Goal: Task Accomplishment & Management: Manage account settings

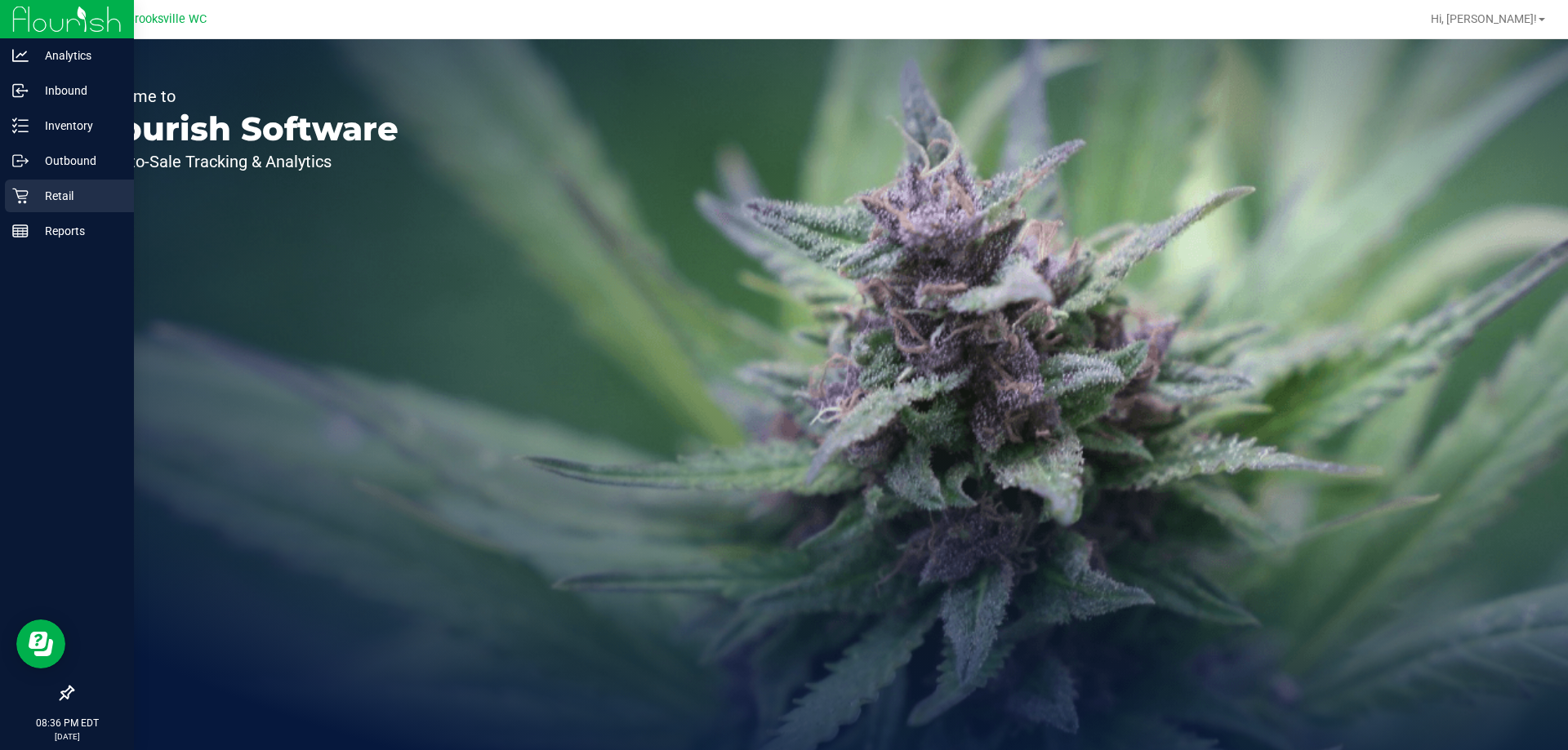
click at [20, 190] on icon at bounding box center [20, 195] width 17 height 17
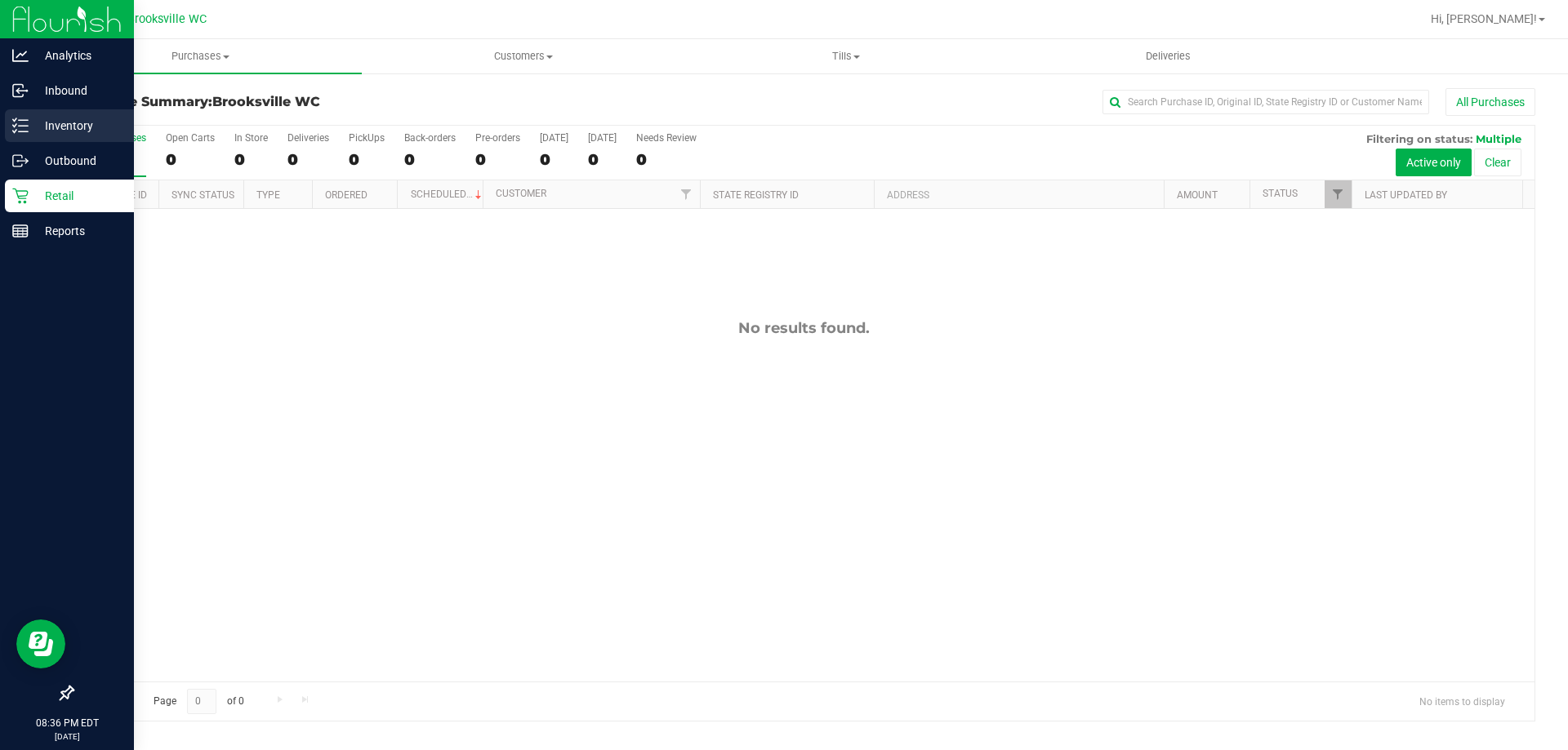
click at [61, 126] on p "Inventory" at bounding box center [78, 125] width 98 height 19
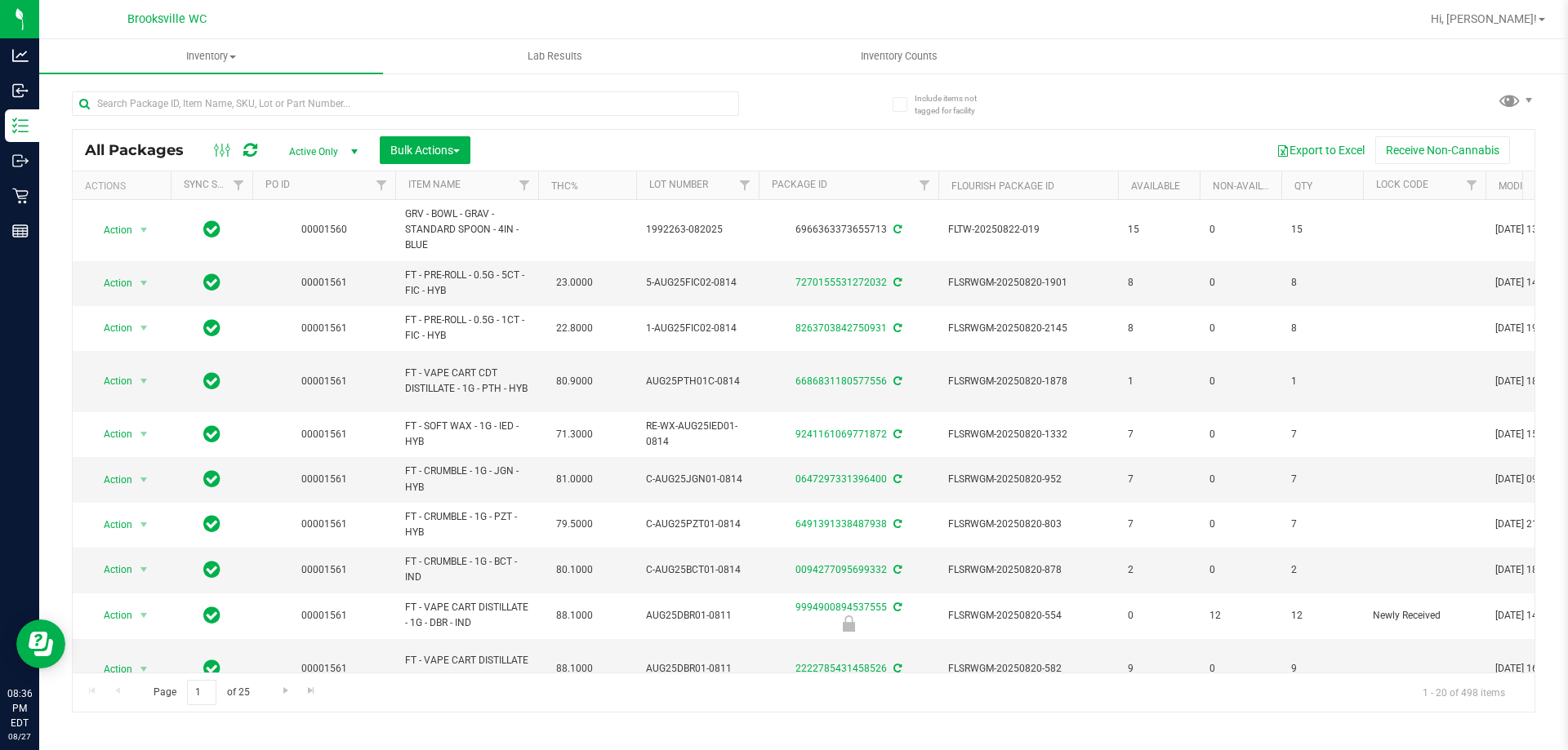
click at [617, 139] on div "Export to Excel Receive Non-Cannabis" at bounding box center [1002, 151] width 1039 height 28
click at [893, 62] on span "Inventory Counts" at bounding box center [899, 56] width 121 height 15
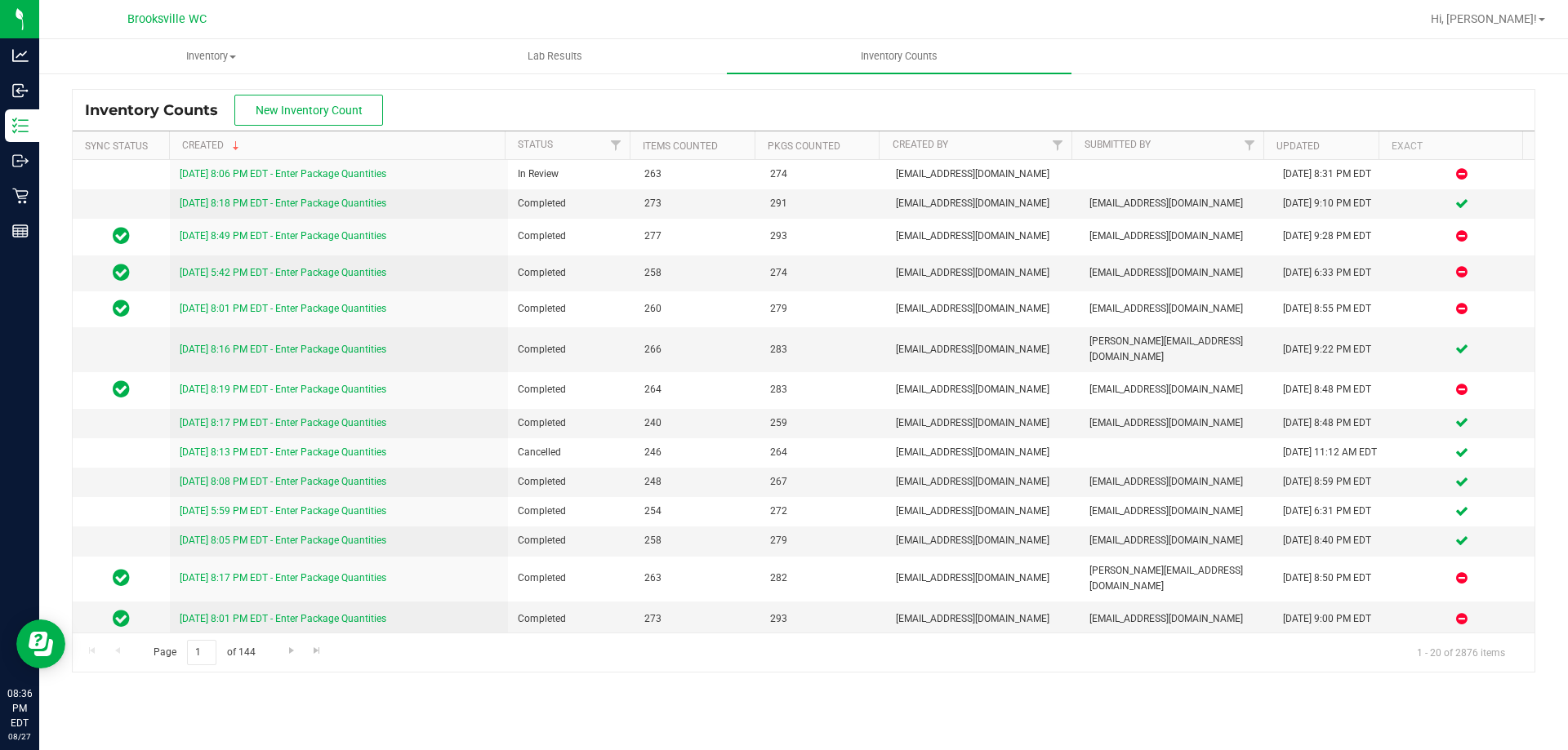
click at [675, 114] on div "Inventory Counts New Inventory Count" at bounding box center [803, 110] width 1461 height 41
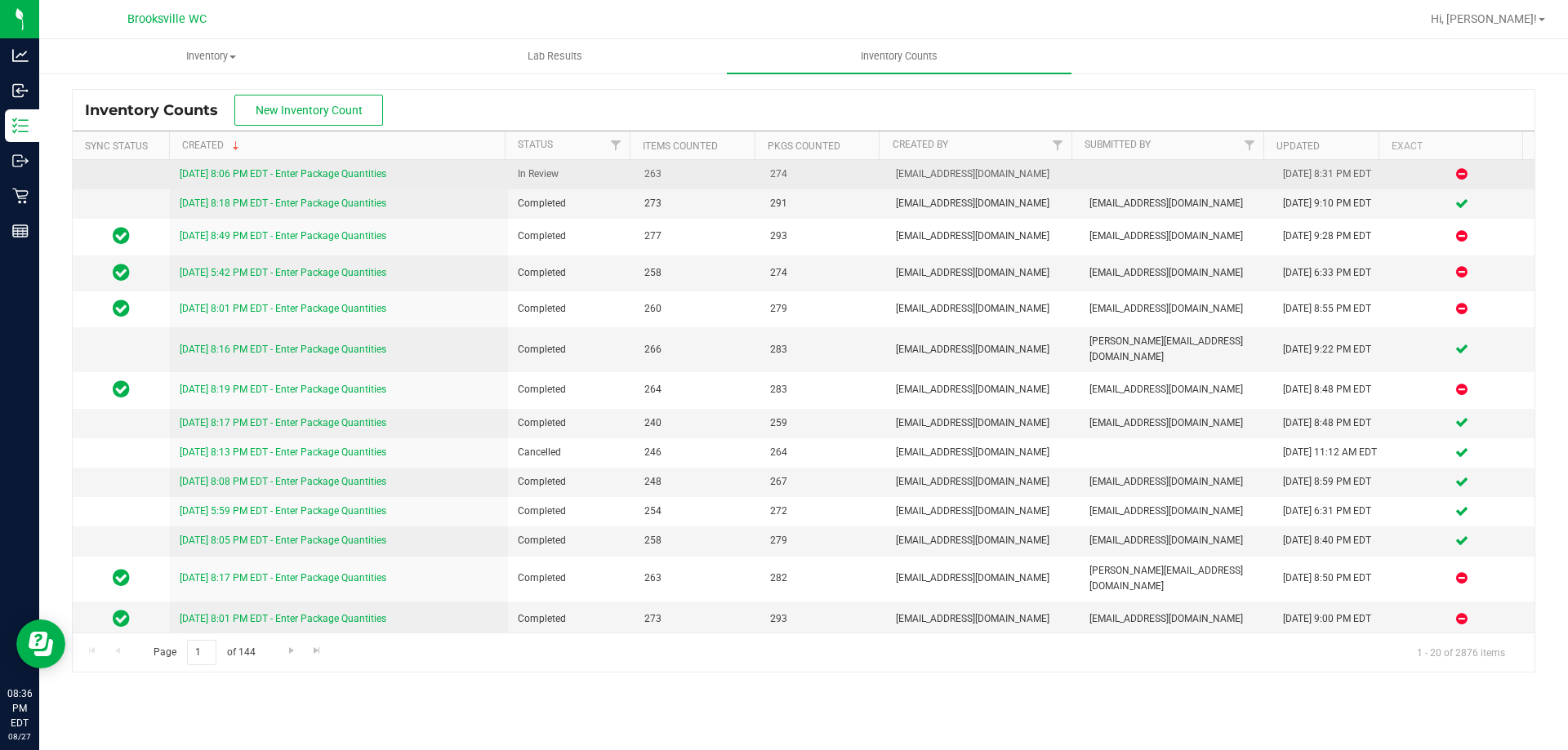
click at [339, 170] on link "8/27/25 8:06 PM EDT - Enter Package Quantities" at bounding box center [283, 173] width 207 height 11
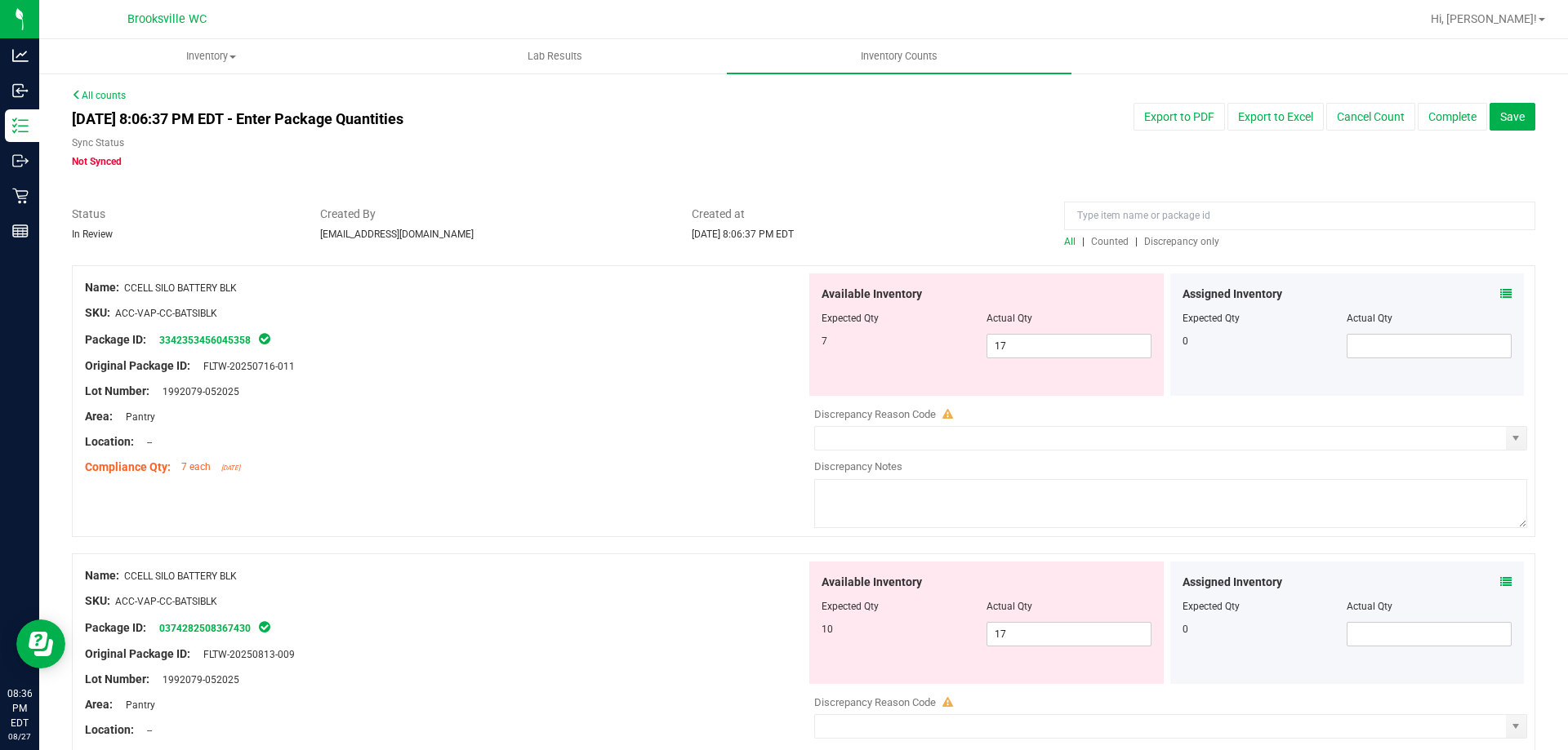
click at [1183, 240] on span "Discrepancy only" at bounding box center [1182, 242] width 75 height 11
click at [1036, 340] on span "17 17" at bounding box center [1069, 346] width 165 height 25
click at [1036, 340] on input "17" at bounding box center [1069, 346] width 164 height 23
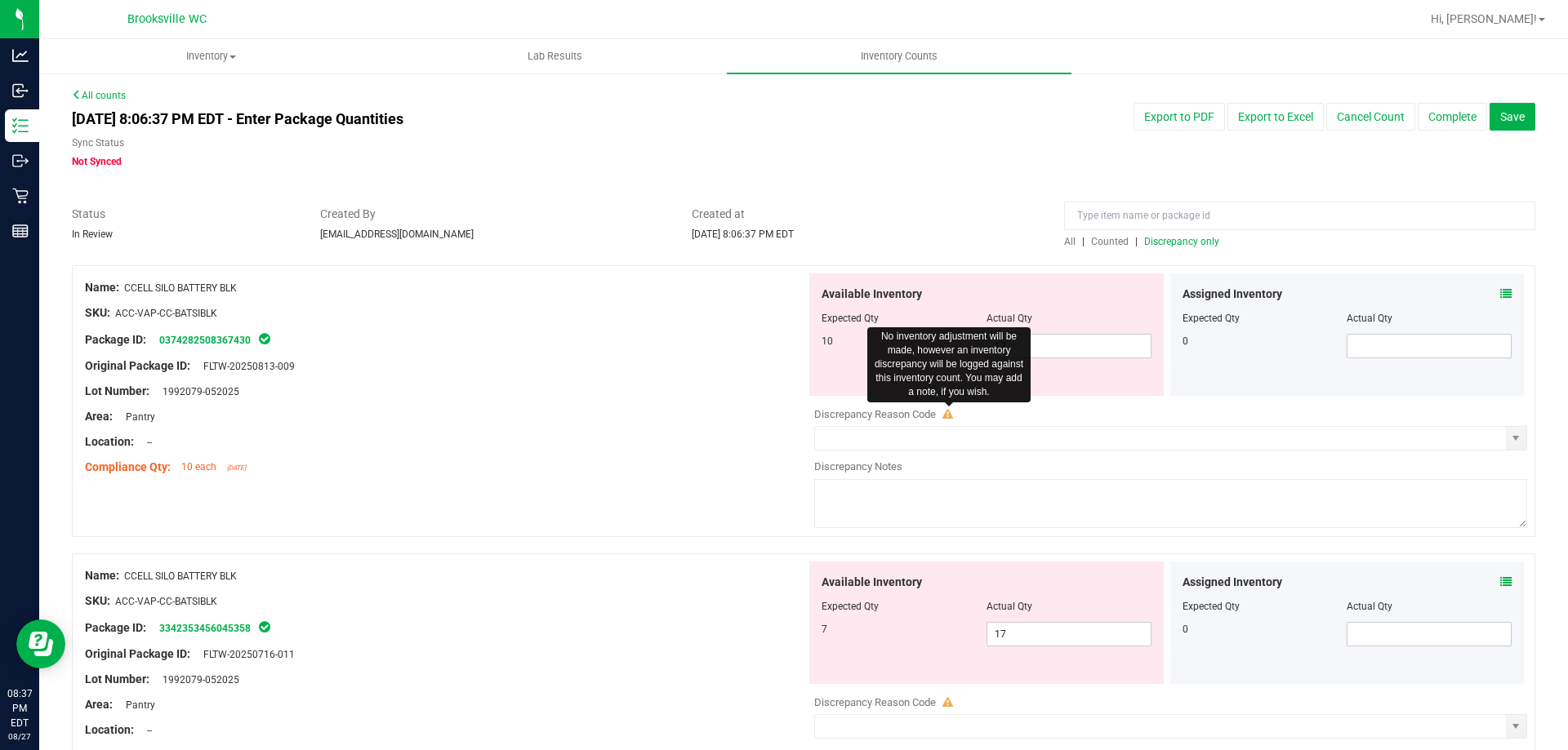
click at [947, 415] on icon at bounding box center [947, 414] width 11 height 11
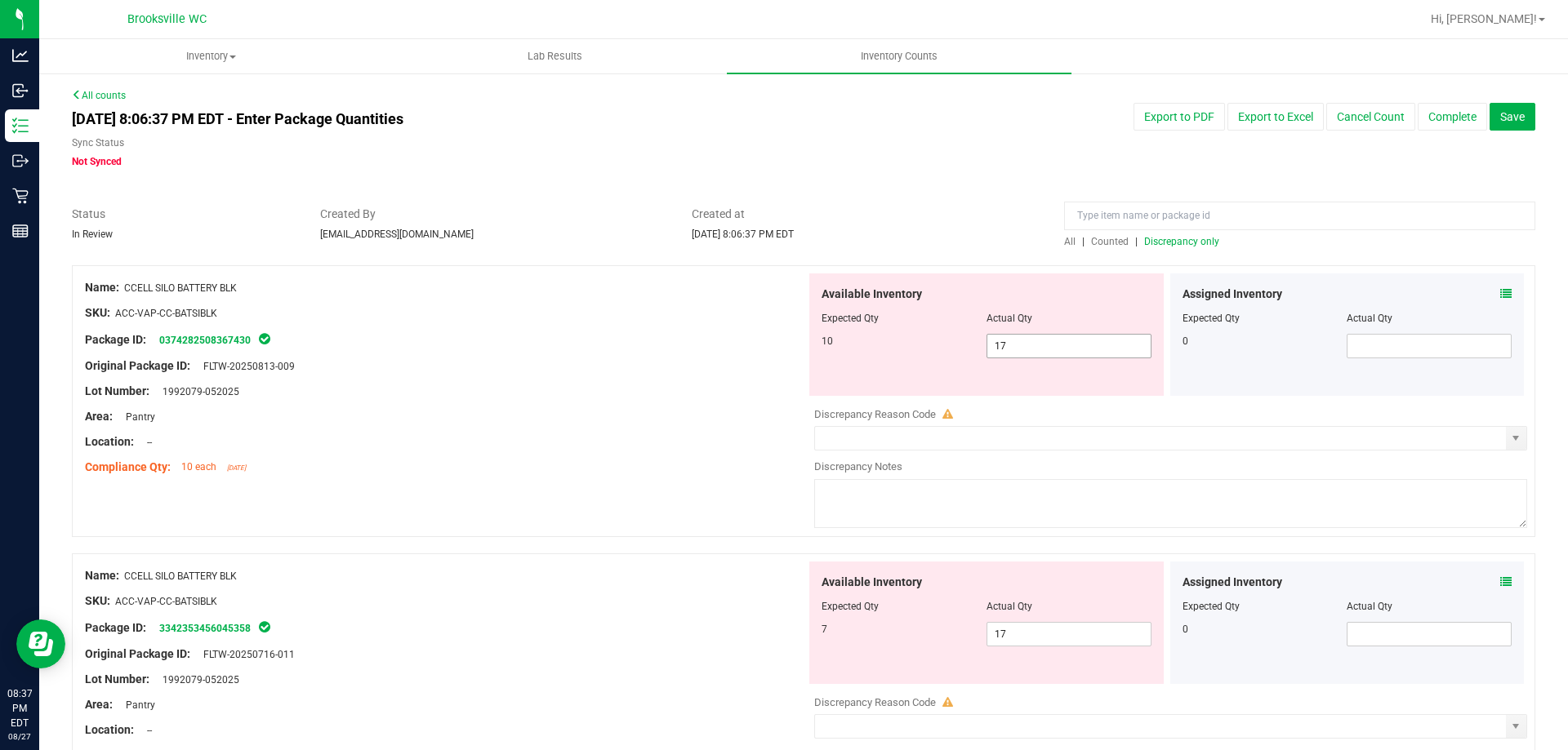
click at [1072, 347] on span "17 17" at bounding box center [1069, 346] width 165 height 25
click at [1072, 347] on input "17" at bounding box center [1069, 346] width 164 height 23
type input "10"
click at [1068, 618] on div "Available Inventory Expected Qty Actual Qty 7 17 17" at bounding box center [986, 623] width 355 height 123
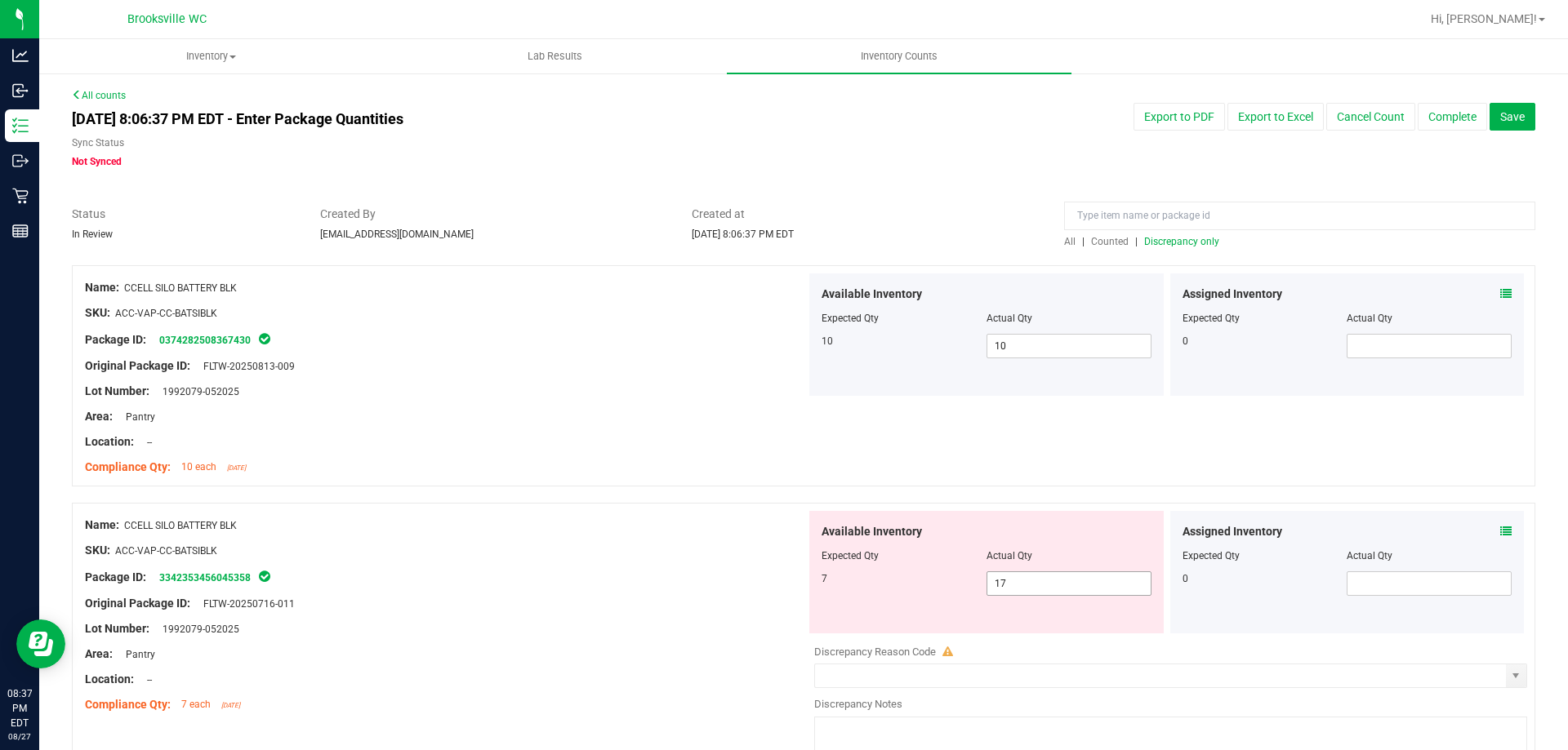
click at [1044, 582] on span "17 17" at bounding box center [1069, 584] width 165 height 25
click at [1044, 582] on input "17" at bounding box center [1069, 584] width 164 height 23
type input "7"
click at [685, 467] on div "Compliance Qty: 10 each 13 days ago" at bounding box center [445, 467] width 721 height 18
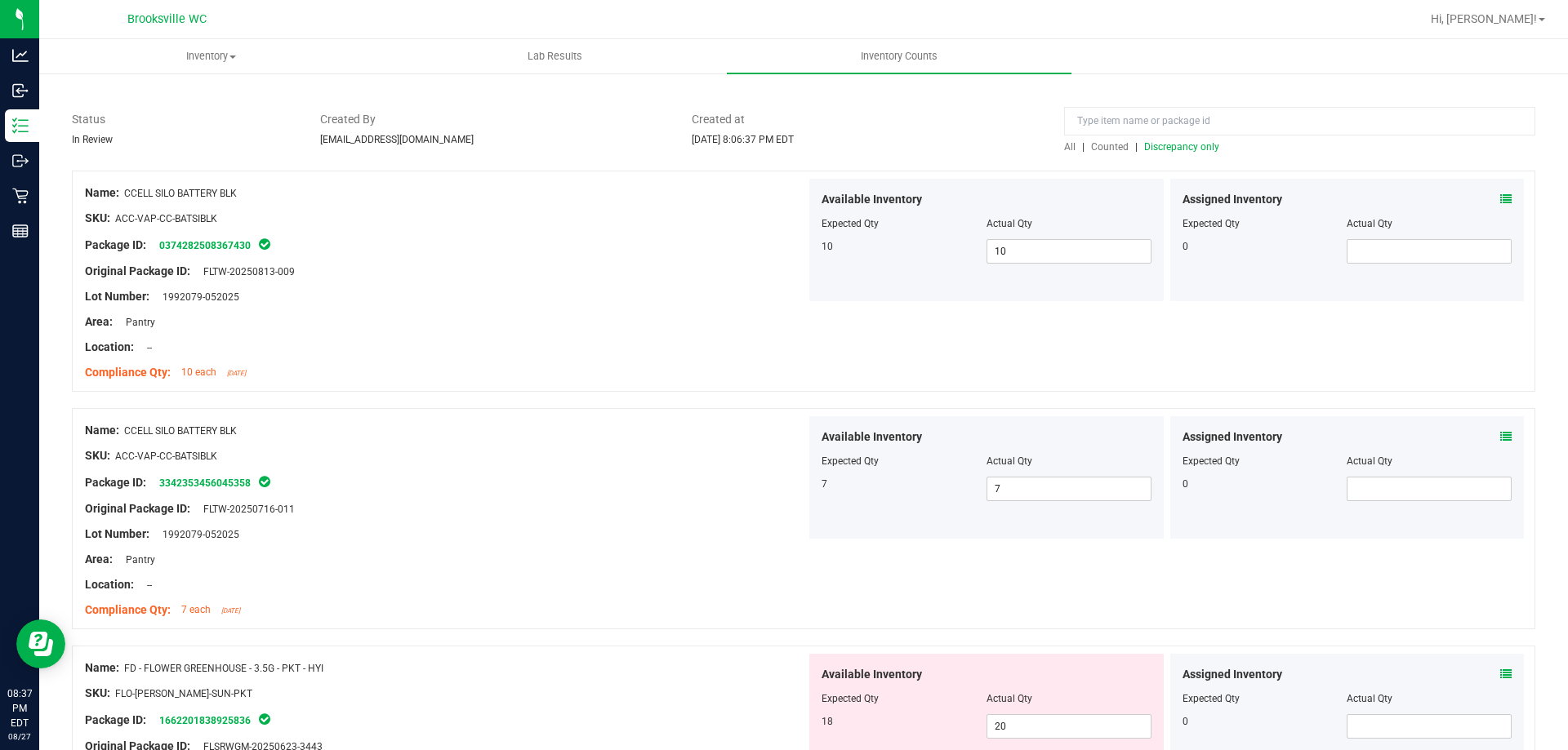
scroll to position [326, 0]
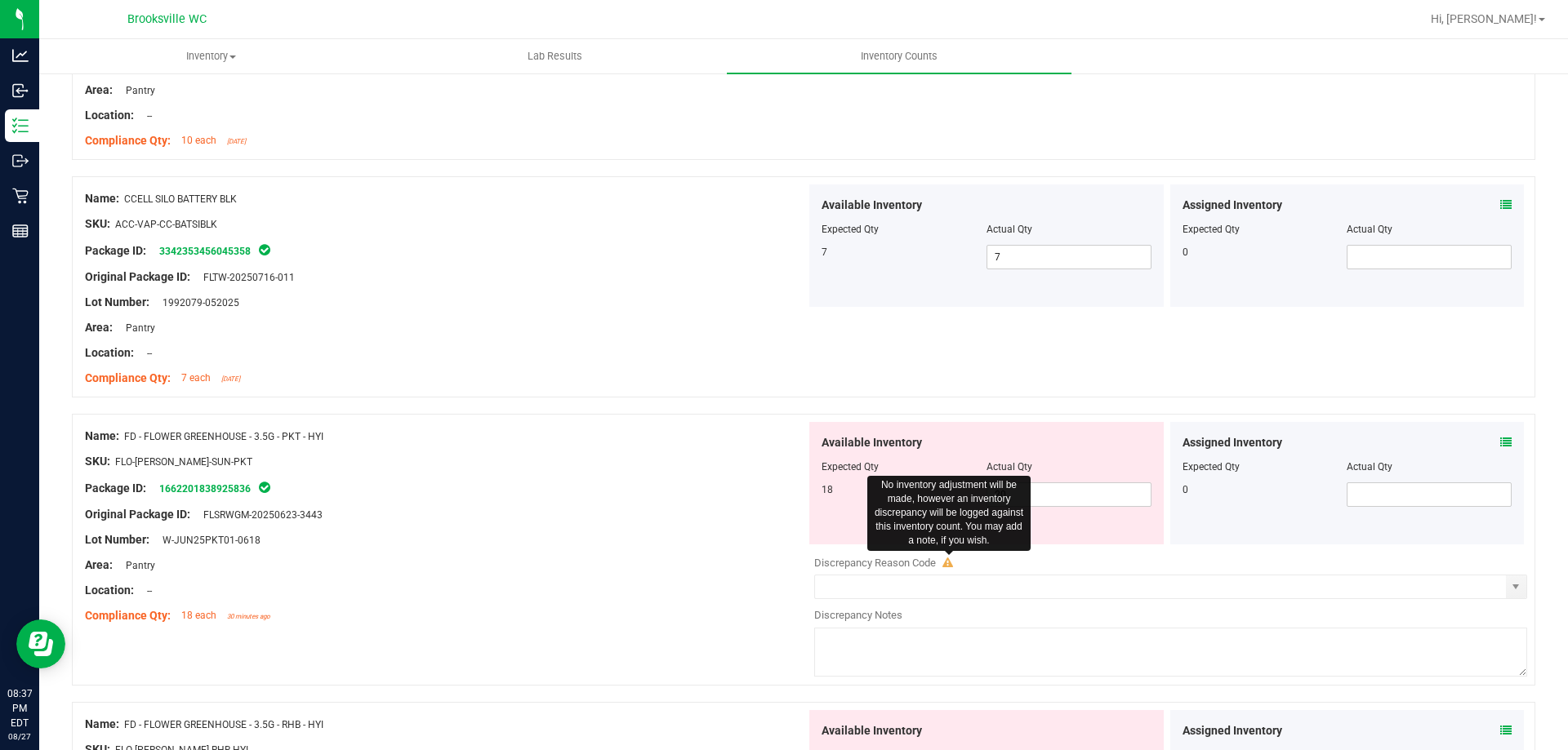
click at [943, 560] on icon at bounding box center [947, 563] width 11 height 11
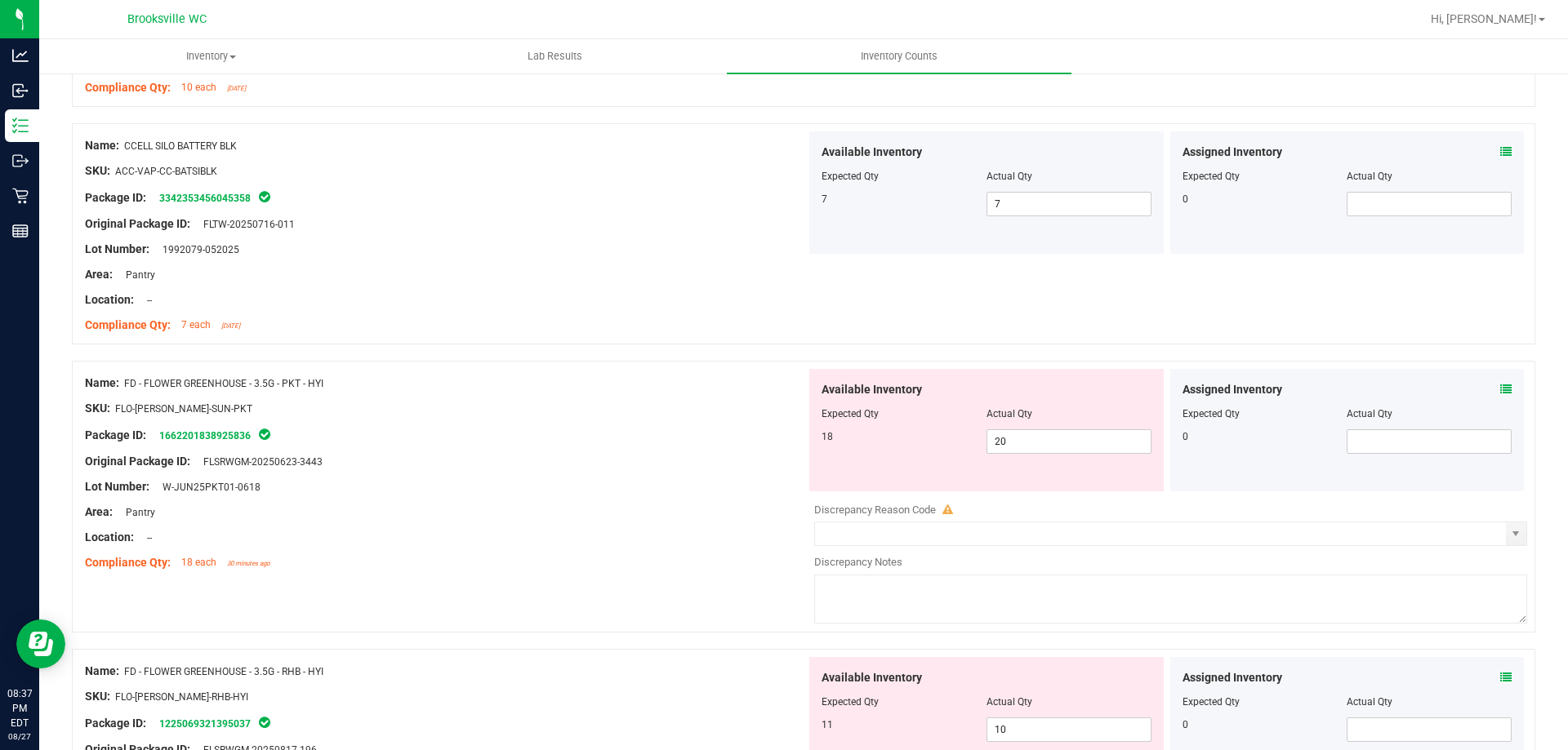
scroll to position [408, 0]
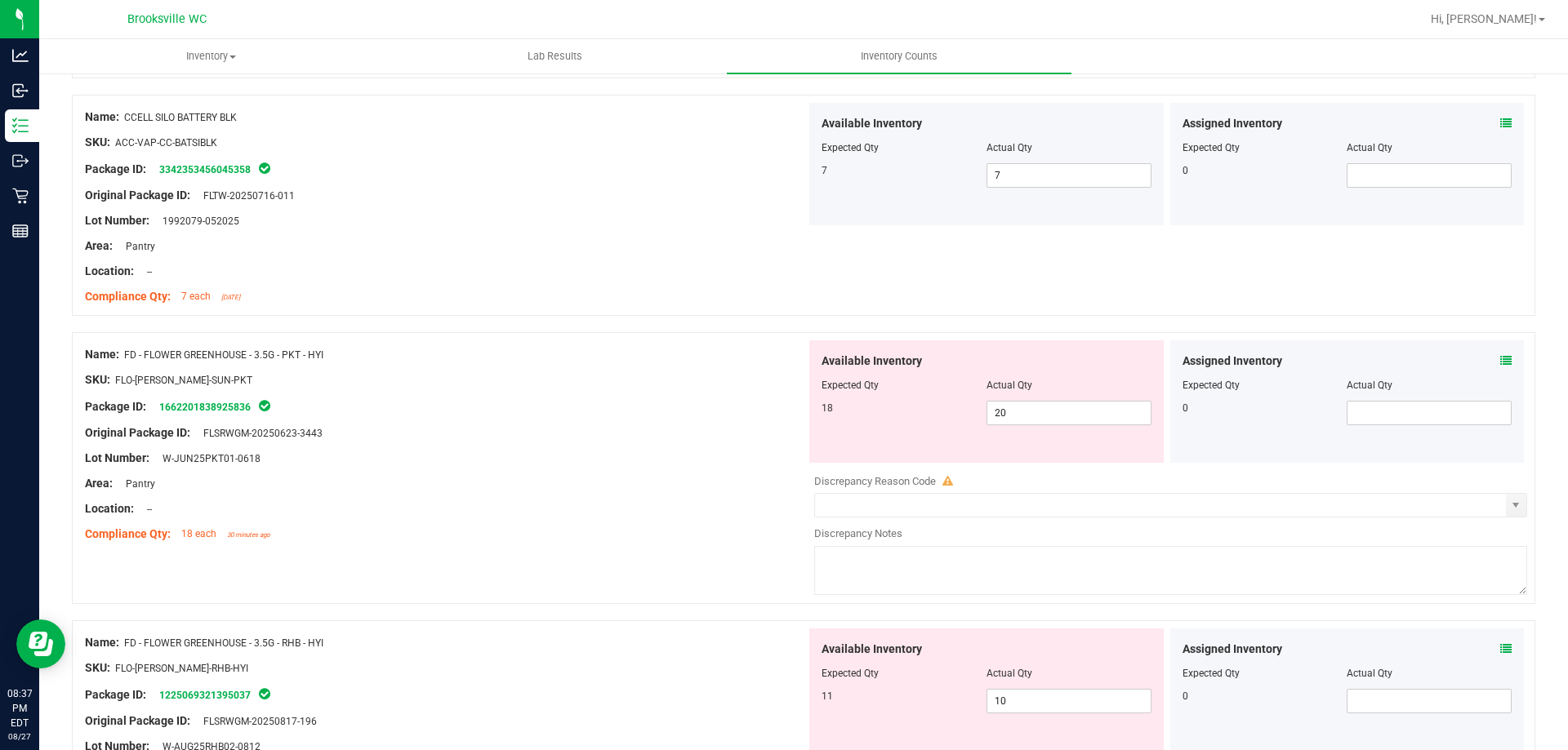
click at [1500, 360] on icon at bounding box center [1505, 361] width 11 height 11
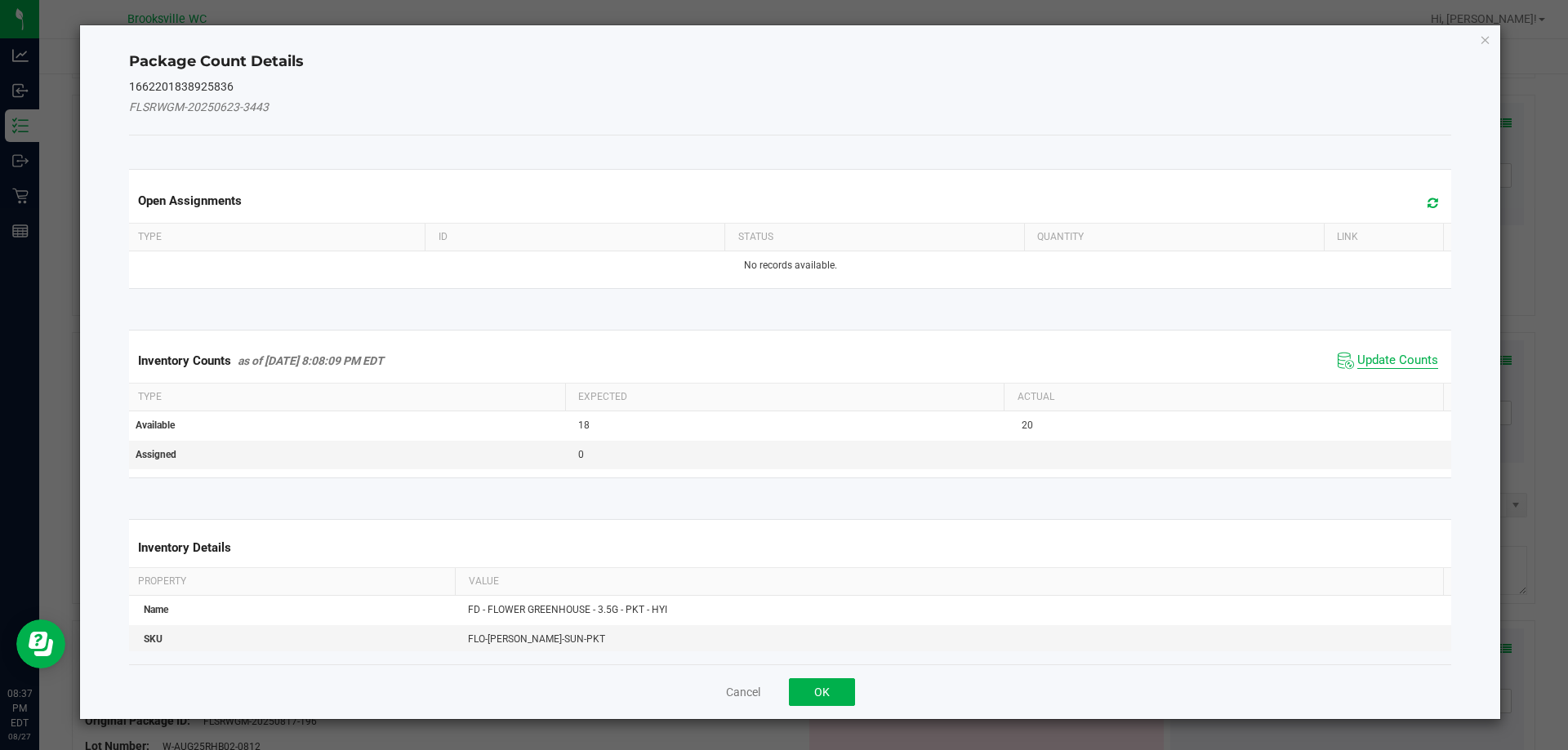
click at [1382, 358] on span "Update Counts" at bounding box center [1397, 361] width 81 height 17
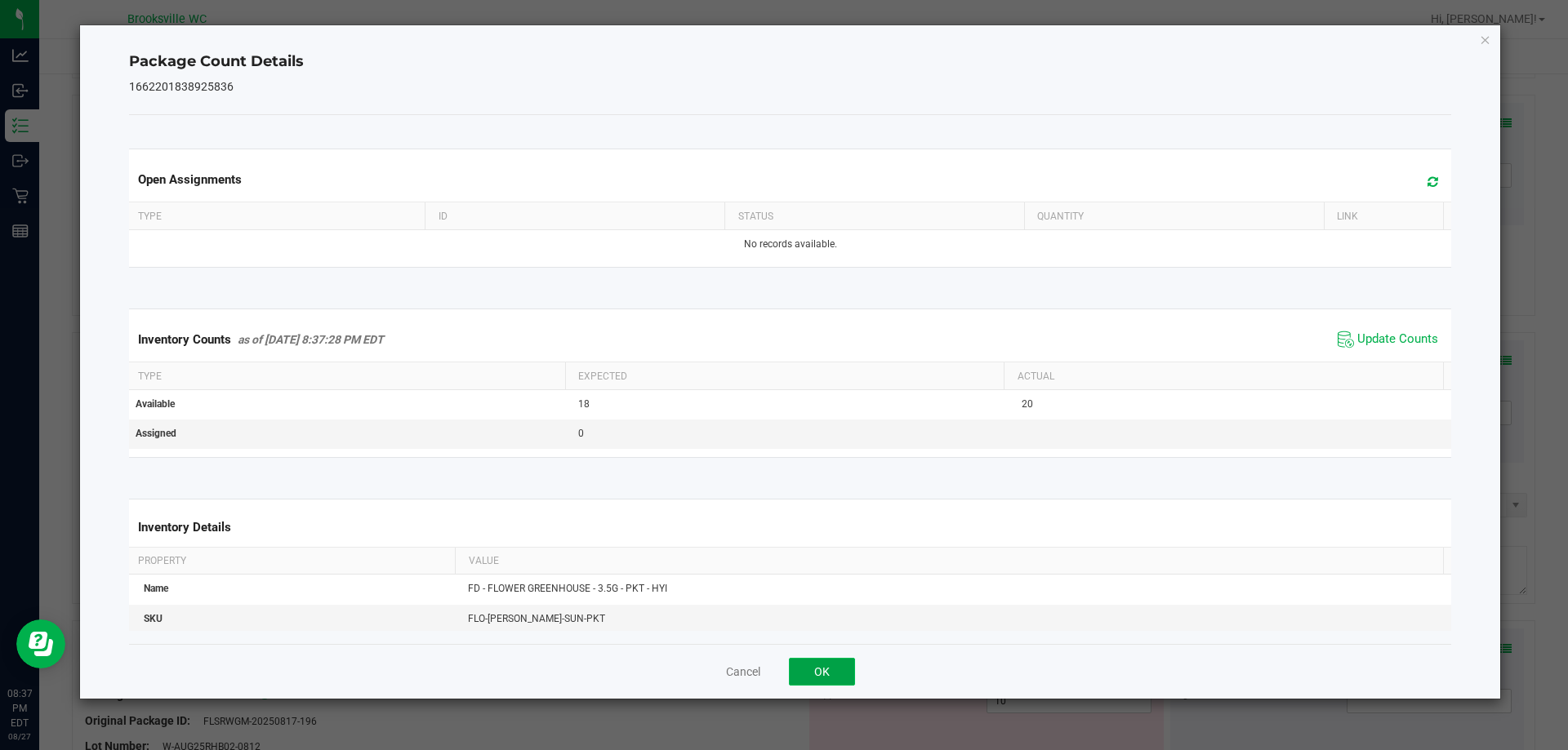
click at [807, 673] on button "OK" at bounding box center [822, 672] width 67 height 28
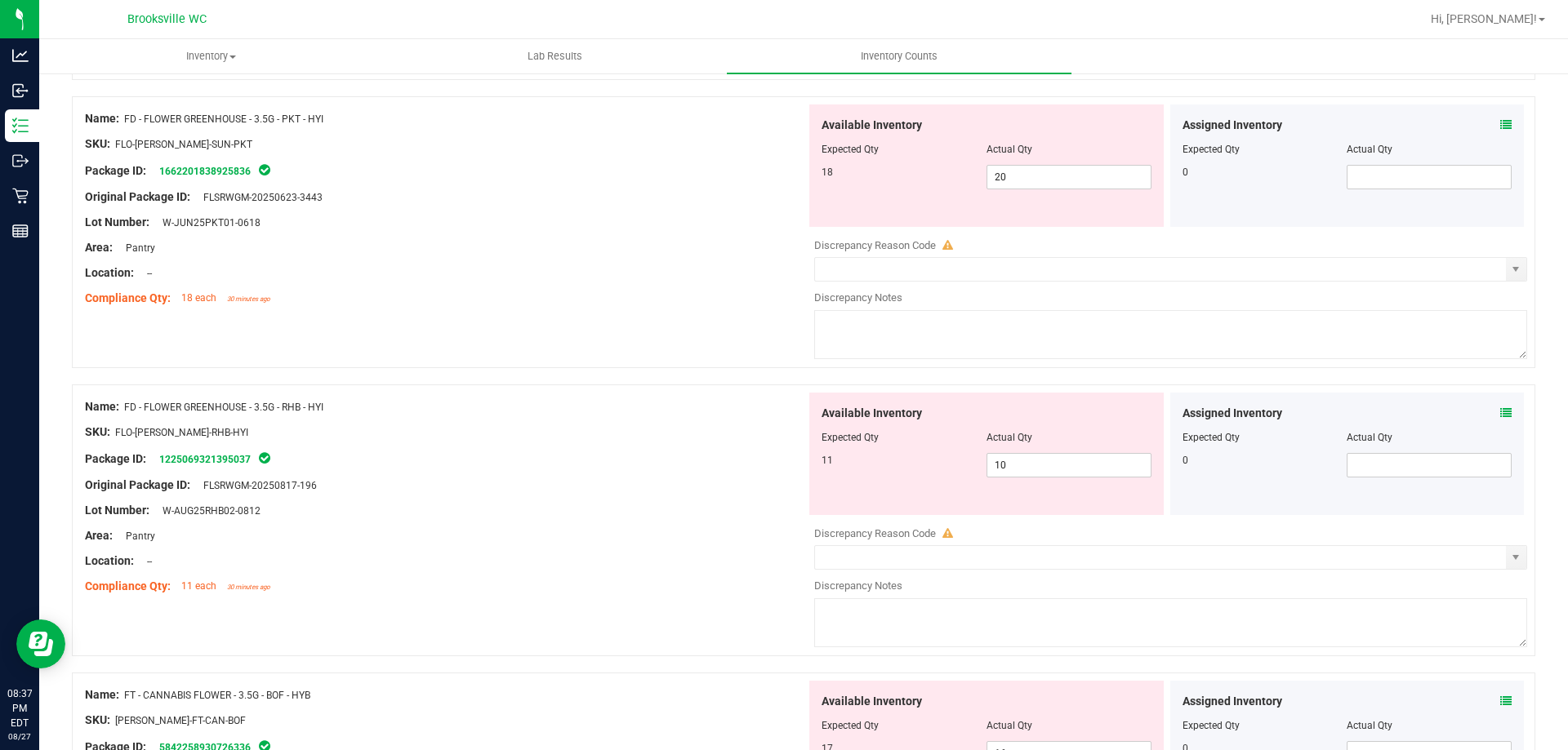
scroll to position [653, 0]
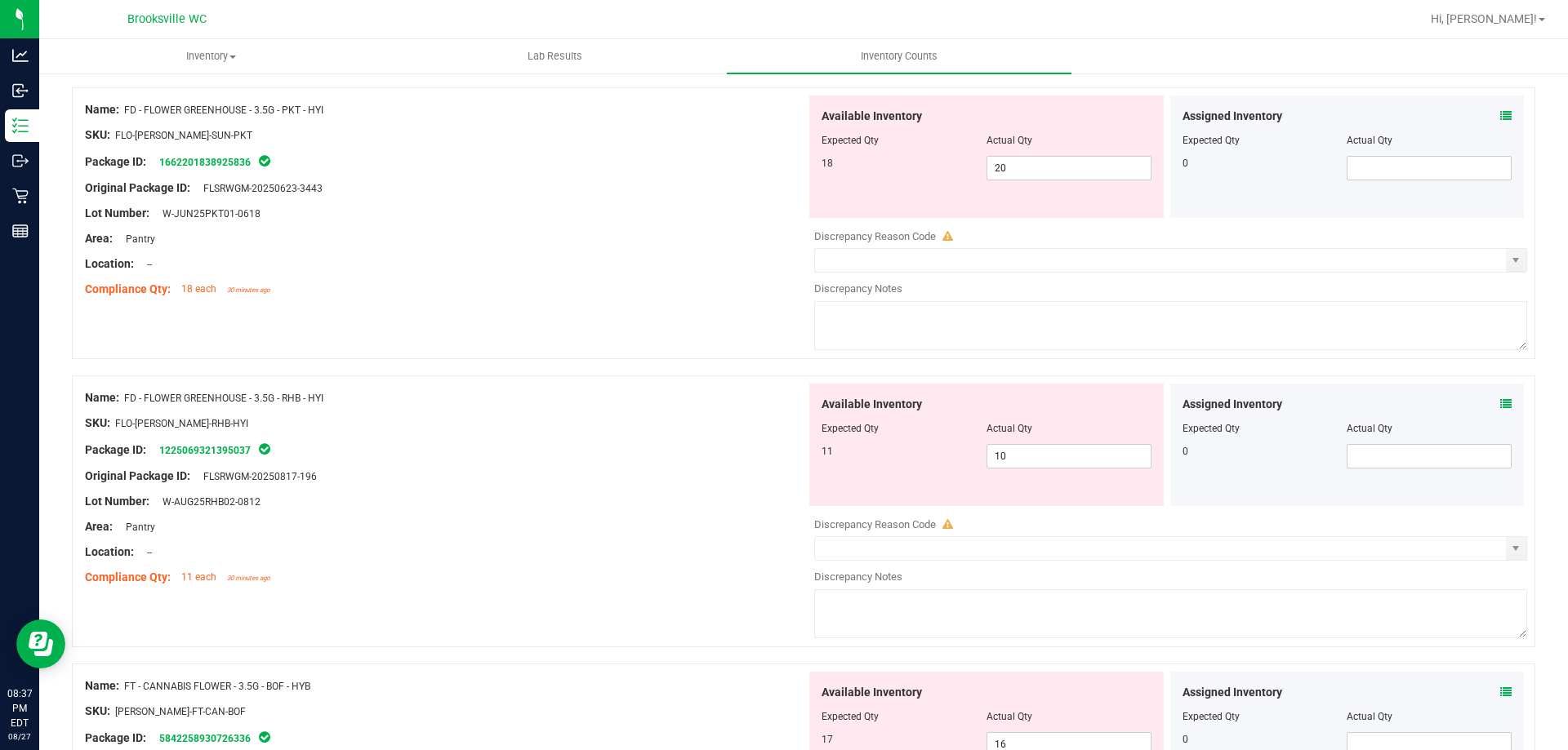
click at [1499, 396] on div "Assigned Inventory Expected Qty Actual Qty 0" at bounding box center [1347, 445] width 355 height 123
click at [1500, 405] on icon at bounding box center [1505, 403] width 11 height 11
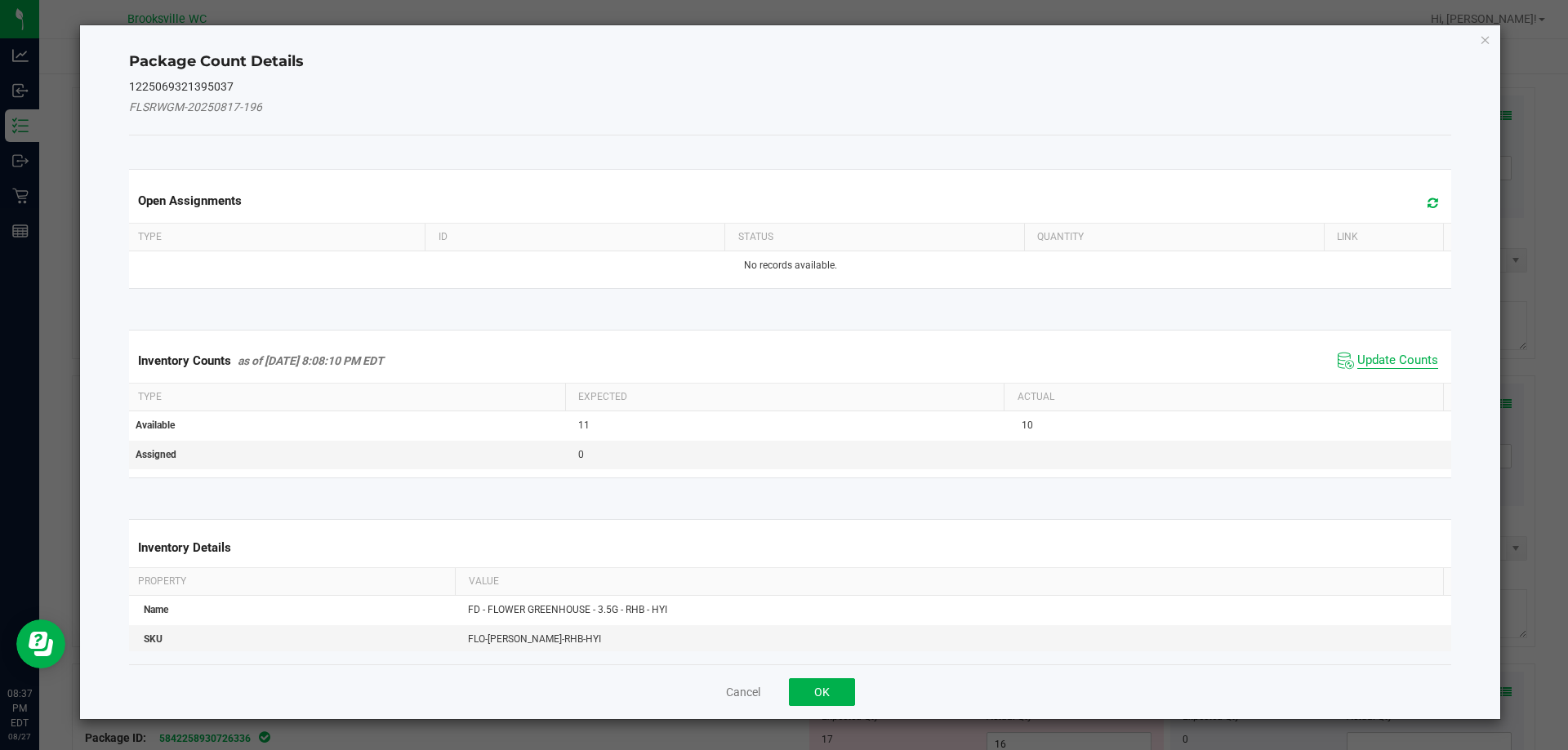
click at [1362, 361] on span "Update Counts" at bounding box center [1397, 361] width 81 height 17
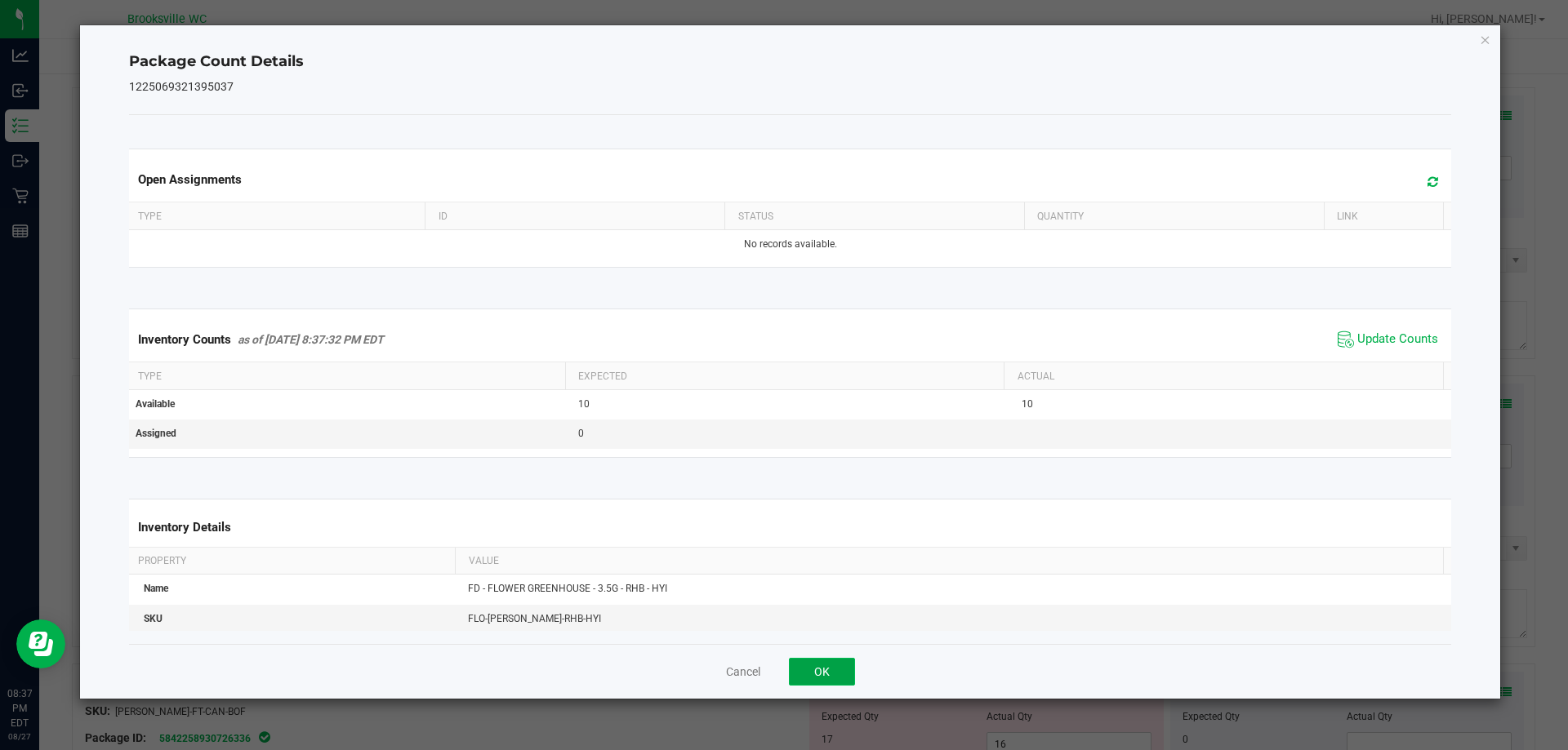
click at [803, 671] on button "OK" at bounding box center [822, 672] width 67 height 28
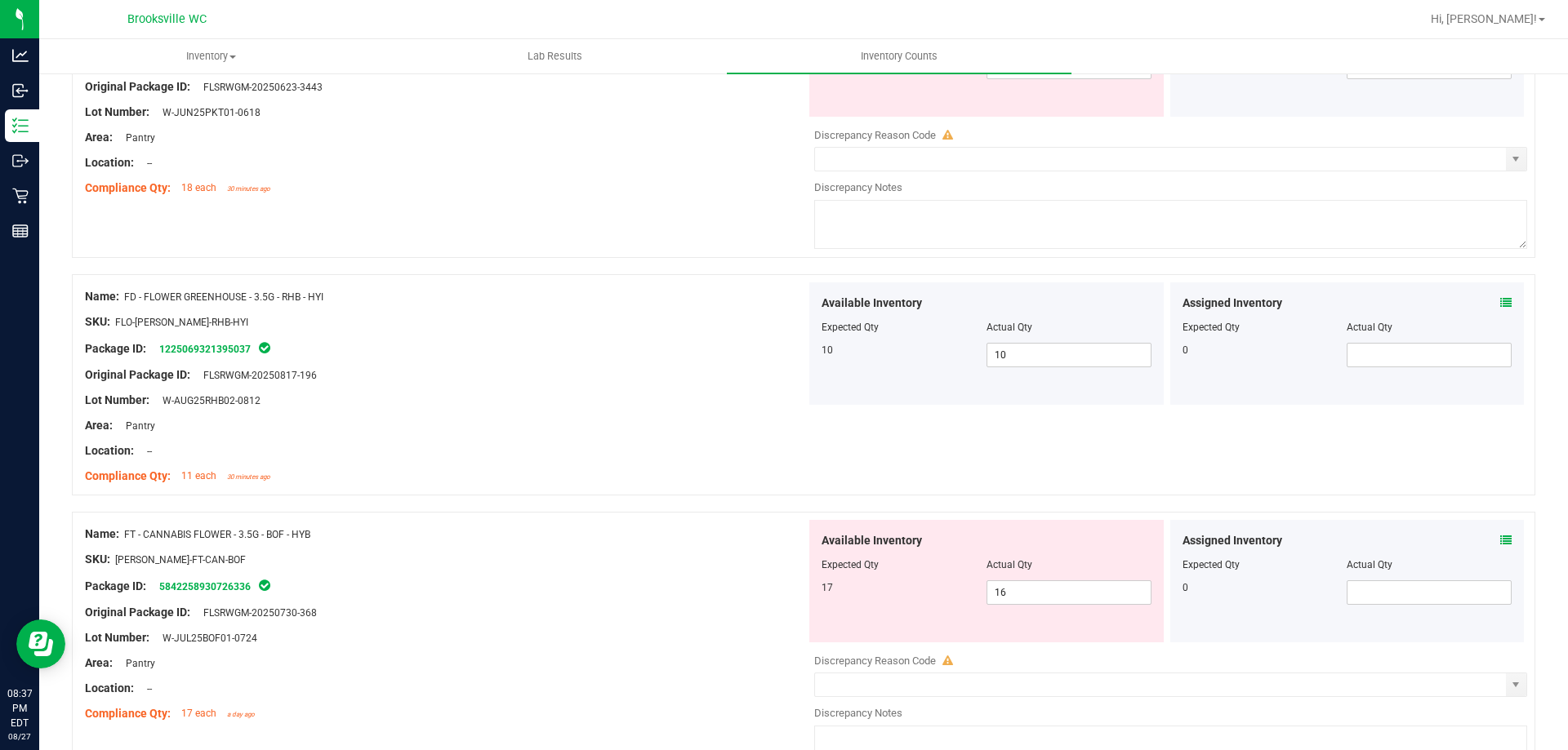
scroll to position [898, 0]
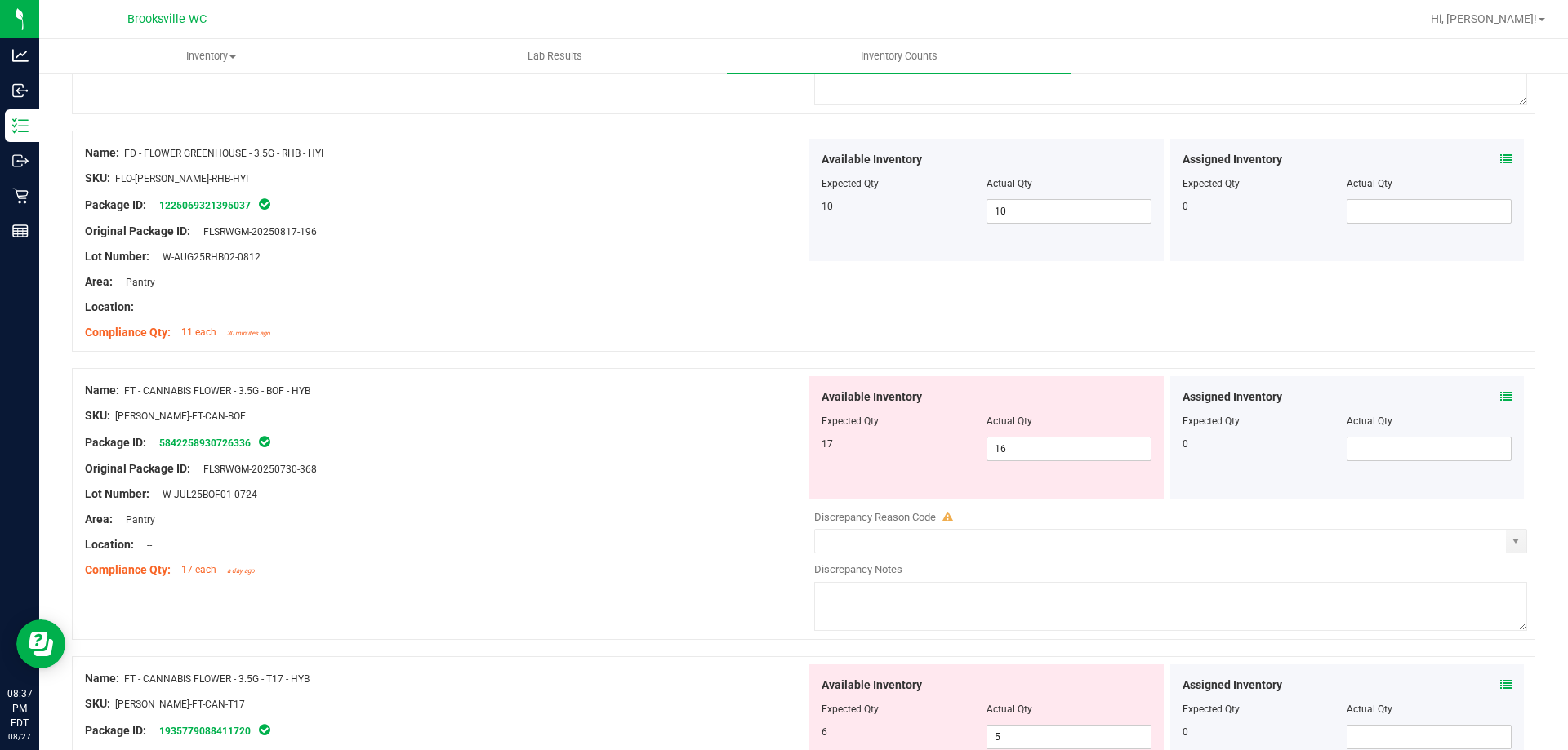
click at [1500, 401] on icon at bounding box center [1505, 396] width 11 height 11
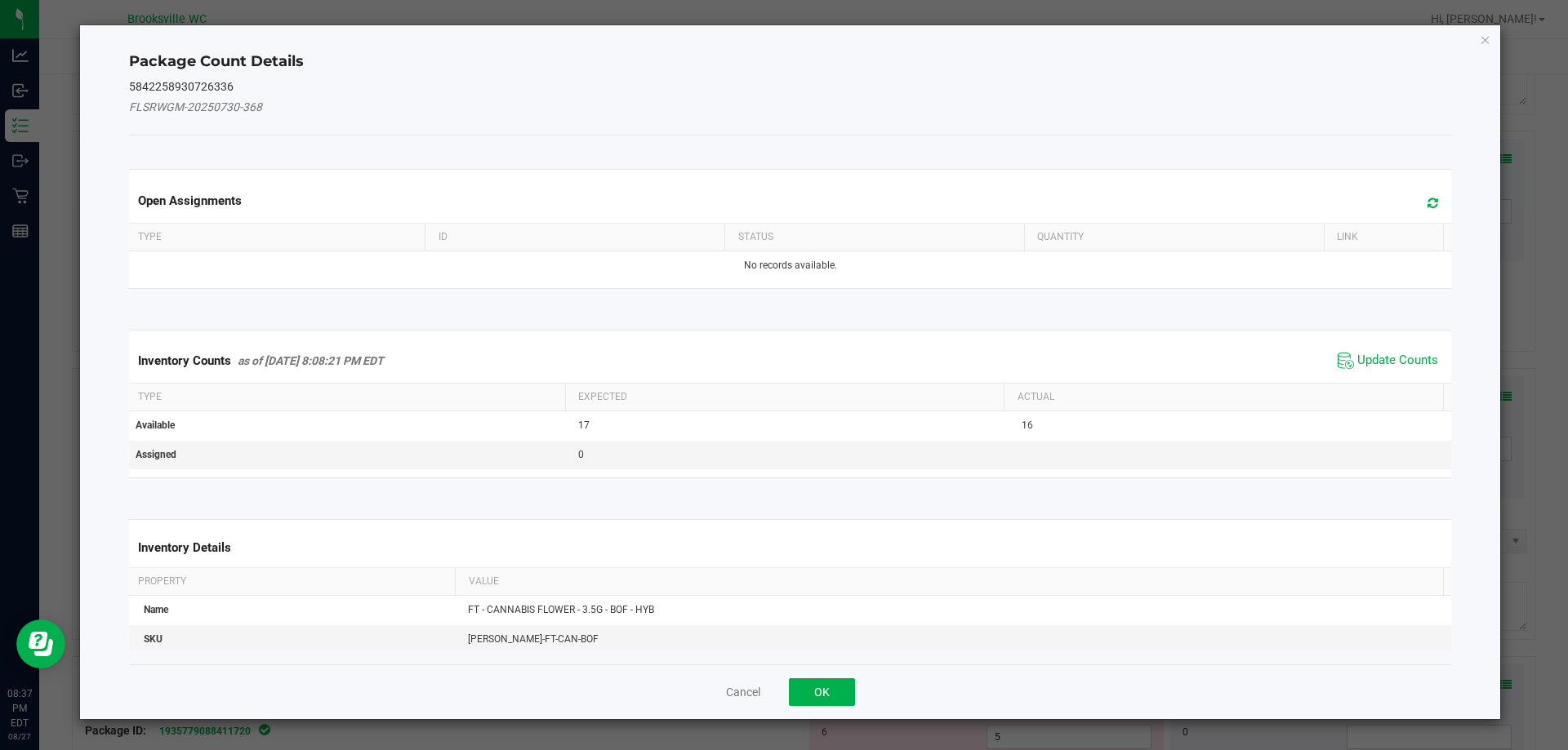
click at [1347, 369] on span "Update Counts" at bounding box center [1388, 361] width 109 height 25
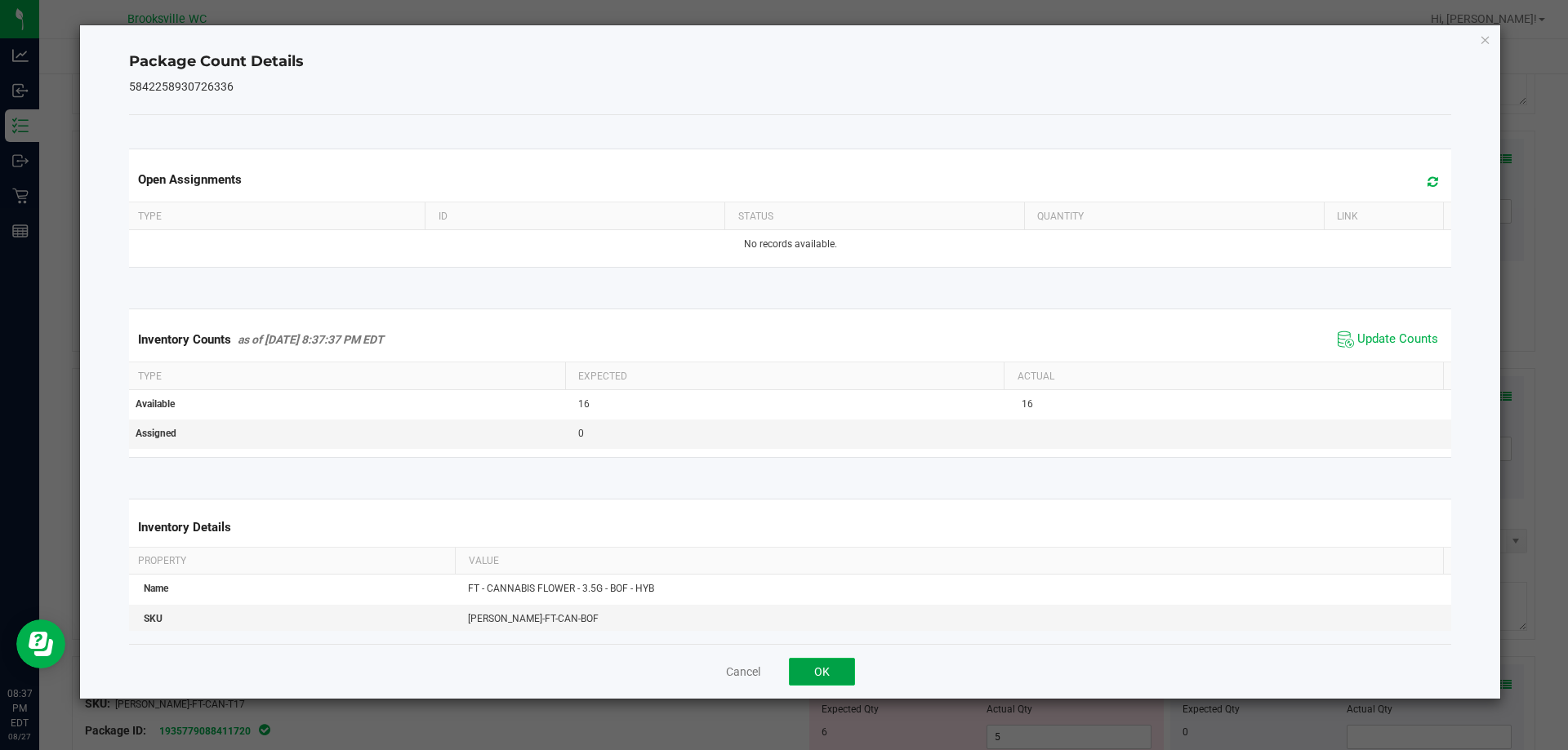
click at [809, 683] on button "OK" at bounding box center [822, 672] width 67 height 28
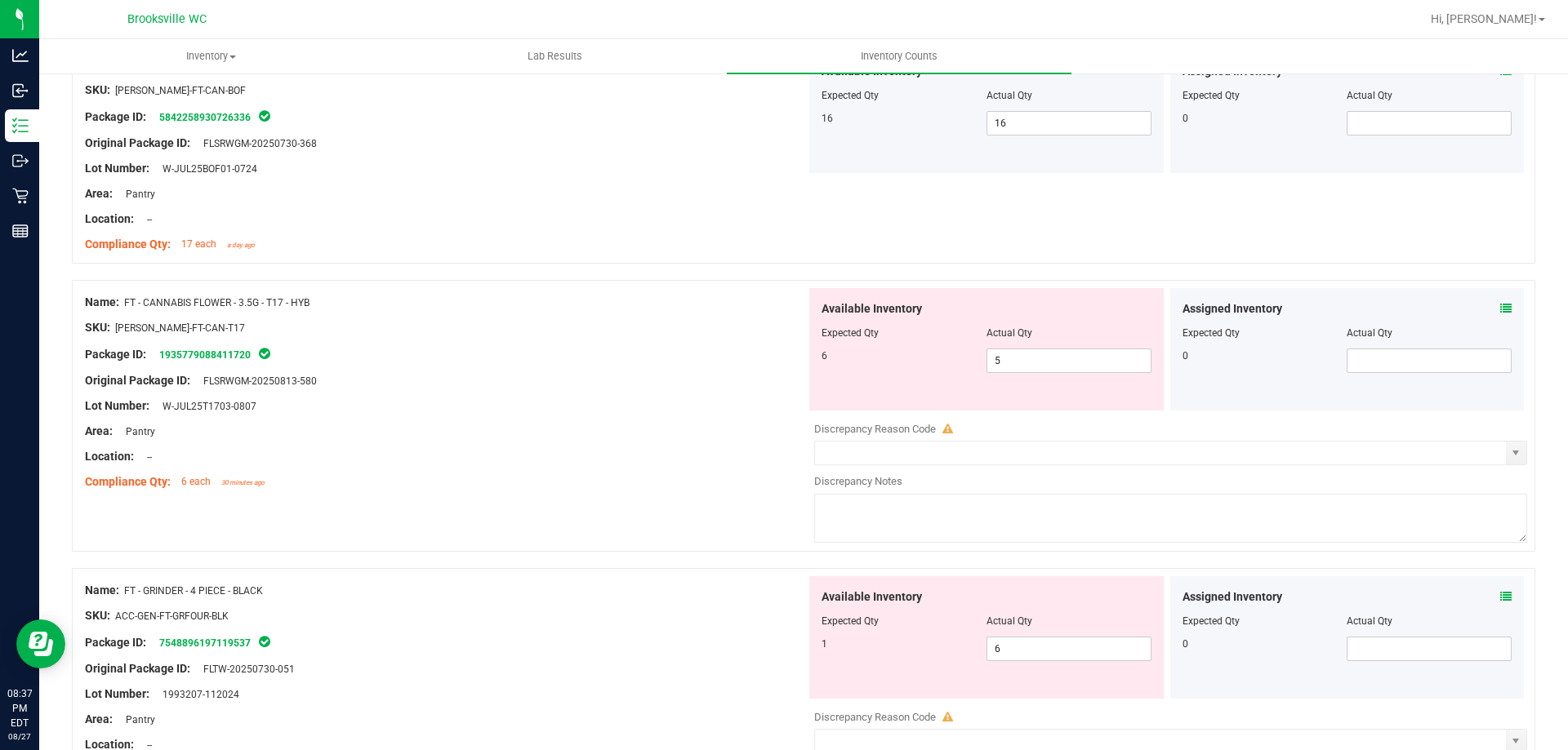
scroll to position [1224, 0]
click at [1500, 312] on icon at bounding box center [1505, 307] width 11 height 11
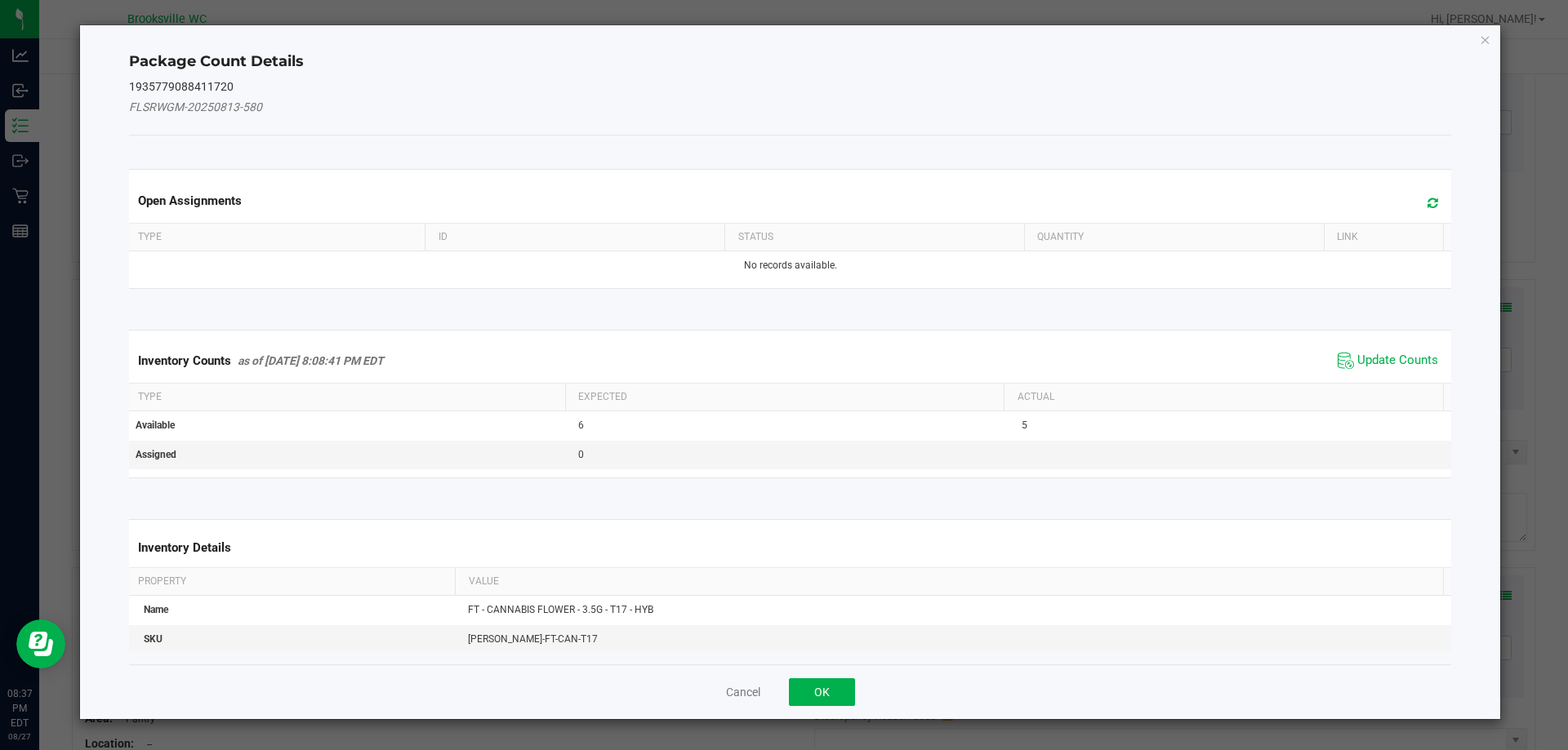
click at [1387, 342] on div "Inventory Counts as of Aug 27, 2025 8:08:41 PM EDT Update Counts" at bounding box center [791, 361] width 1329 height 44
click at [1386, 359] on span "Update Counts" at bounding box center [1397, 361] width 81 height 17
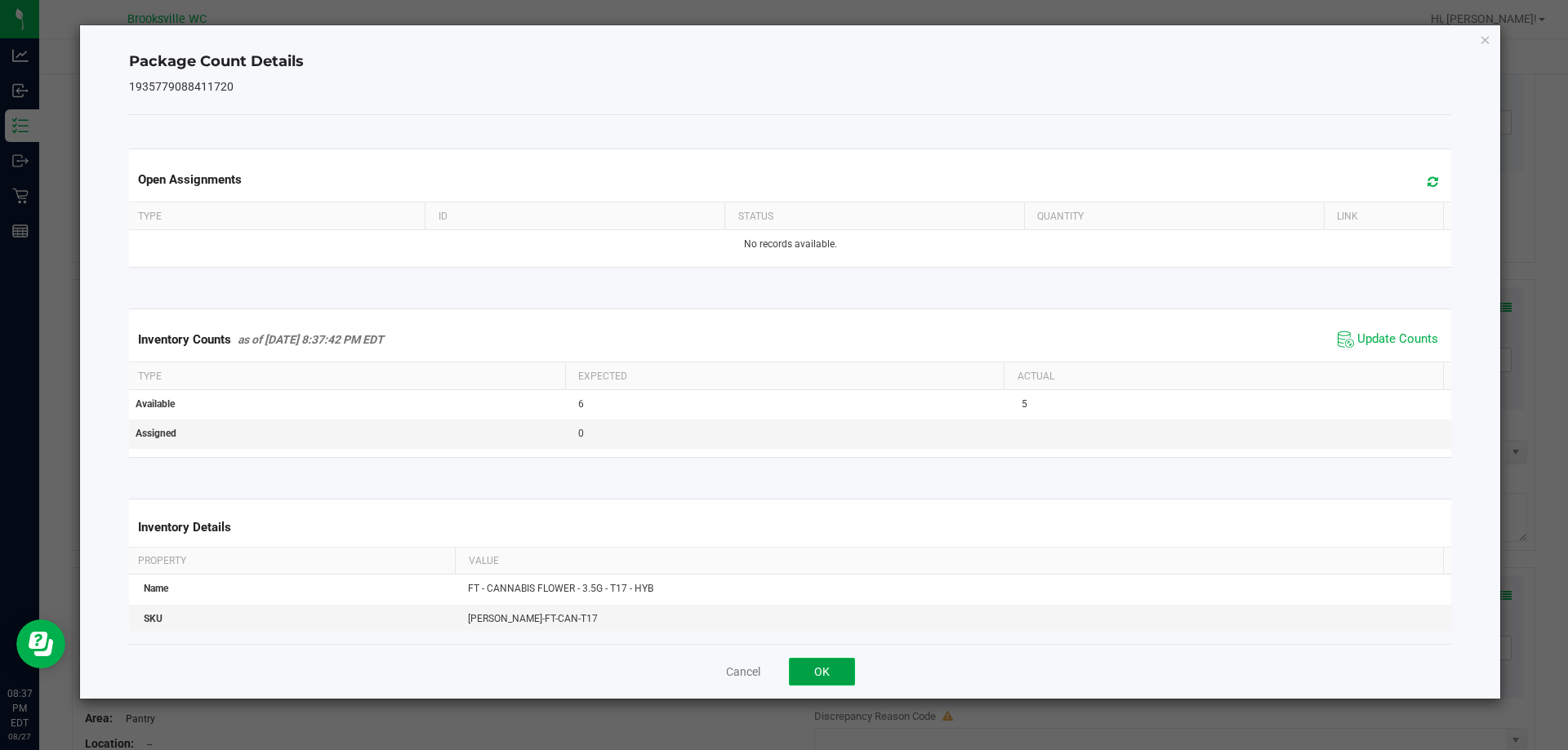
click at [797, 660] on button "OK" at bounding box center [822, 672] width 67 height 28
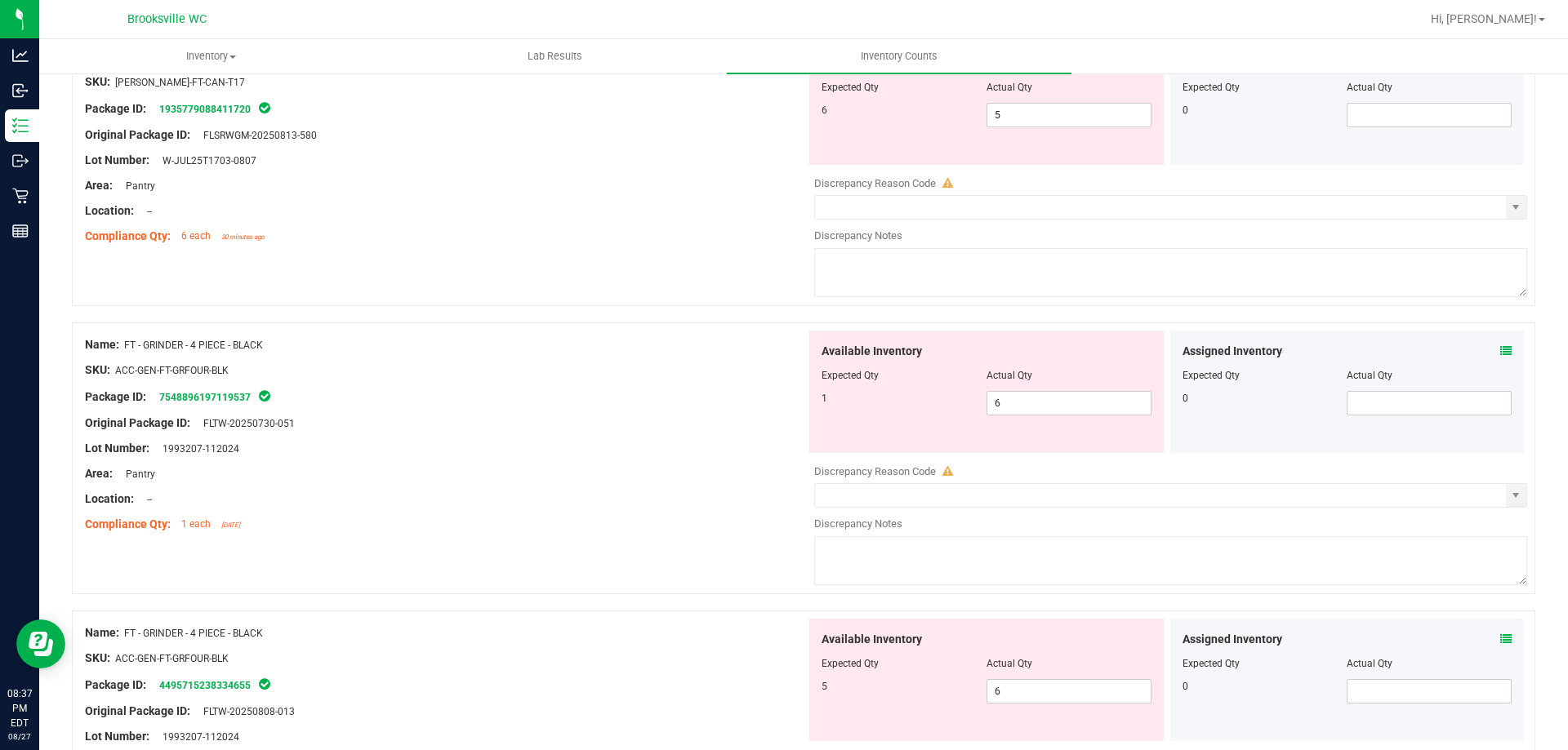
scroll to position [1551, 0]
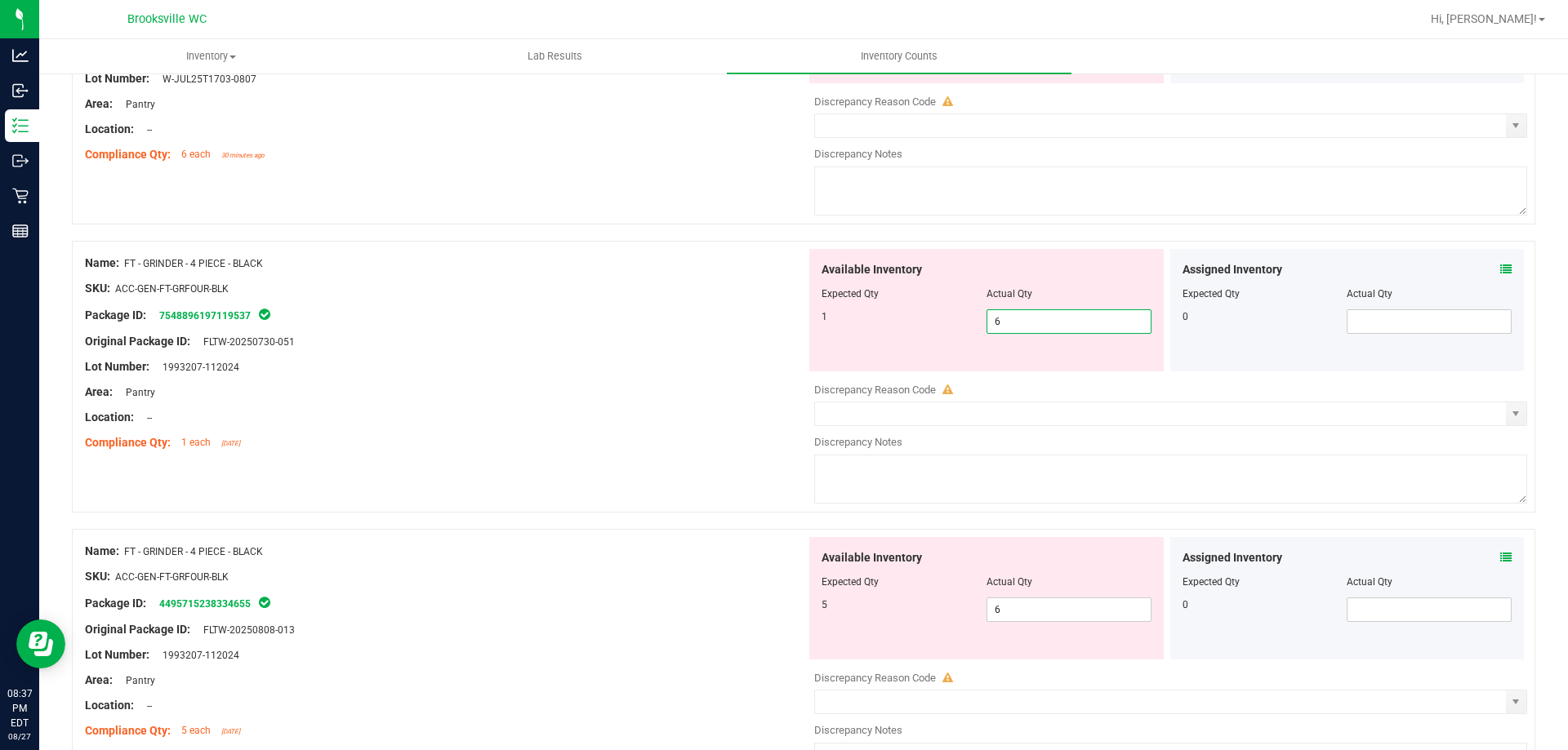
click at [1074, 321] on span "6 6" at bounding box center [1069, 321] width 165 height 25
click at [1074, 321] on input "6" at bounding box center [1069, 321] width 164 height 23
type input "1"
click at [1058, 602] on div "Available Inventory Expected Qty Actual Qty 5 6 6" at bounding box center [986, 599] width 355 height 123
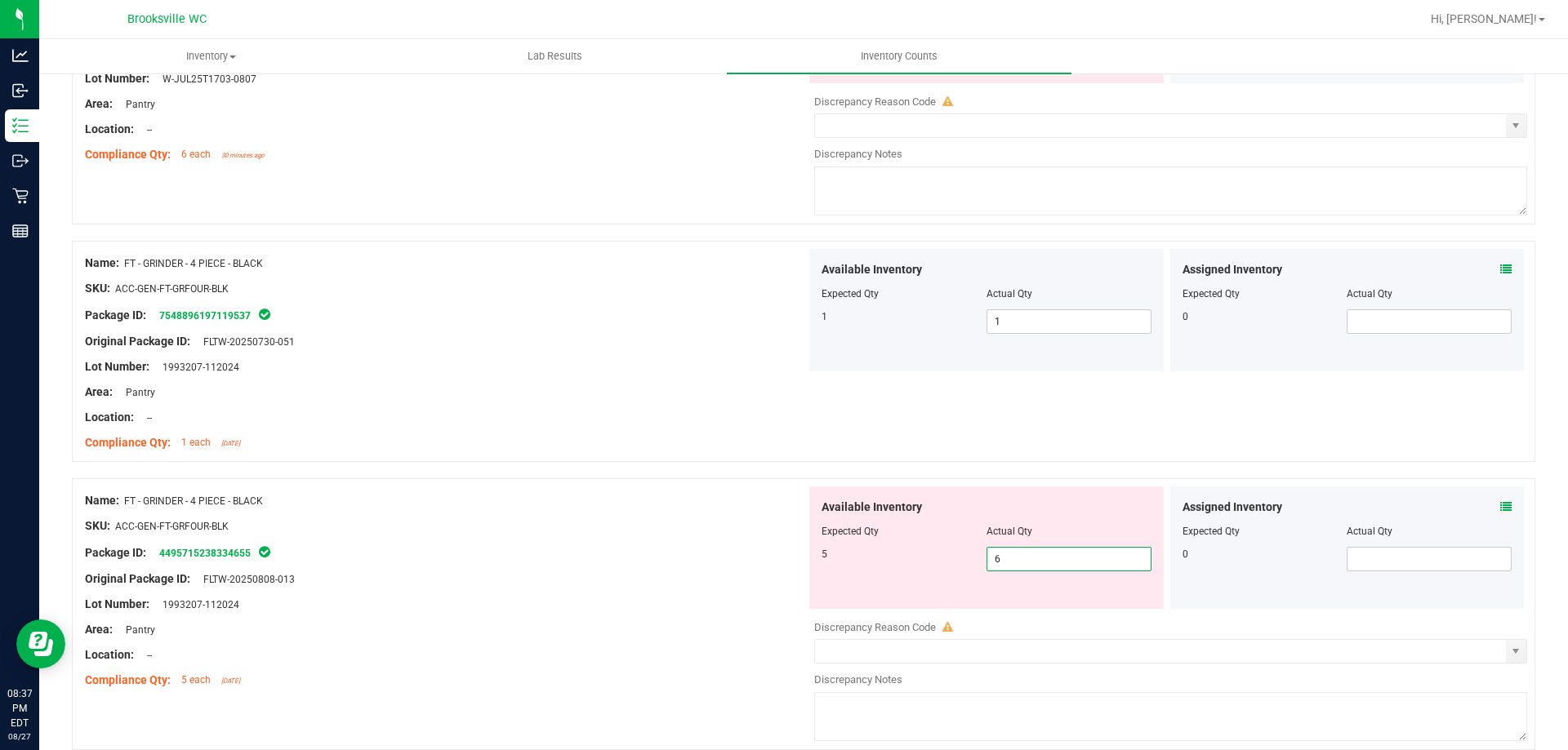
click at [1039, 563] on input "6" at bounding box center [1069, 559] width 164 height 23
type input "5"
click at [500, 446] on div "Compliance Qty: 1 each 4 days ago" at bounding box center [445, 443] width 721 height 18
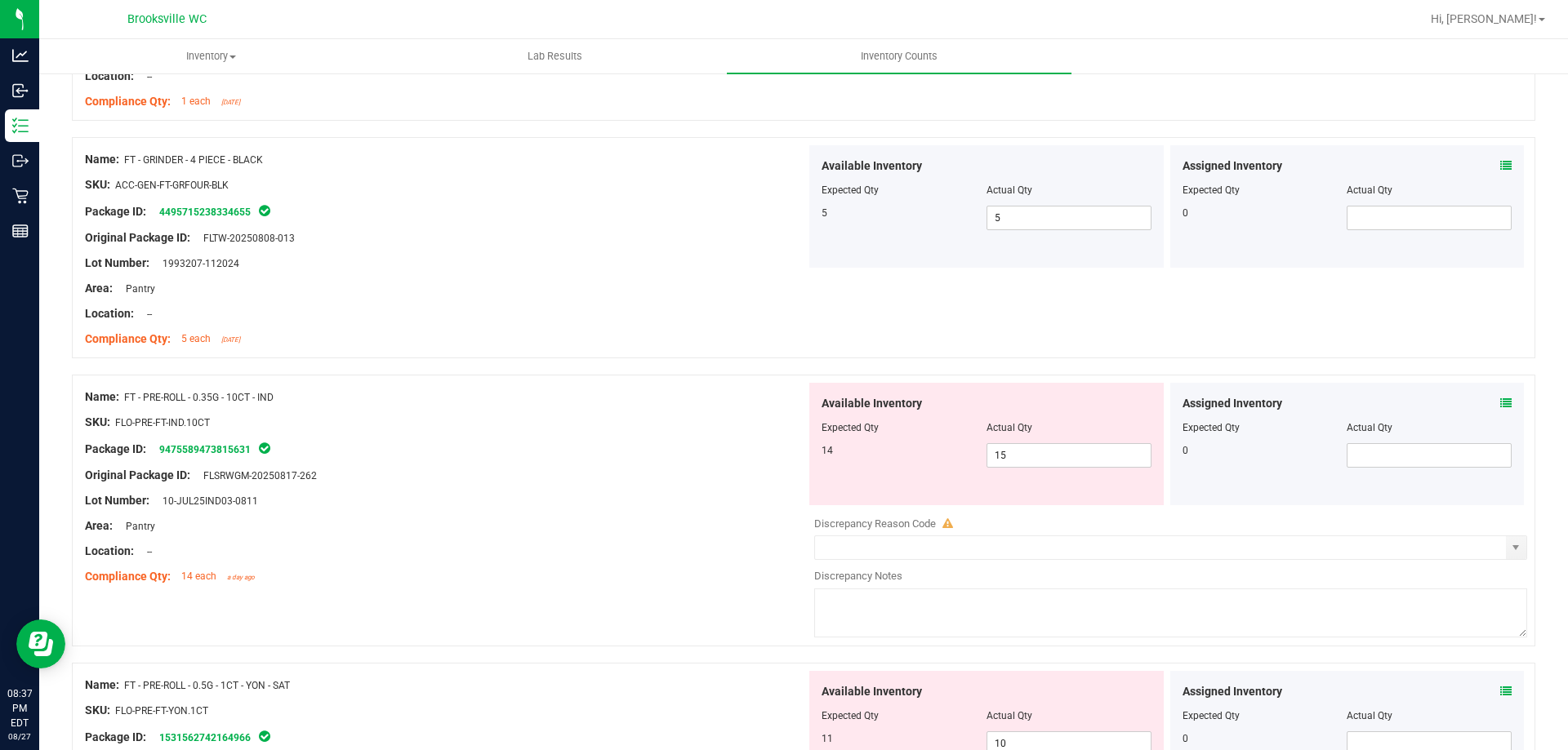
scroll to position [1959, 0]
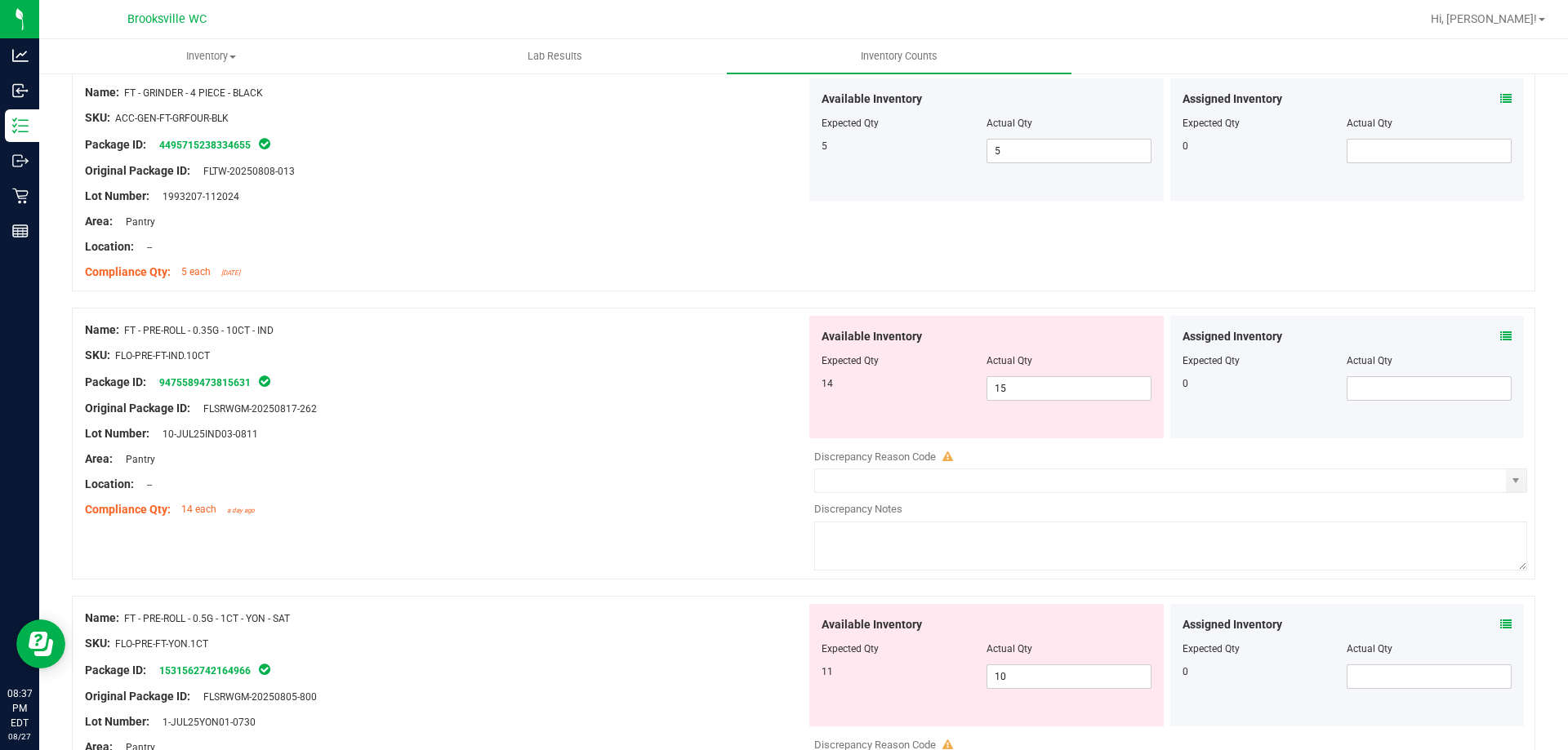
click at [1500, 338] on icon at bounding box center [1505, 336] width 11 height 11
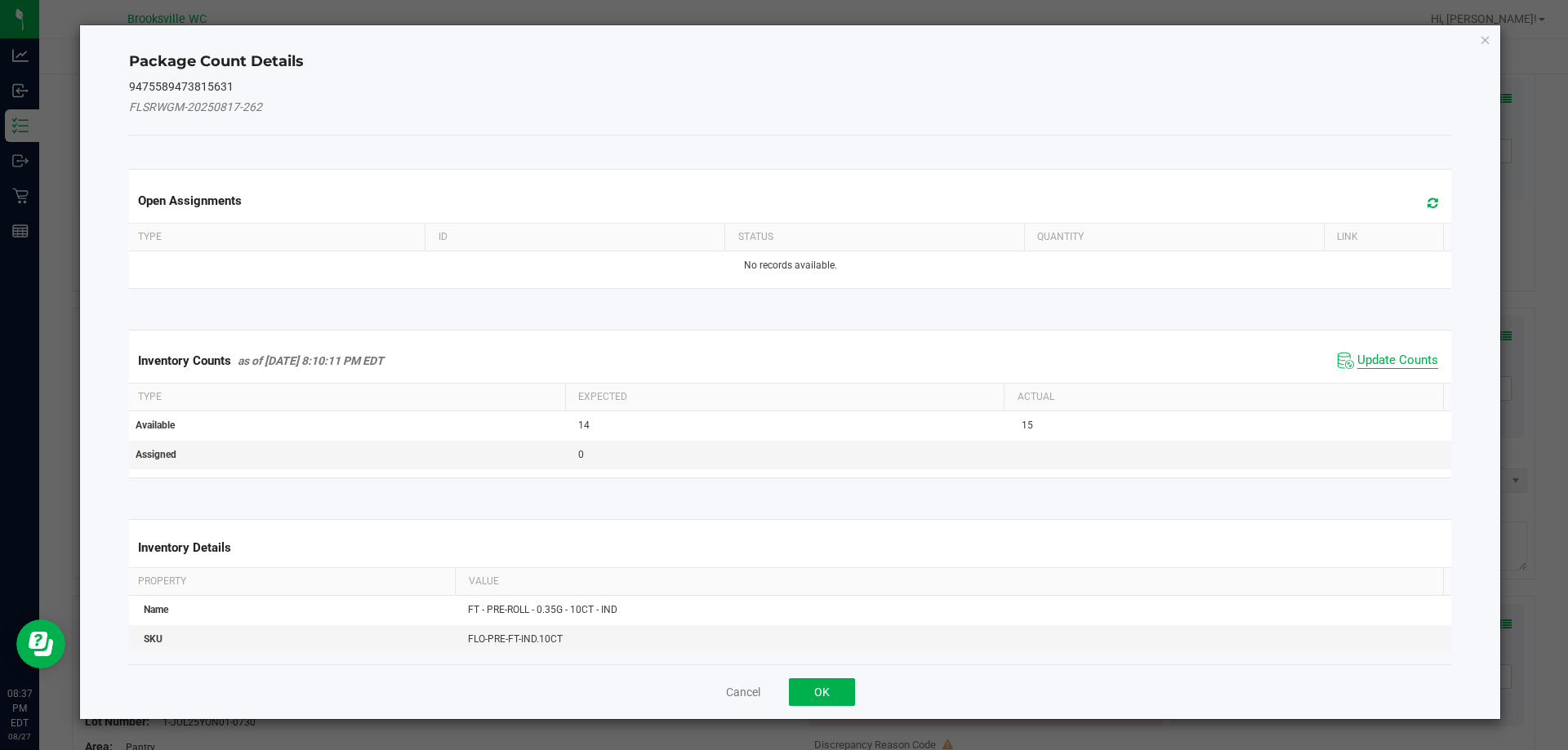
click at [1412, 362] on span "Update Counts" at bounding box center [1397, 361] width 81 height 17
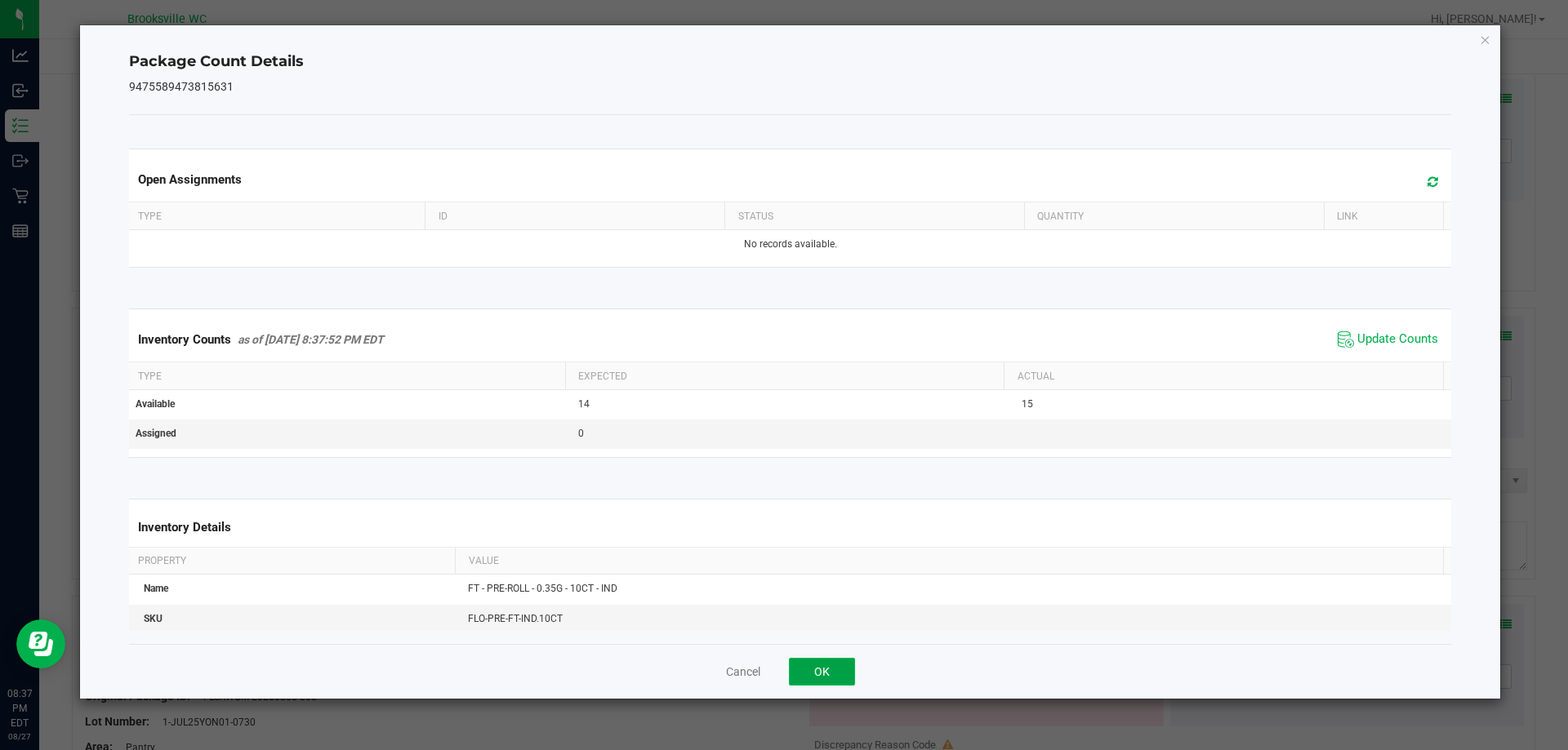
drag, startPoint x: 830, startPoint y: 679, endPoint x: 824, endPoint y: 664, distance: 16.2
click at [828, 677] on button "OK" at bounding box center [822, 672] width 67 height 28
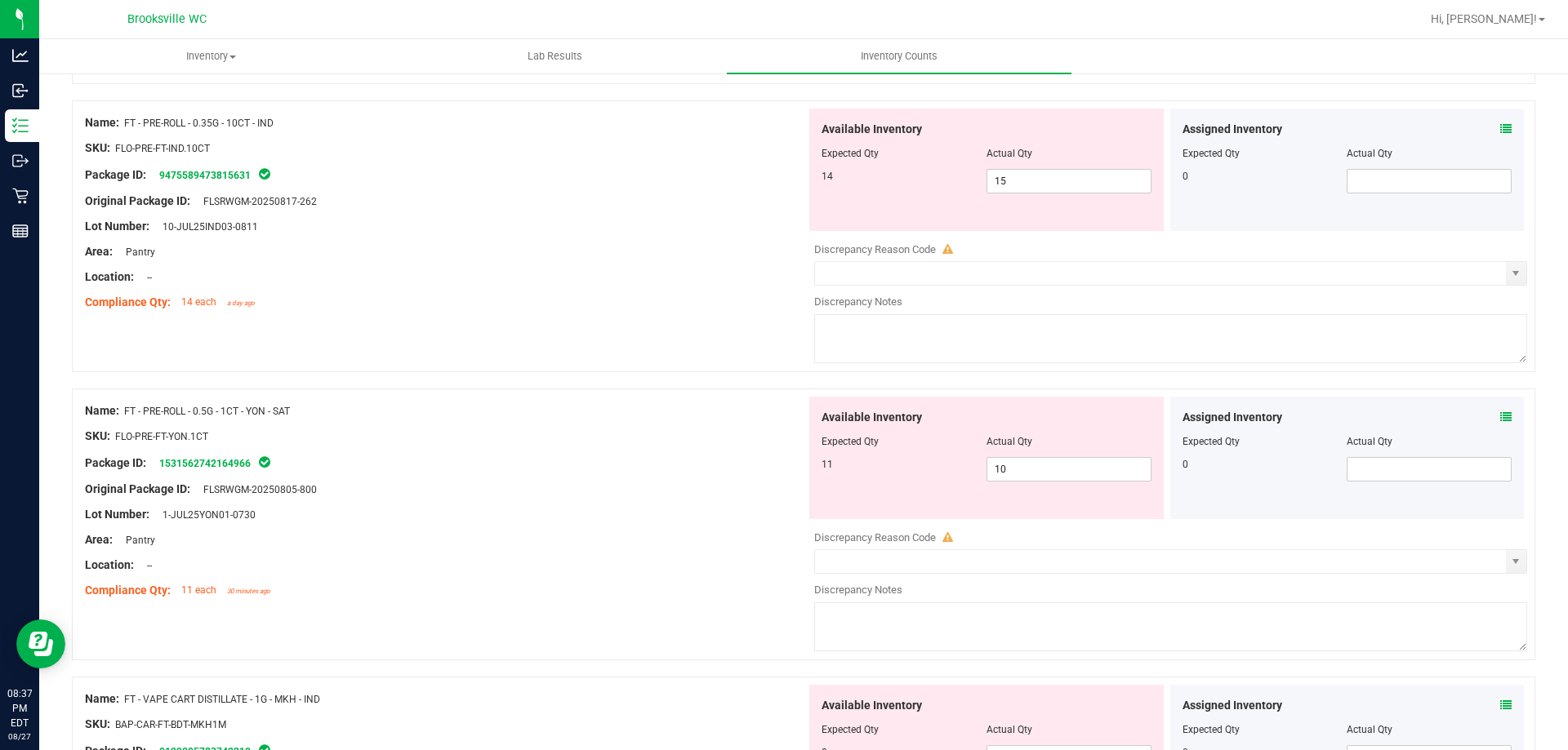
scroll to position [2204, 0]
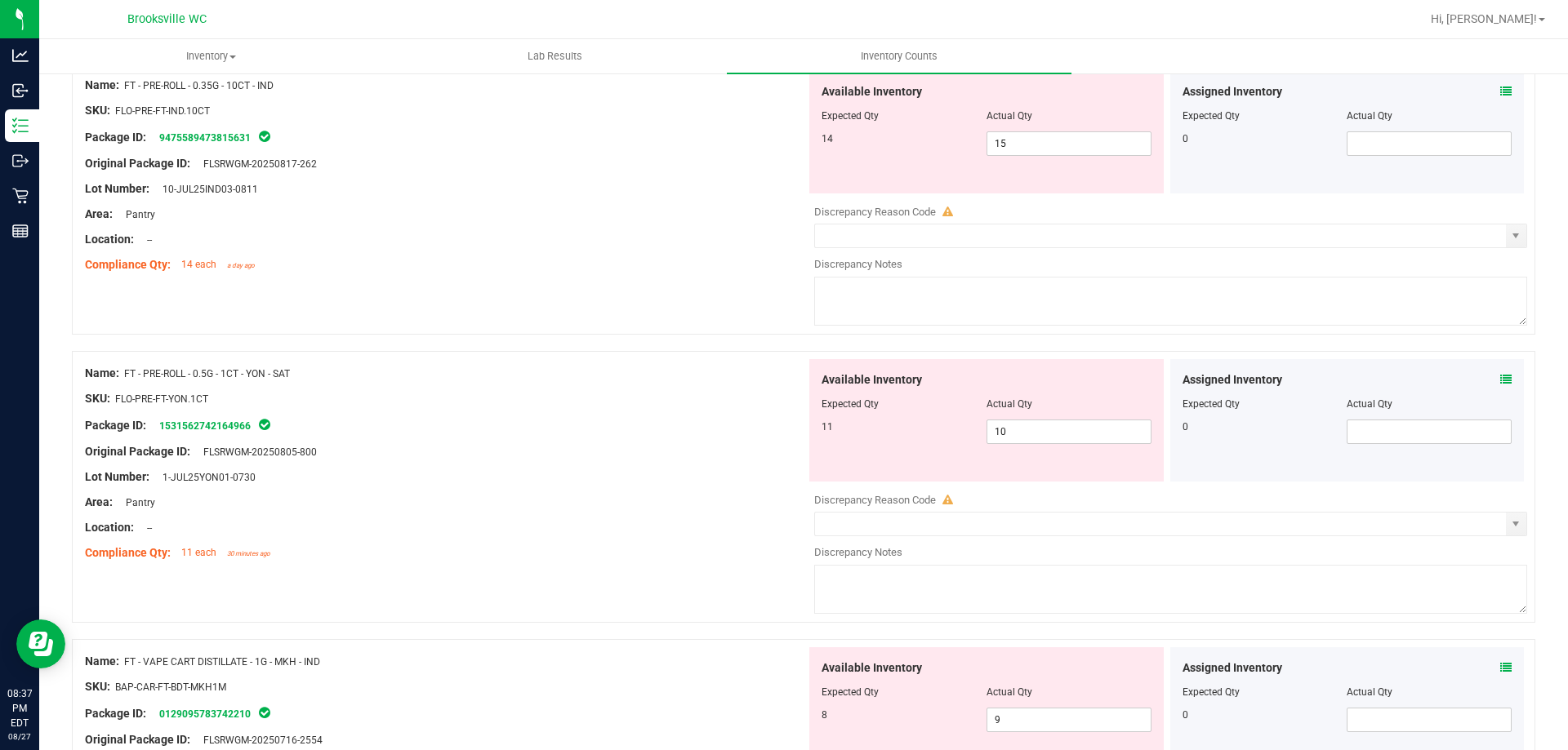
click at [1500, 382] on icon at bounding box center [1505, 379] width 11 height 11
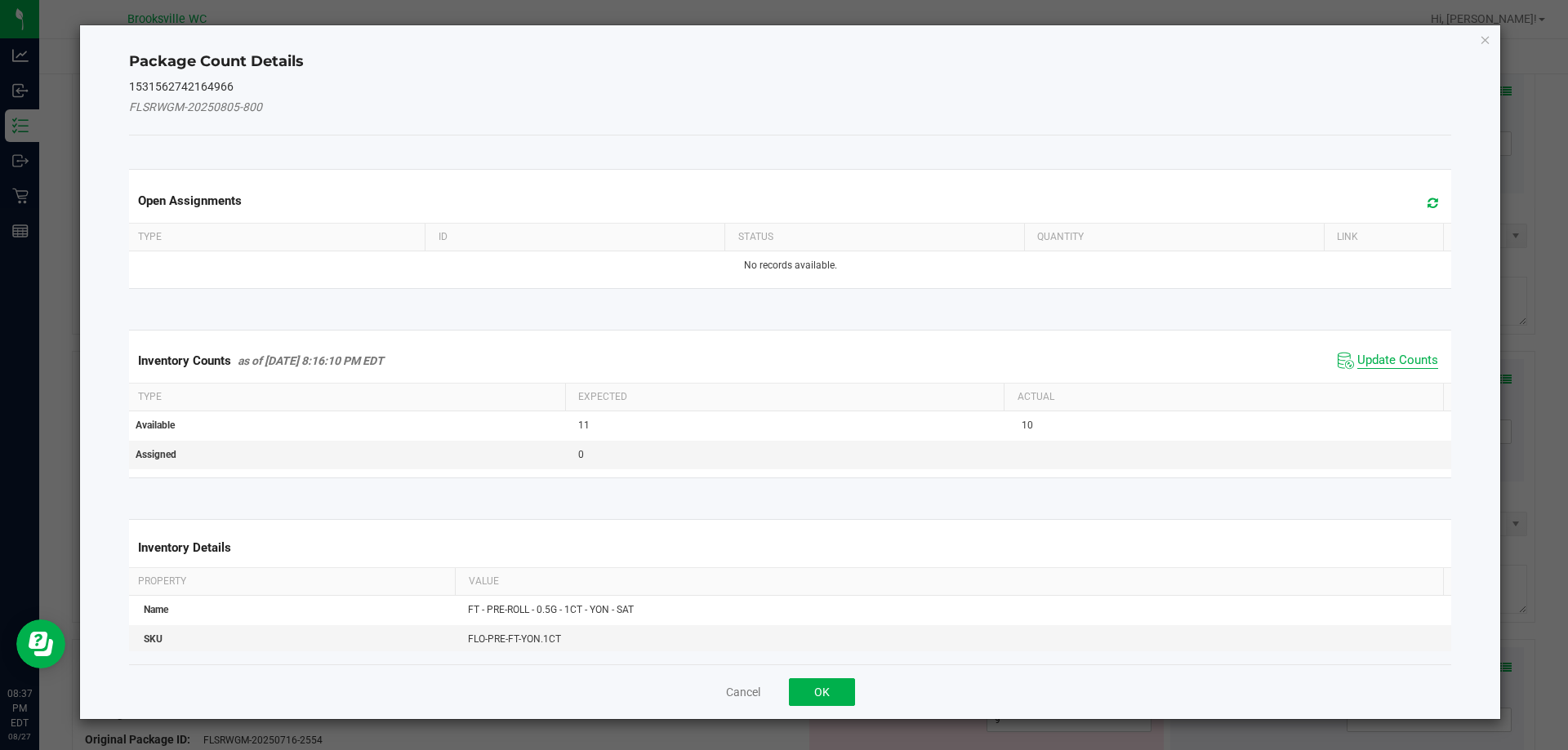
click at [1415, 368] on span "Update Counts" at bounding box center [1397, 361] width 81 height 17
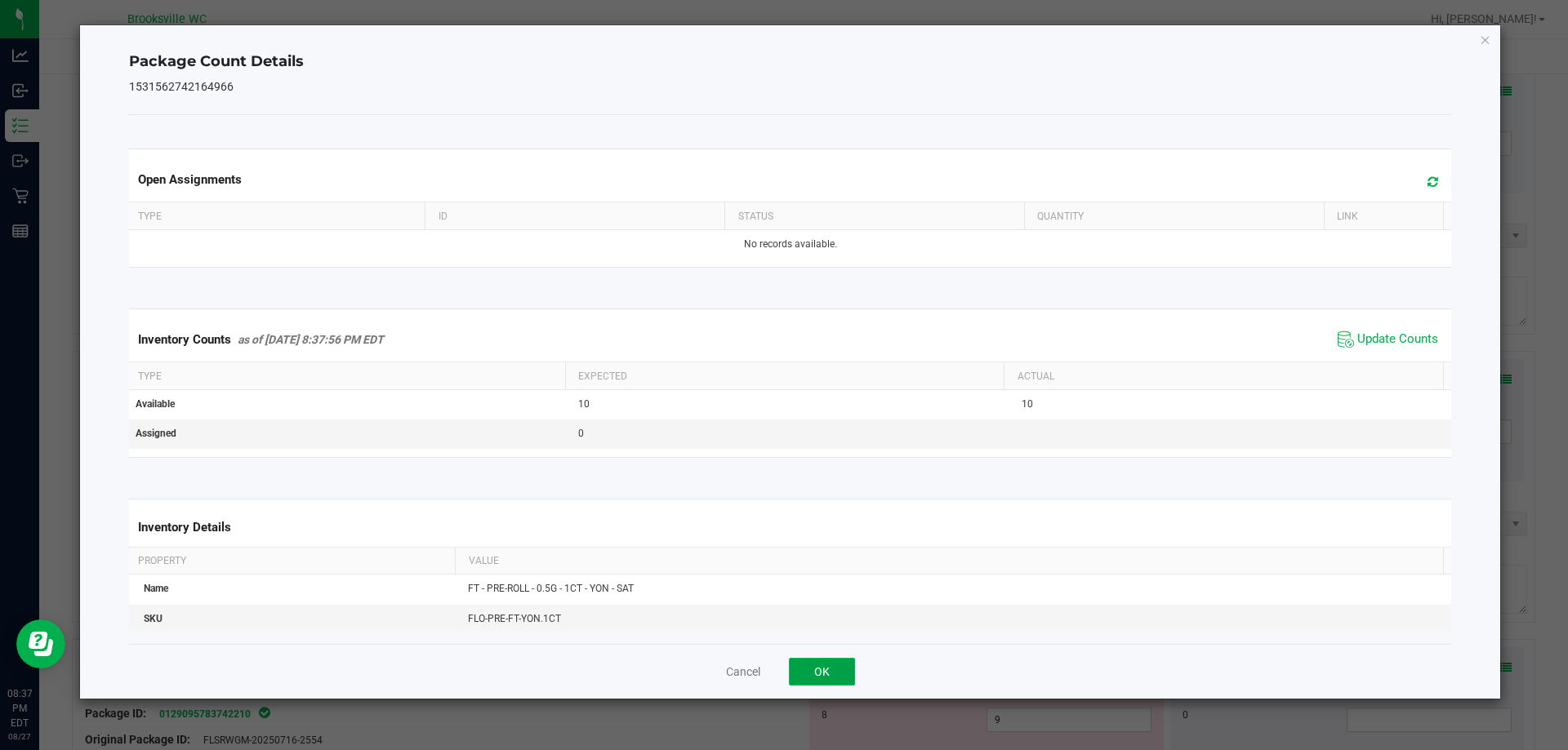
drag, startPoint x: 838, startPoint y: 667, endPoint x: 815, endPoint y: 592, distance: 78.4
click at [838, 666] on button "OK" at bounding box center [822, 672] width 67 height 28
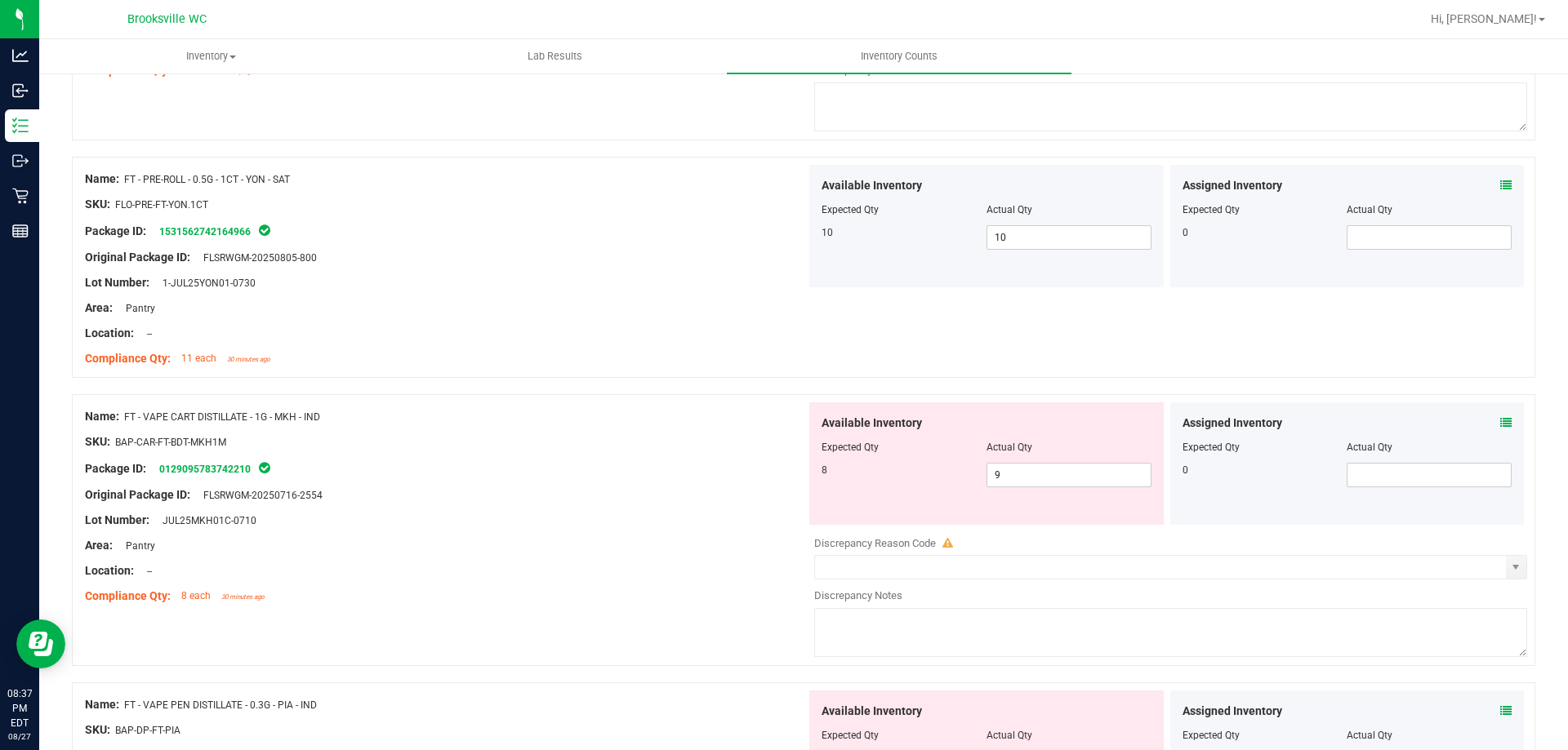
scroll to position [2449, 0]
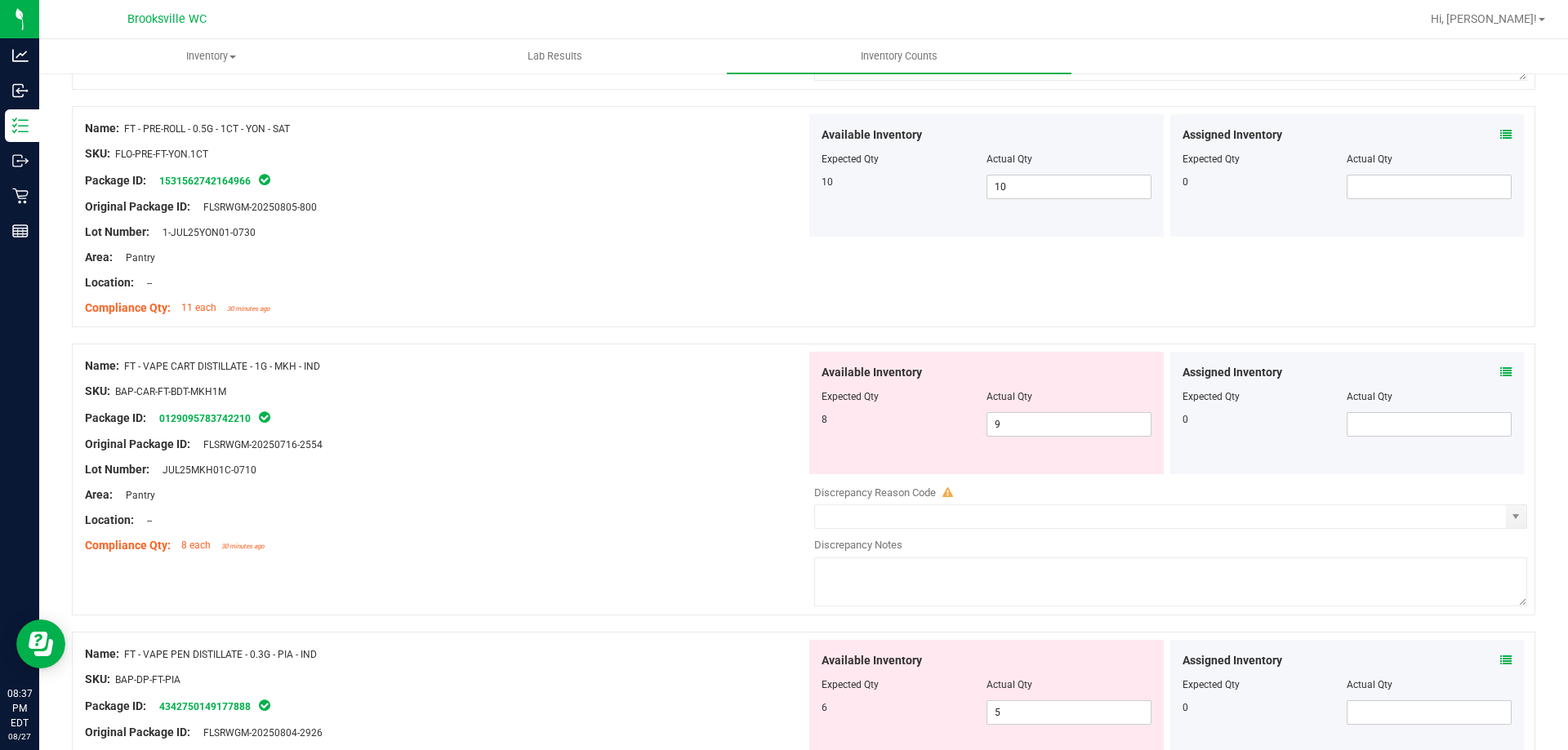
click at [1500, 374] on icon at bounding box center [1505, 372] width 11 height 11
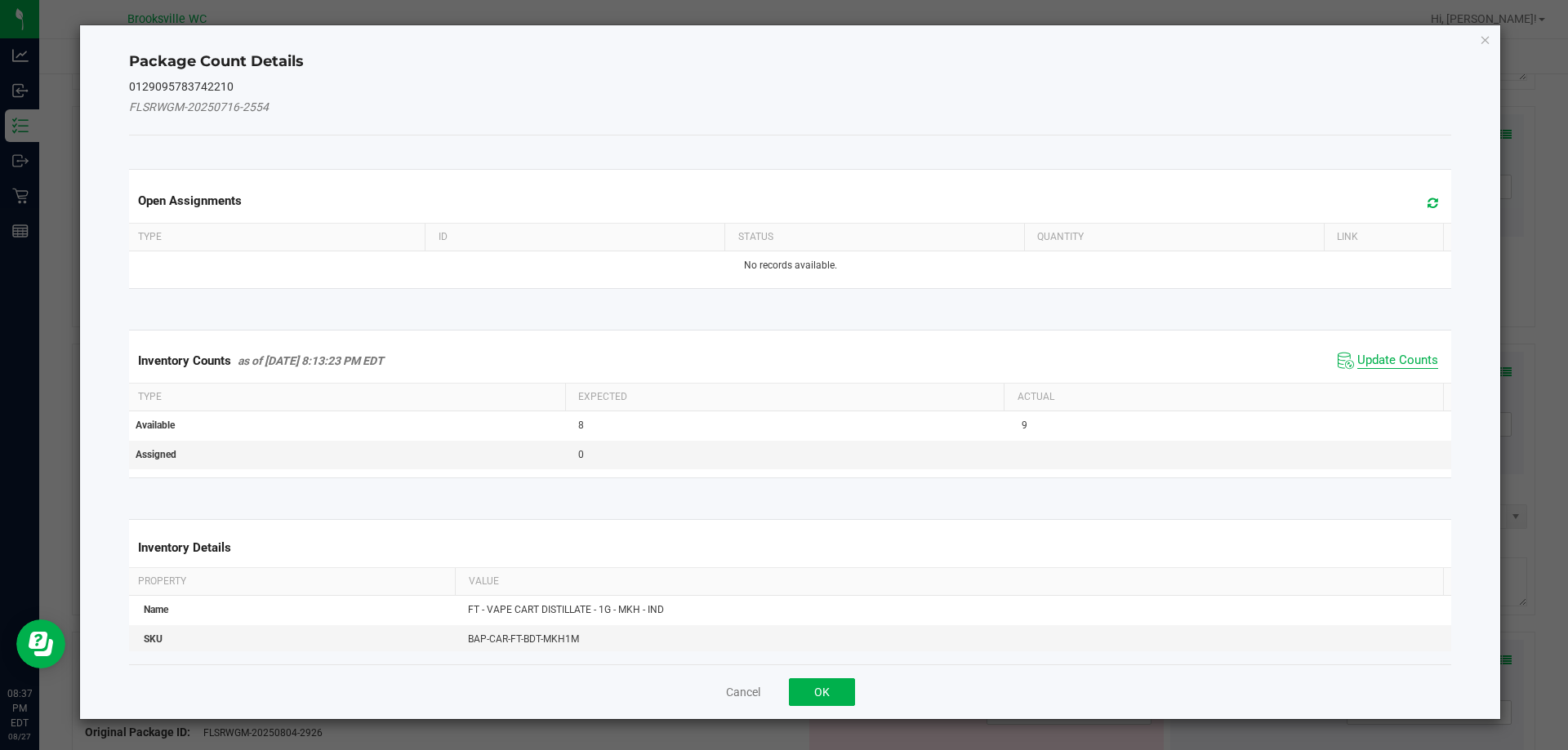
click at [1396, 360] on span "Update Counts" at bounding box center [1397, 361] width 81 height 17
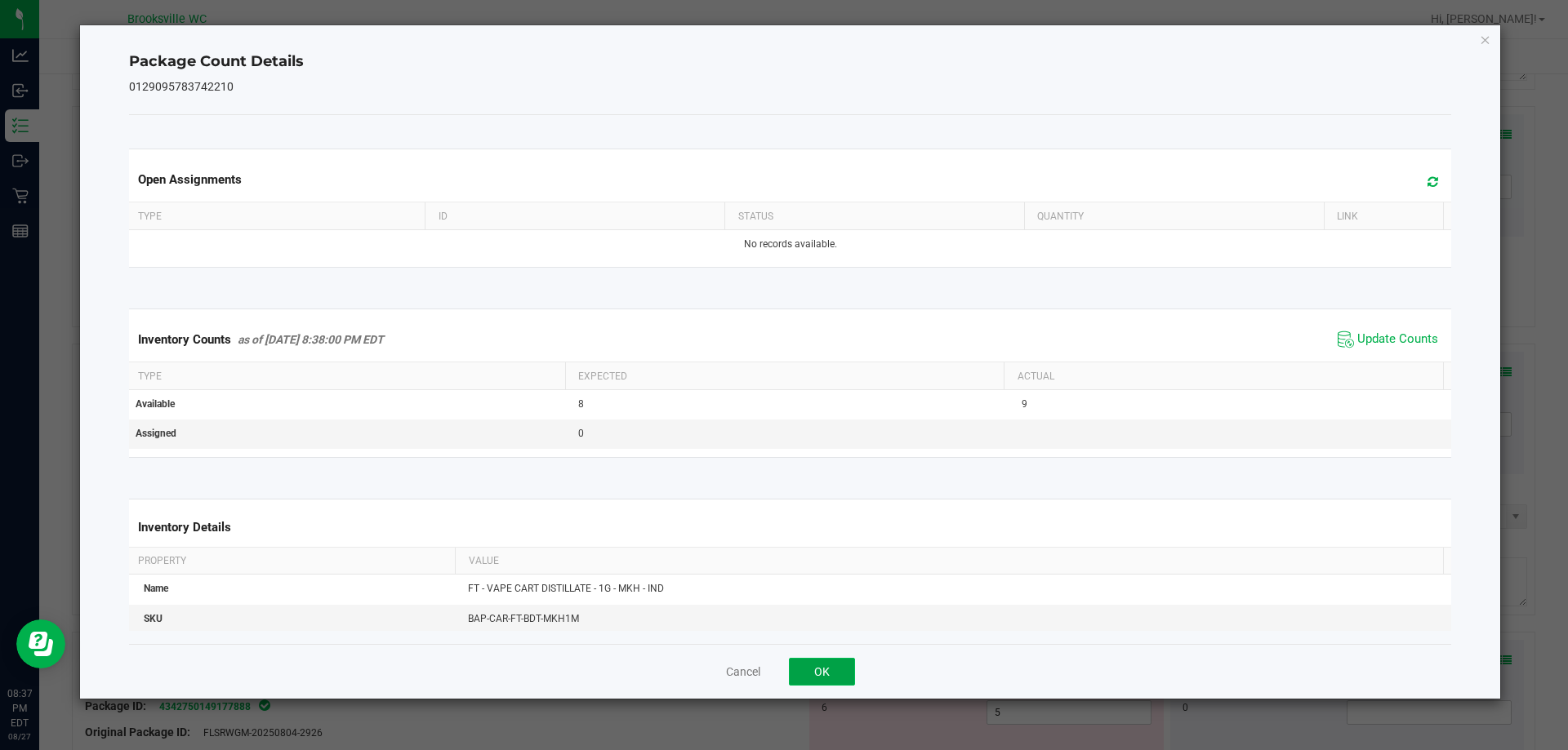
click at [827, 663] on button "OK" at bounding box center [822, 672] width 67 height 28
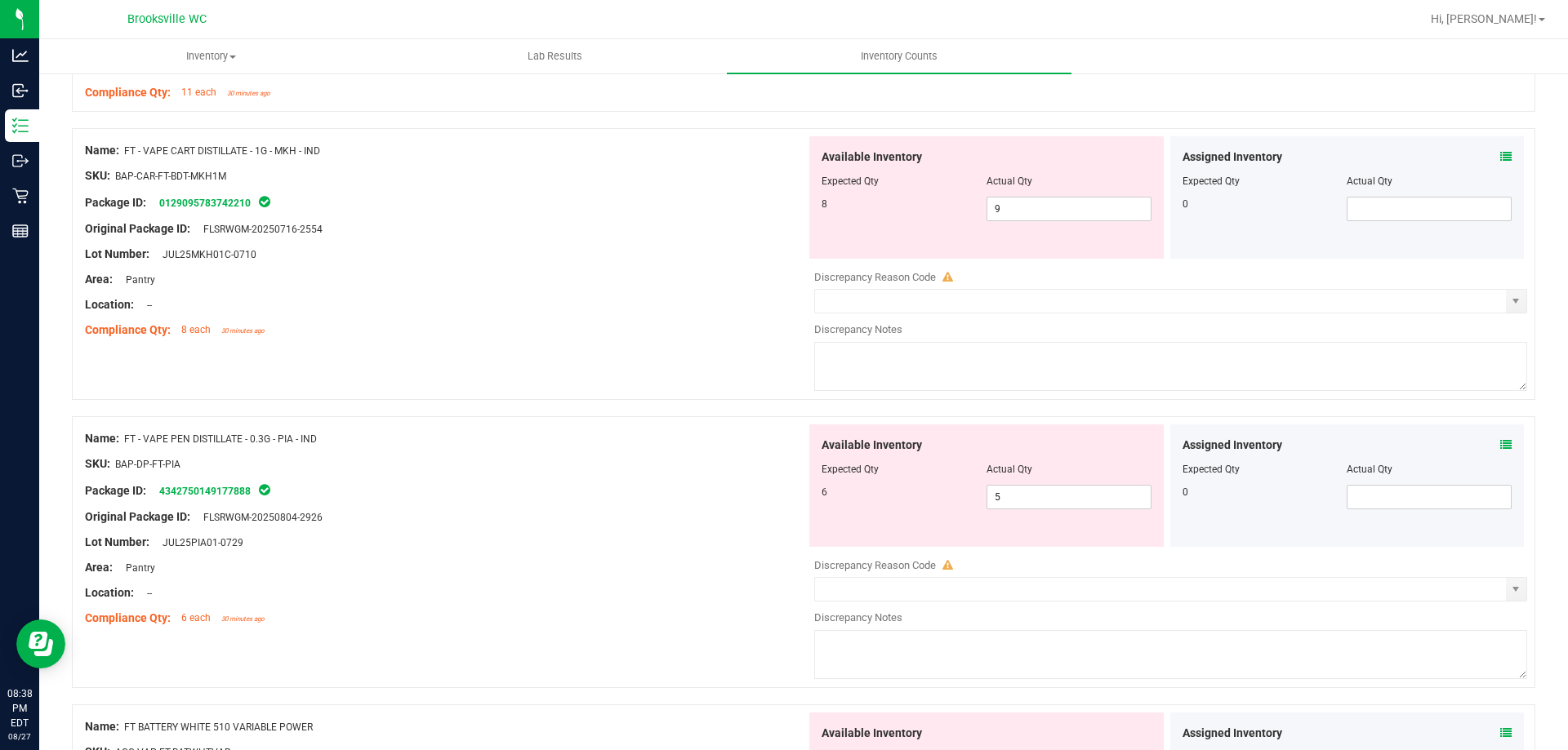
scroll to position [2694, 0]
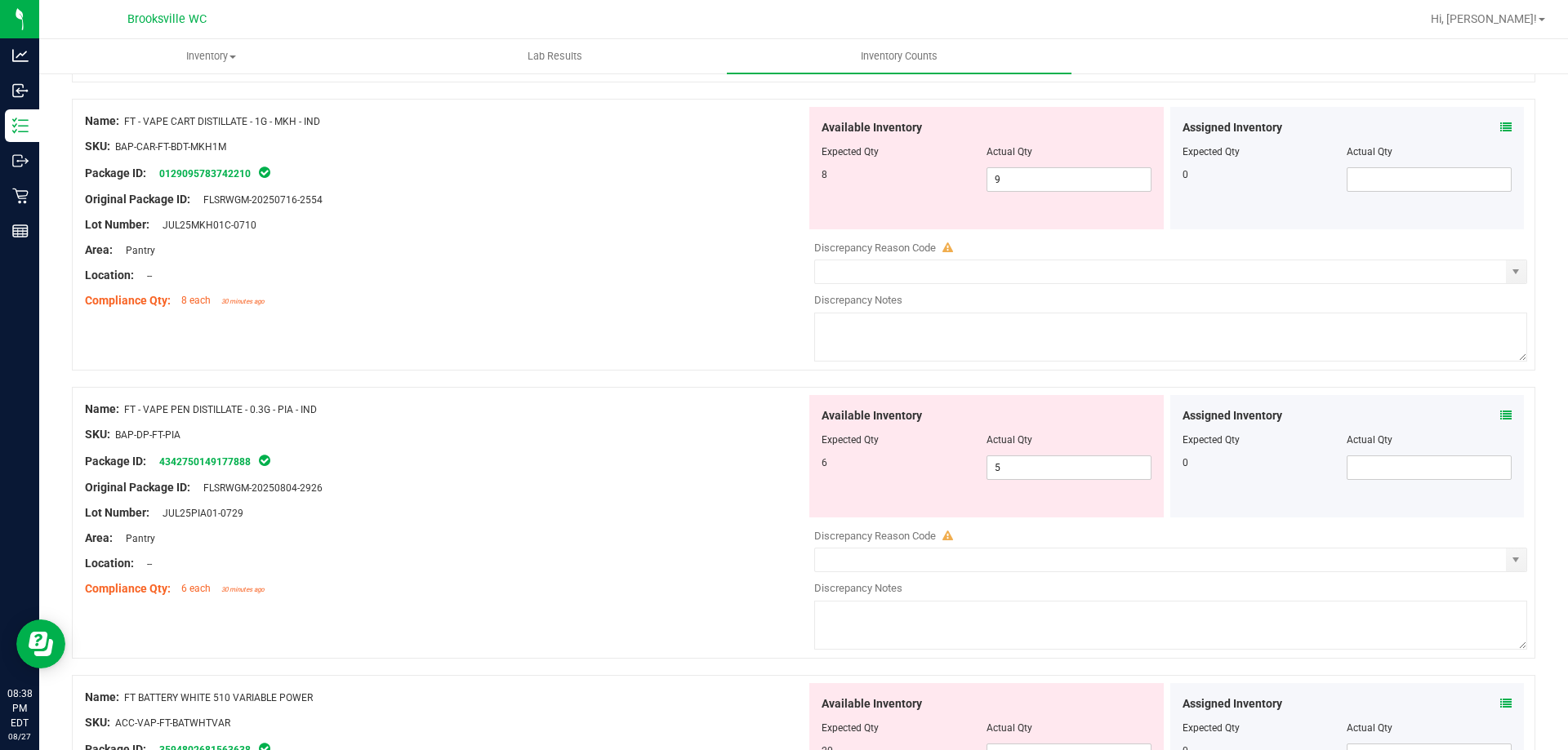
click at [1500, 413] on icon at bounding box center [1505, 415] width 11 height 11
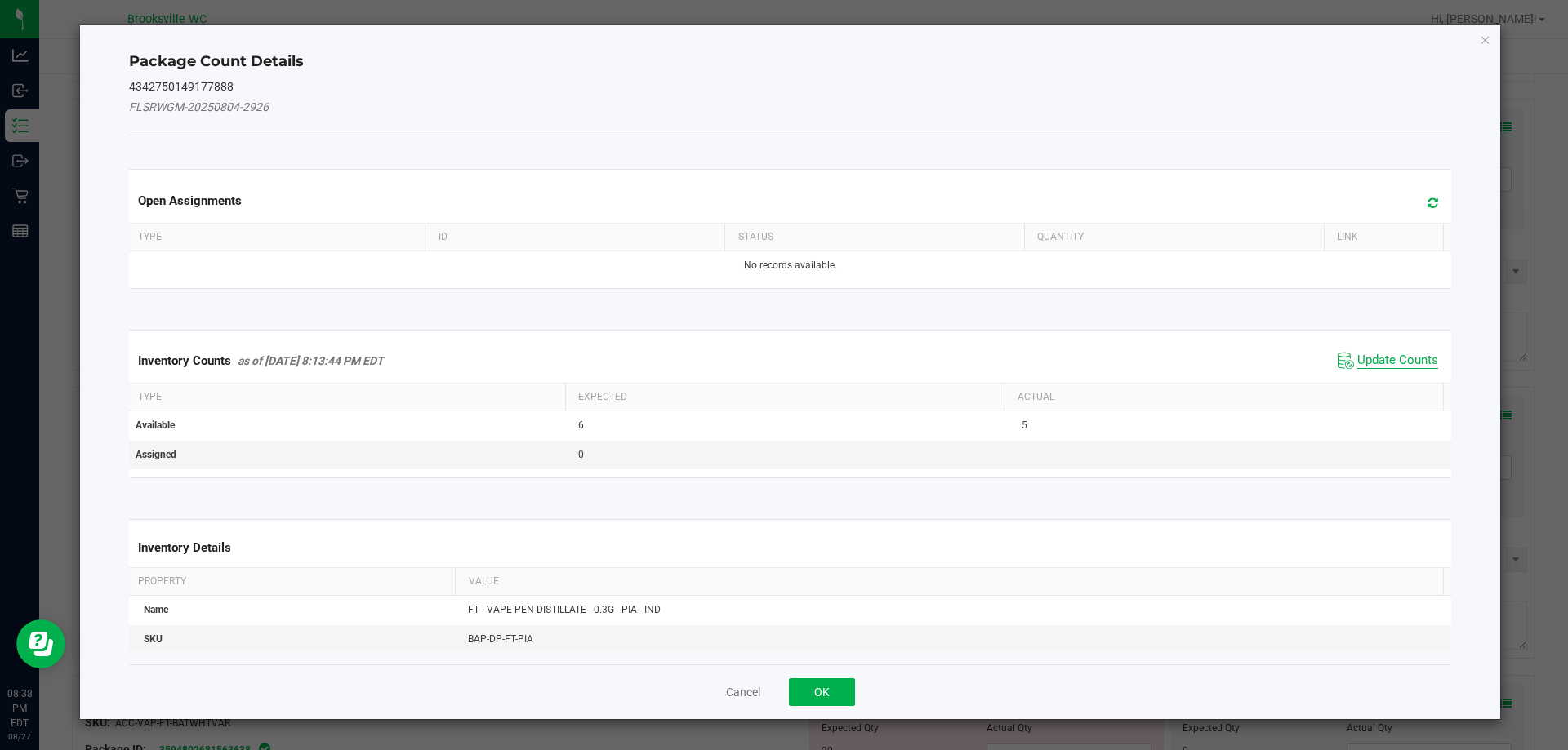
click at [1357, 357] on span "Update Counts" at bounding box center [1397, 361] width 81 height 17
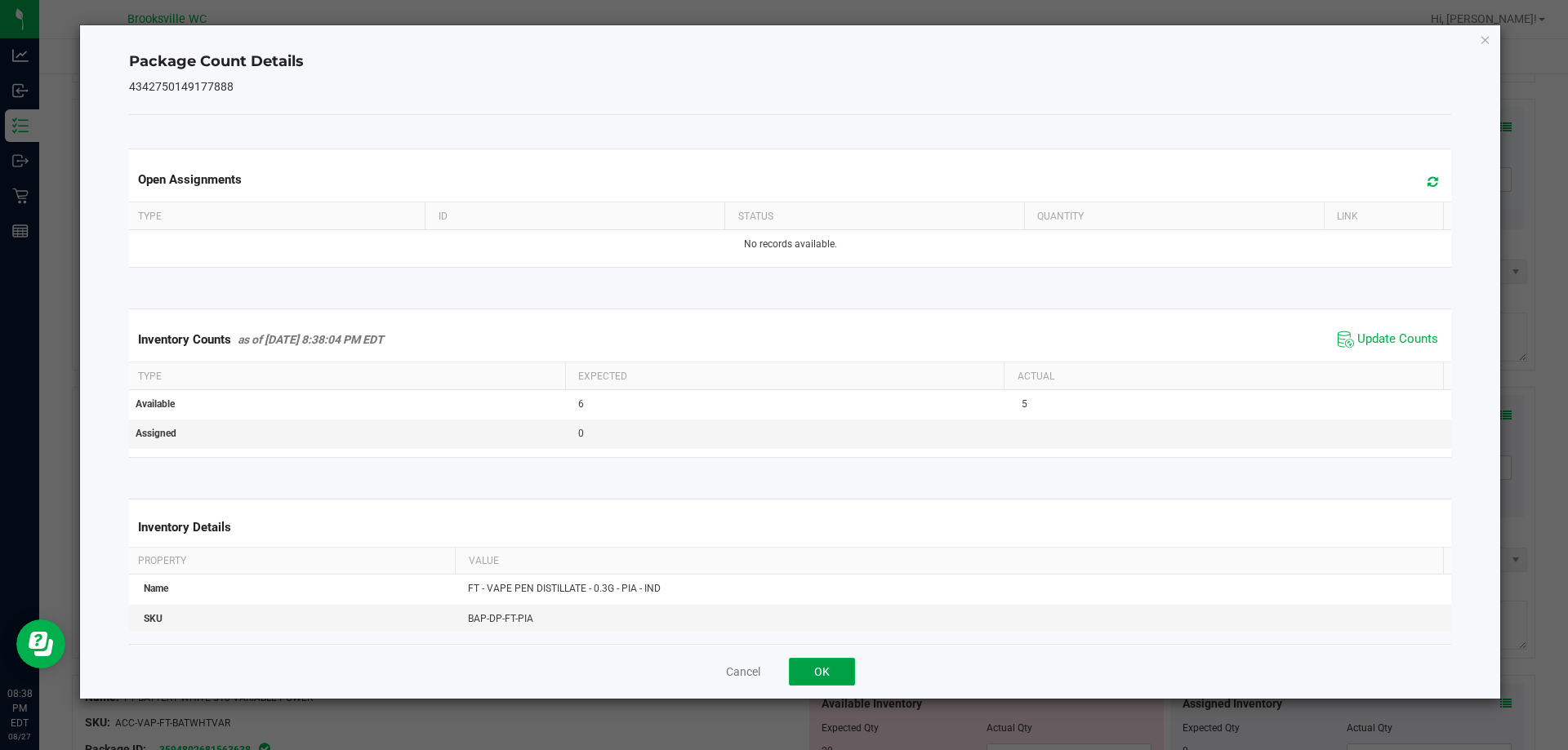
click at [796, 666] on button "OK" at bounding box center [822, 672] width 67 height 28
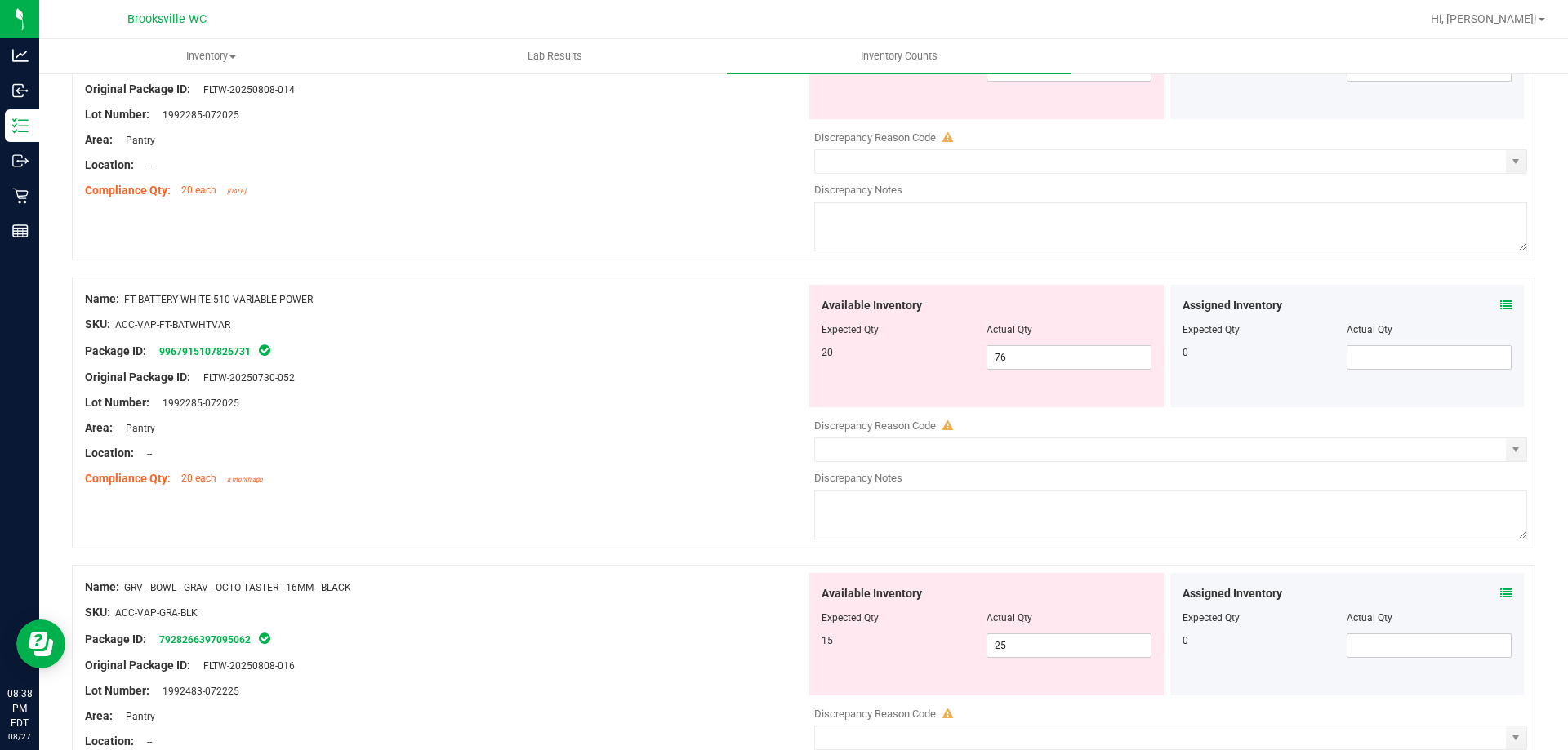
scroll to position [3836, 0]
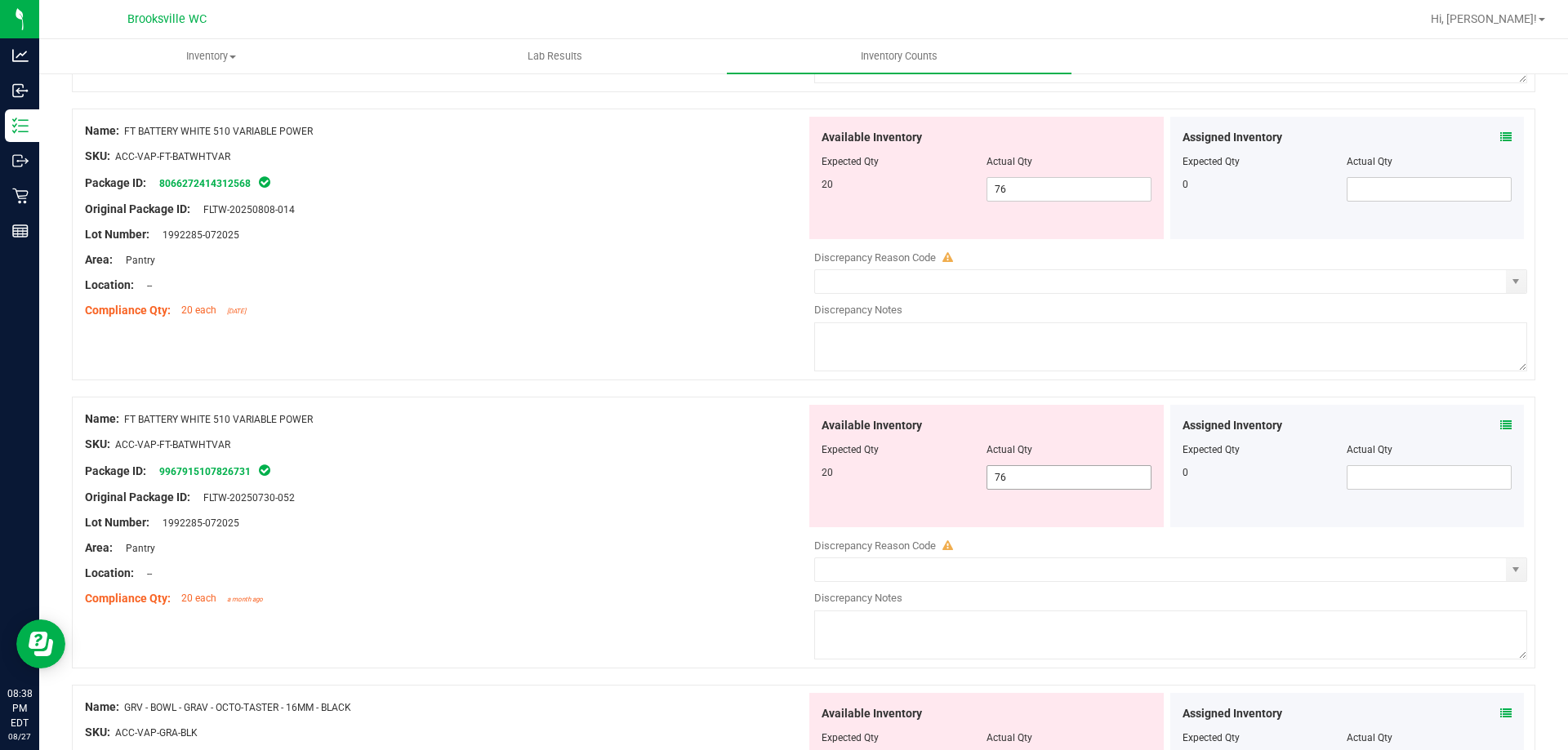
click at [1020, 478] on span "76 76" at bounding box center [1069, 478] width 165 height 25
click at [0, 0] on input "76" at bounding box center [0, 0] width 0 height 0
type input "20"
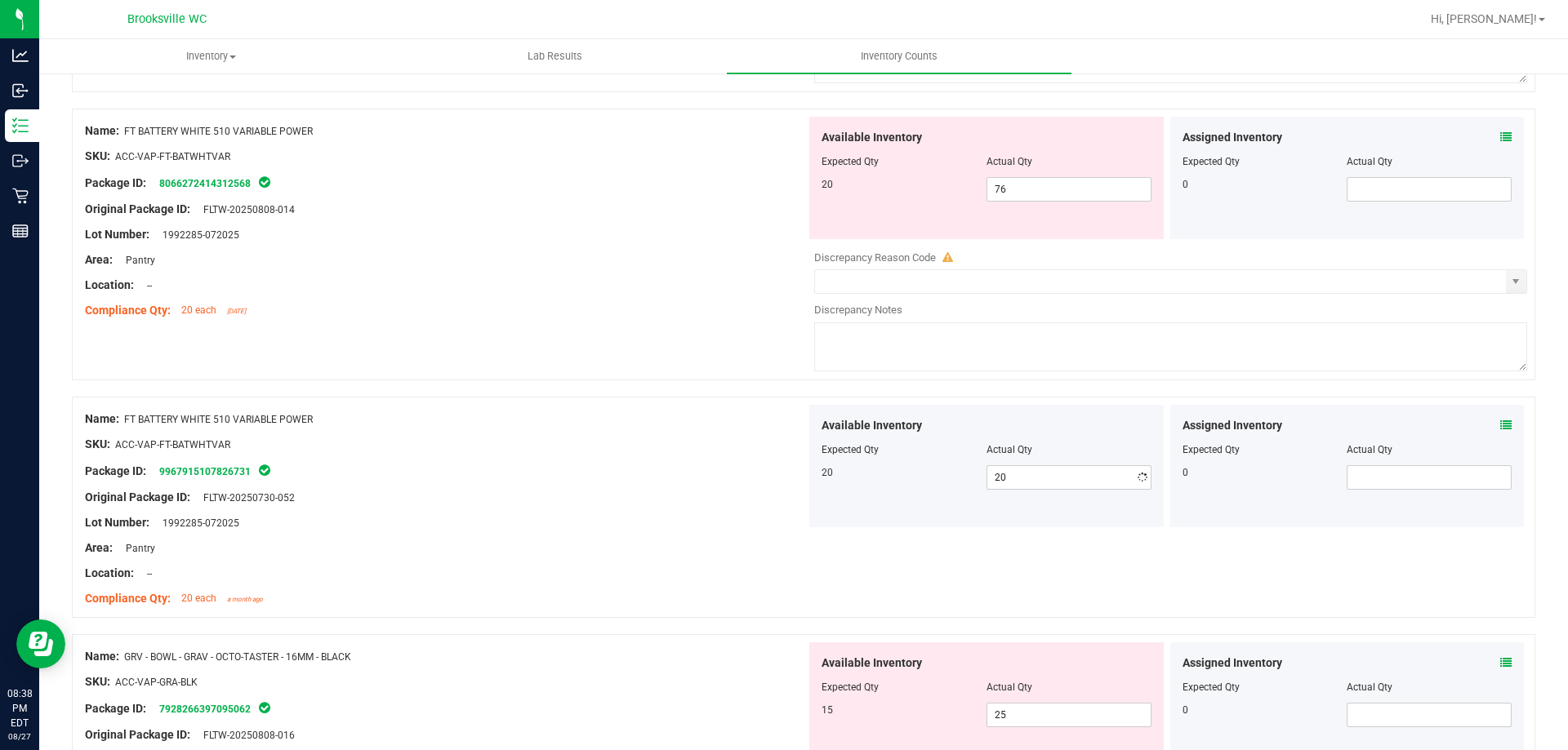
drag, startPoint x: 822, startPoint y: 403, endPoint x: 956, endPoint y: 309, distance: 163.7
click at [821, 402] on div "Name: FT BATTERY WHITE 510 VARIABLE POWER SKU: ACC-VAP-FT-BATWHTVAR Package ID:…" at bounding box center [803, 507] width 1463 height 221
click at [1034, 190] on span "76 76" at bounding box center [1069, 189] width 165 height 25
drag, startPoint x: 1034, startPoint y: 190, endPoint x: 936, endPoint y: 237, distance: 108.7
click at [1003, 208] on div "Available Inventory Expected Qty Actual Qty 20 76 76" at bounding box center [986, 178] width 355 height 123
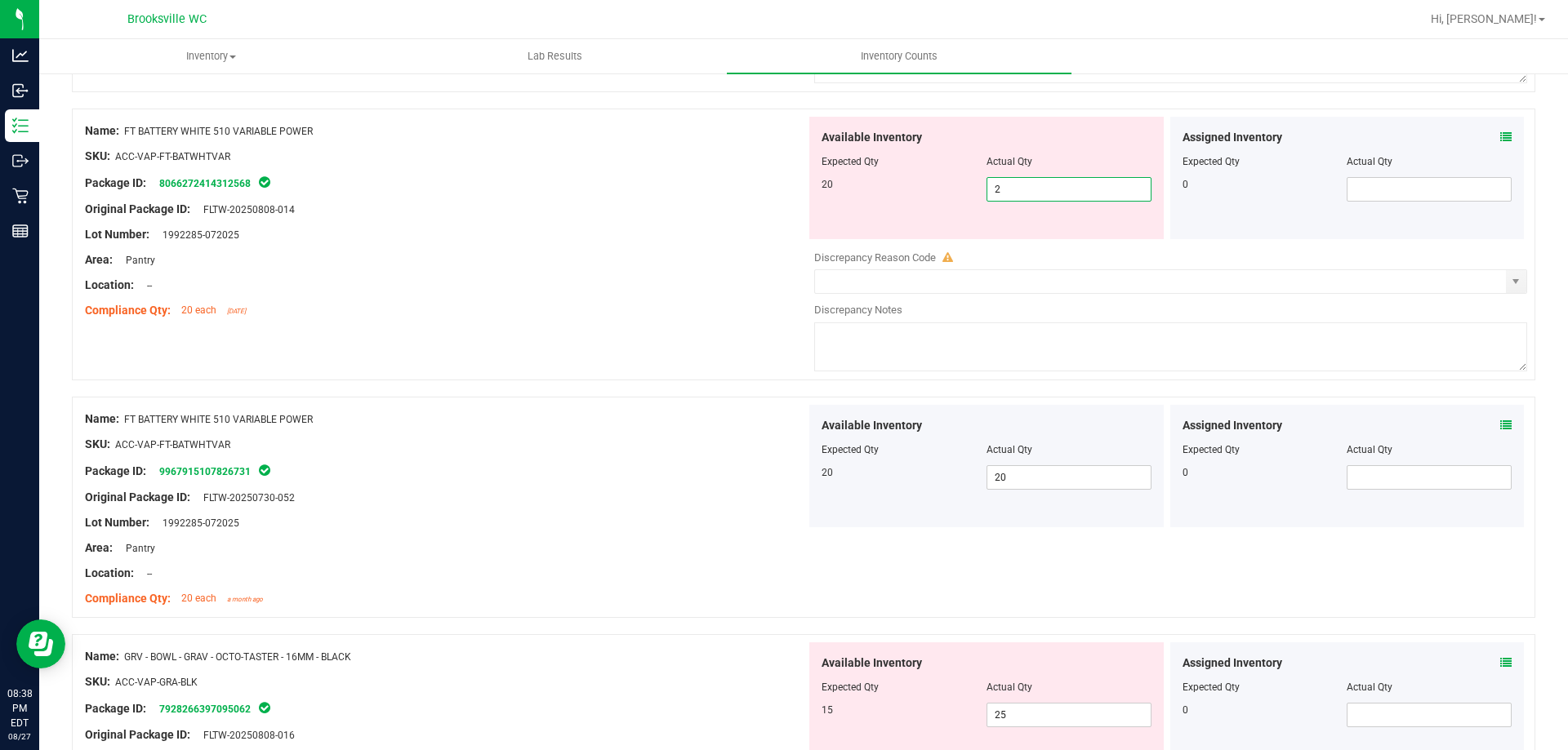
type input "20"
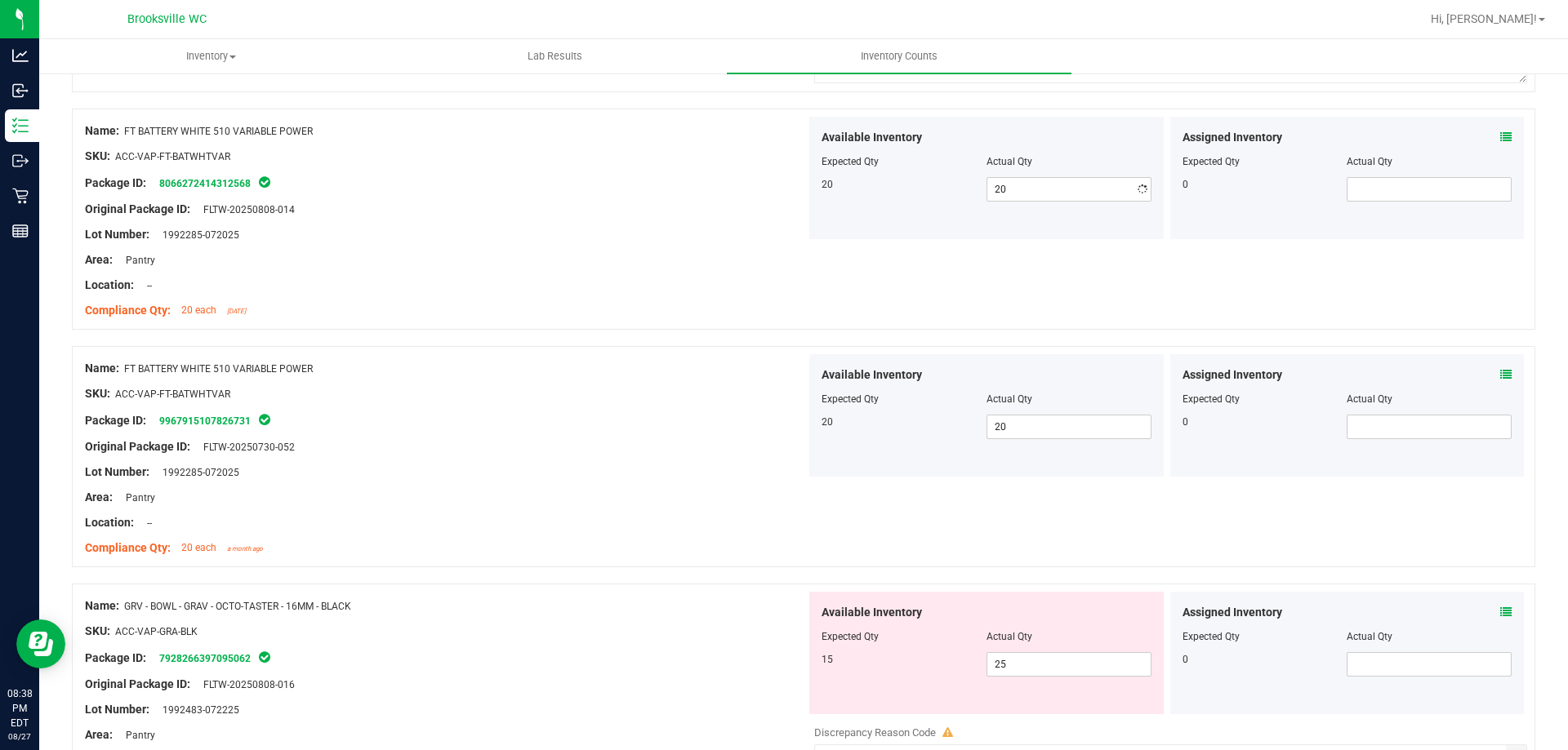
click at [755, 286] on div "Location: --" at bounding box center [445, 285] width 721 height 18
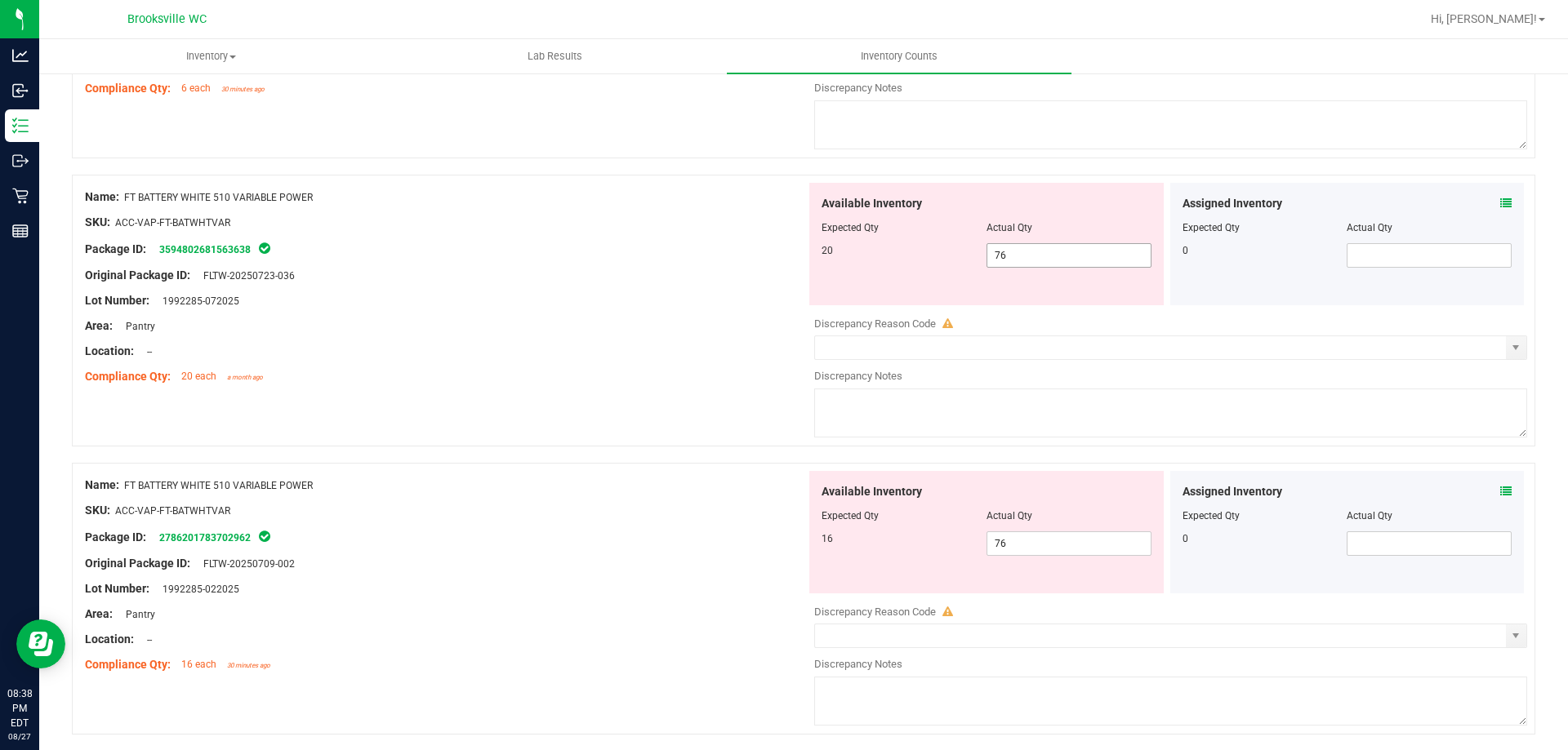
scroll to position [3183, 0]
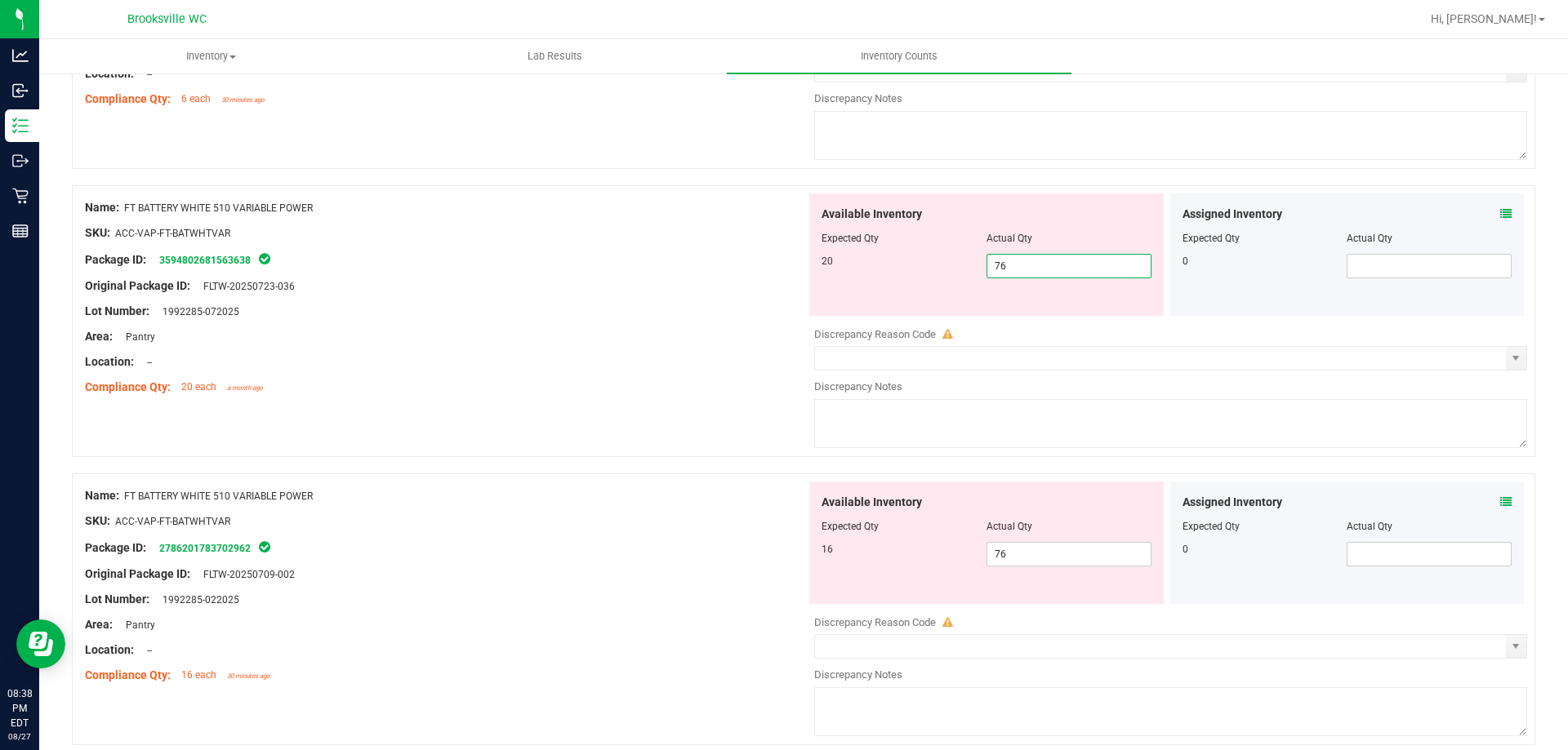
click at [1062, 267] on span "76 76" at bounding box center [1069, 266] width 165 height 25
click at [1062, 267] on input "76" at bounding box center [1069, 266] width 164 height 23
type input "20"
drag, startPoint x: 815, startPoint y: 405, endPoint x: 974, endPoint y: 480, distance: 175.8
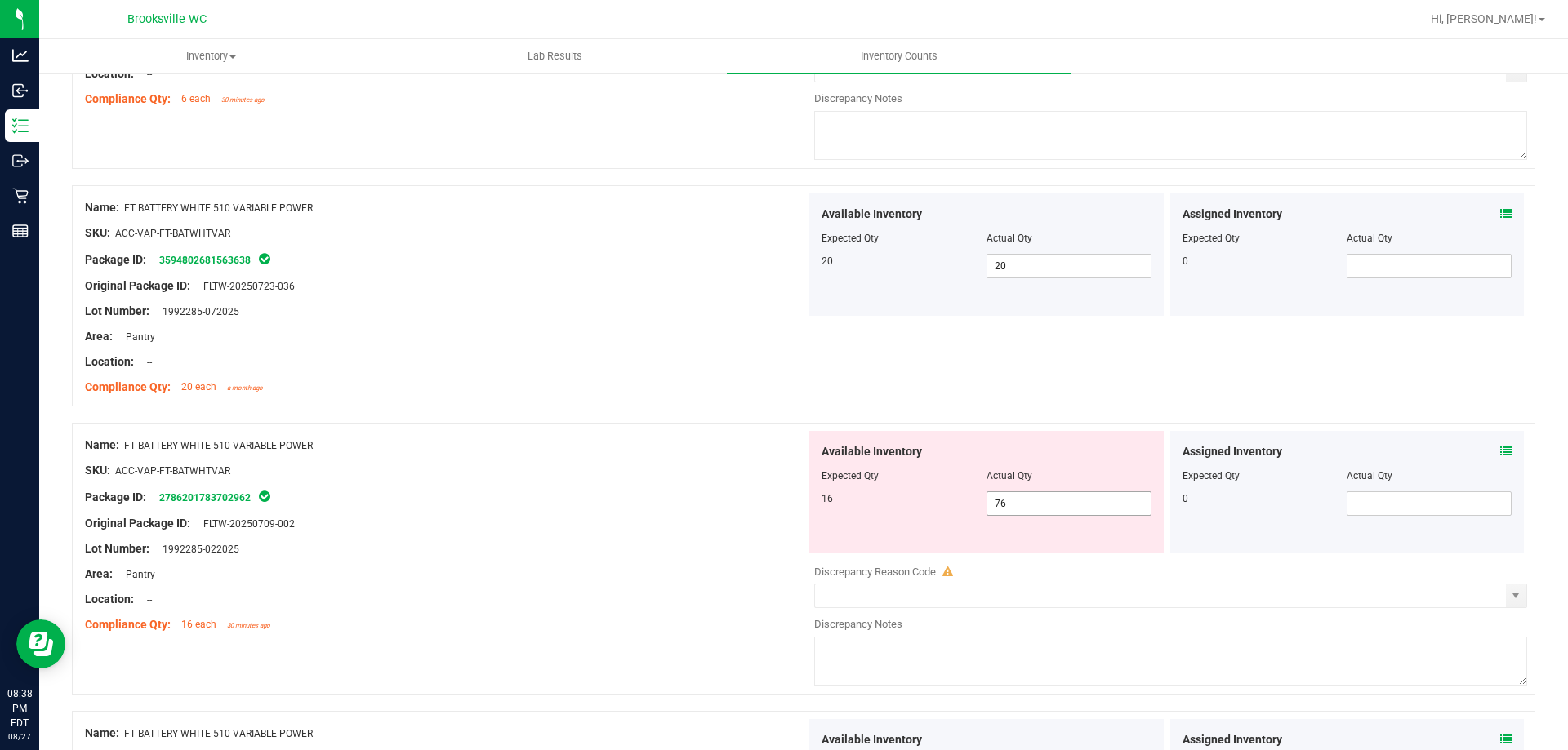
click at [1044, 507] on span "76 76" at bounding box center [1069, 503] width 165 height 25
click at [1044, 507] on input "76" at bounding box center [1069, 503] width 164 height 23
type input "16"
click at [674, 480] on div at bounding box center [445, 482] width 721 height 8
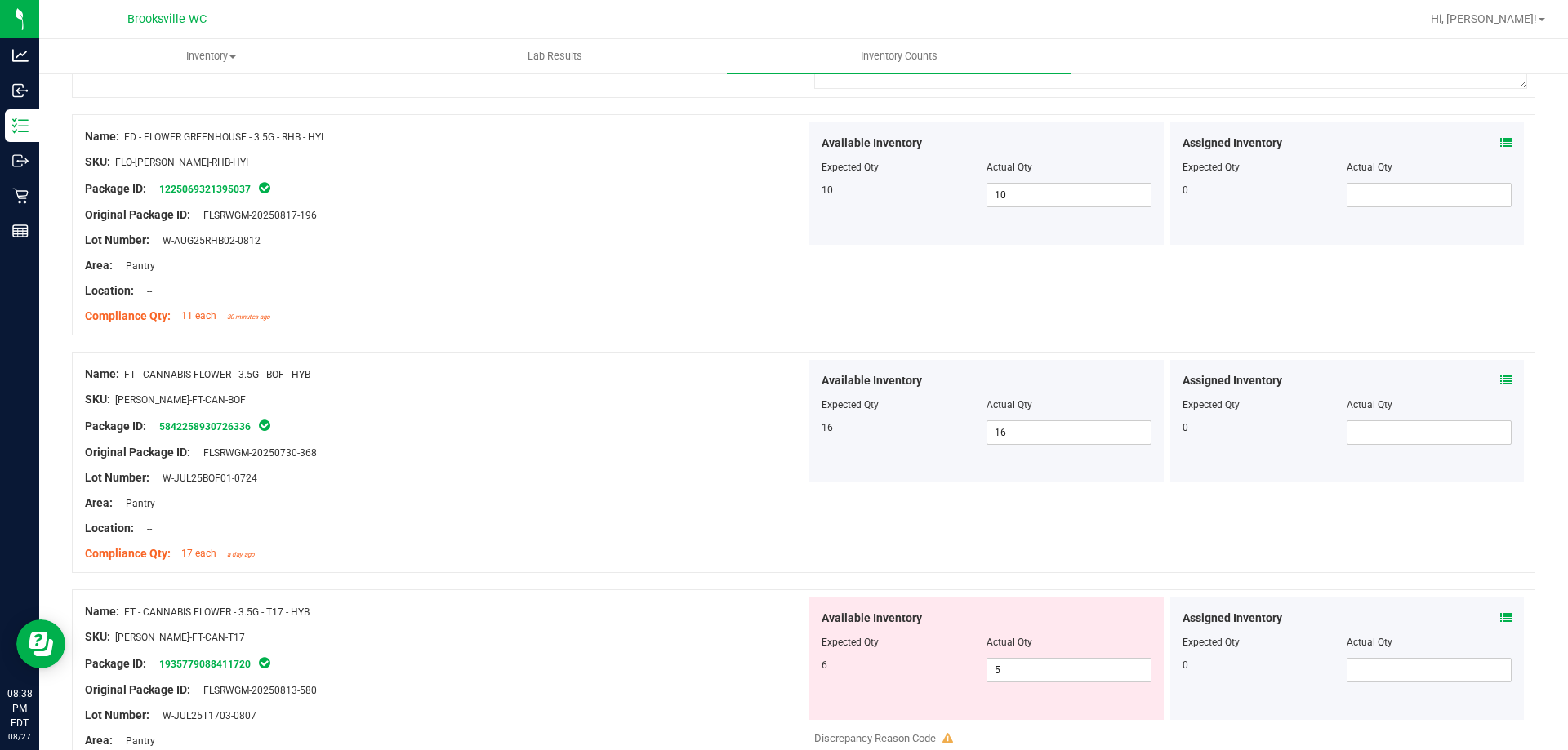
scroll to position [0, 0]
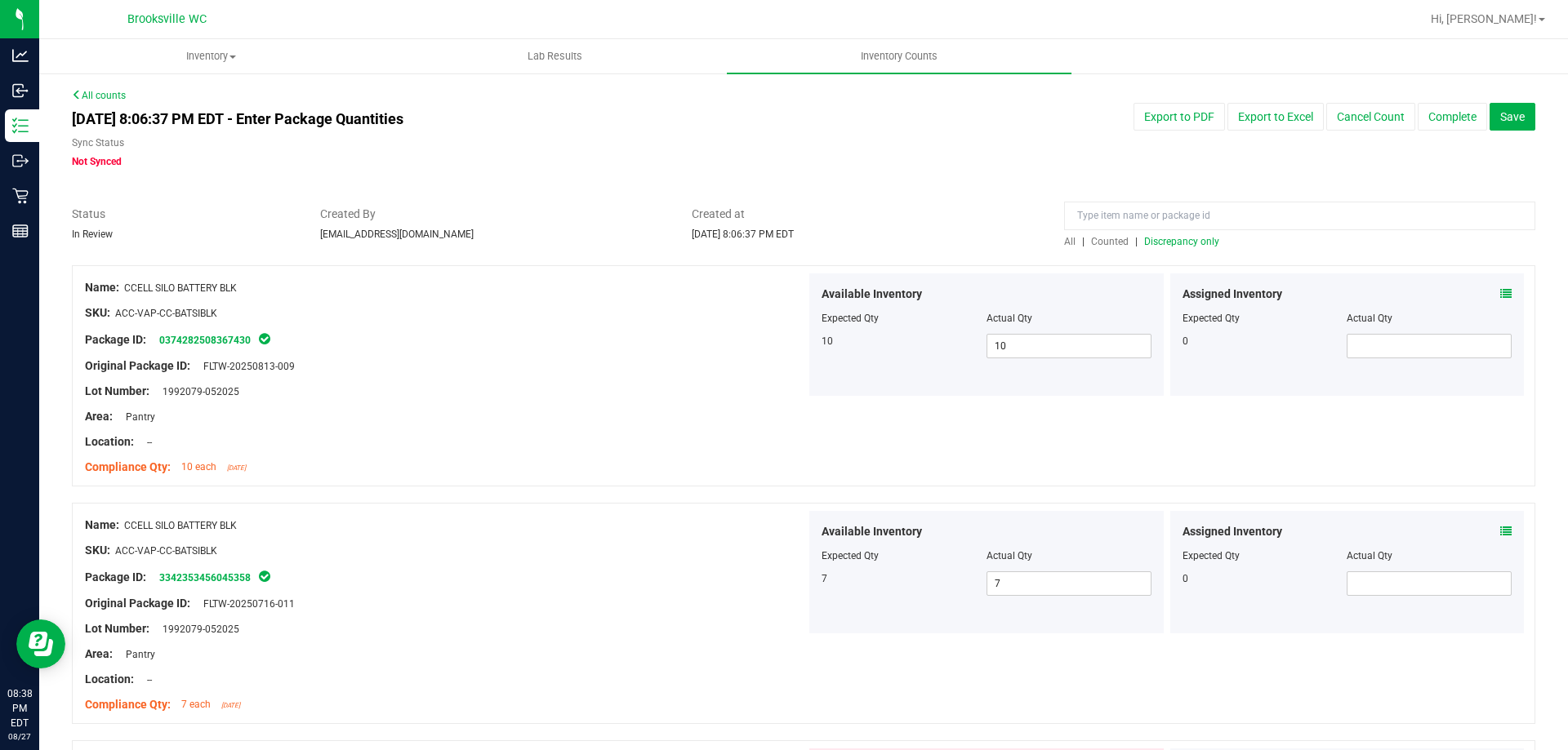
click at [1182, 249] on div "All | Counted | Discrepancy only" at bounding box center [1299, 242] width 471 height 15
click at [1182, 235] on div "All | Counted | Discrepancy only" at bounding box center [1299, 242] width 471 height 15
click at [1177, 241] on span "Discrepancy only" at bounding box center [1182, 242] width 75 height 11
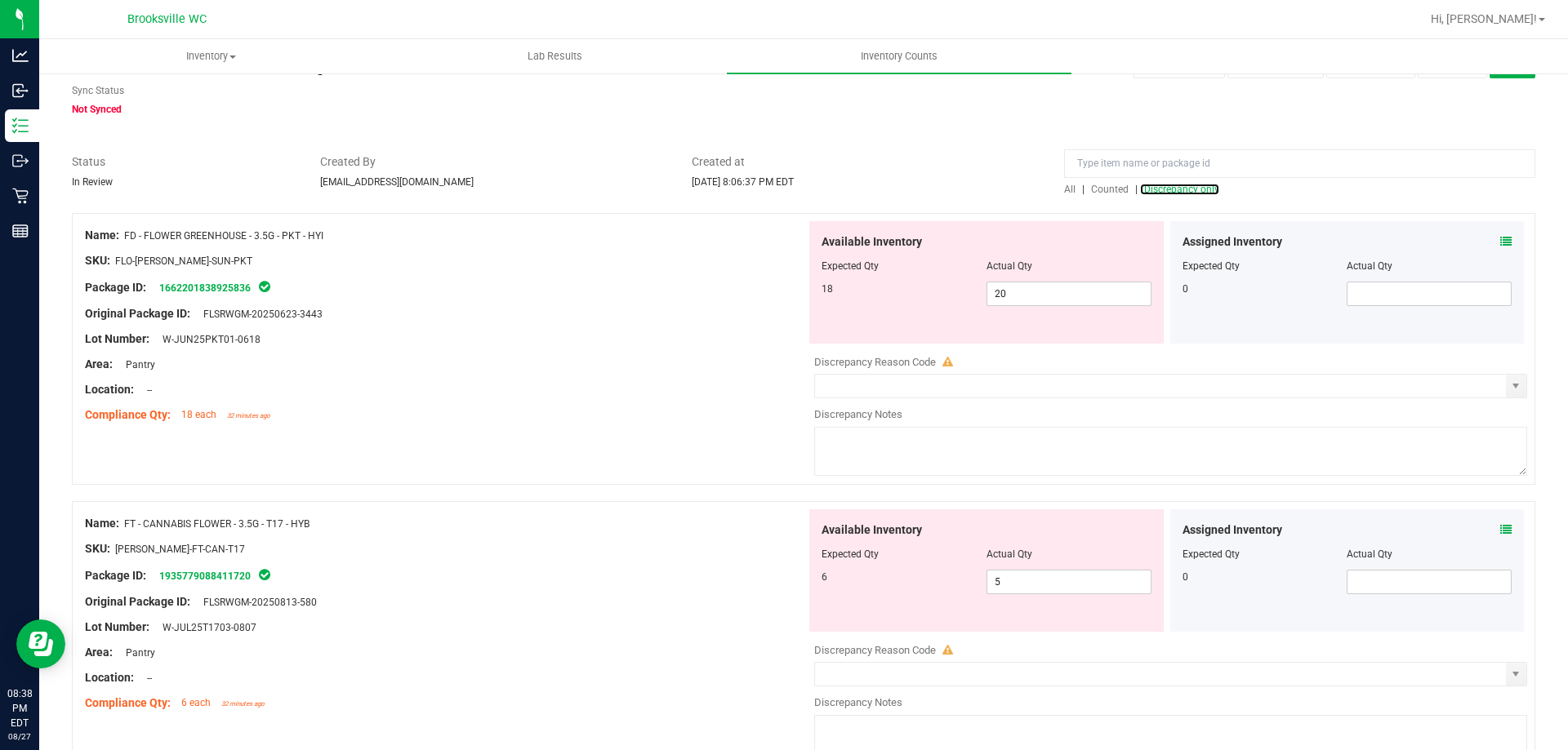
scroll to position [81, 0]
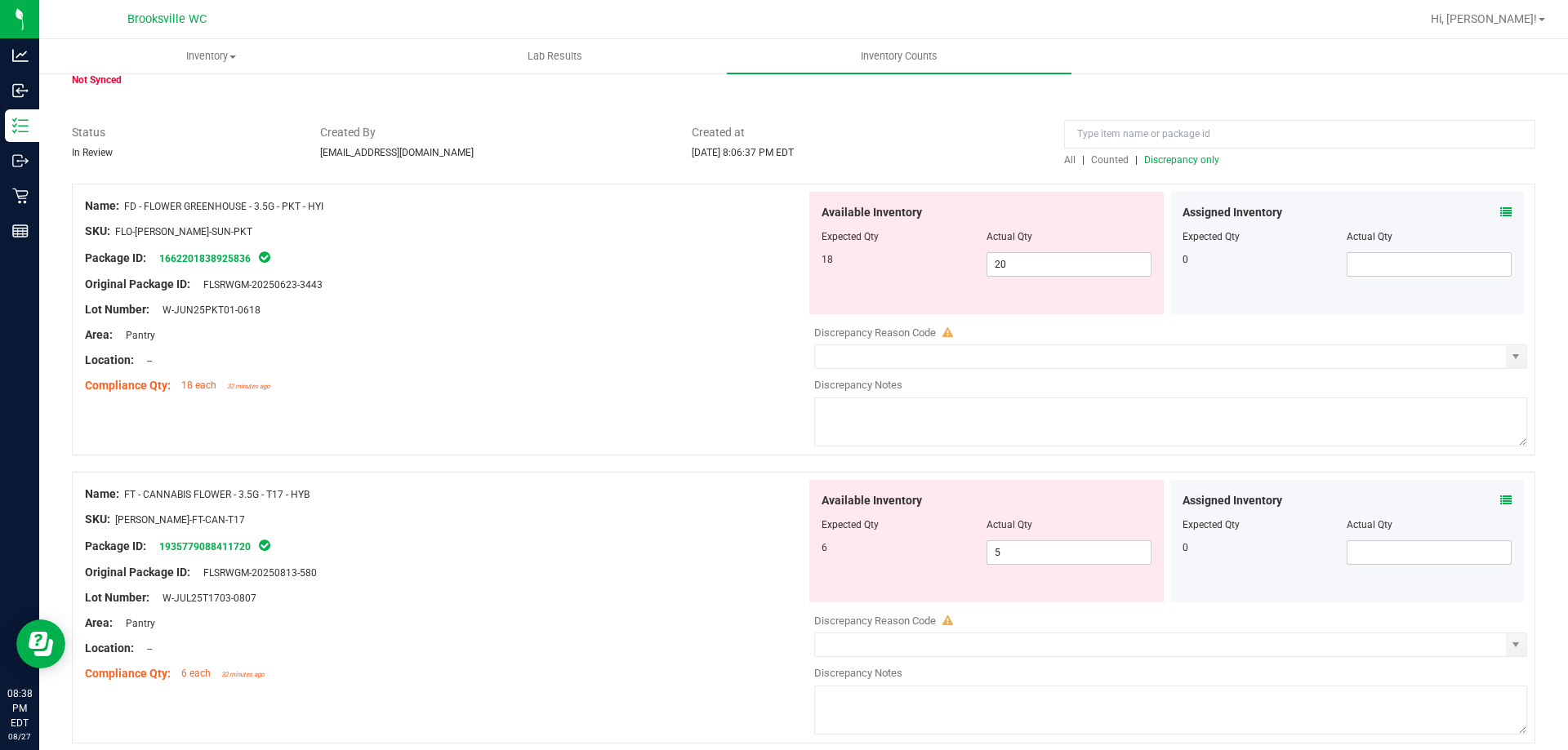
click at [1080, 242] on div "Actual Qty" at bounding box center [1069, 236] width 165 height 15
click at [1079, 242] on div "Actual Qty" at bounding box center [1069, 236] width 165 height 15
click at [1071, 263] on span "20 20" at bounding box center [1069, 264] width 165 height 25
click at [1069, 263] on input "20" at bounding box center [1069, 264] width 164 height 23
drag, startPoint x: 1060, startPoint y: 266, endPoint x: 834, endPoint y: 267, distance: 226.0
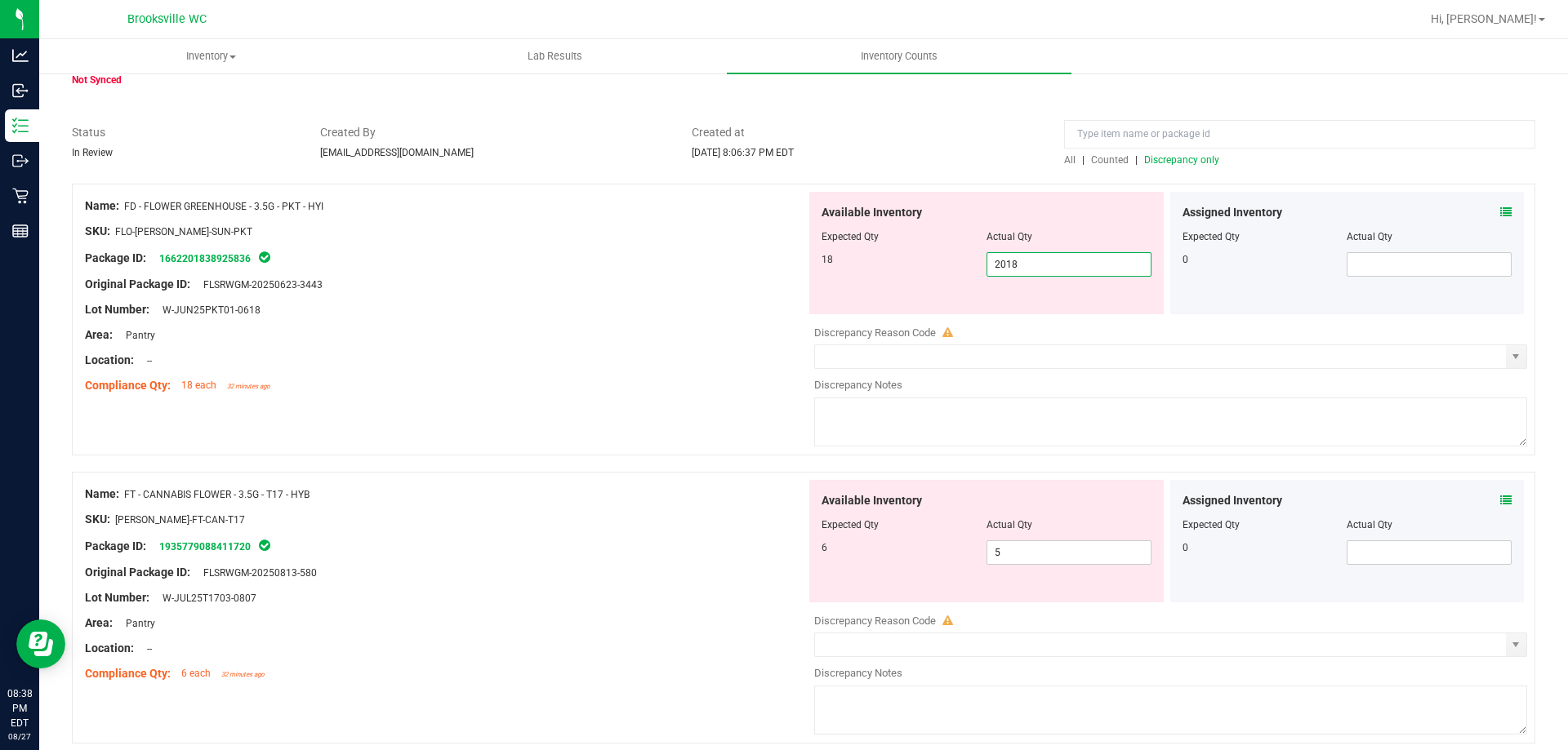
click at [836, 266] on div "18 20 2018" at bounding box center [986, 264] width 330 height 25
type input "18"
click at [704, 298] on div at bounding box center [445, 297] width 721 height 8
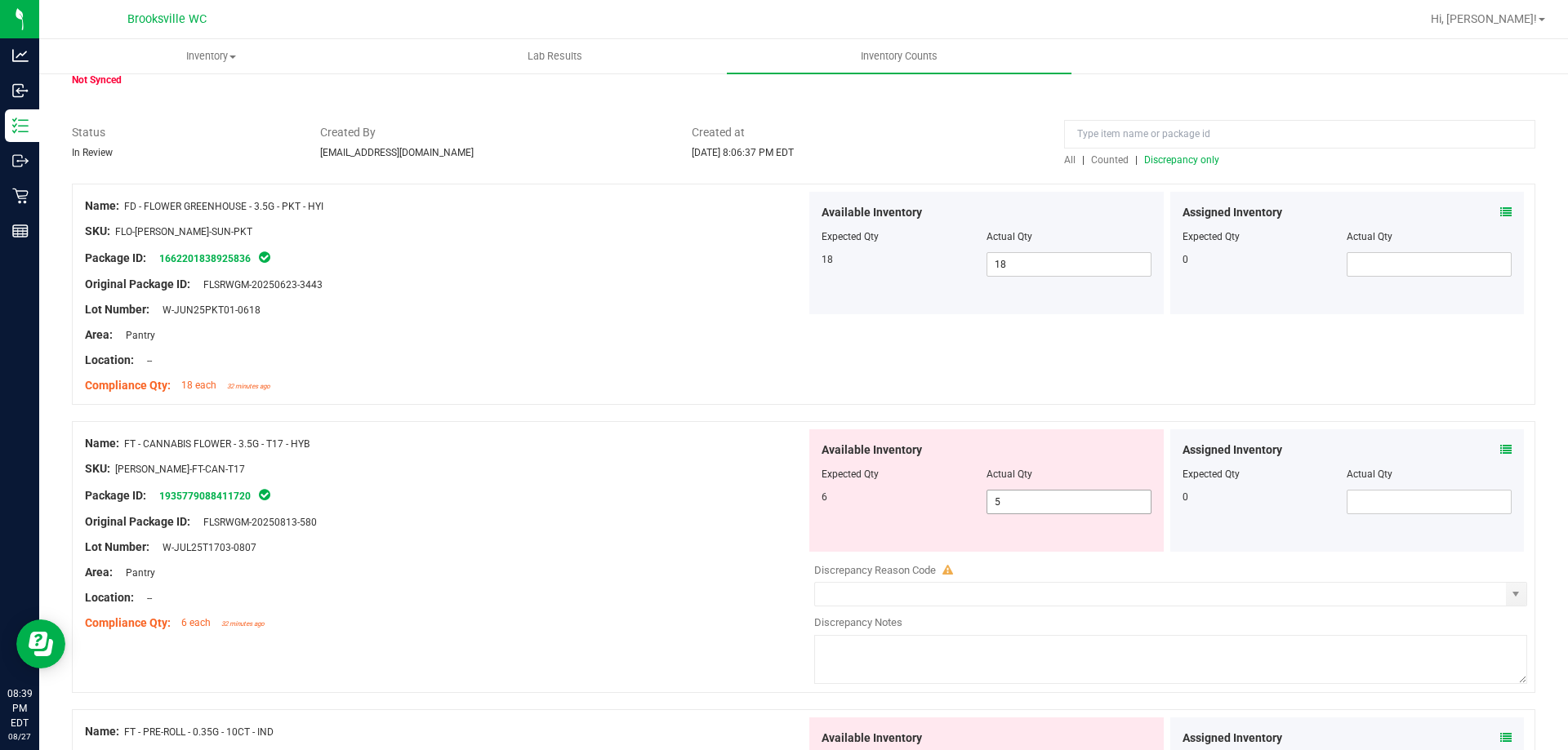
click at [1048, 500] on span "5 5" at bounding box center [1069, 502] width 165 height 25
click at [1048, 500] on input "5" at bounding box center [1069, 501] width 164 height 23
type input "6"
click at [655, 515] on div "Original Package ID: FLSRWGM-20250813-580" at bounding box center [445, 522] width 721 height 18
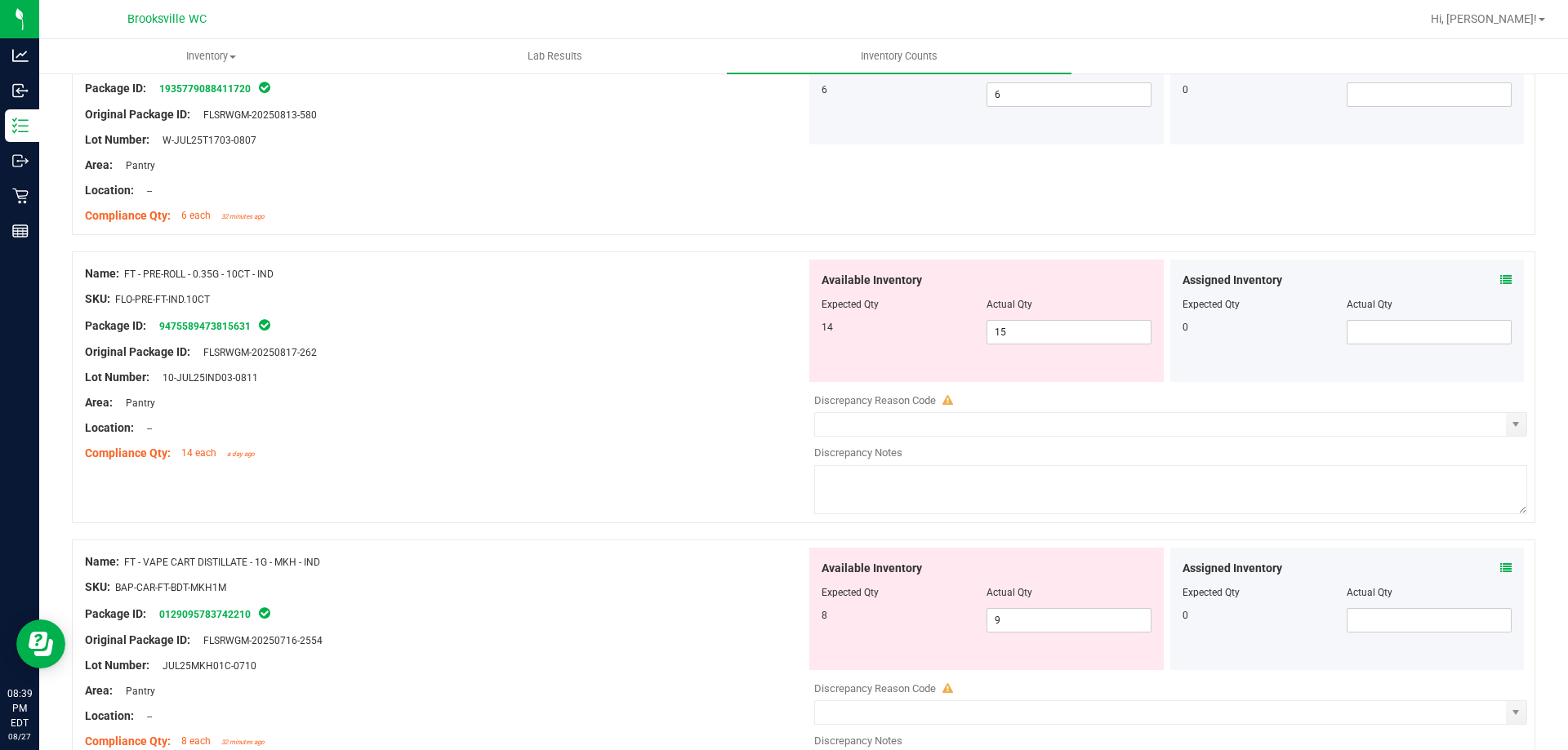
scroll to position [490, 0]
click at [553, 401] on div "Area: Pantry" at bounding box center [445, 403] width 721 height 18
click at [1022, 332] on span "15 15" at bounding box center [1069, 332] width 165 height 25
click at [1022, 332] on input "15" at bounding box center [1069, 332] width 164 height 23
type input "14"
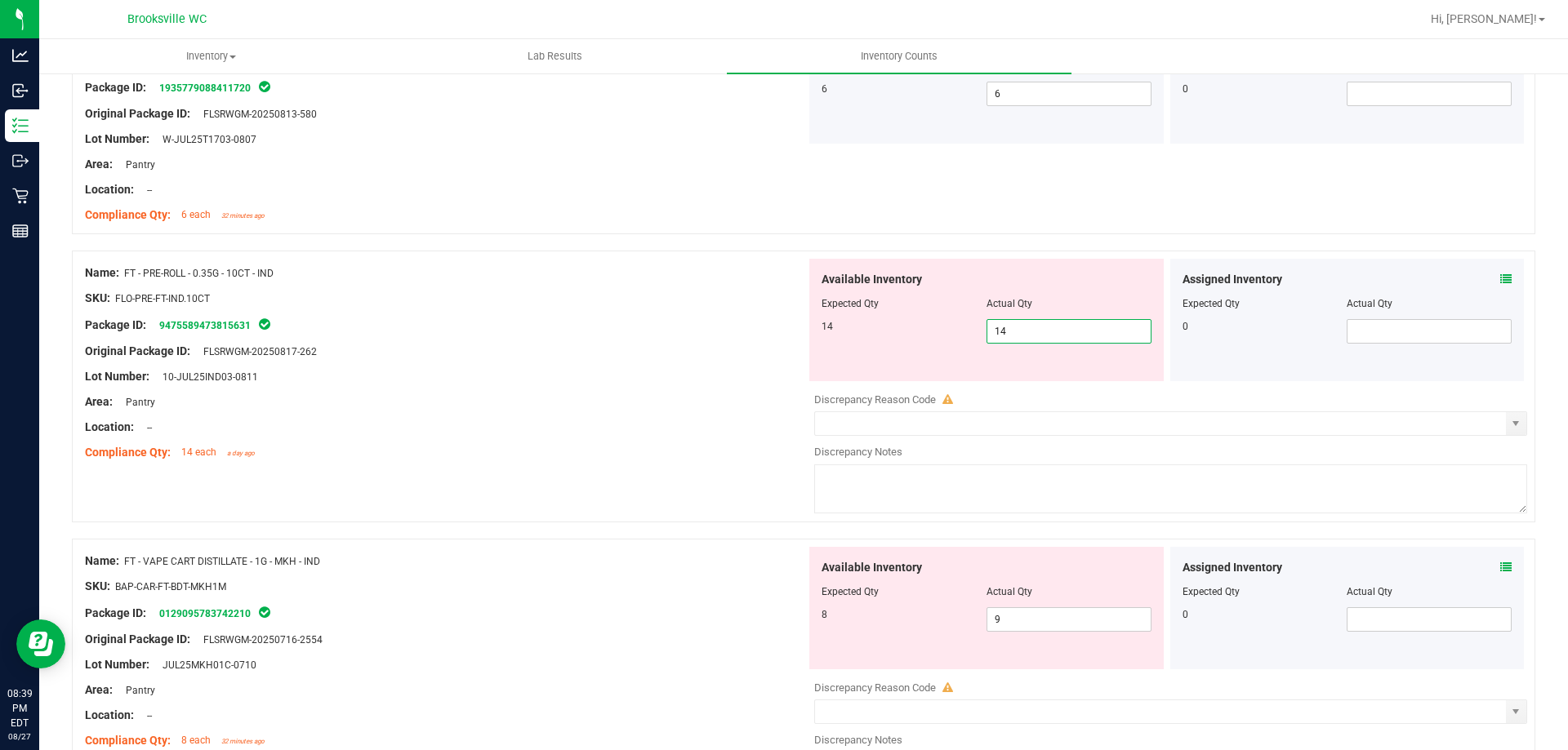
type input "14"
click at [683, 427] on div "Location: --" at bounding box center [445, 427] width 721 height 18
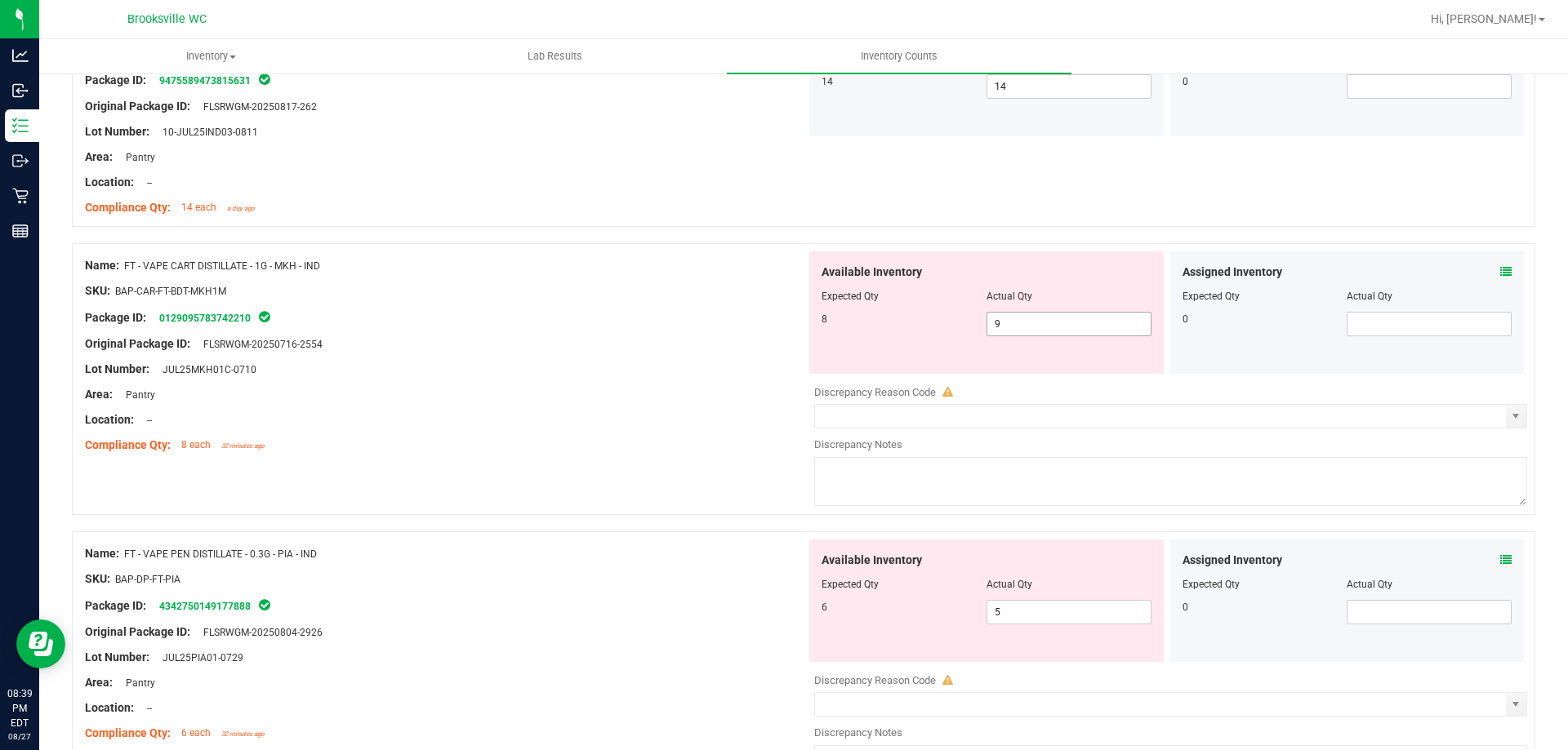
click at [1095, 312] on span "9 9" at bounding box center [1069, 324] width 165 height 25
click at [0, 0] on input "9" at bounding box center [0, 0] width 0 height 0
type input "8"
click at [443, 370] on div "Lot Number: JUL25MKH01C-0710" at bounding box center [445, 369] width 721 height 18
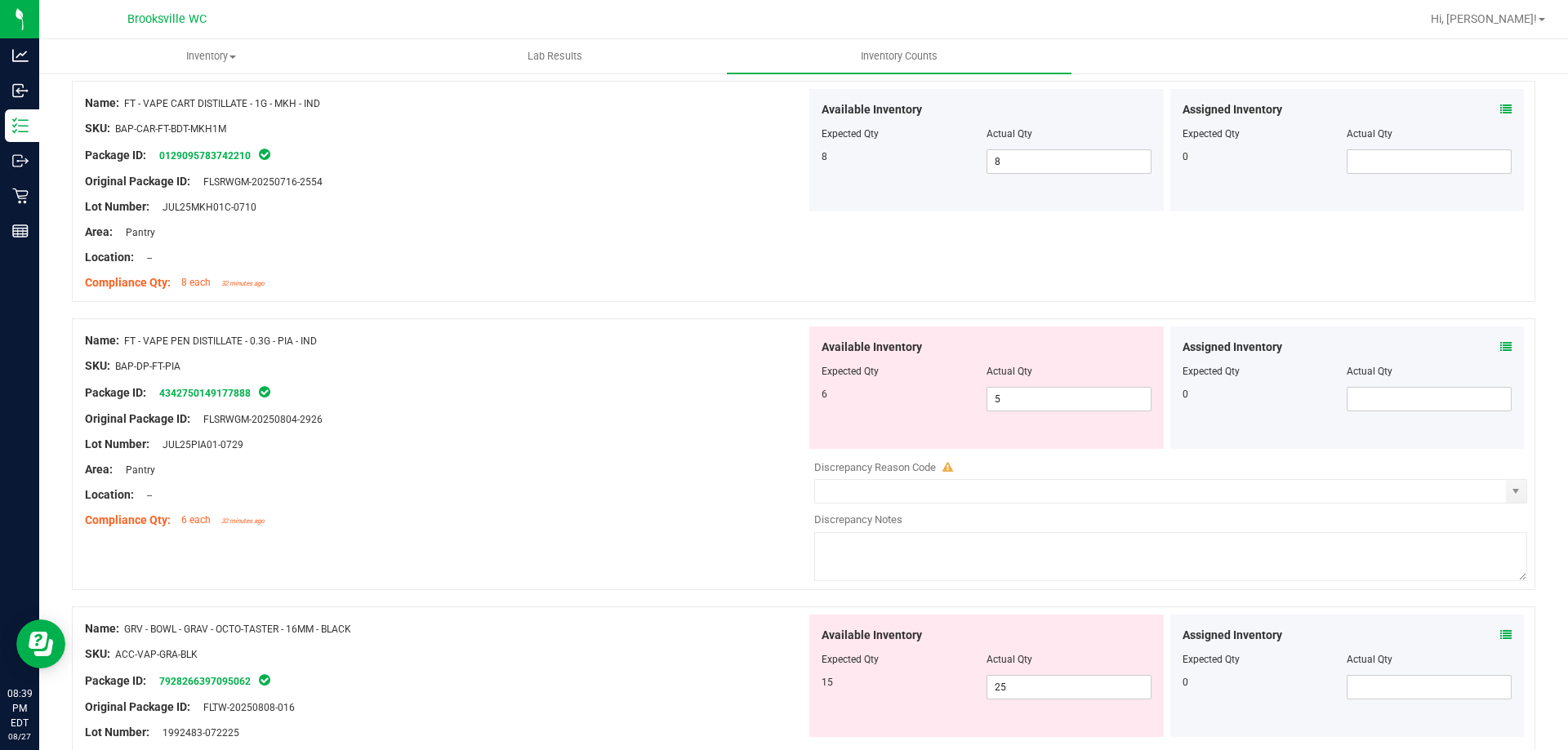
scroll to position [898, 0]
click at [1075, 400] on span "5 5" at bounding box center [1069, 398] width 165 height 25
click at [1075, 400] on input "5" at bounding box center [1069, 398] width 164 height 23
type input "6"
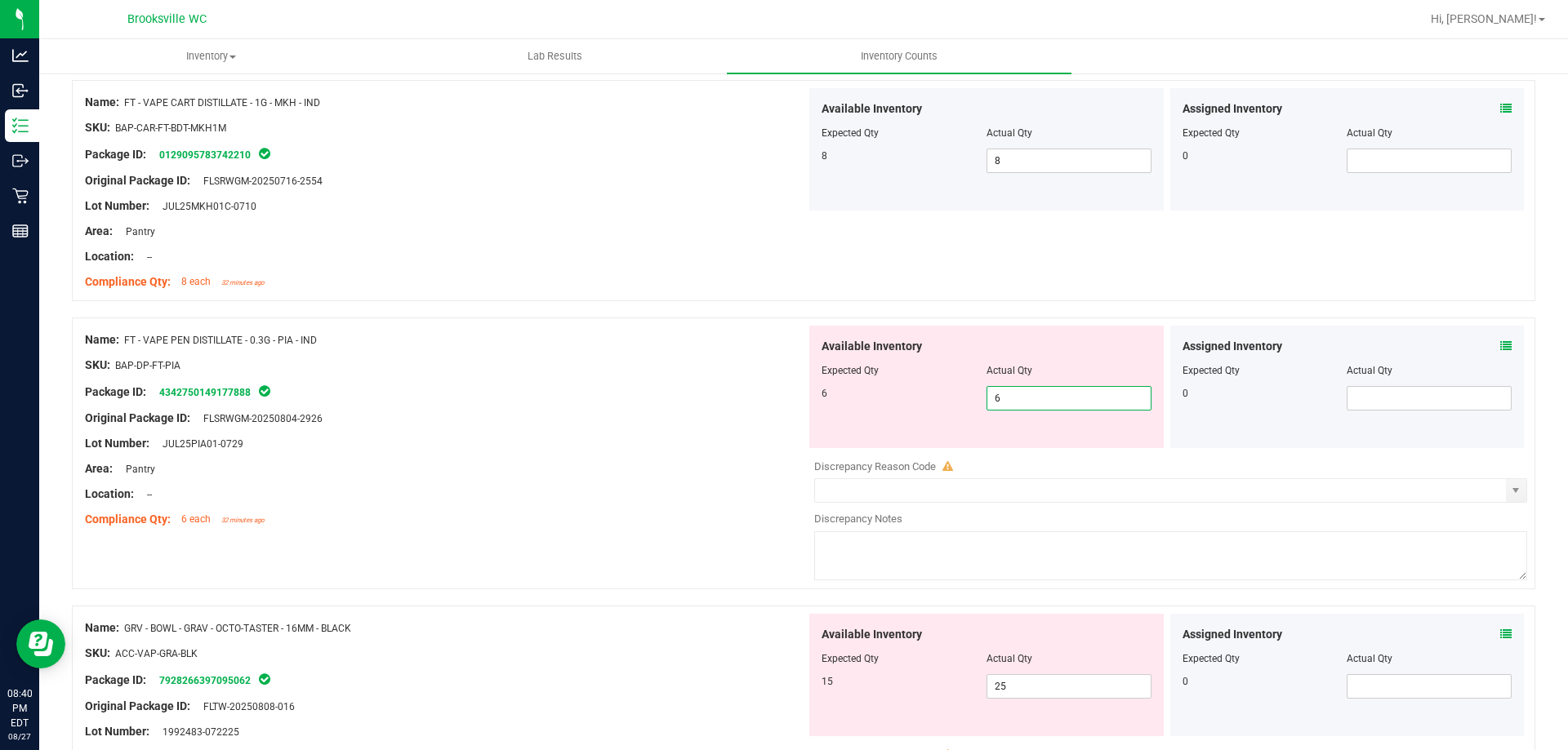
click at [590, 442] on div "Lot Number: JUL25PIA01-0729" at bounding box center [445, 444] width 721 height 18
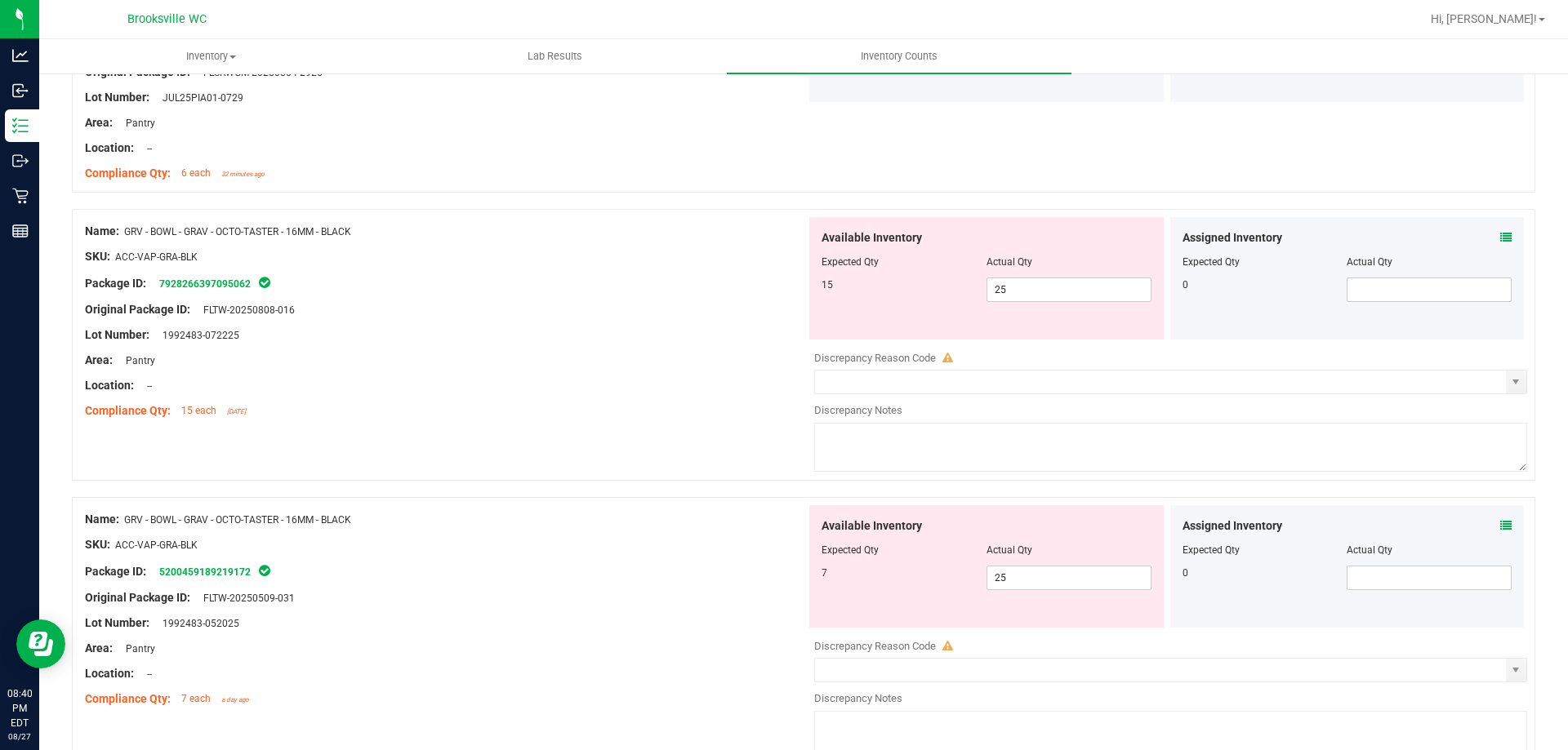
scroll to position [1224, 0]
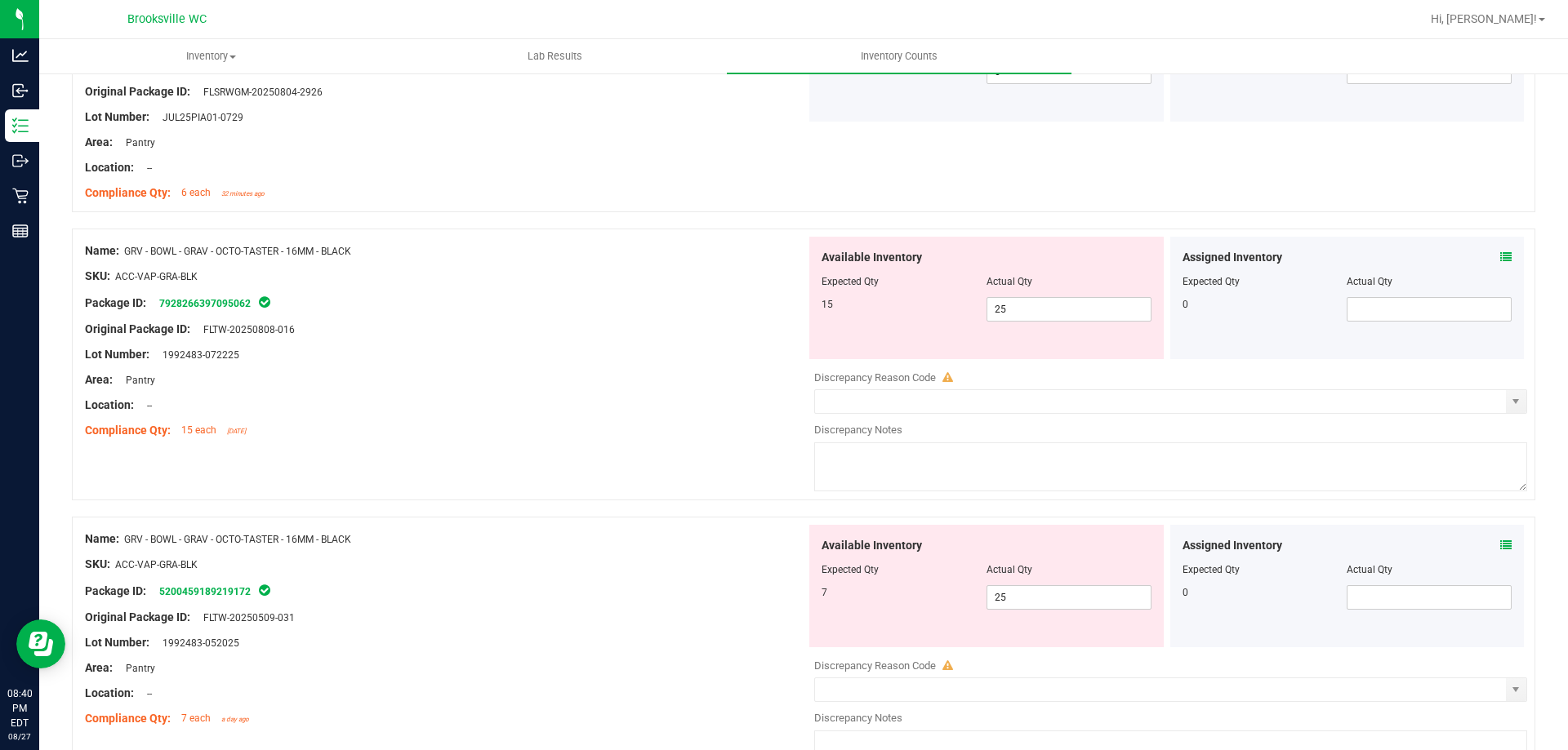
click at [639, 405] on div "Location: --" at bounding box center [445, 405] width 721 height 18
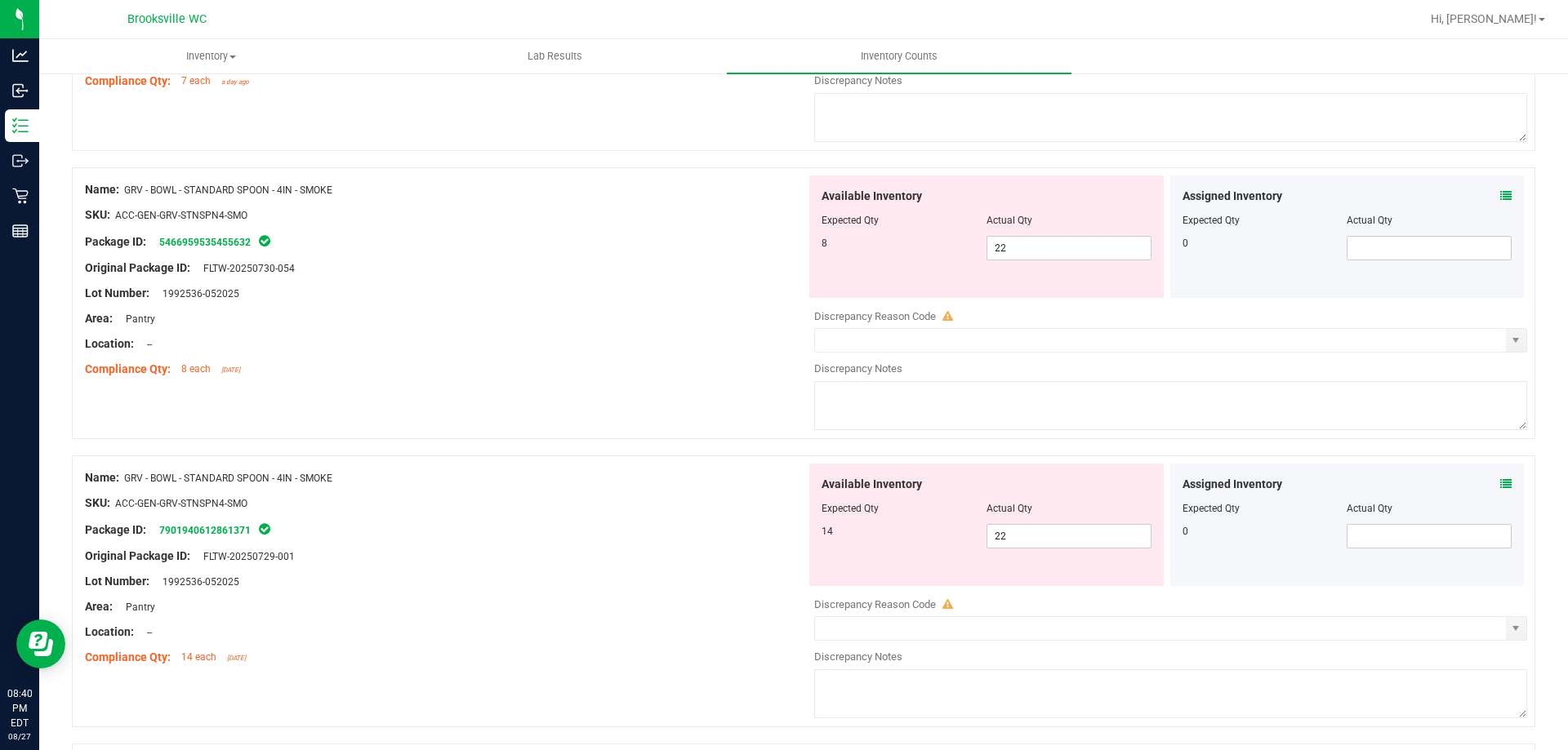
scroll to position [1877, 0]
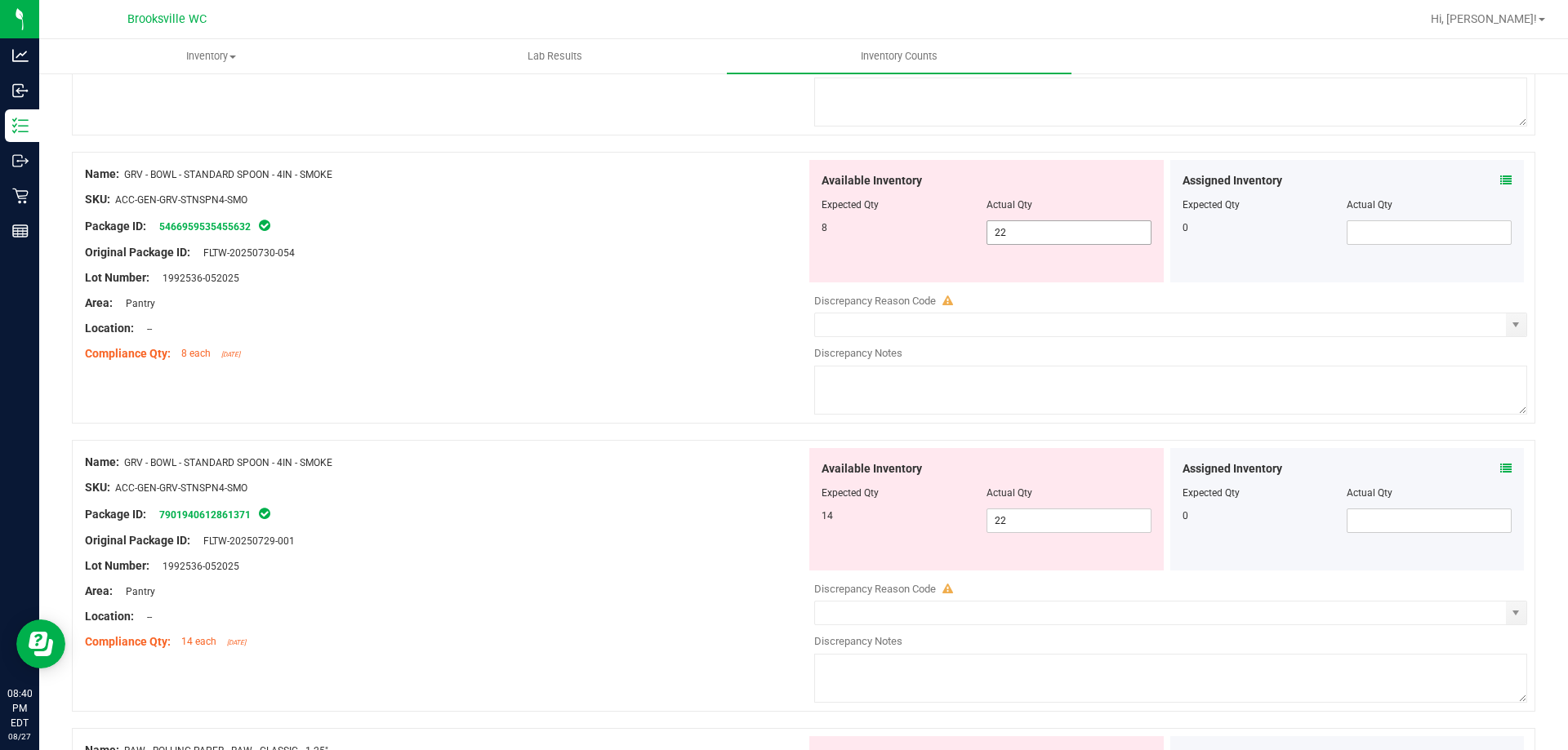
click at [1076, 235] on span "22 22" at bounding box center [1069, 233] width 165 height 25
click at [1076, 235] on input "22" at bounding box center [1069, 233] width 164 height 23
type input "8"
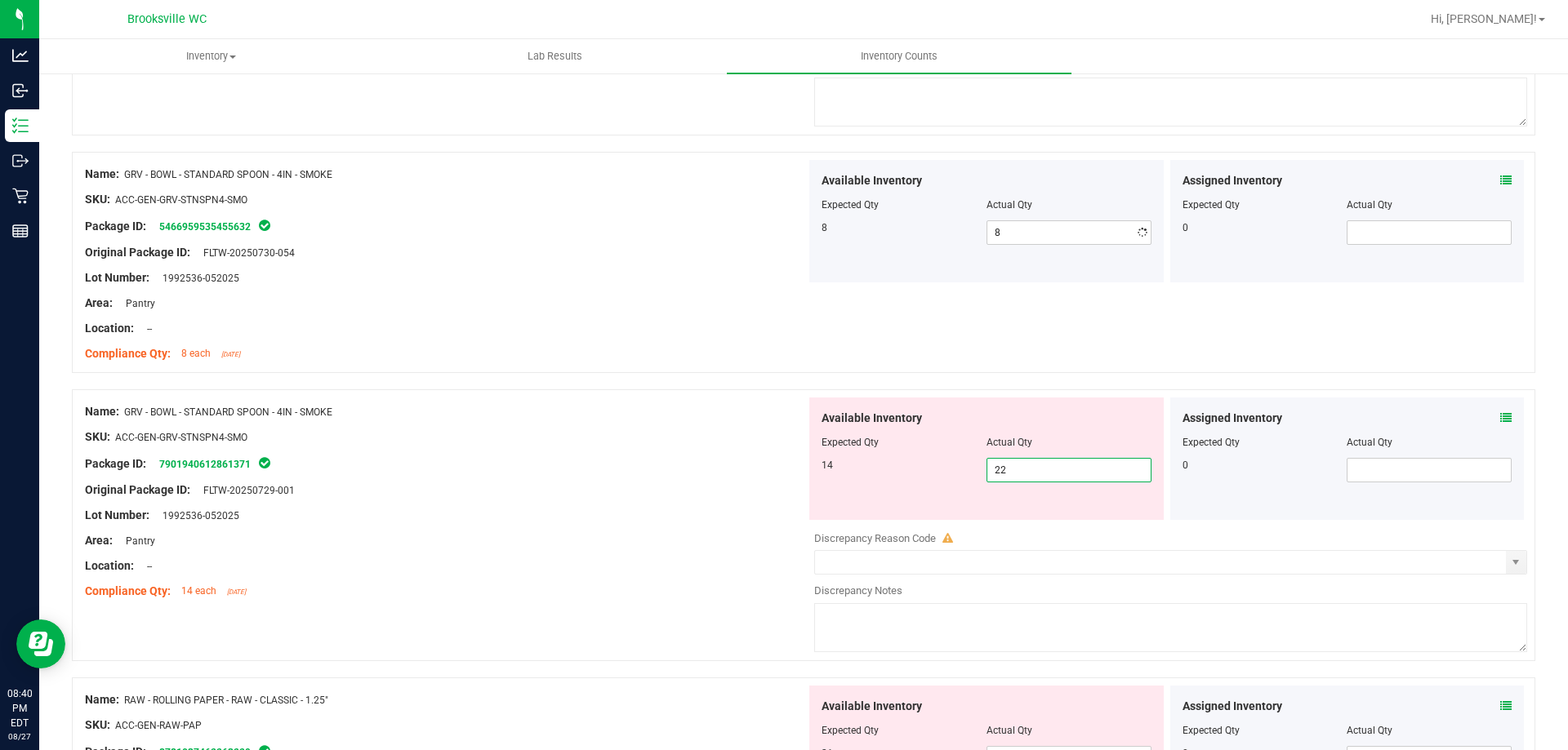
click at [1011, 522] on div "Available Inventory Expected Qty Actual Qty 14 22 22" at bounding box center [1165, 527] width 721 height 259
click at [1011, 522] on div at bounding box center [1171, 526] width 713 height 8
click at [1027, 471] on span "22 22" at bounding box center [1069, 470] width 165 height 25
click at [1027, 471] on input "22" at bounding box center [1069, 470] width 164 height 23
type input "14"
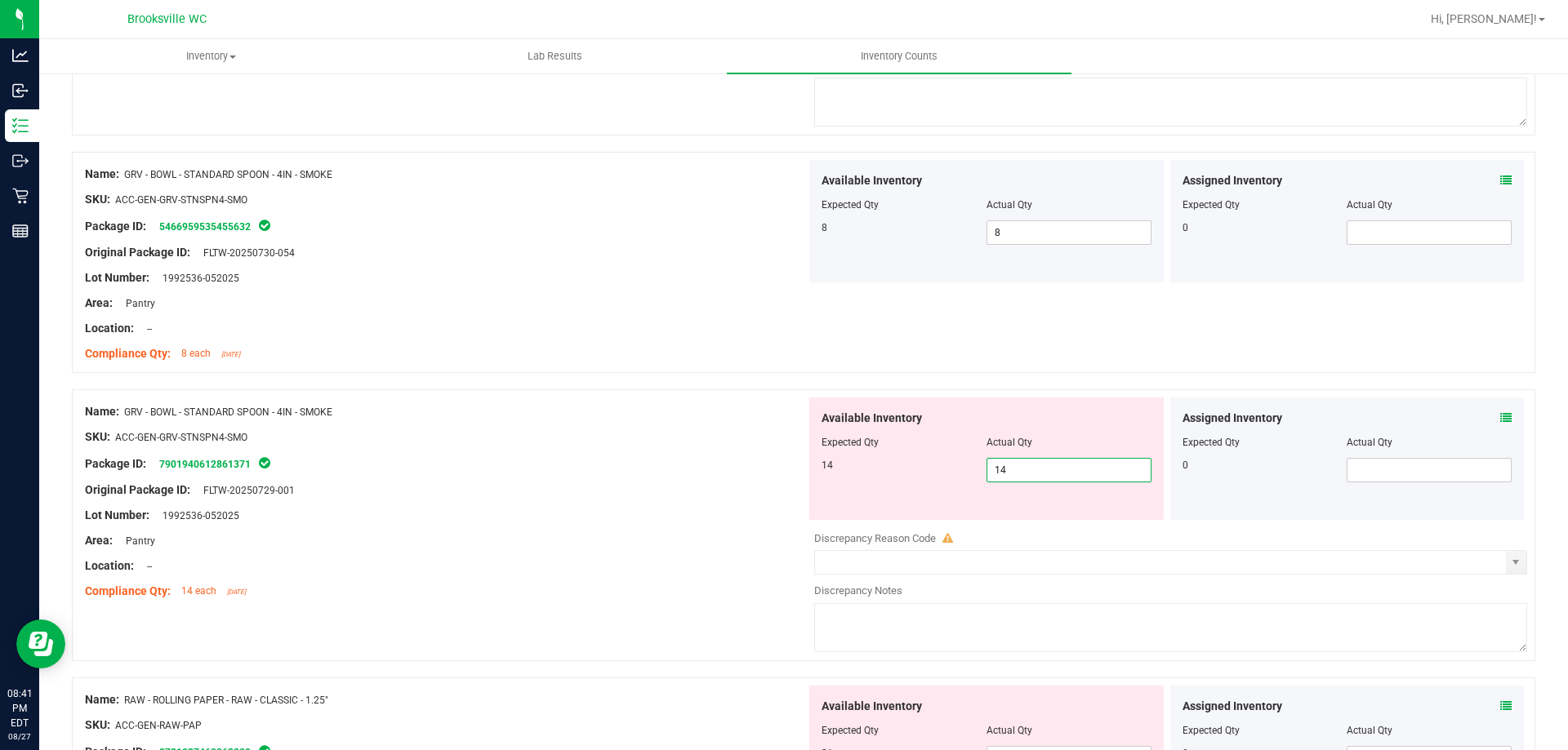
click at [730, 431] on div "SKU: ACC-GEN-GRV-STNSPN4-SMO" at bounding box center [445, 438] width 721 height 18
type input "14"
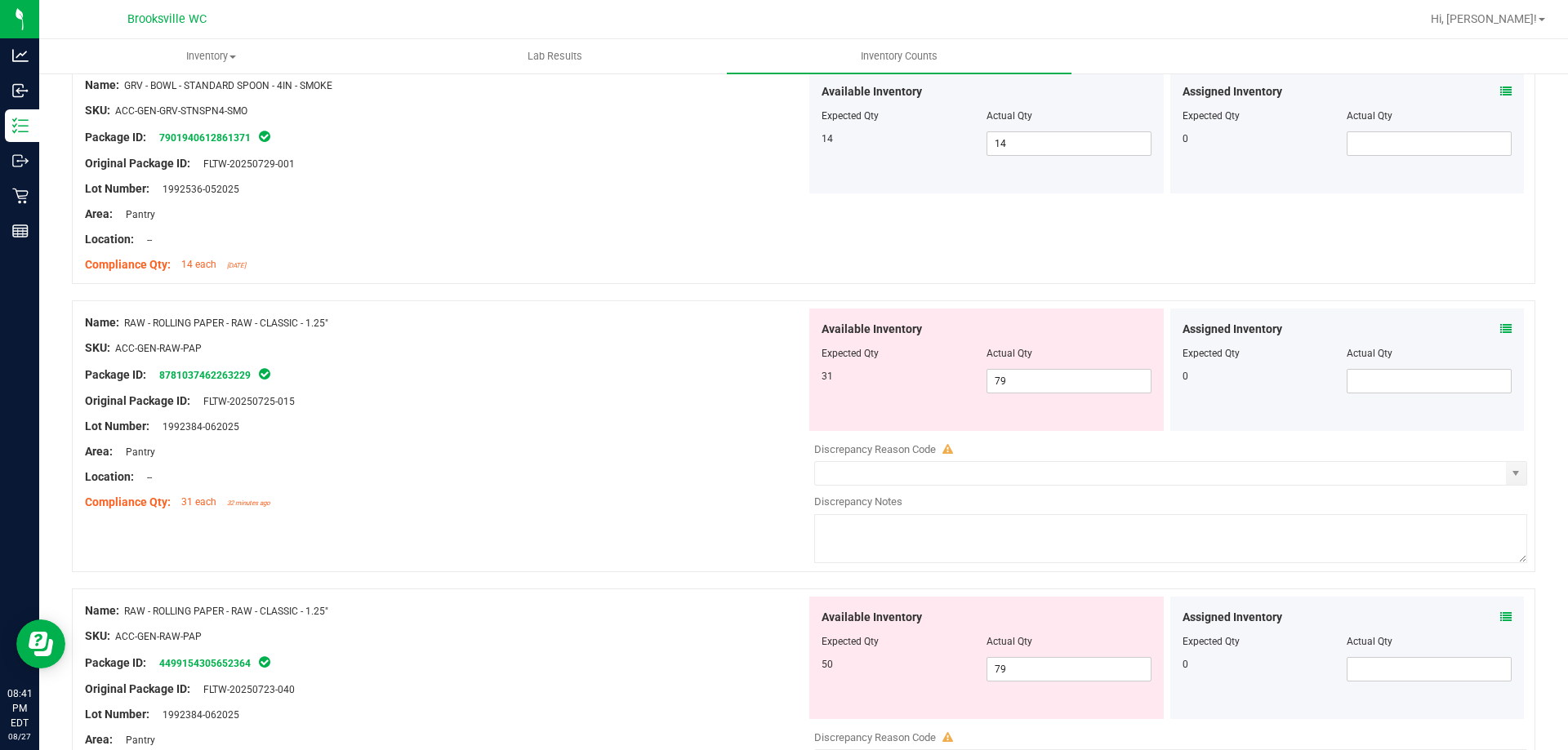
scroll to position [2285, 0]
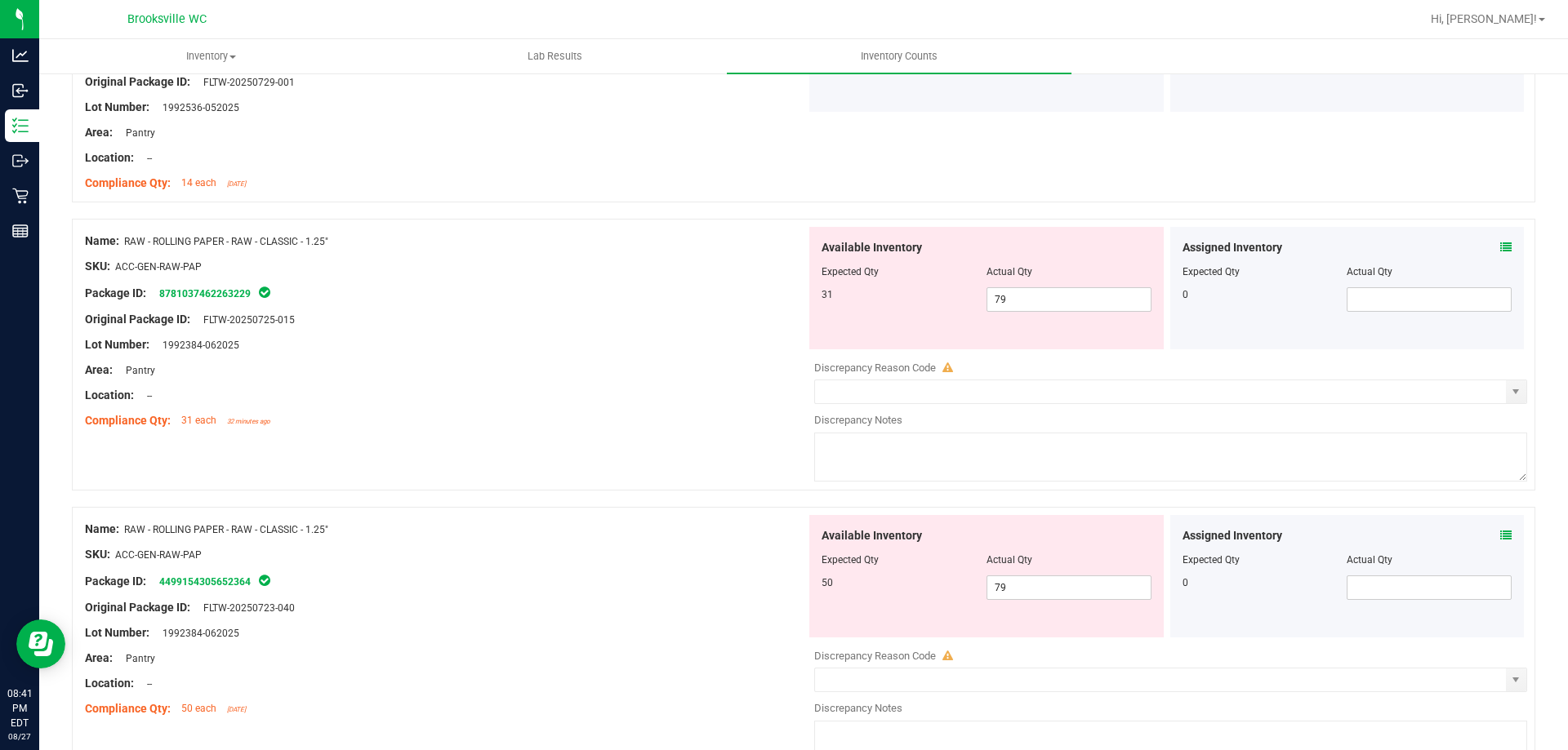
click at [516, 672] on div at bounding box center [445, 670] width 721 height 8
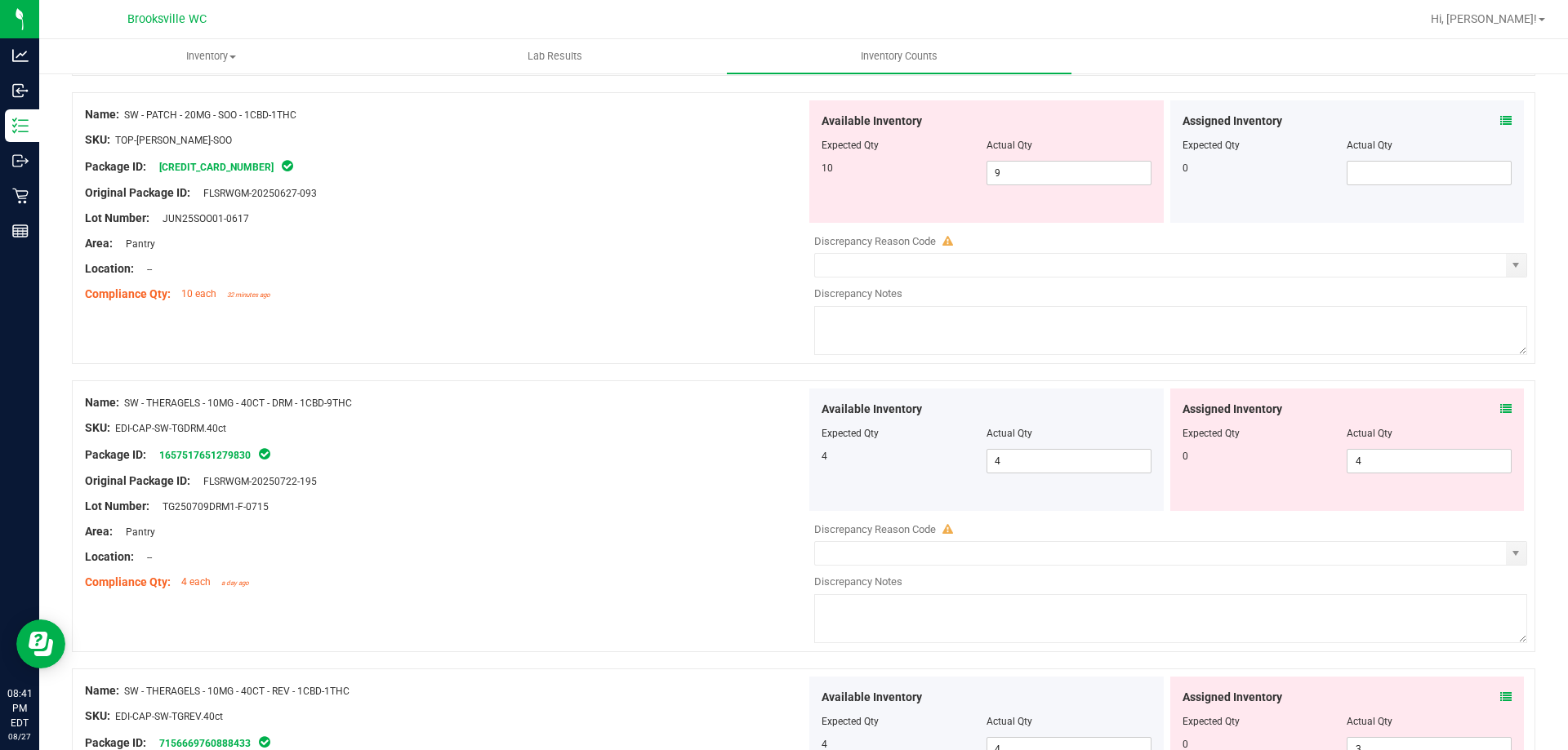
scroll to position [4162, 0]
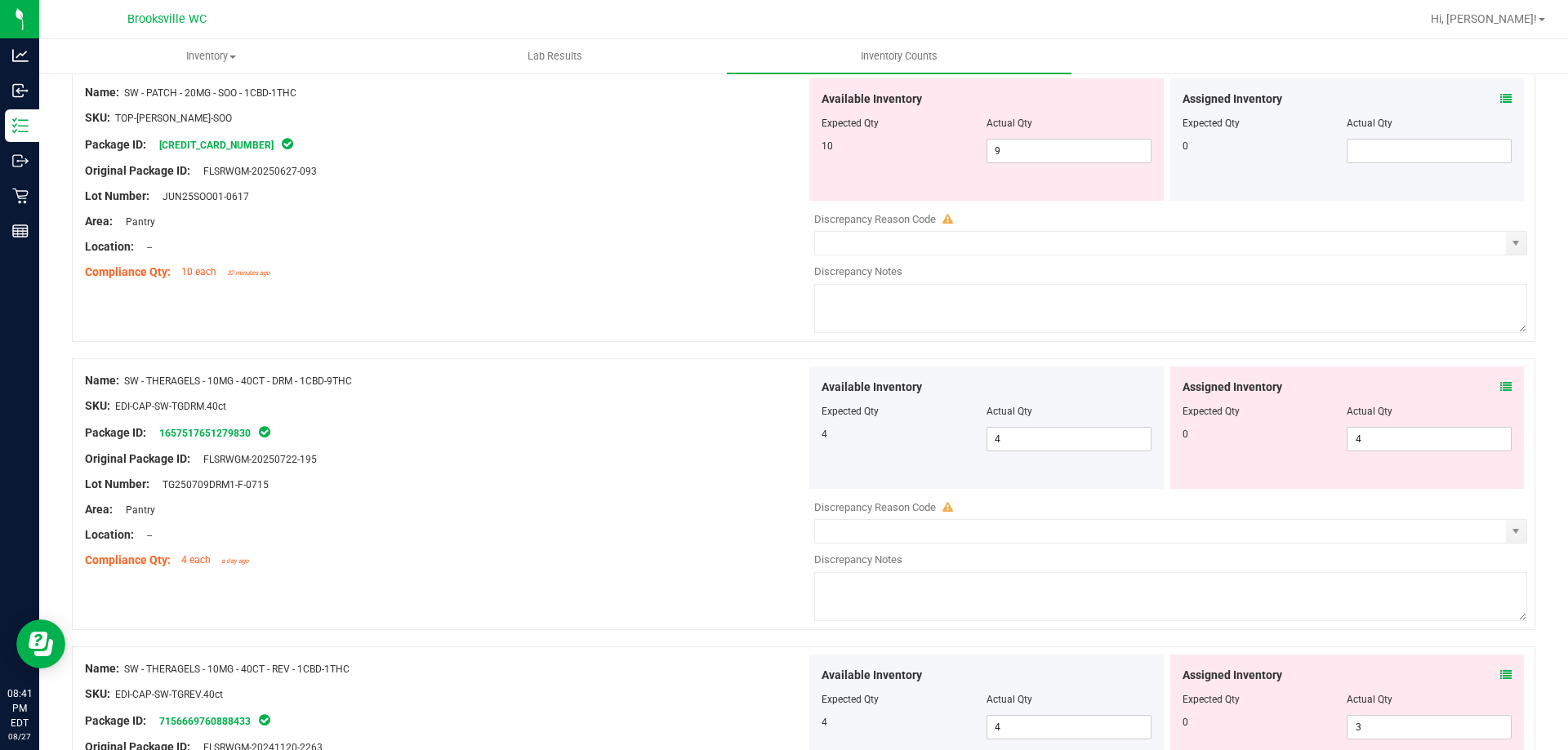
click at [1373, 424] on div at bounding box center [1347, 422] width 330 height 8
click at [1376, 442] on span "4 4" at bounding box center [1429, 439] width 165 height 25
click at [1376, 442] on input "4" at bounding box center [1429, 439] width 164 height 23
click at [633, 451] on div "Original Package ID: FLSRWGM-20250722-195" at bounding box center [445, 459] width 721 height 18
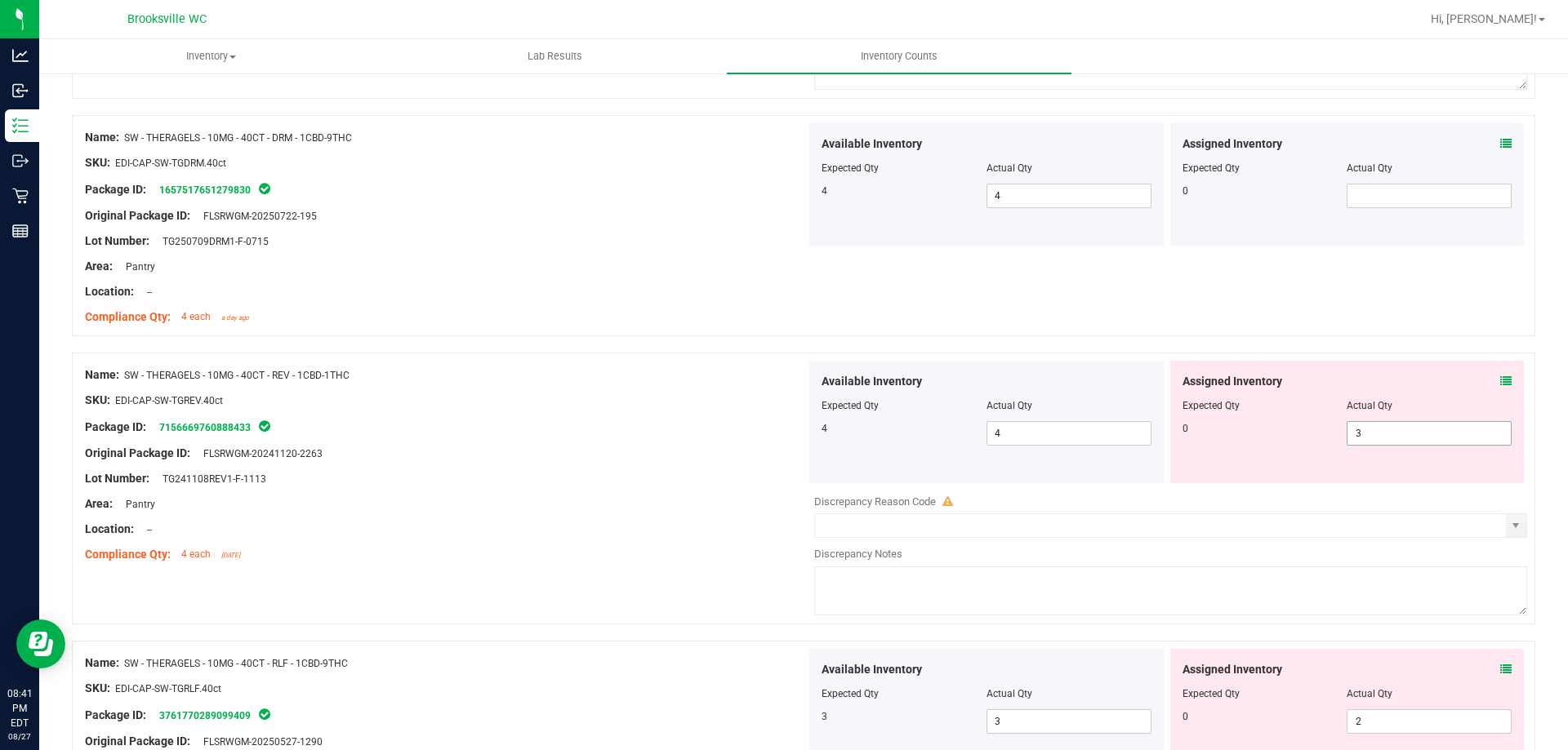
scroll to position [4407, 0]
click at [1401, 442] on span "3 3" at bounding box center [1429, 431] width 165 height 25
click at [1401, 442] on input "3" at bounding box center [1429, 431] width 164 height 23
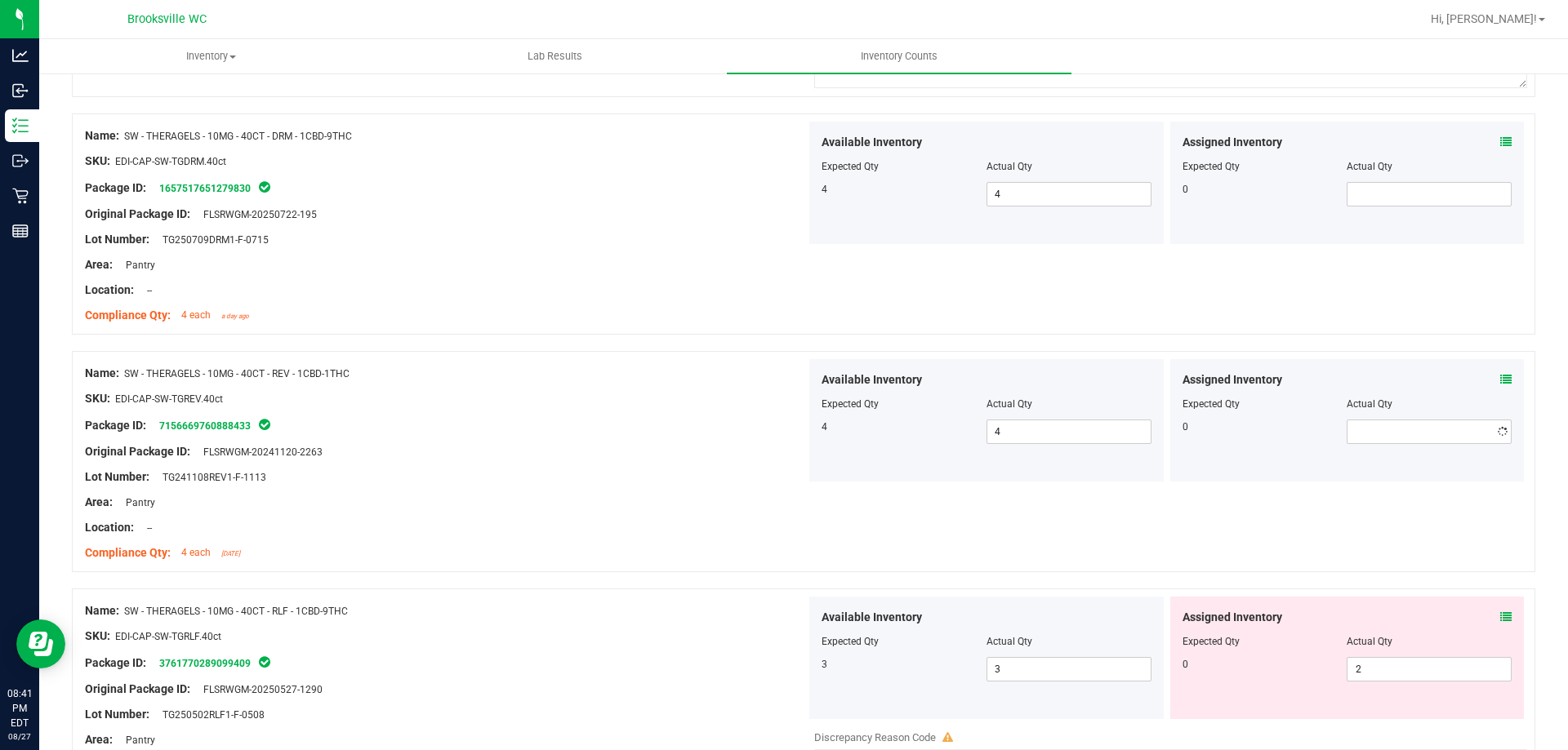
drag, startPoint x: 493, startPoint y: 441, endPoint x: 551, endPoint y: 468, distance: 64.0
click at [494, 441] on div at bounding box center [445, 438] width 721 height 8
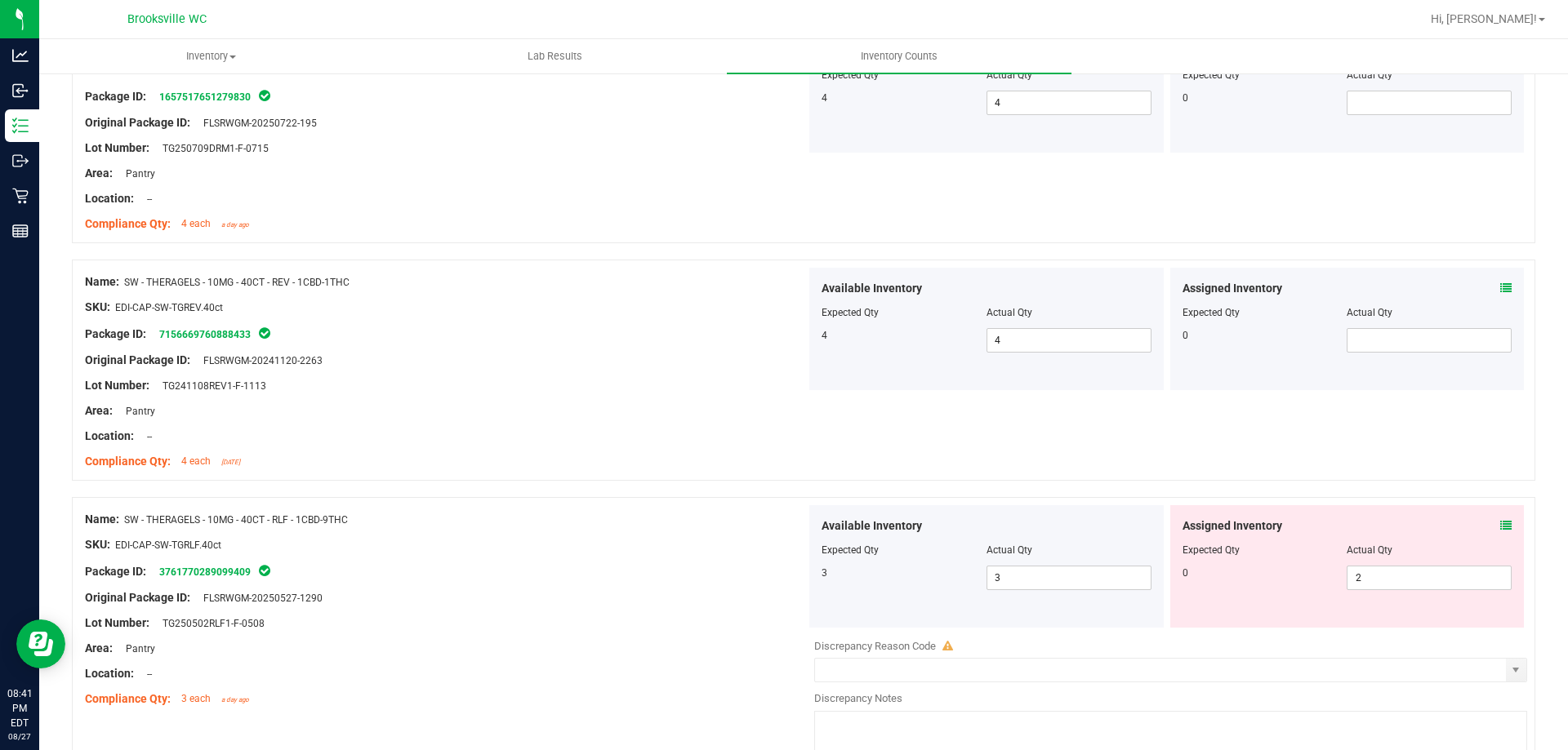
scroll to position [4571, 0]
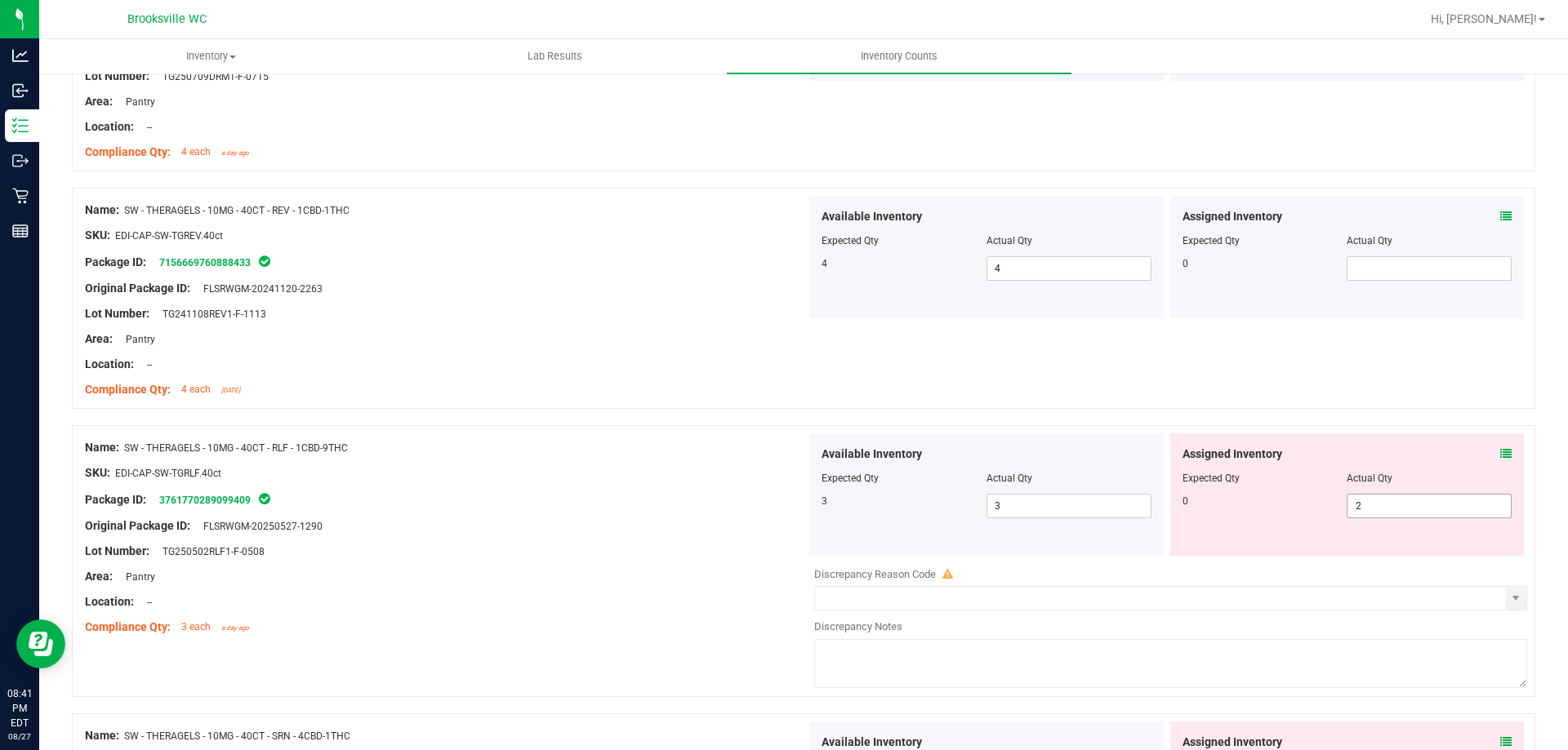
click at [1447, 503] on span "2 2" at bounding box center [1429, 506] width 165 height 25
click at [1447, 503] on input "2" at bounding box center [1429, 506] width 164 height 23
drag, startPoint x: 507, startPoint y: 355, endPoint x: 611, endPoint y: 368, distance: 104.8
click at [529, 356] on div "Location: --" at bounding box center [445, 365] width 721 height 18
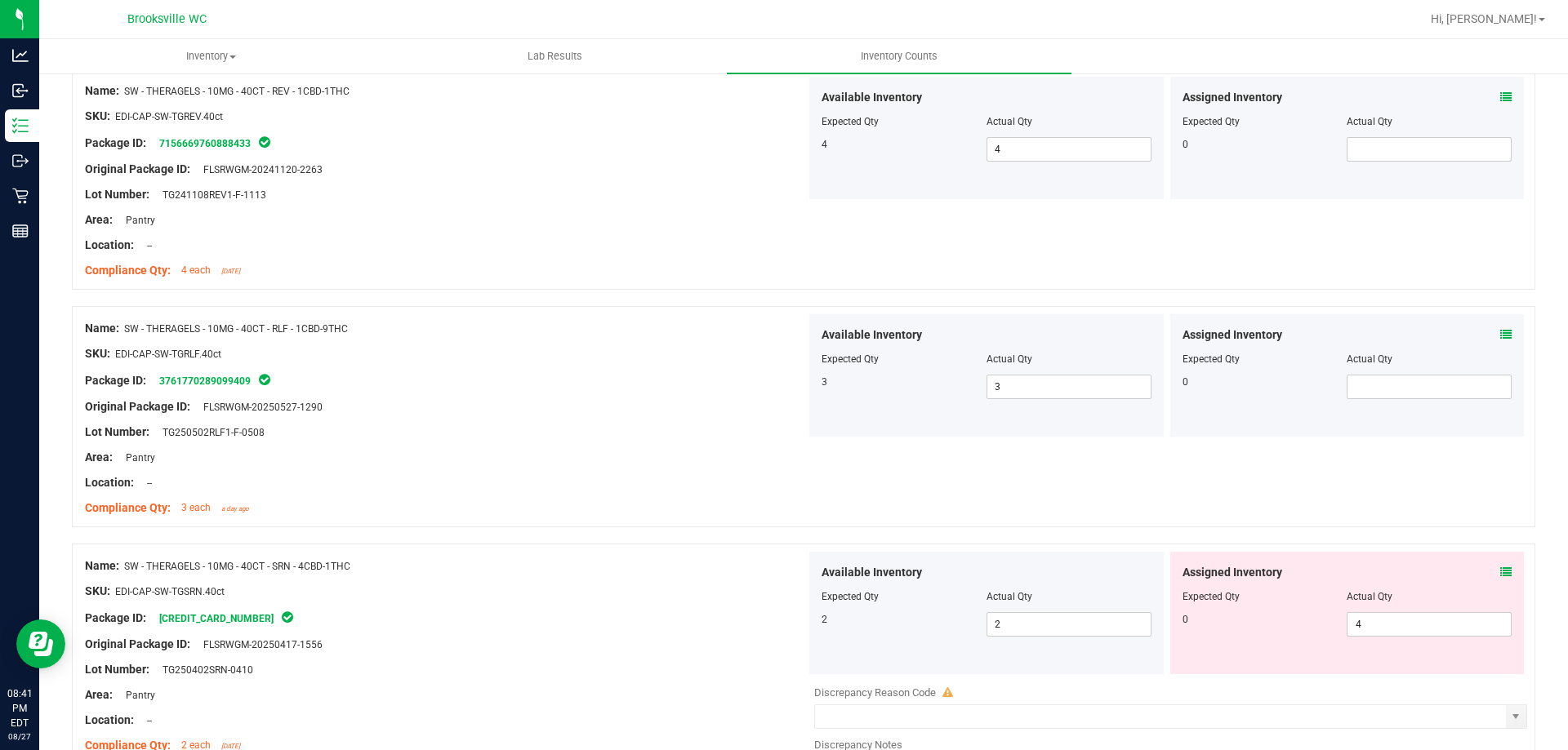
scroll to position [4826, 0]
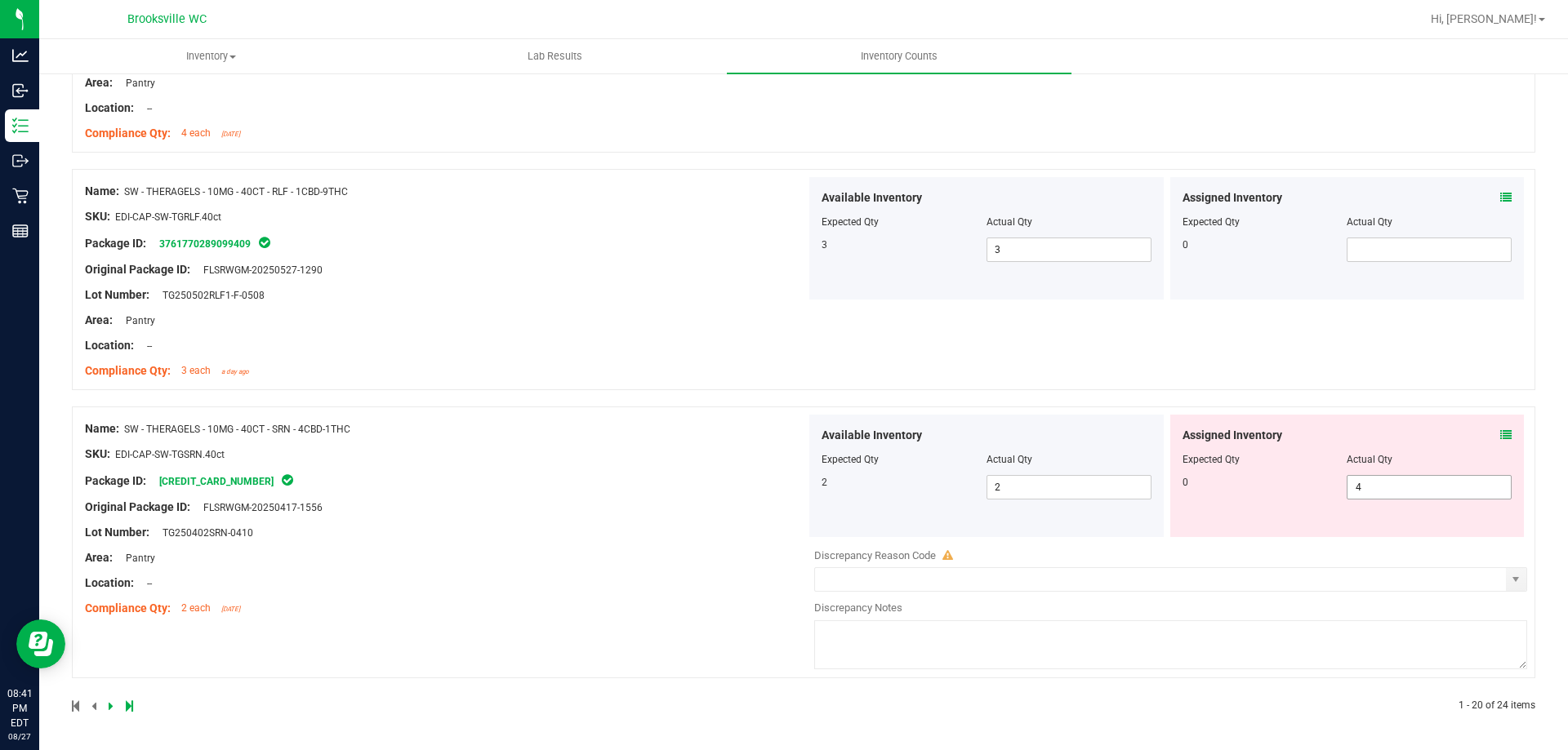
click at [1455, 487] on span "4 4" at bounding box center [1429, 487] width 165 height 25
click at [1455, 487] on input "4" at bounding box center [1429, 487] width 164 height 23
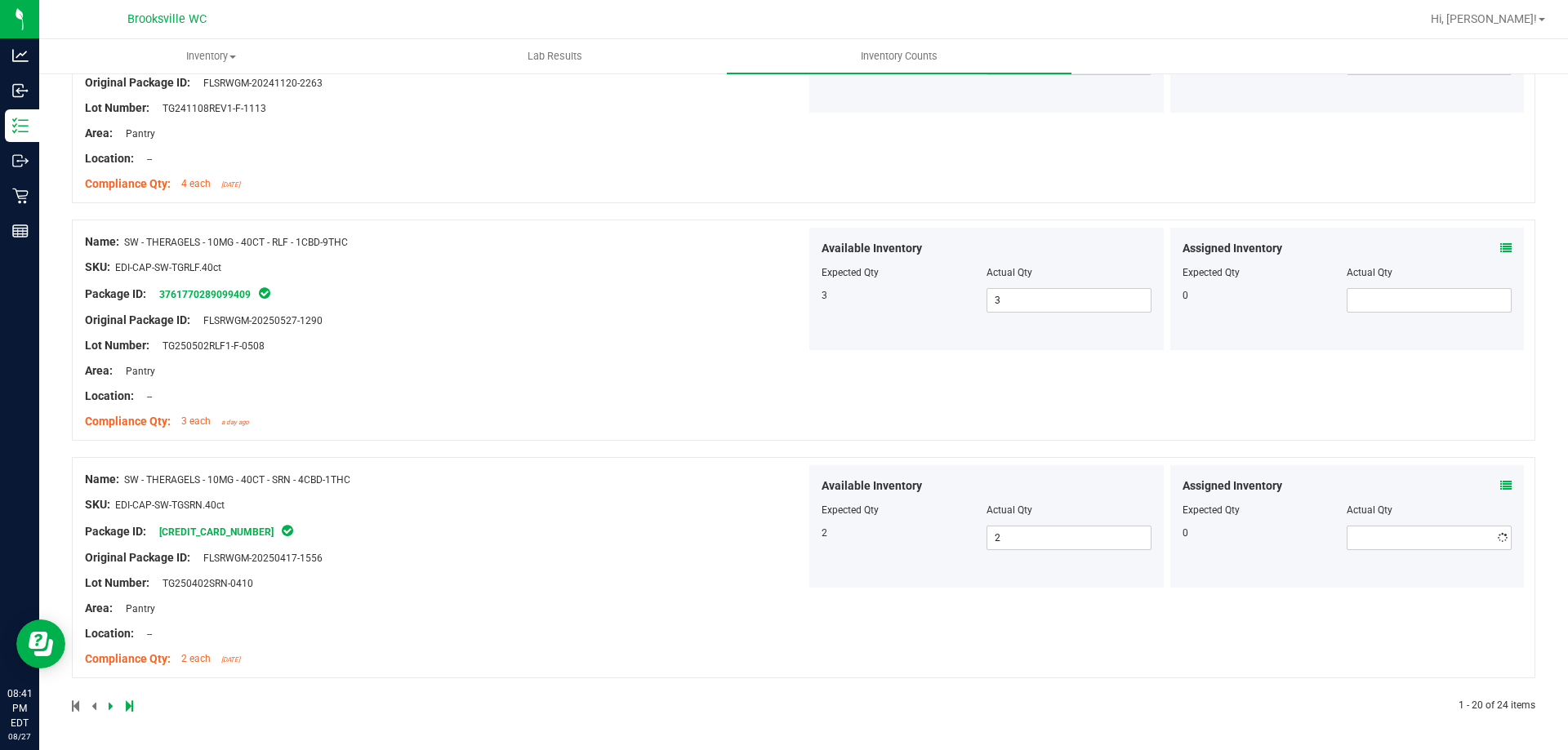
click at [543, 384] on div "Name: SW - THERAGELS - 10MG - 40CT - RLF - 1CBD-9THC SKU: EDI-CAP-SW-TGRLF.40ct…" at bounding box center [445, 332] width 721 height 208
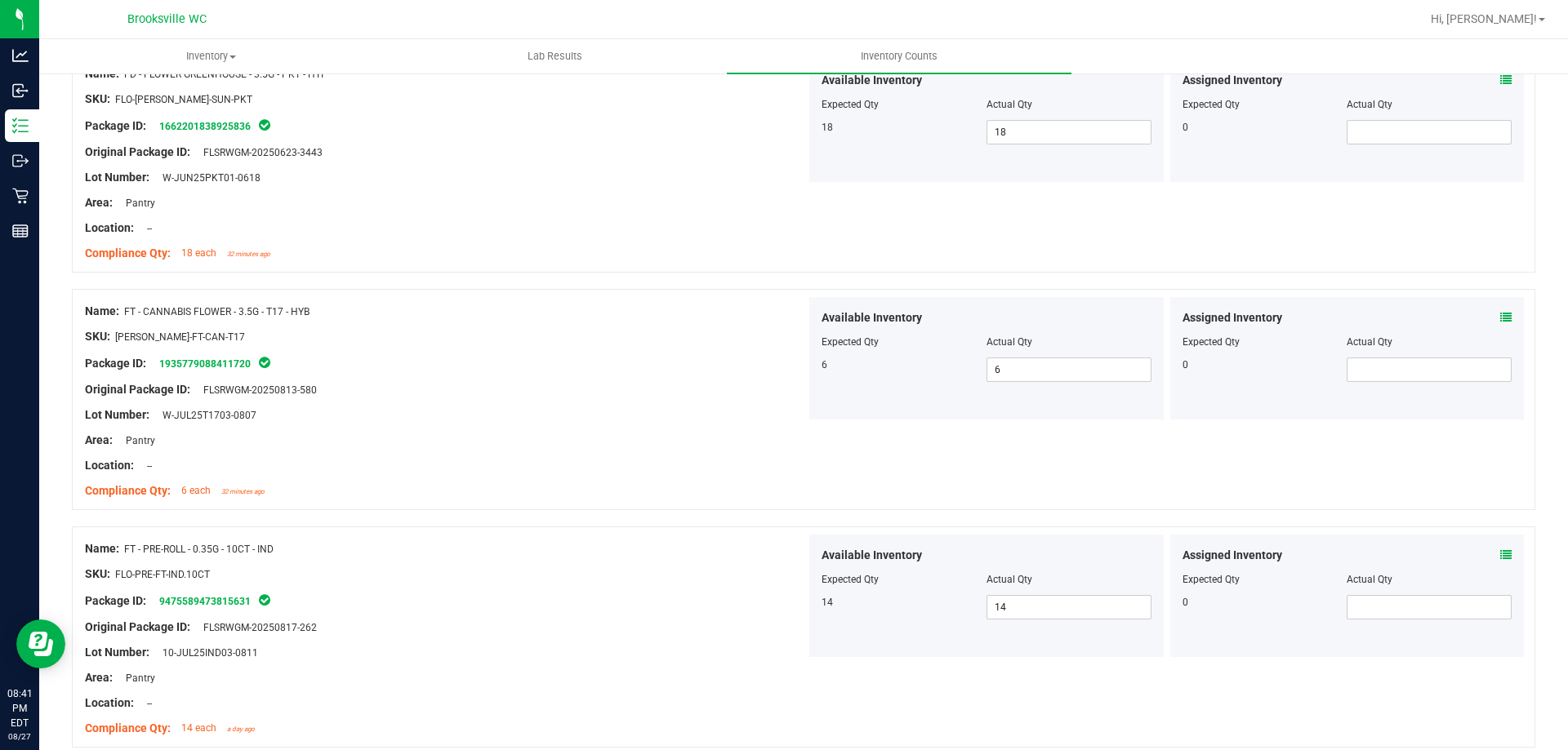
scroll to position [0, 0]
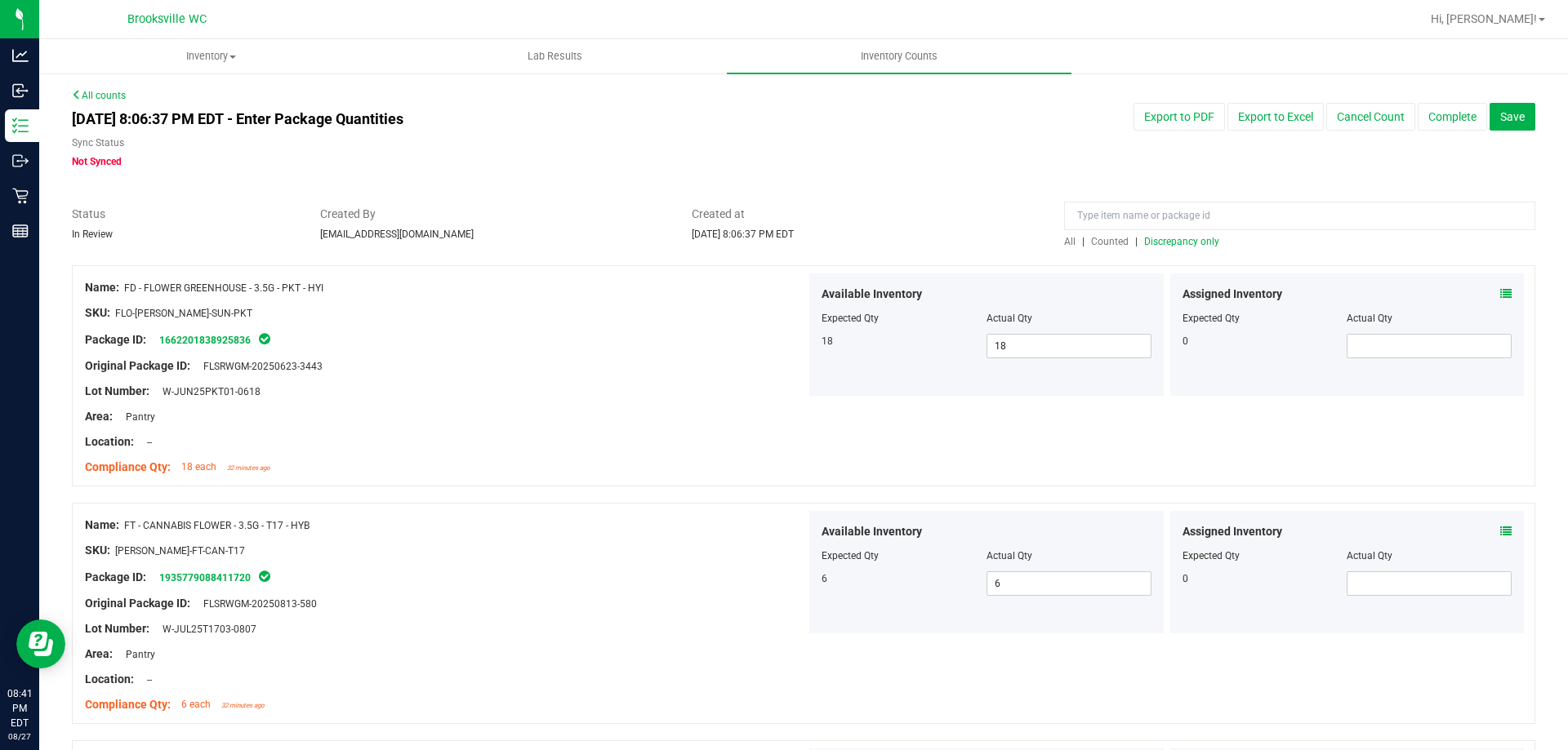
click at [1180, 243] on span "Discrepancy only" at bounding box center [1182, 242] width 75 height 11
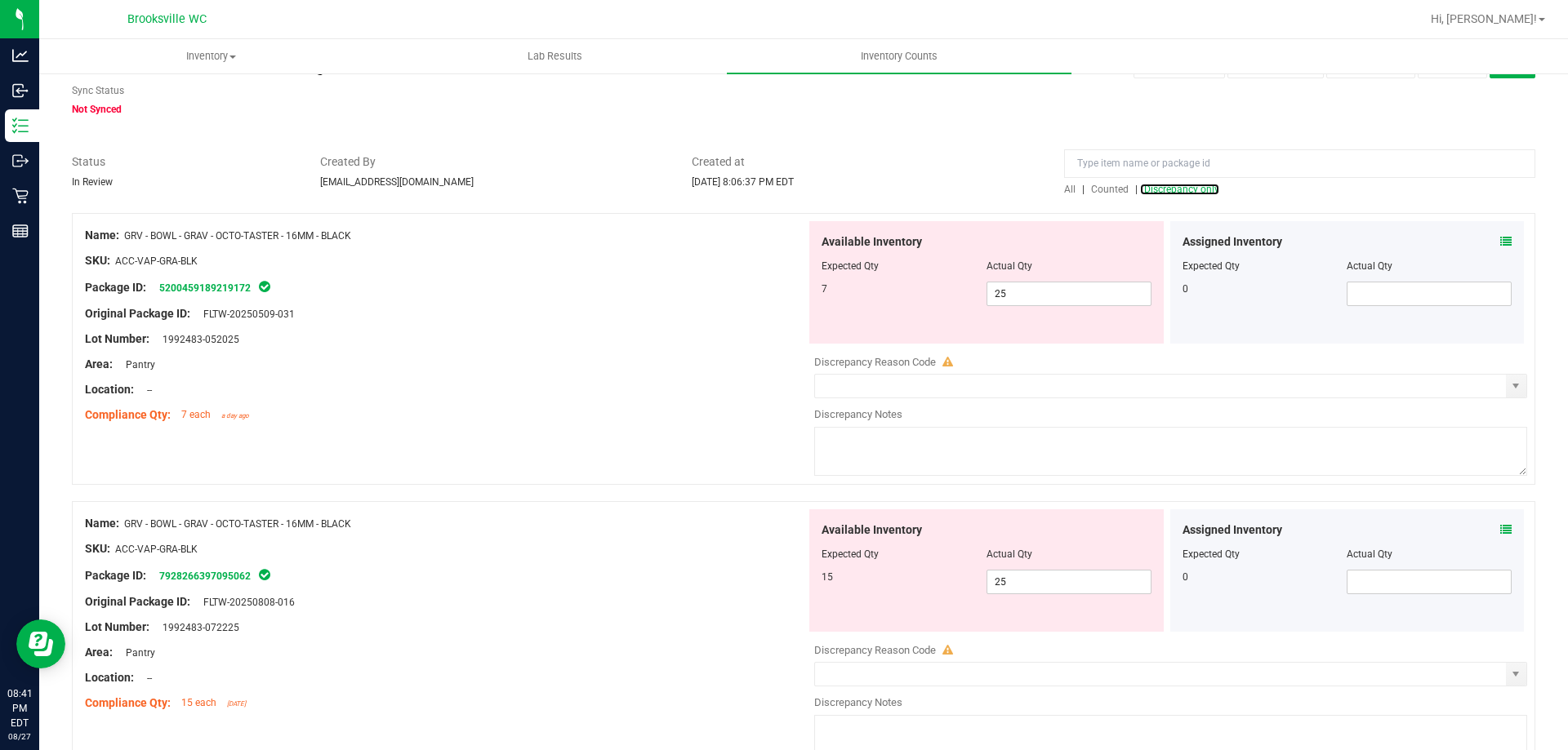
scroll to position [81, 0]
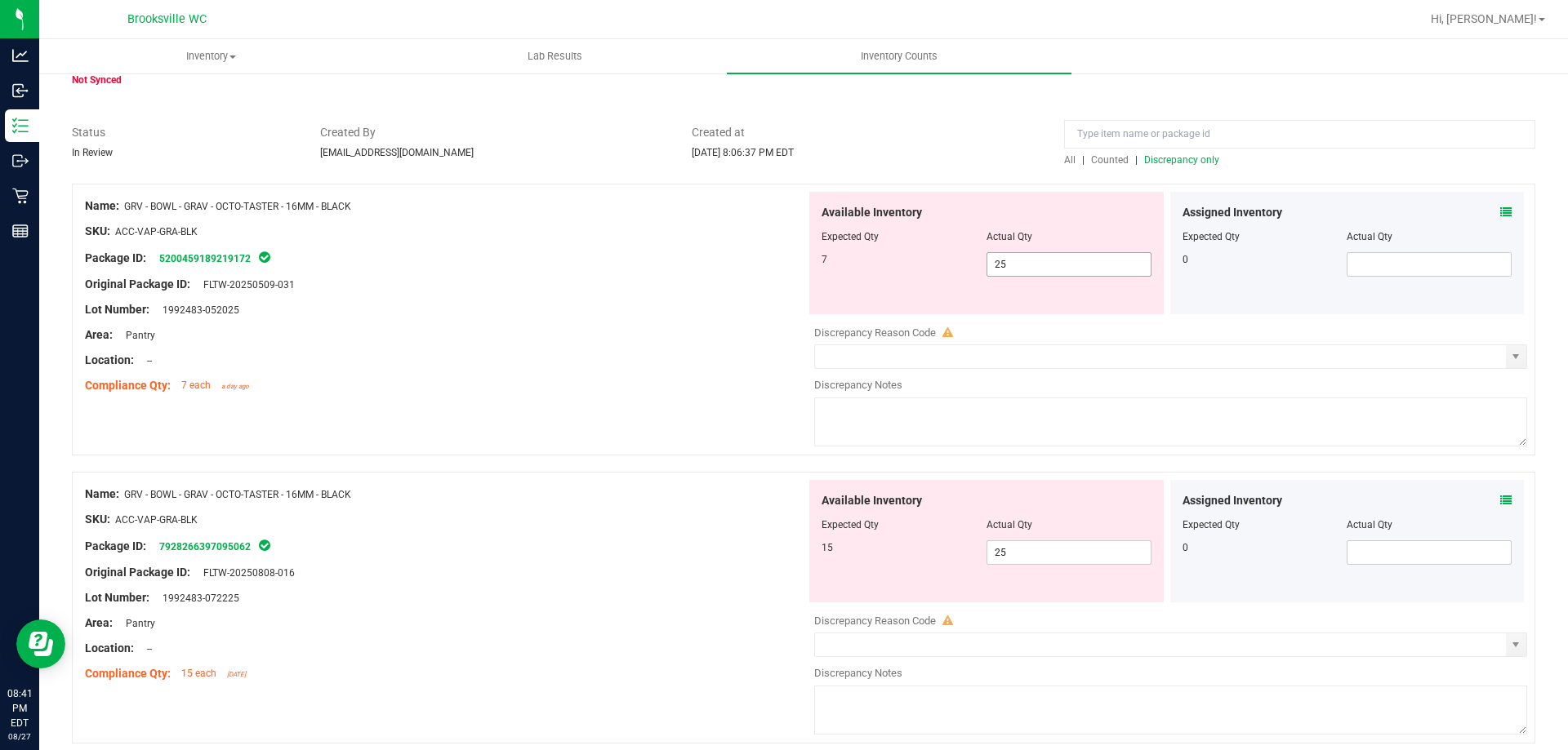
click at [1052, 265] on span "25 25" at bounding box center [1069, 264] width 165 height 25
click at [1052, 265] on input "25" at bounding box center [1069, 264] width 164 height 23
type input "7"
click at [1048, 551] on div "Available Inventory Expected Qty Actual Qty 15 25 25" at bounding box center [986, 541] width 355 height 123
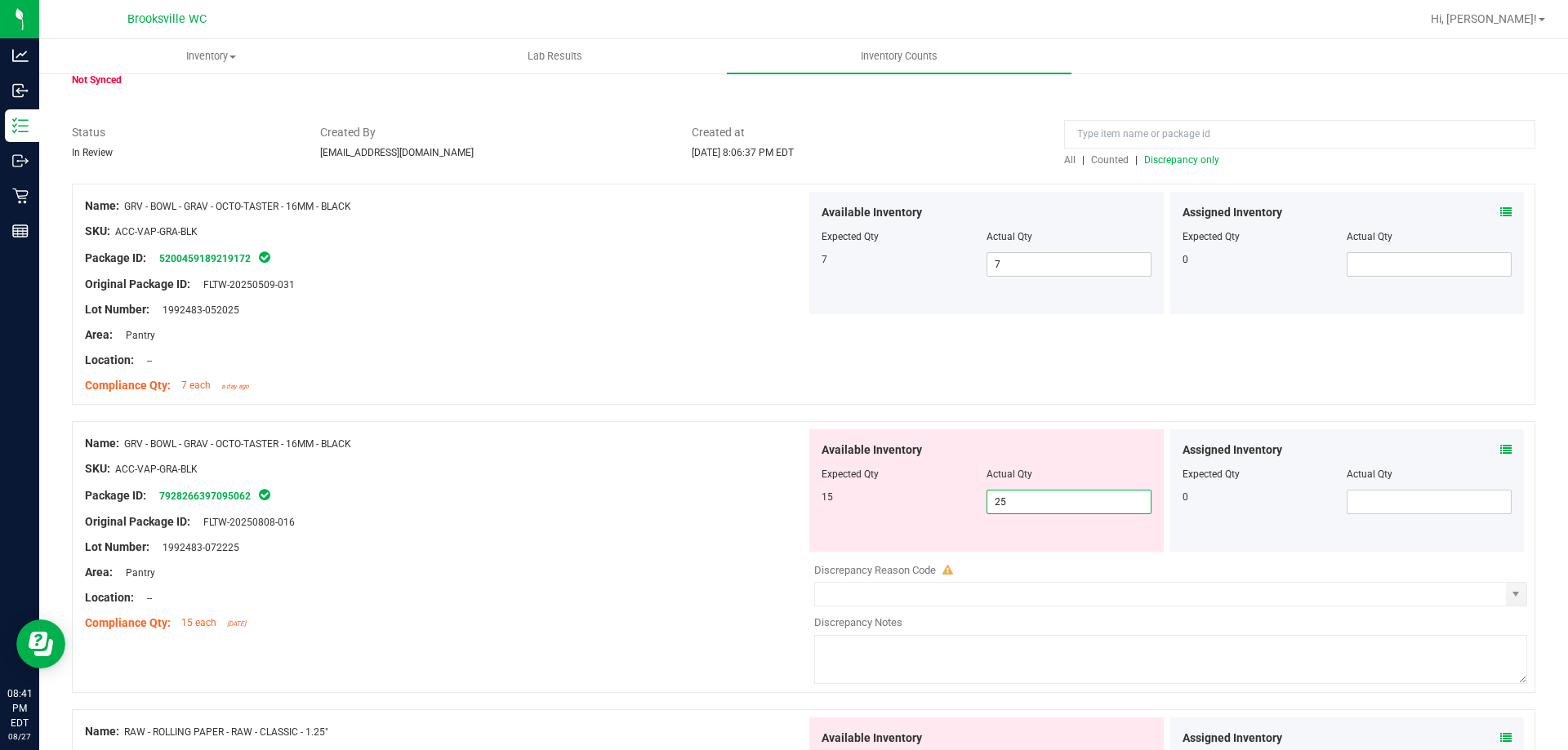
click at [1029, 496] on input "25" at bounding box center [1069, 501] width 164 height 23
type input "15"
click at [714, 497] on div "Package ID: 7928266397095062" at bounding box center [445, 495] width 721 height 19
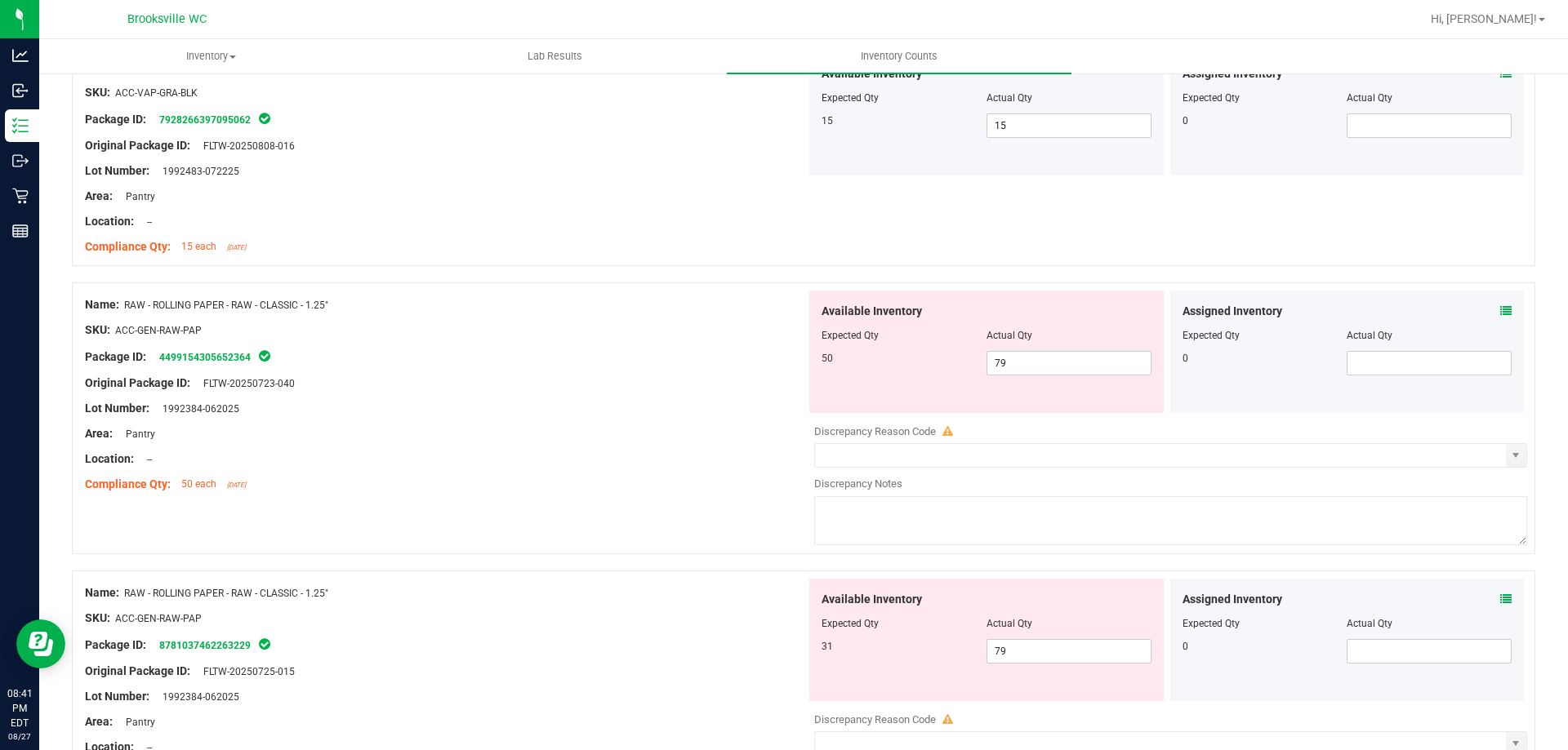
scroll to position [490, 0]
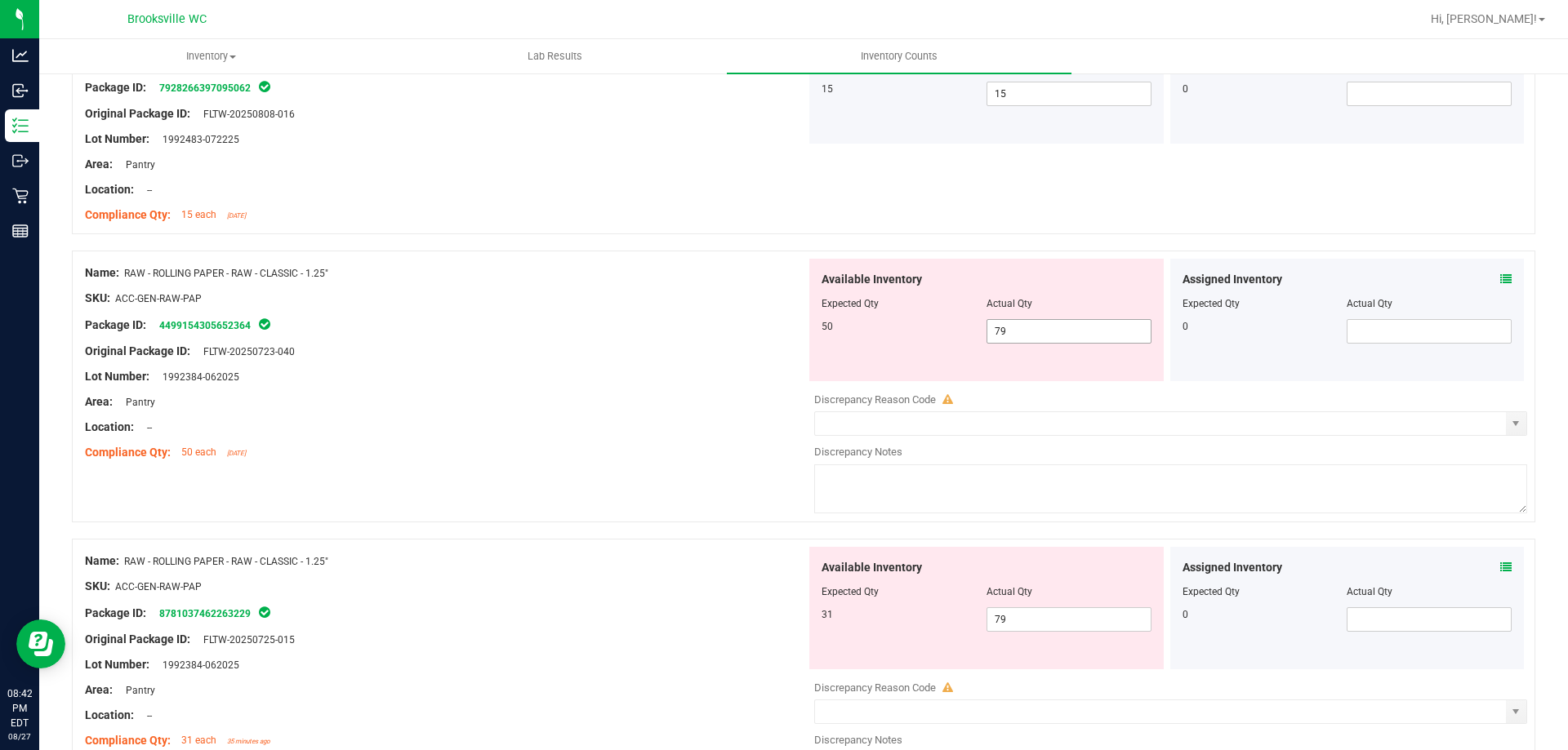
click at [1020, 325] on span "79 79" at bounding box center [1069, 332] width 165 height 25
click at [1020, 325] on input "79" at bounding box center [1069, 332] width 164 height 23
type input "50"
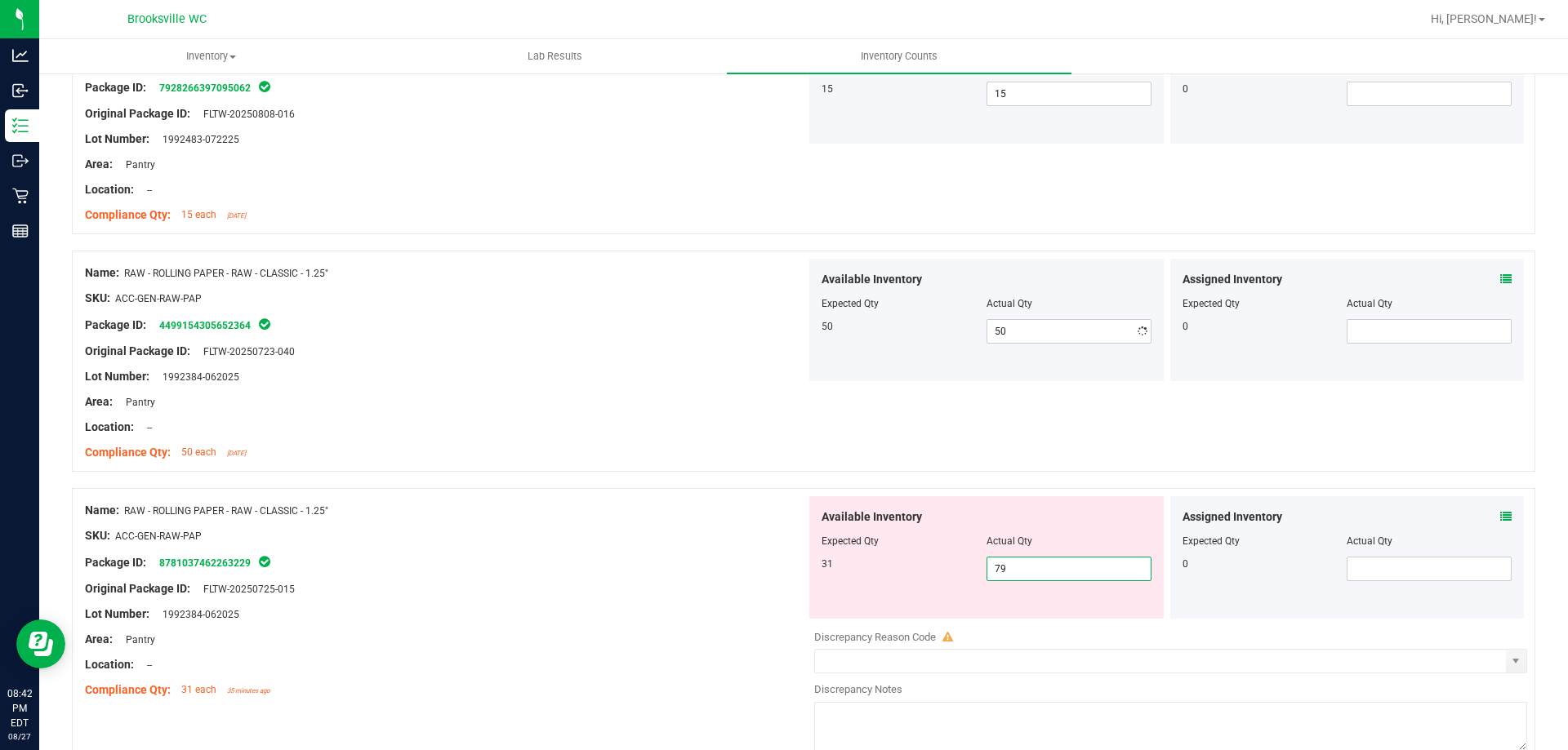
click at [1056, 613] on div "Available Inventory Expected Qty Actual Qty 31 79 79" at bounding box center [986, 557] width 355 height 123
click at [1040, 568] on input "79" at bounding box center [1069, 569] width 164 height 23
click at [1040, 568] on input "3" at bounding box center [1069, 569] width 164 height 23
type input "31"
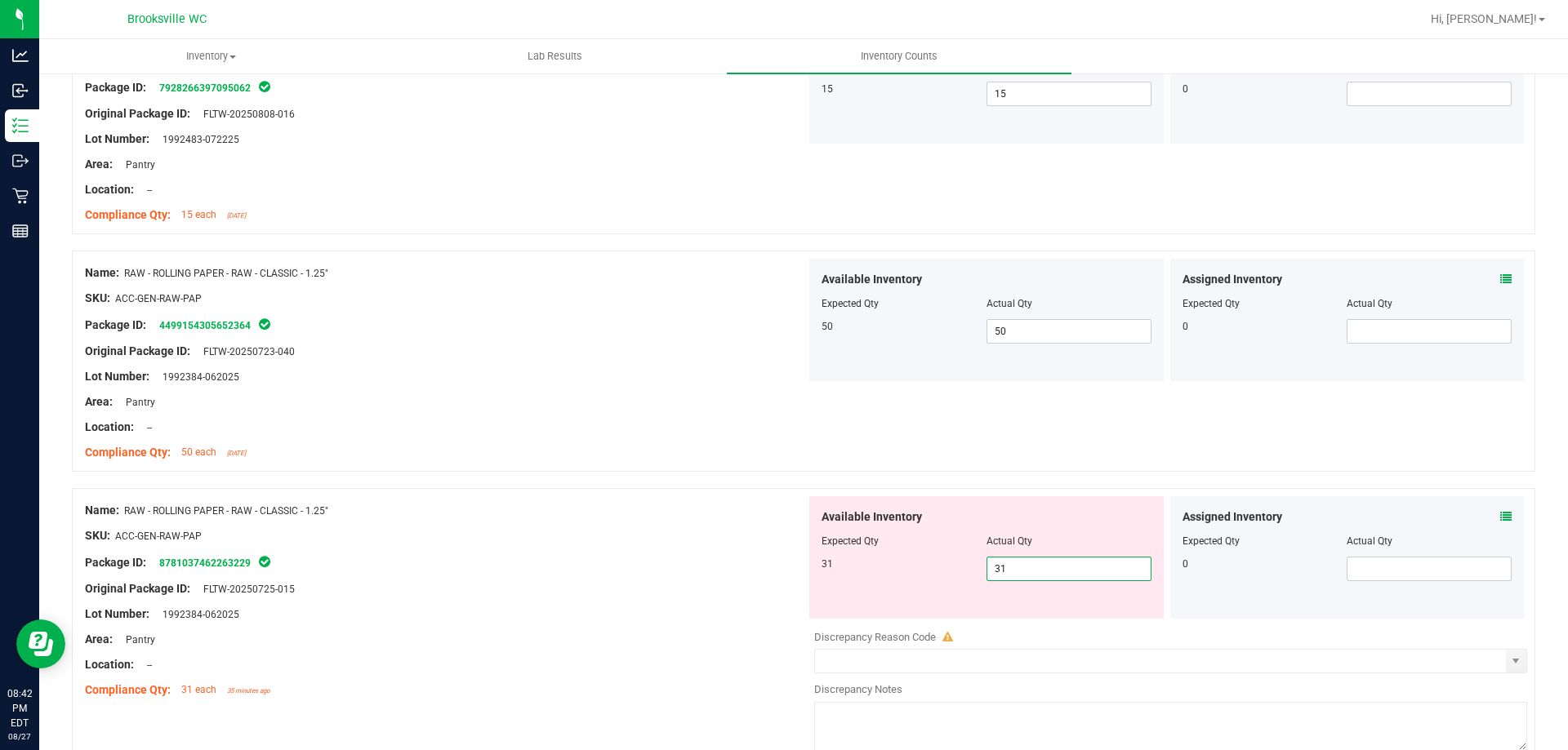
click at [714, 548] on div at bounding box center [445, 548] width 721 height 8
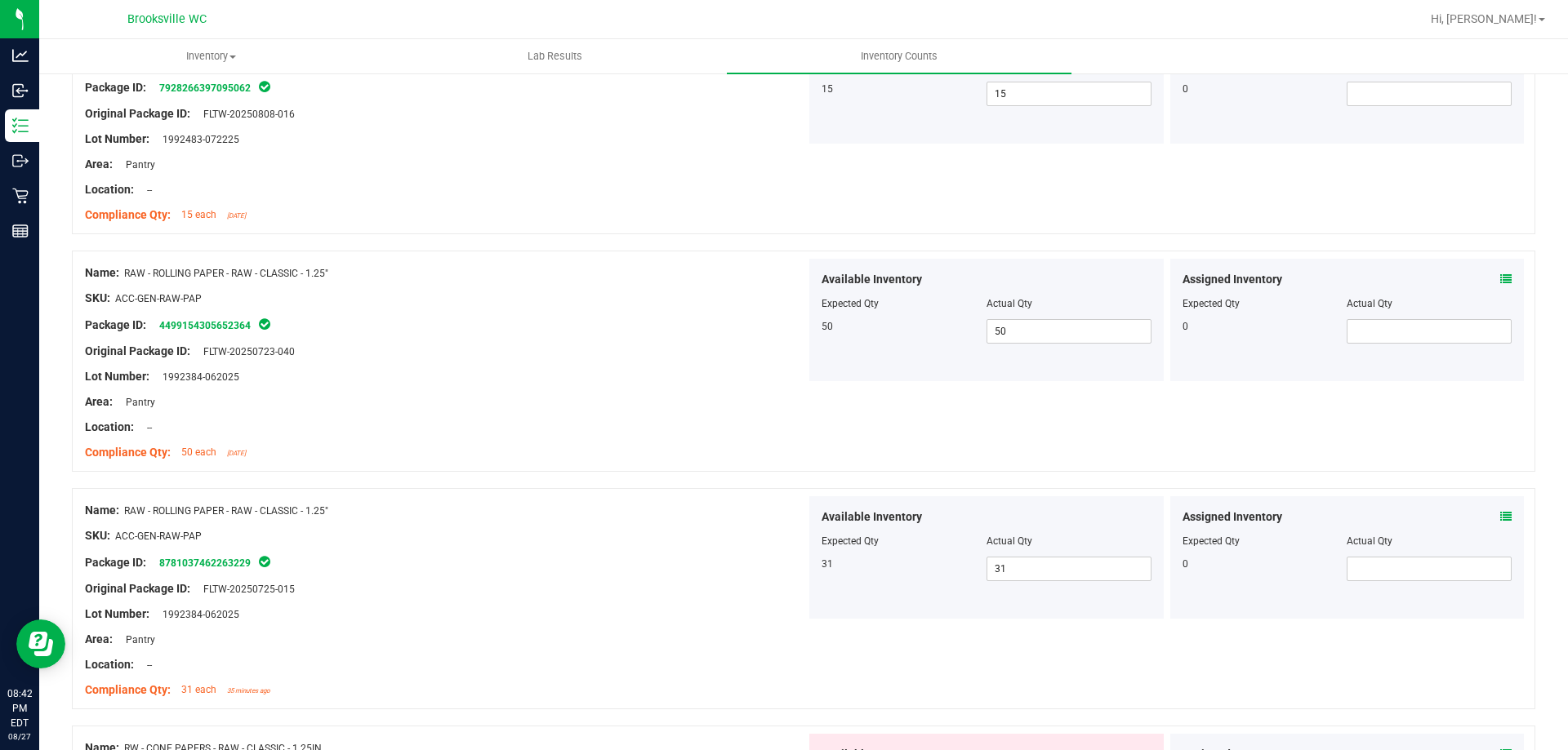
scroll to position [0, 0]
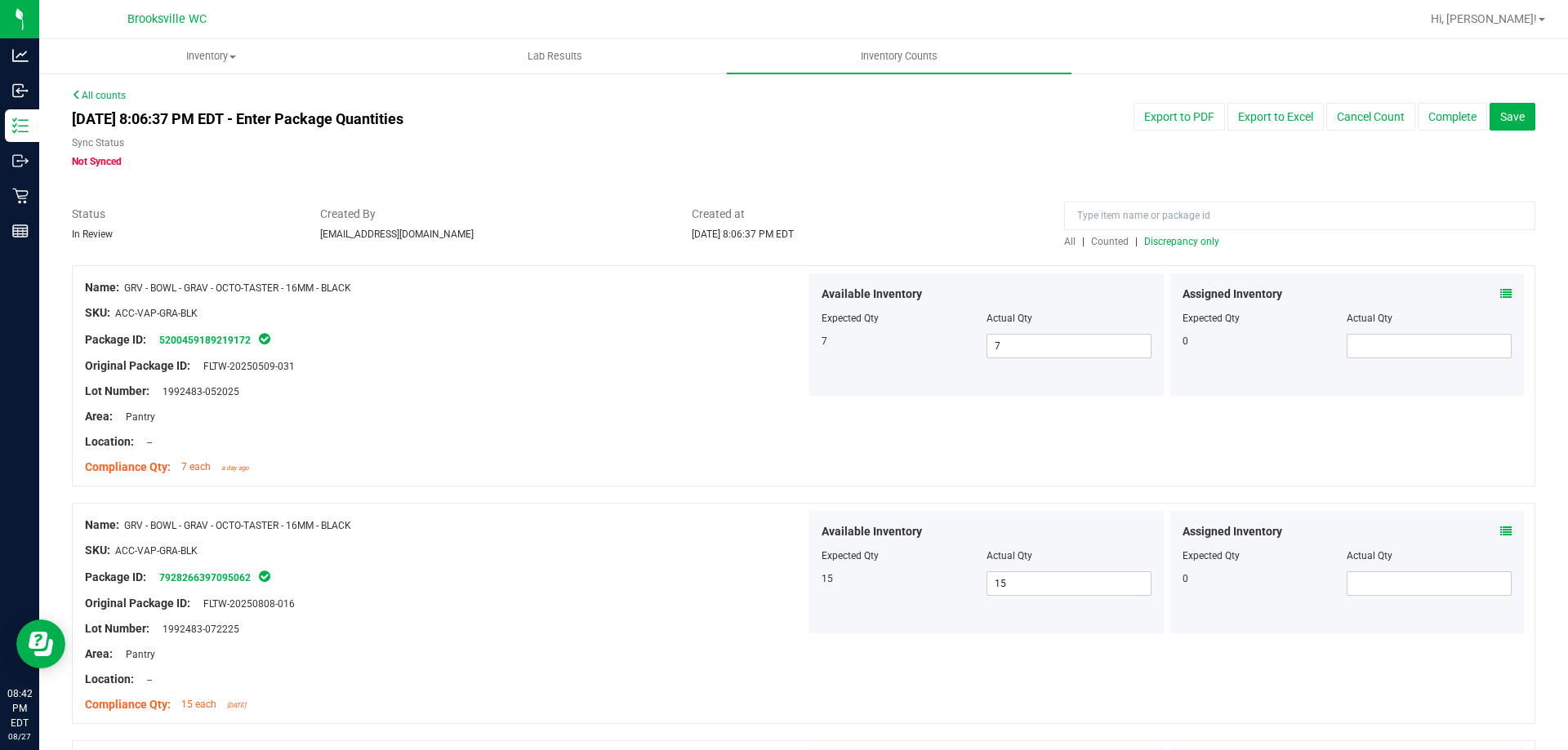
click at [1172, 239] on span "Discrepancy only" at bounding box center [1182, 242] width 75 height 11
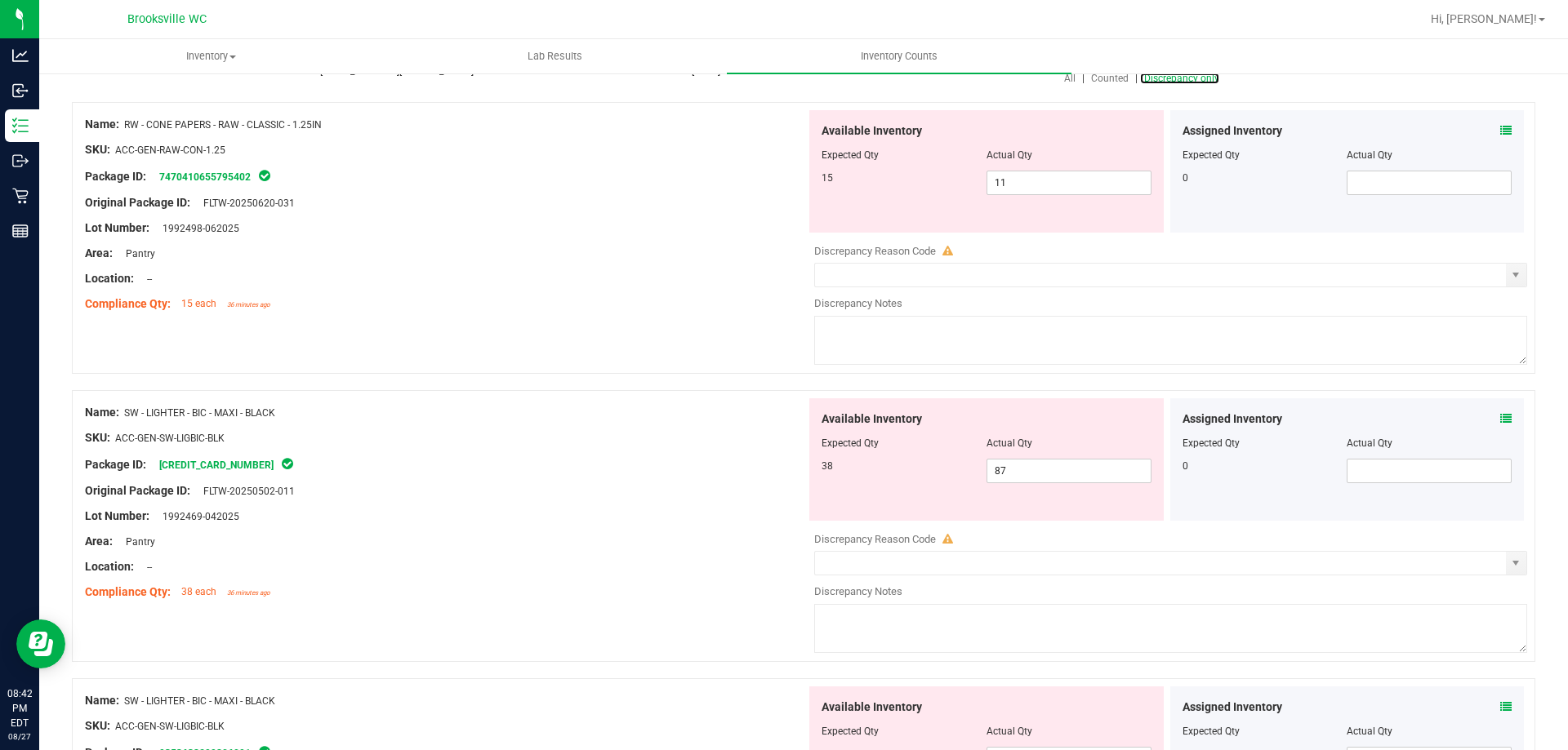
scroll to position [81, 0]
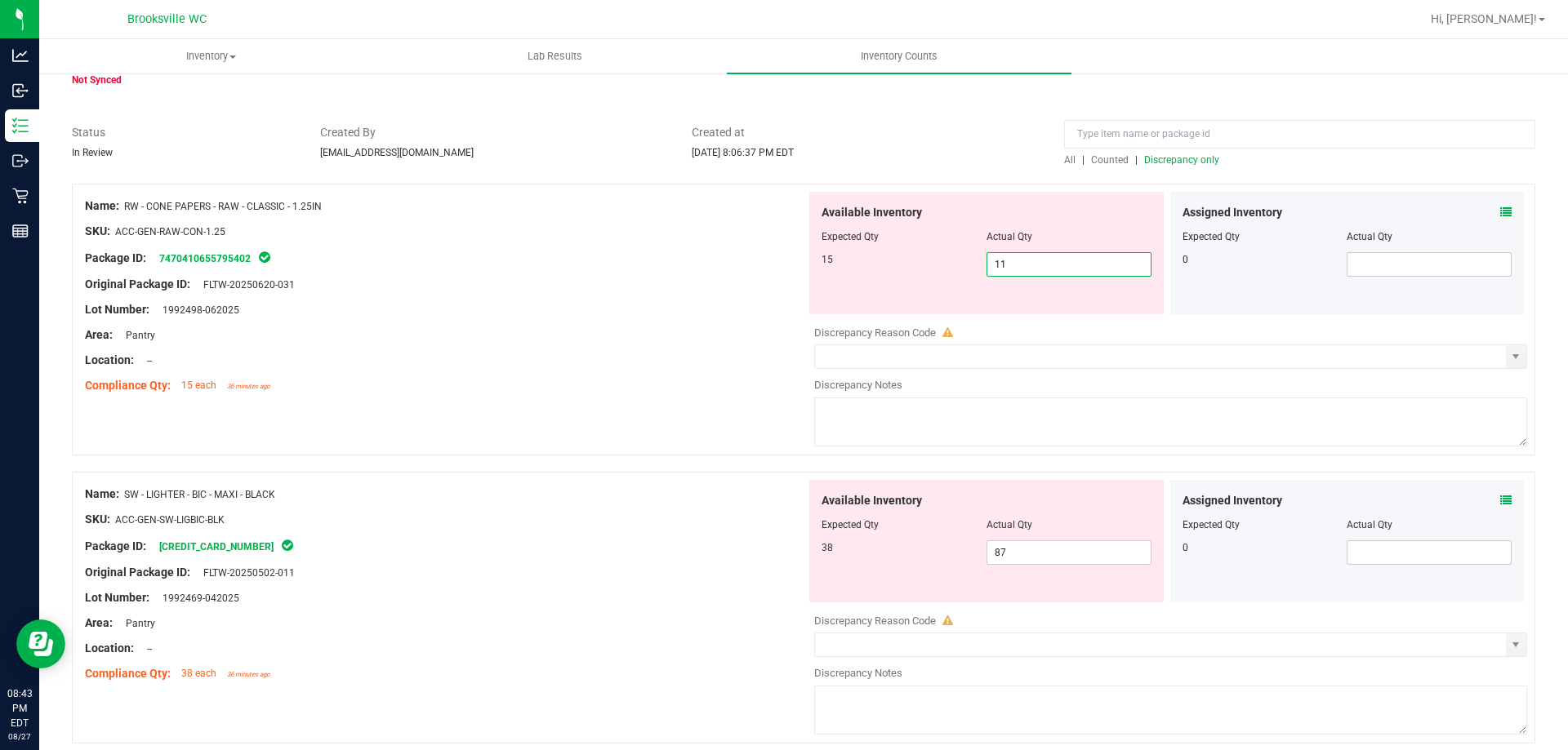
click at [1024, 269] on span "11 11" at bounding box center [1069, 264] width 165 height 25
click at [1024, 269] on input "11" at bounding box center [1069, 264] width 164 height 23
type input "16"
click at [608, 333] on div "Area: Pantry" at bounding box center [445, 335] width 721 height 18
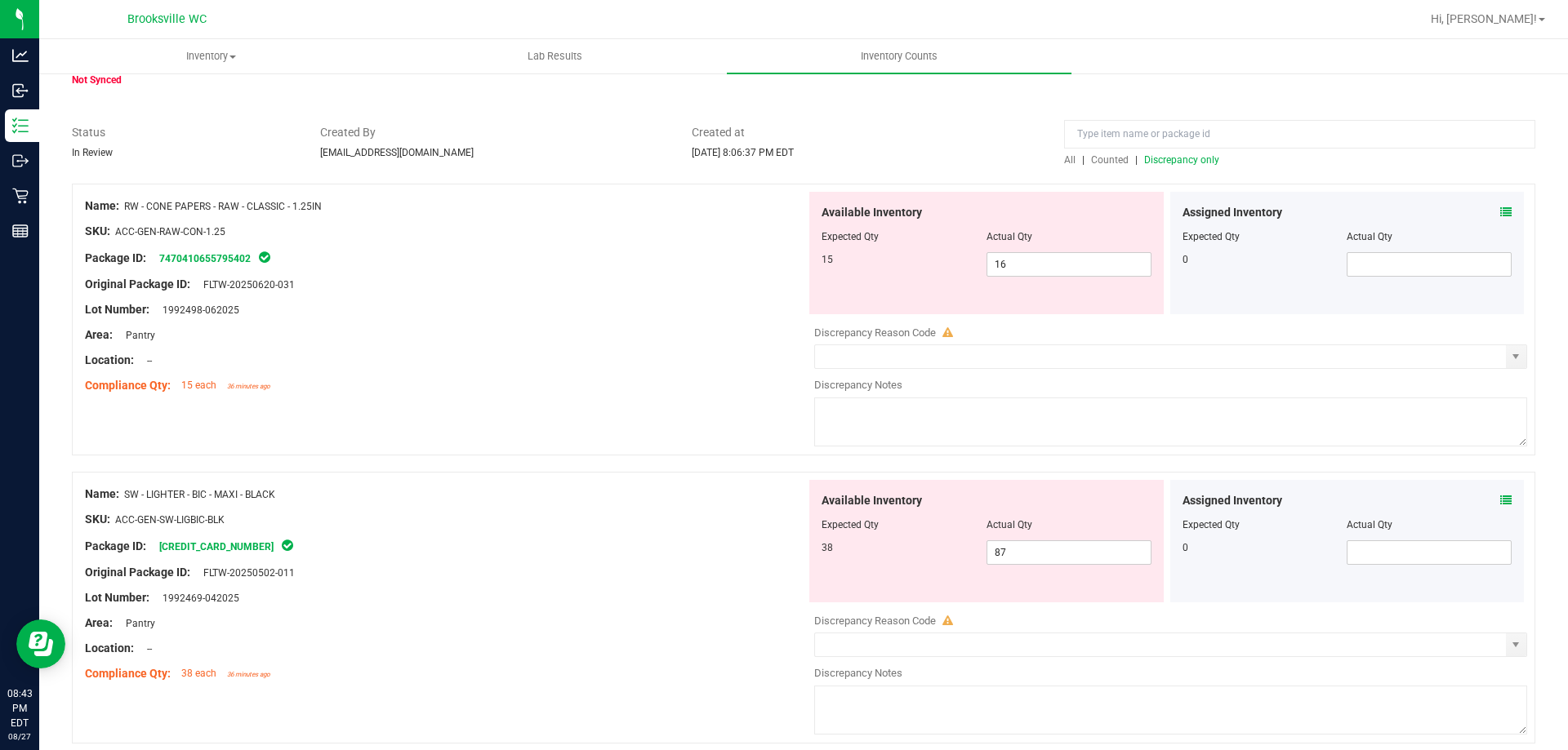
click at [1500, 212] on icon at bounding box center [1505, 212] width 11 height 11
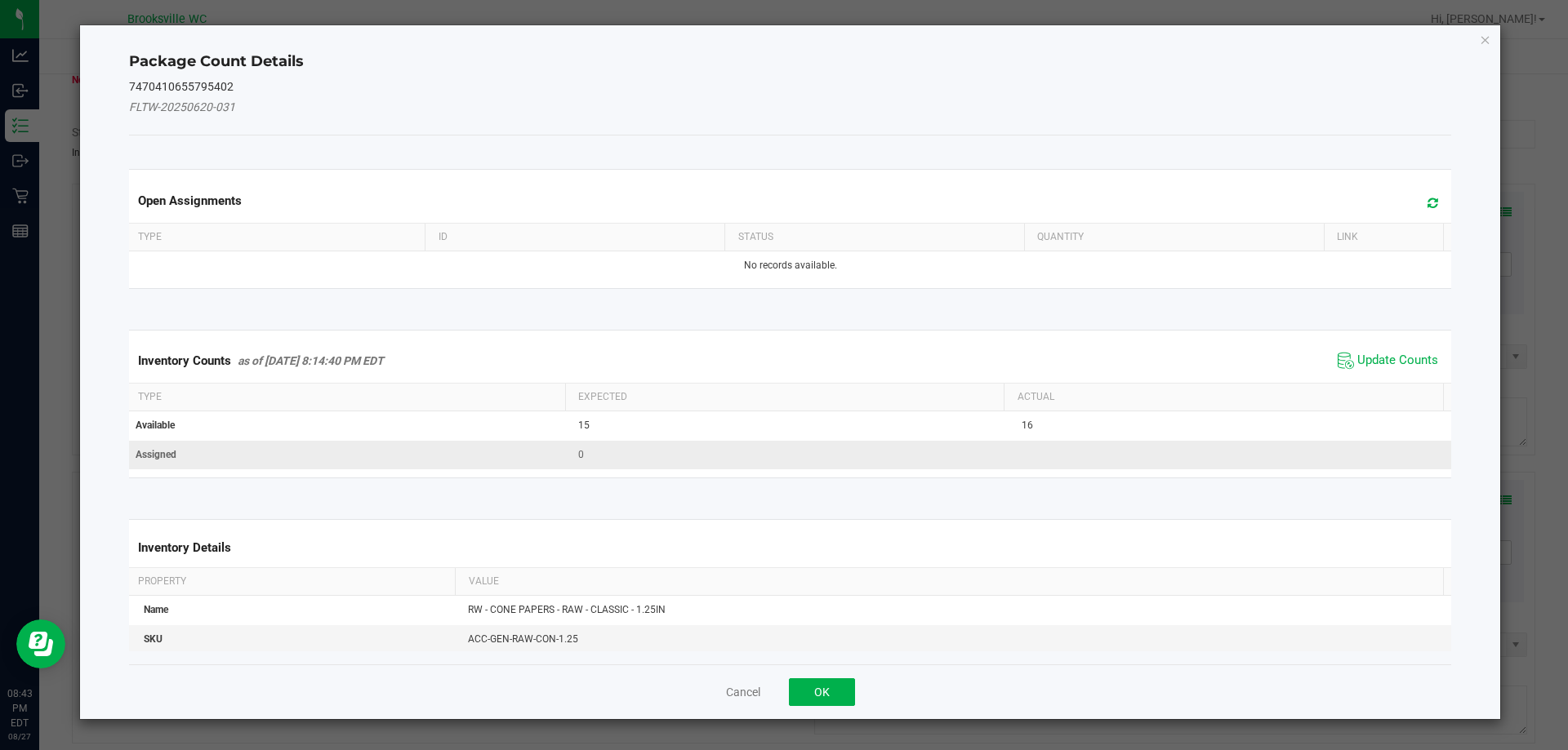
drag, startPoint x: 1386, startPoint y: 359, endPoint x: 1164, endPoint y: 455, distance: 241.9
click at [1385, 360] on span "Update Counts" at bounding box center [1397, 361] width 81 height 17
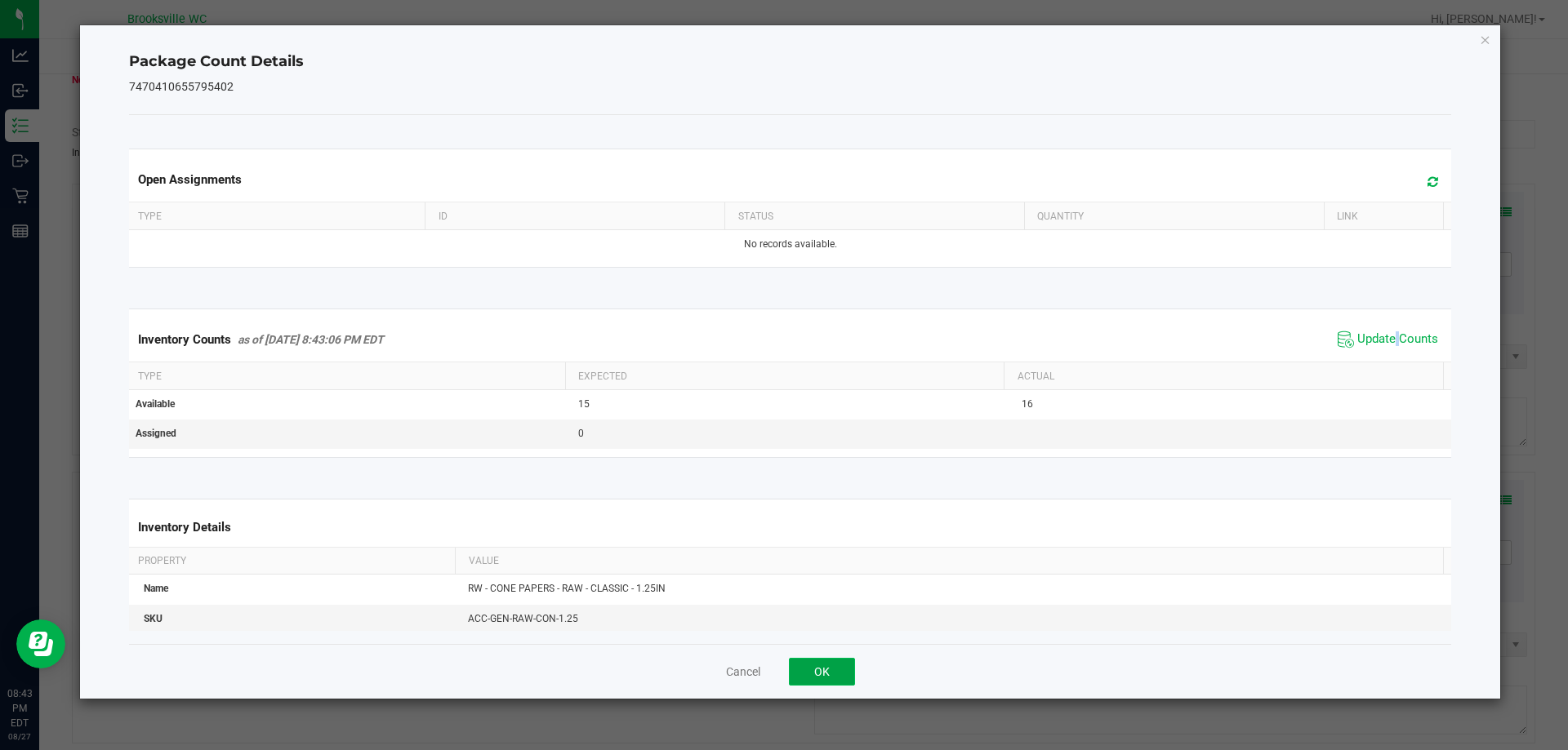
click at [824, 670] on button "OK" at bounding box center [822, 672] width 67 height 28
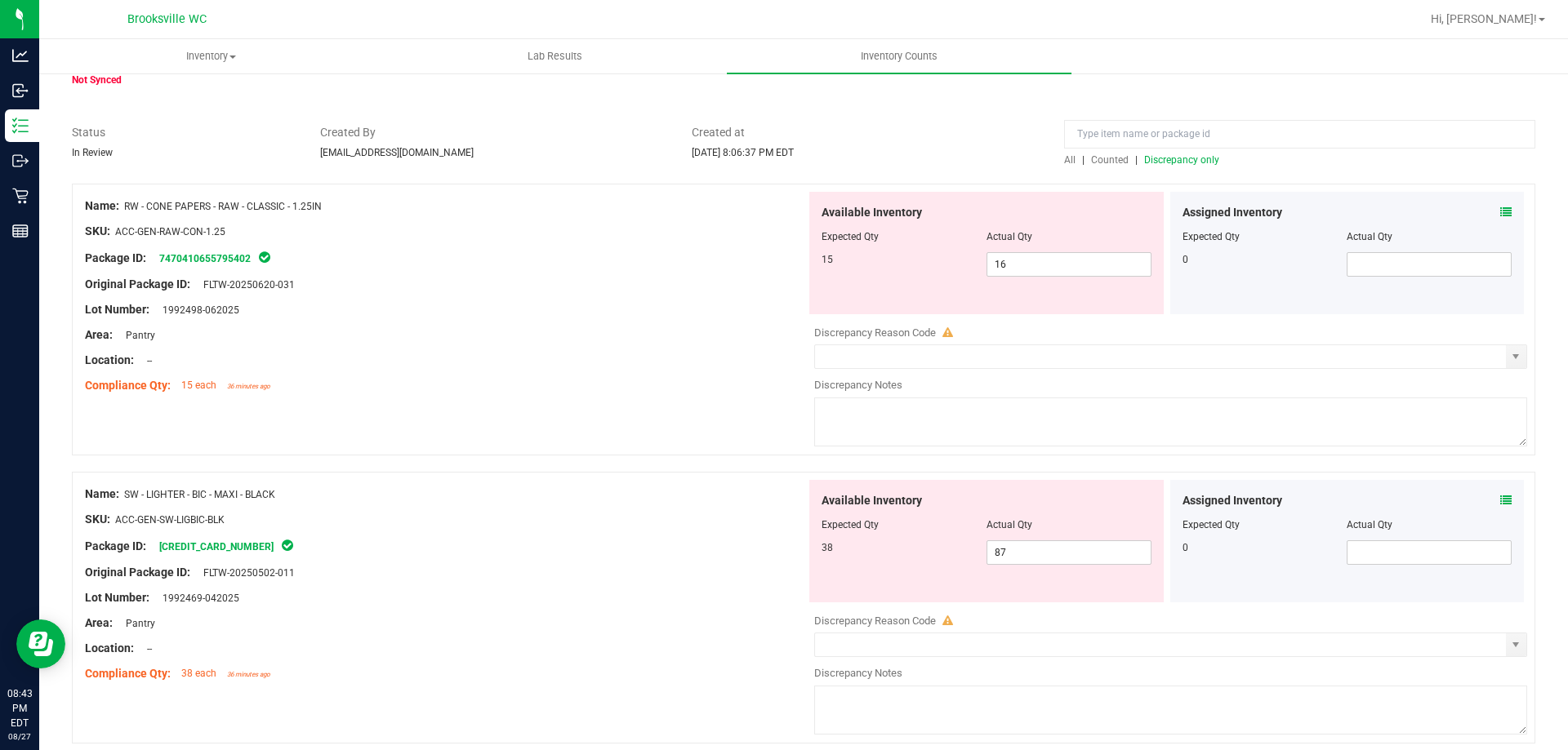
scroll to position [0, 0]
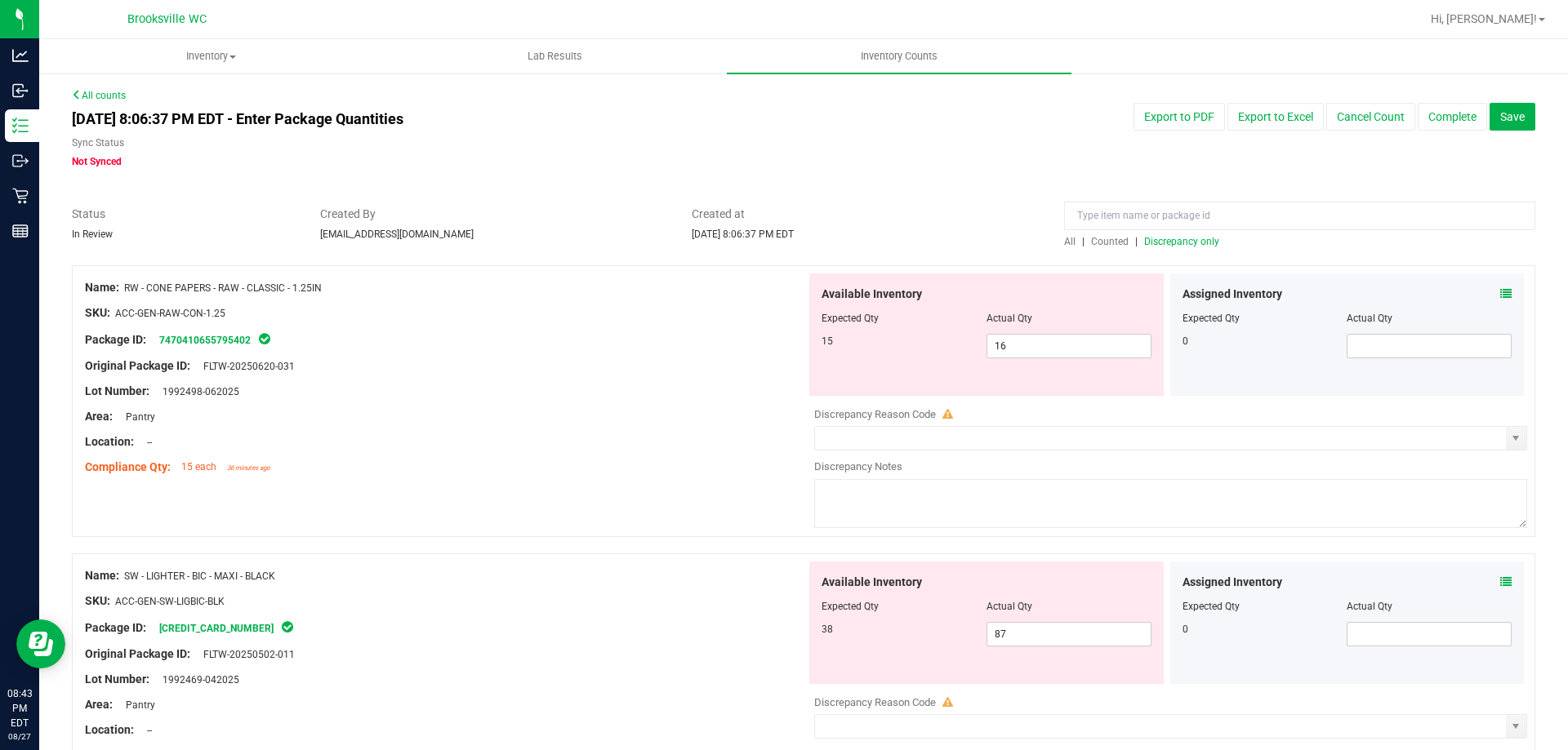
click at [1186, 242] on span "Discrepancy only" at bounding box center [1182, 242] width 75 height 11
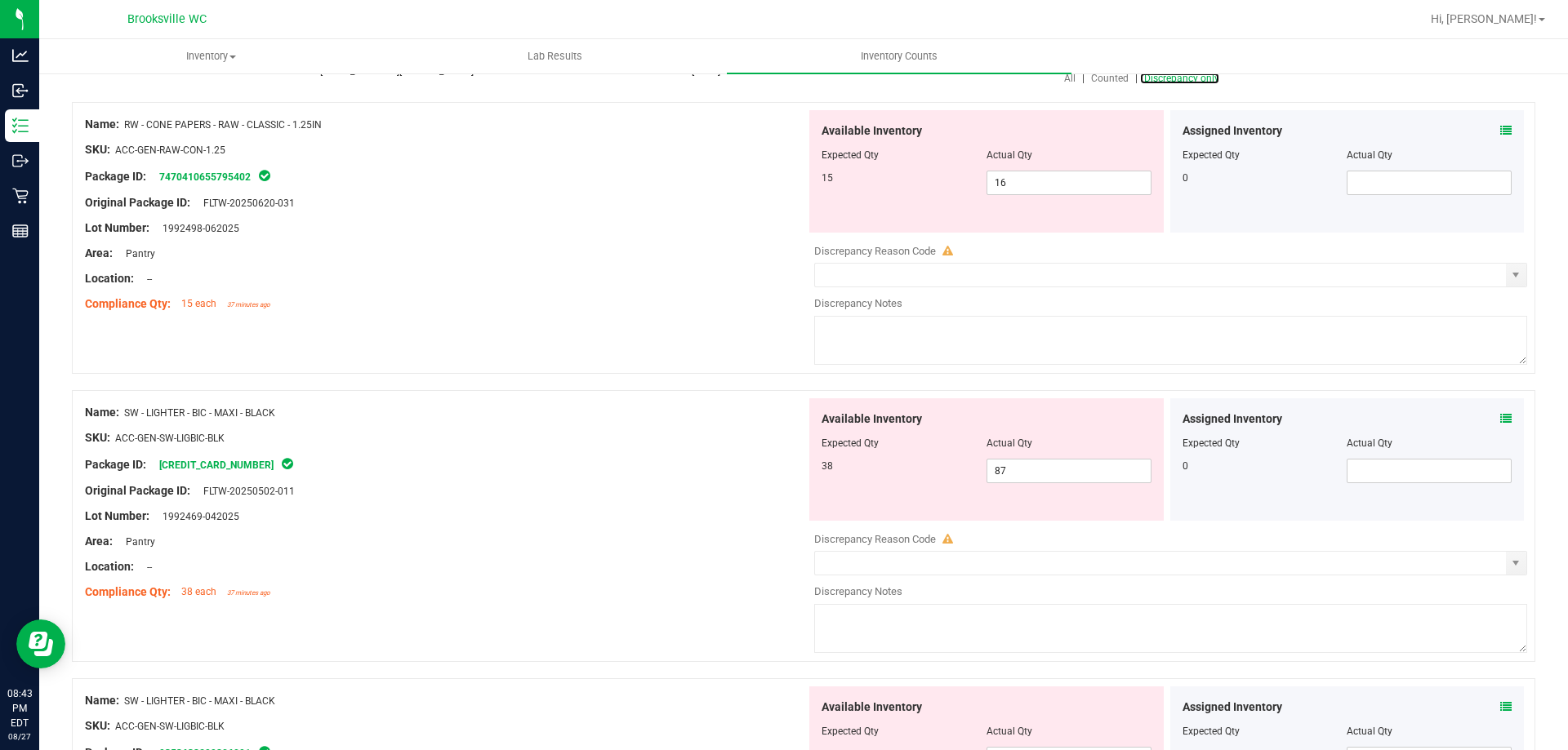
scroll to position [326, 0]
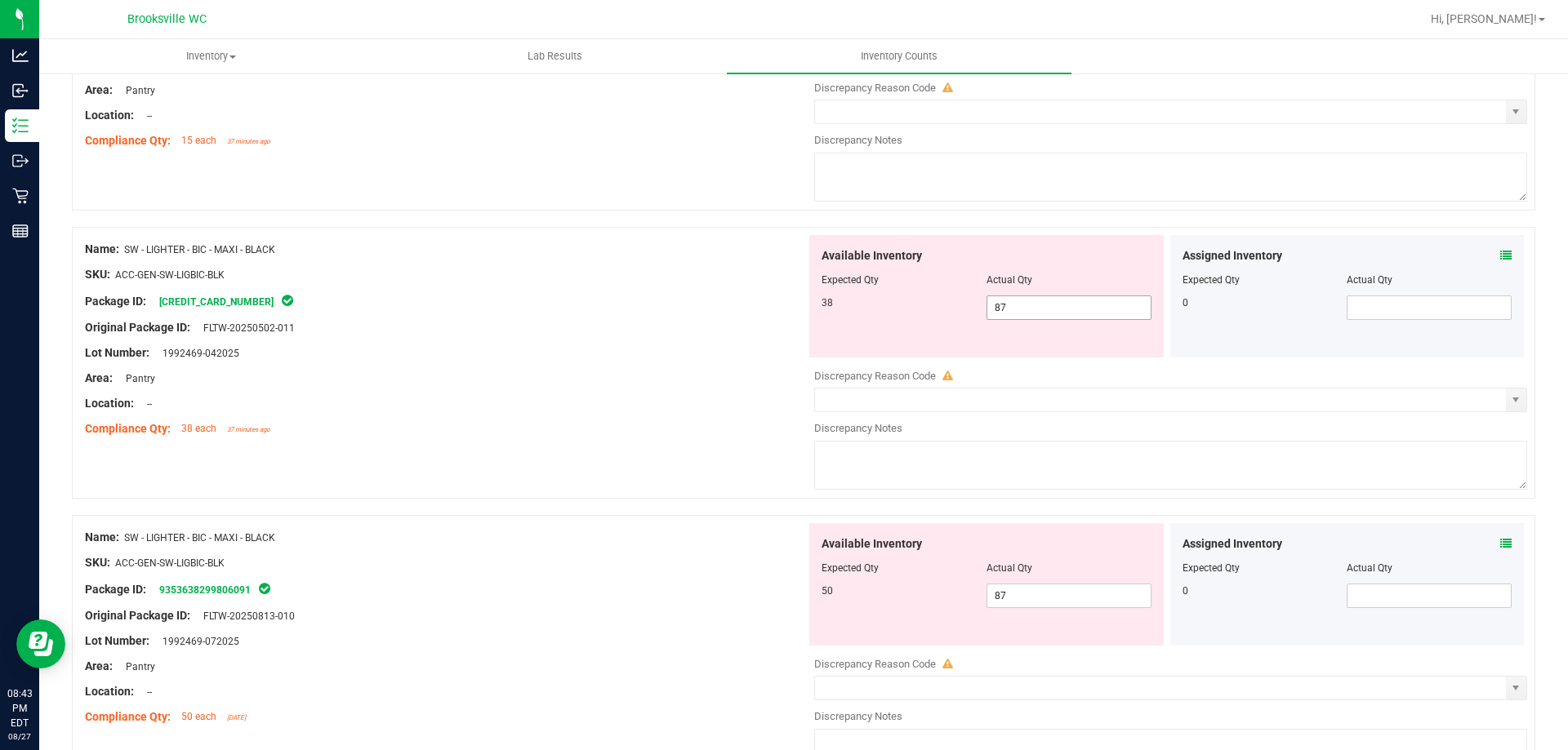
click at [1051, 308] on span "87 87" at bounding box center [1069, 308] width 165 height 25
click at [1051, 308] on input "87" at bounding box center [1069, 308] width 164 height 23
type input "38"
click at [663, 367] on div at bounding box center [445, 365] width 721 height 8
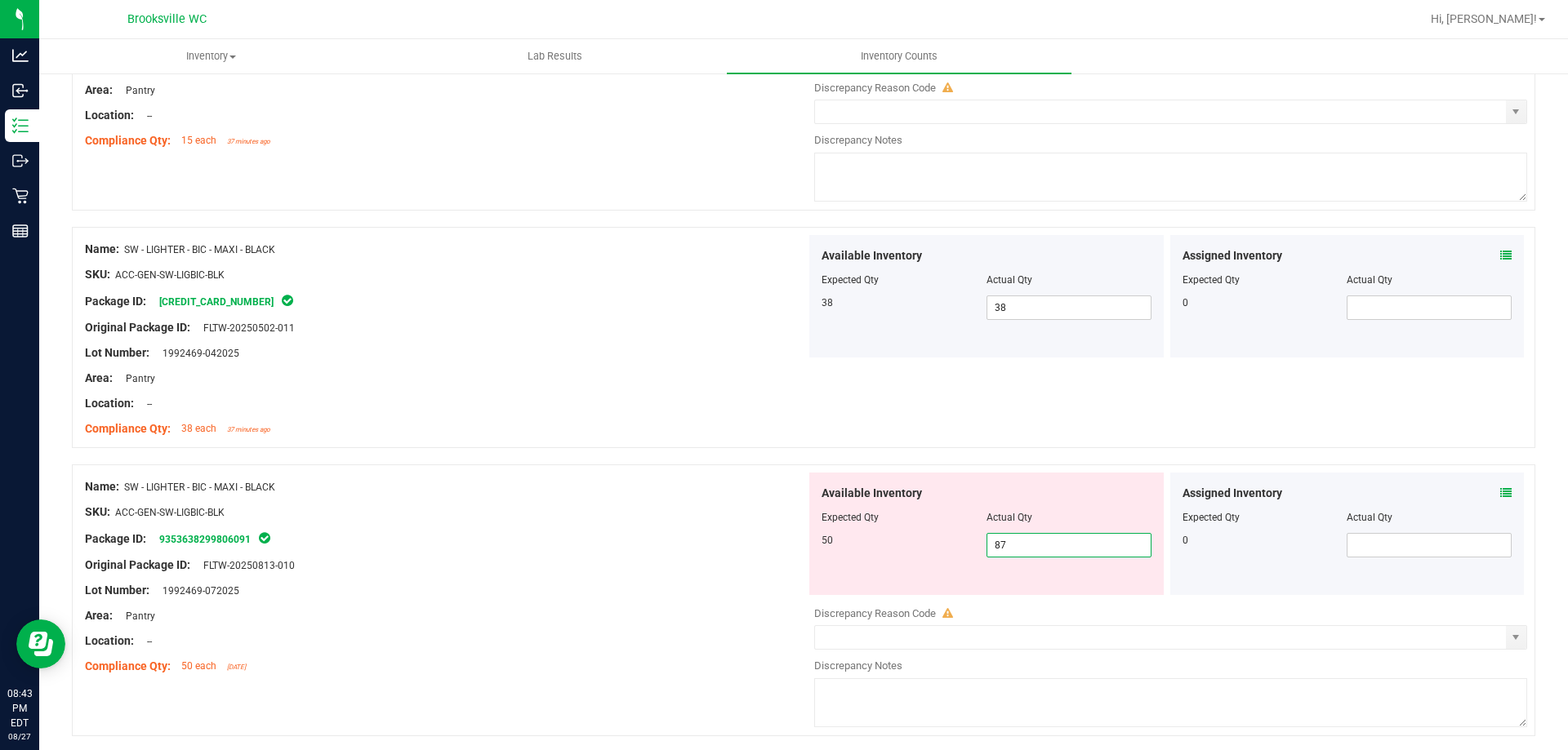
click at [1043, 540] on span "87 87" at bounding box center [1069, 545] width 165 height 25
click at [1043, 540] on input "87" at bounding box center [1069, 545] width 164 height 23
type input "50"
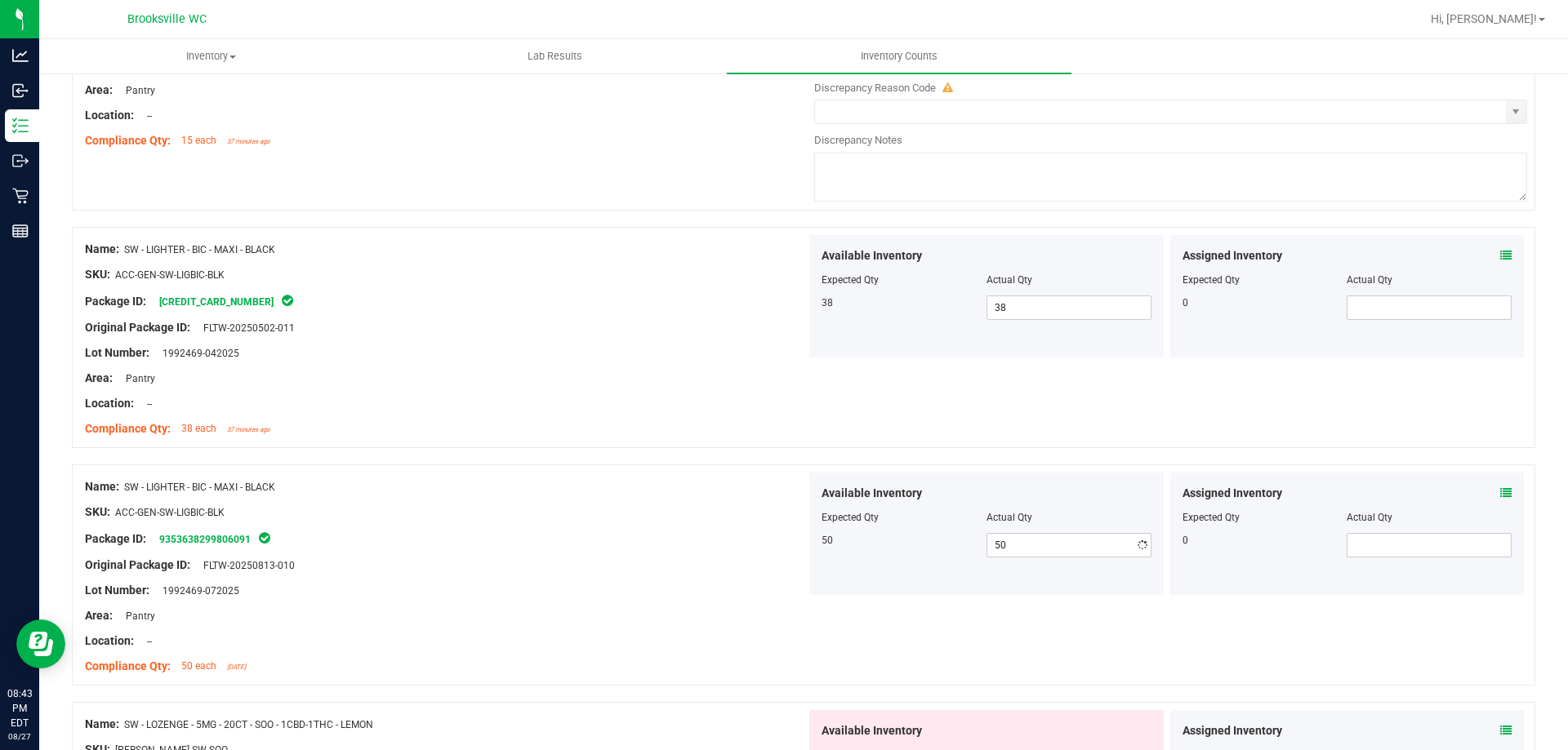
drag, startPoint x: 558, startPoint y: 477, endPoint x: 689, endPoint y: 485, distance: 131.2
click at [597, 479] on div "Name: SW - LIGHTER - BIC - MAXI - BLACK SKU: ACC-GEN-SW-LIGBIC-BLK Package ID: …" at bounding box center [445, 577] width 721 height 208
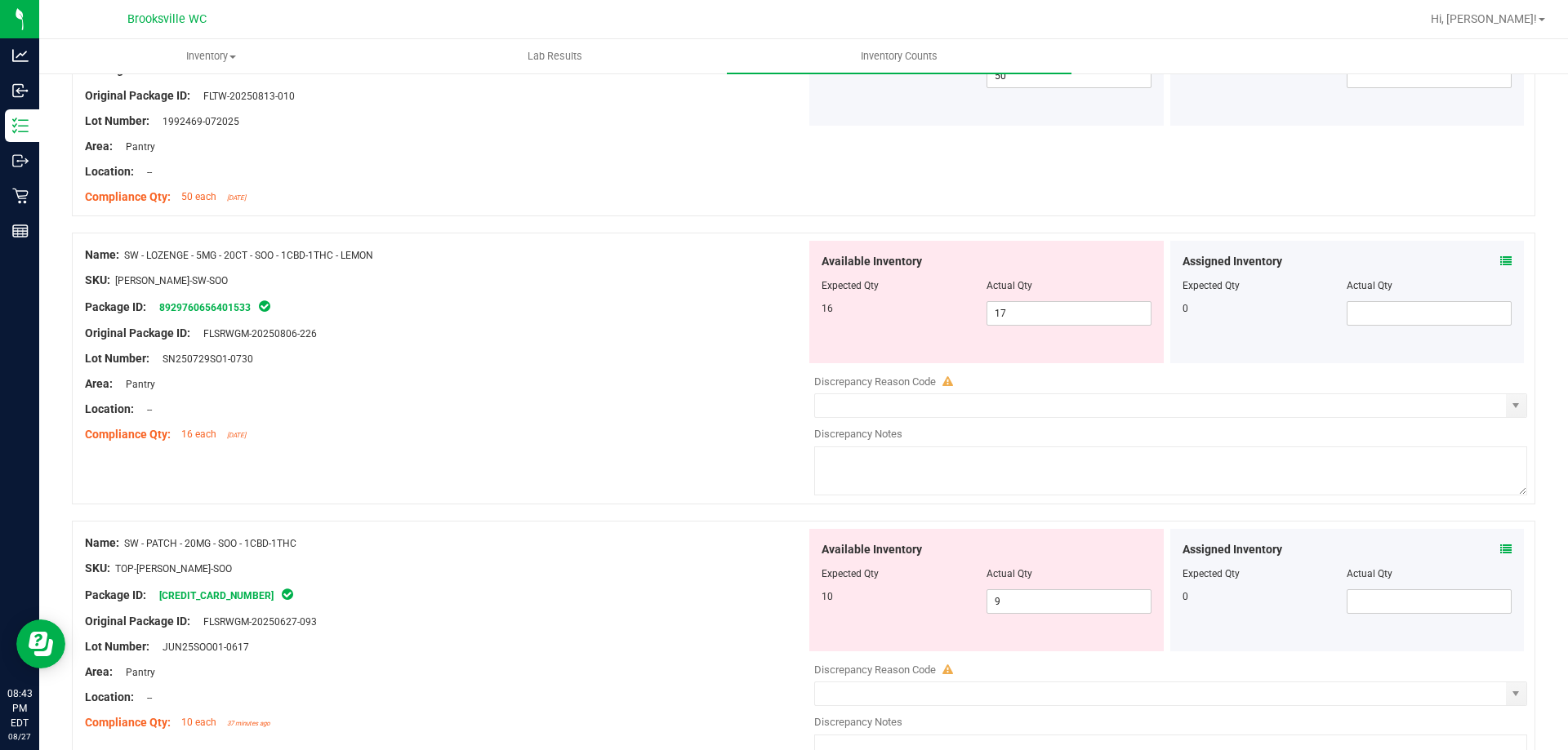
scroll to position [817, 0]
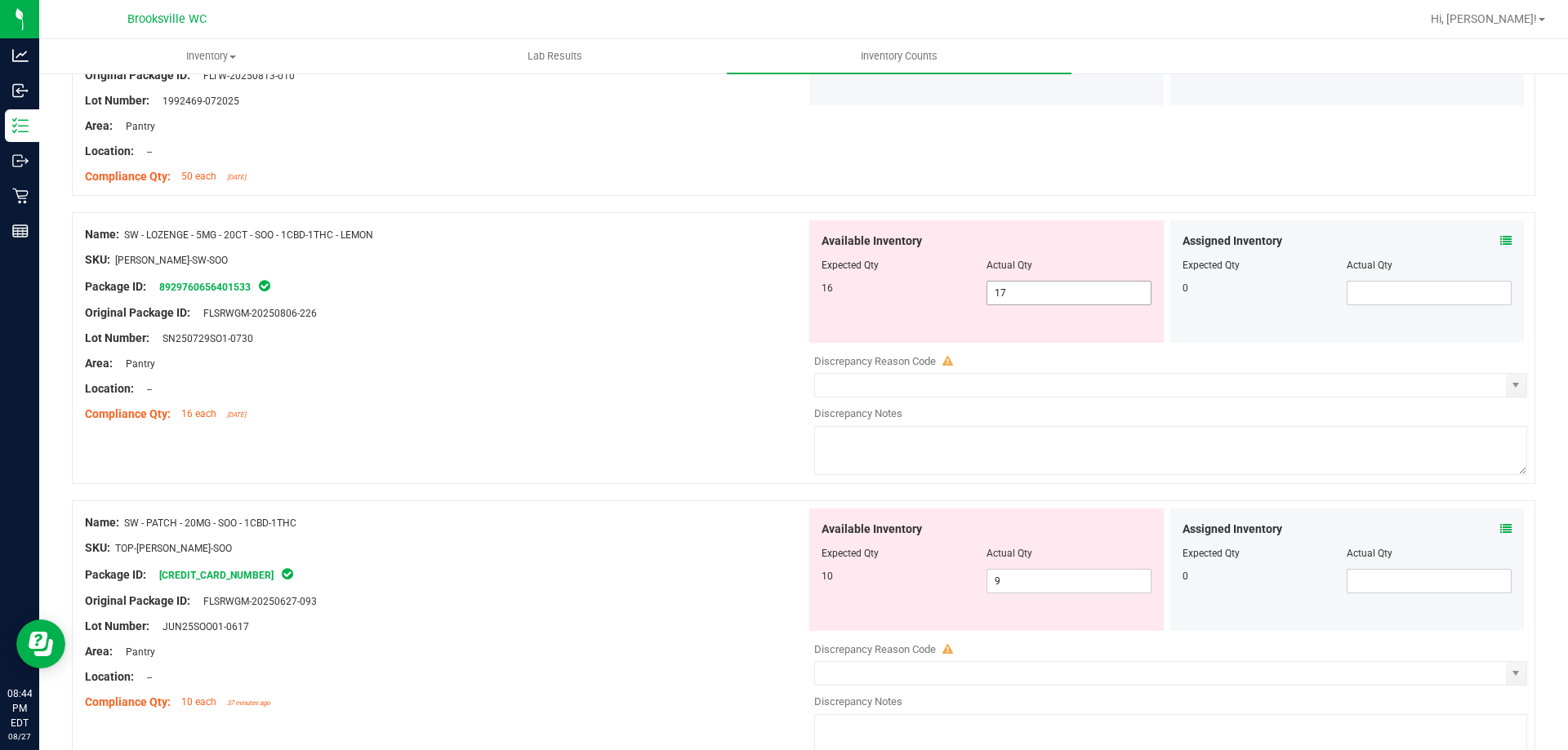
click at [1011, 294] on span "17 17" at bounding box center [1069, 293] width 165 height 25
click at [1011, 294] on input "17" at bounding box center [1069, 293] width 164 height 23
type input "16"
click at [672, 355] on div "Area: Pantry" at bounding box center [445, 364] width 721 height 18
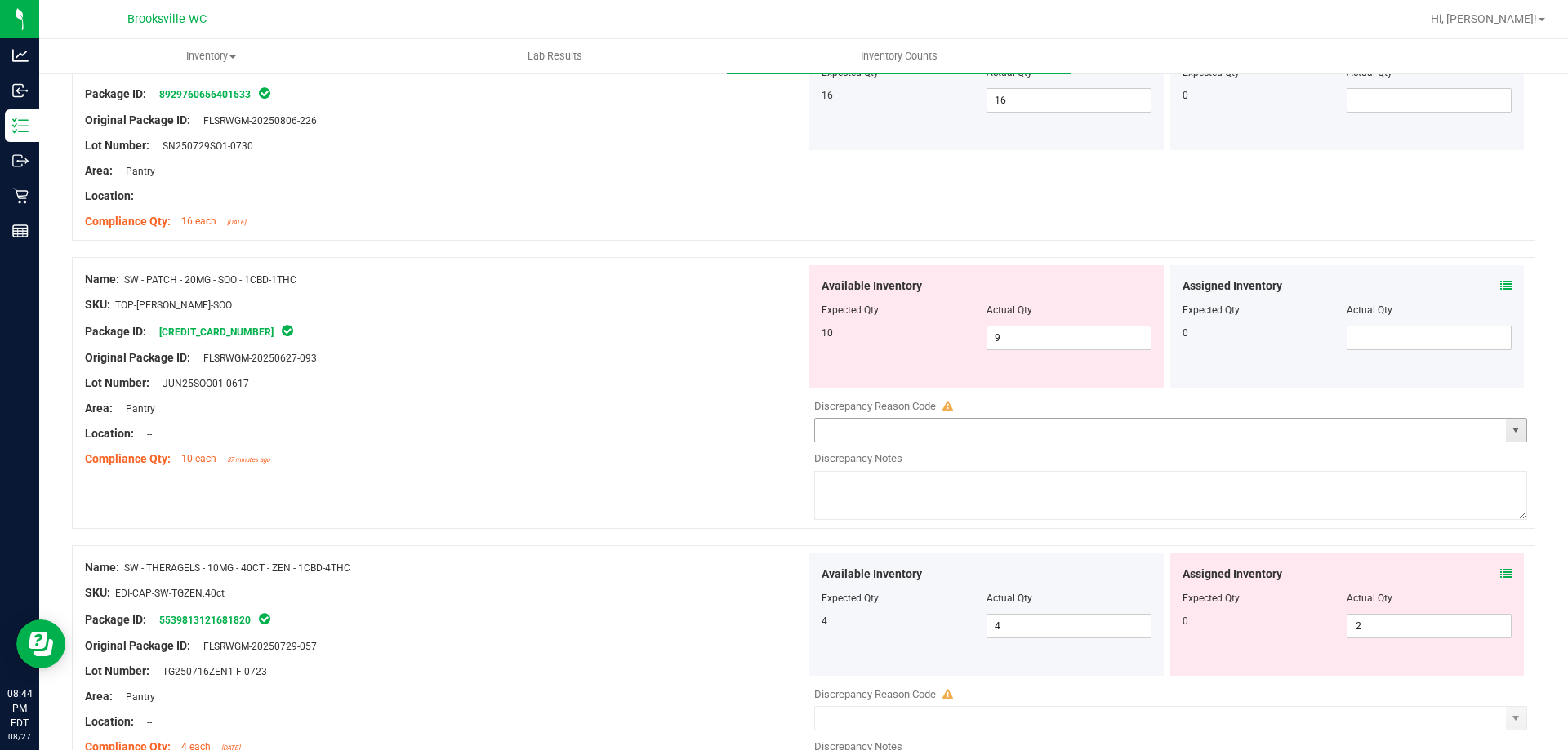
scroll to position [979, 0]
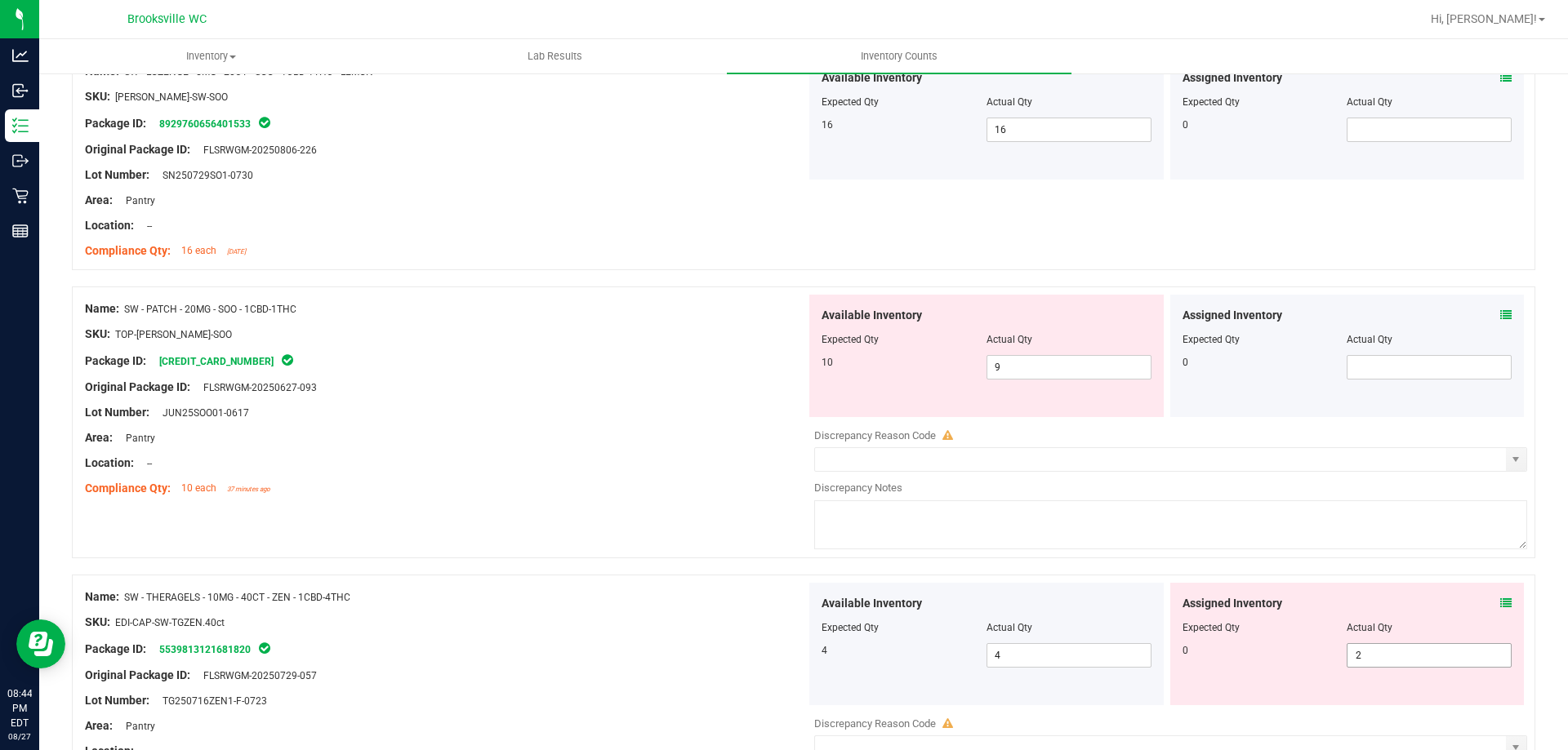
click at [1422, 658] on span "2 2" at bounding box center [1429, 655] width 165 height 25
click at [1422, 657] on input "2" at bounding box center [1429, 655] width 164 height 23
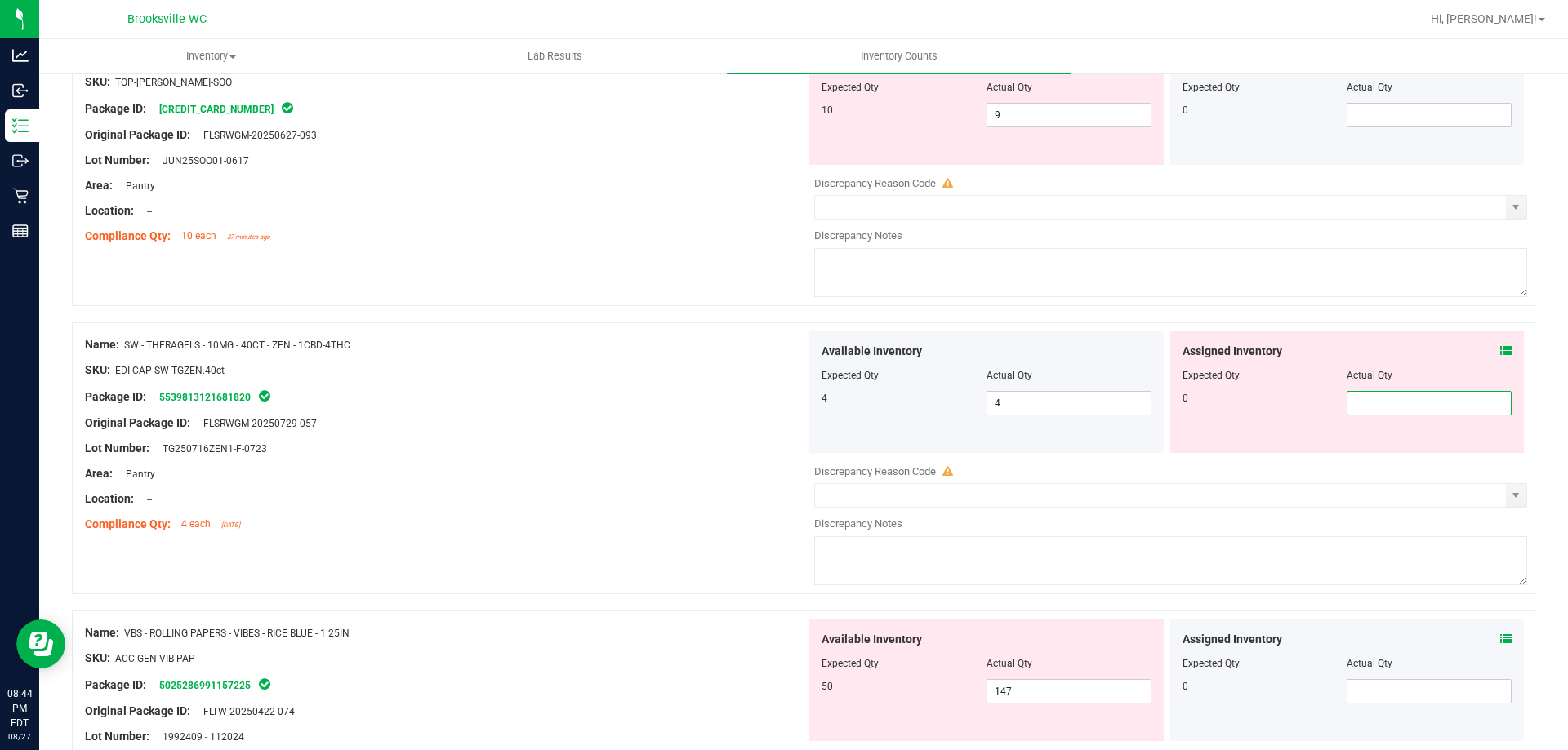
scroll to position [1551, 0]
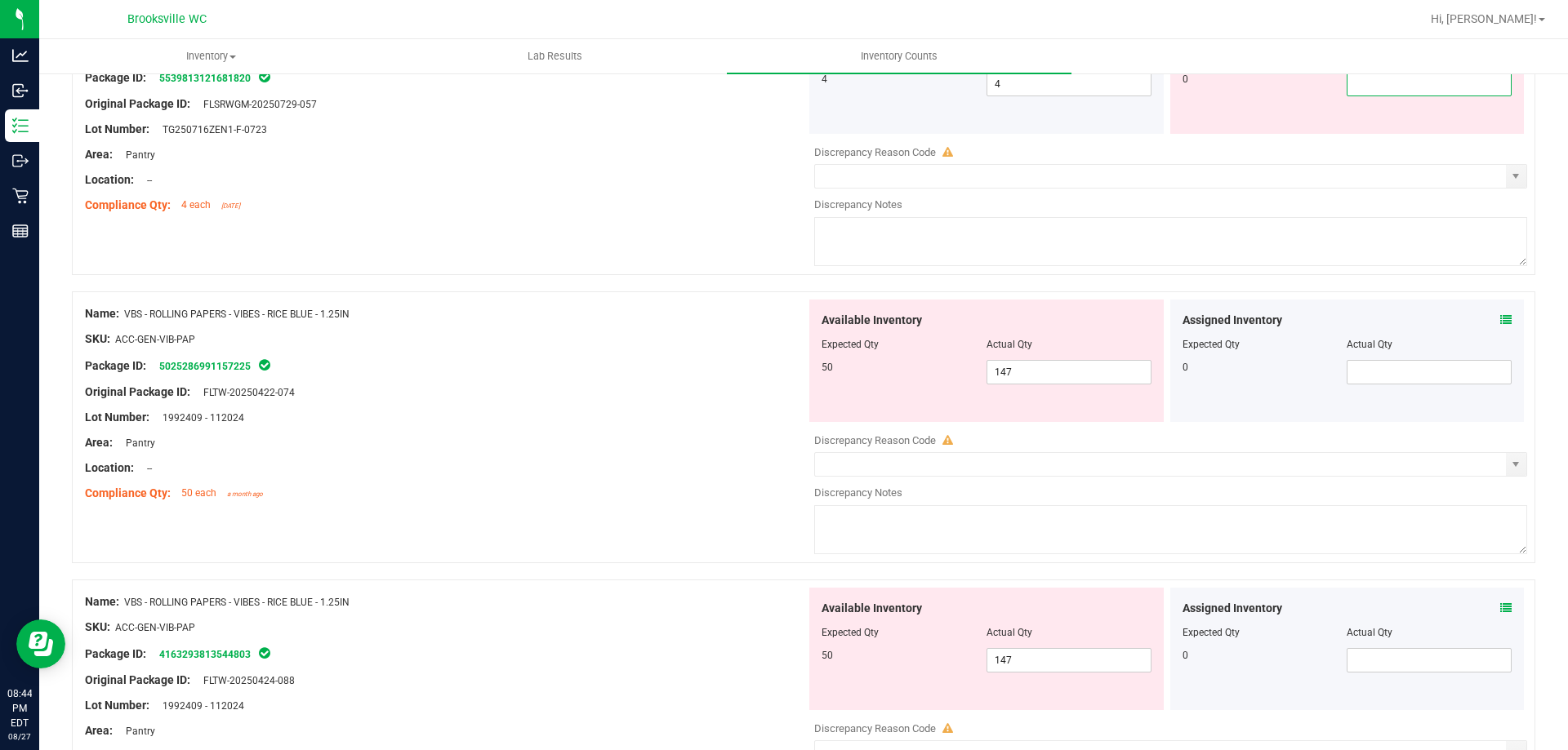
drag, startPoint x: 413, startPoint y: 459, endPoint x: 539, endPoint y: 441, distance: 127.3
click at [420, 459] on div "Name: VBS - ROLLING PAPERS - VIBES - RICE BLUE - 1.25IN SKU: ACC-GEN-VIB-PAP Pa…" at bounding box center [803, 427] width 1463 height 272
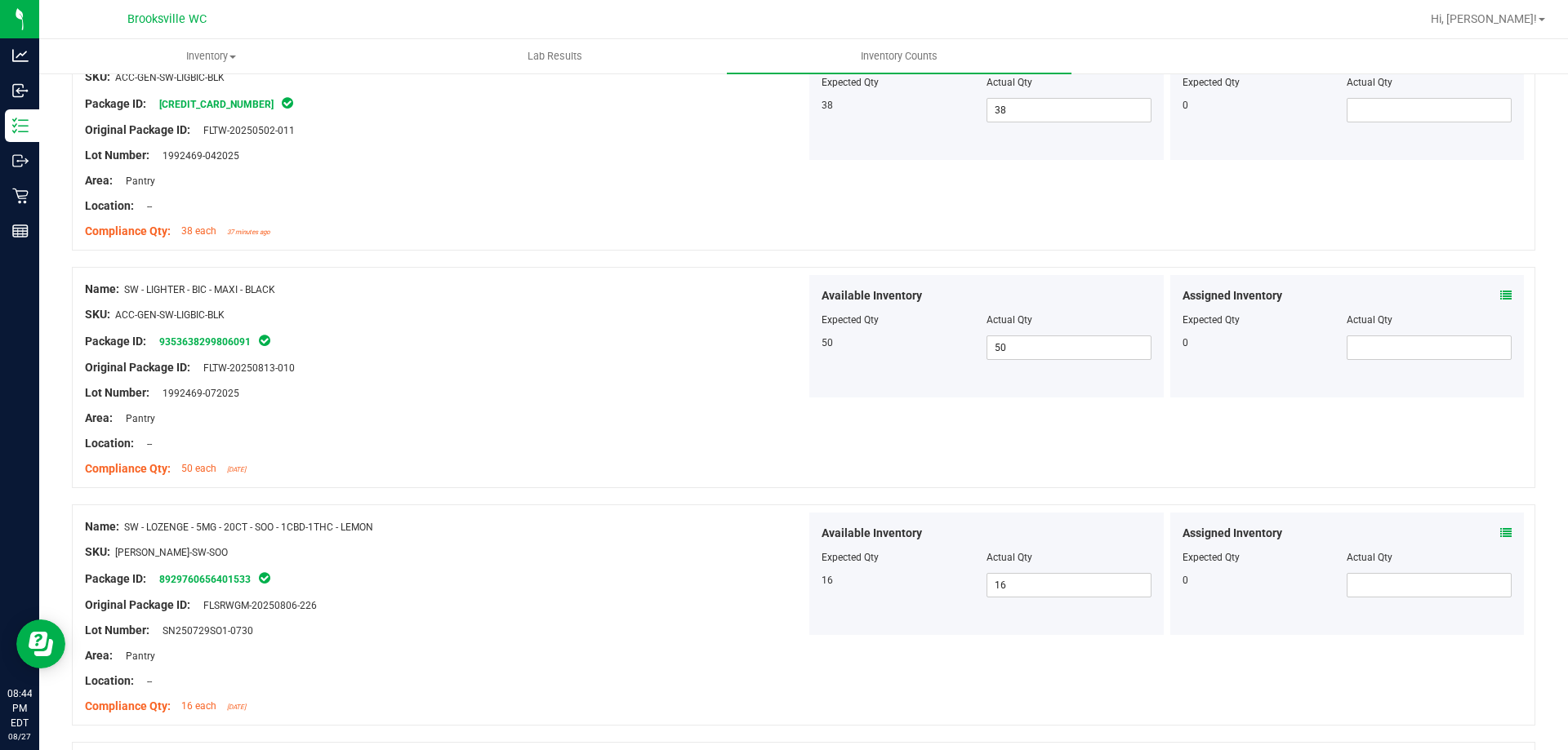
scroll to position [0, 0]
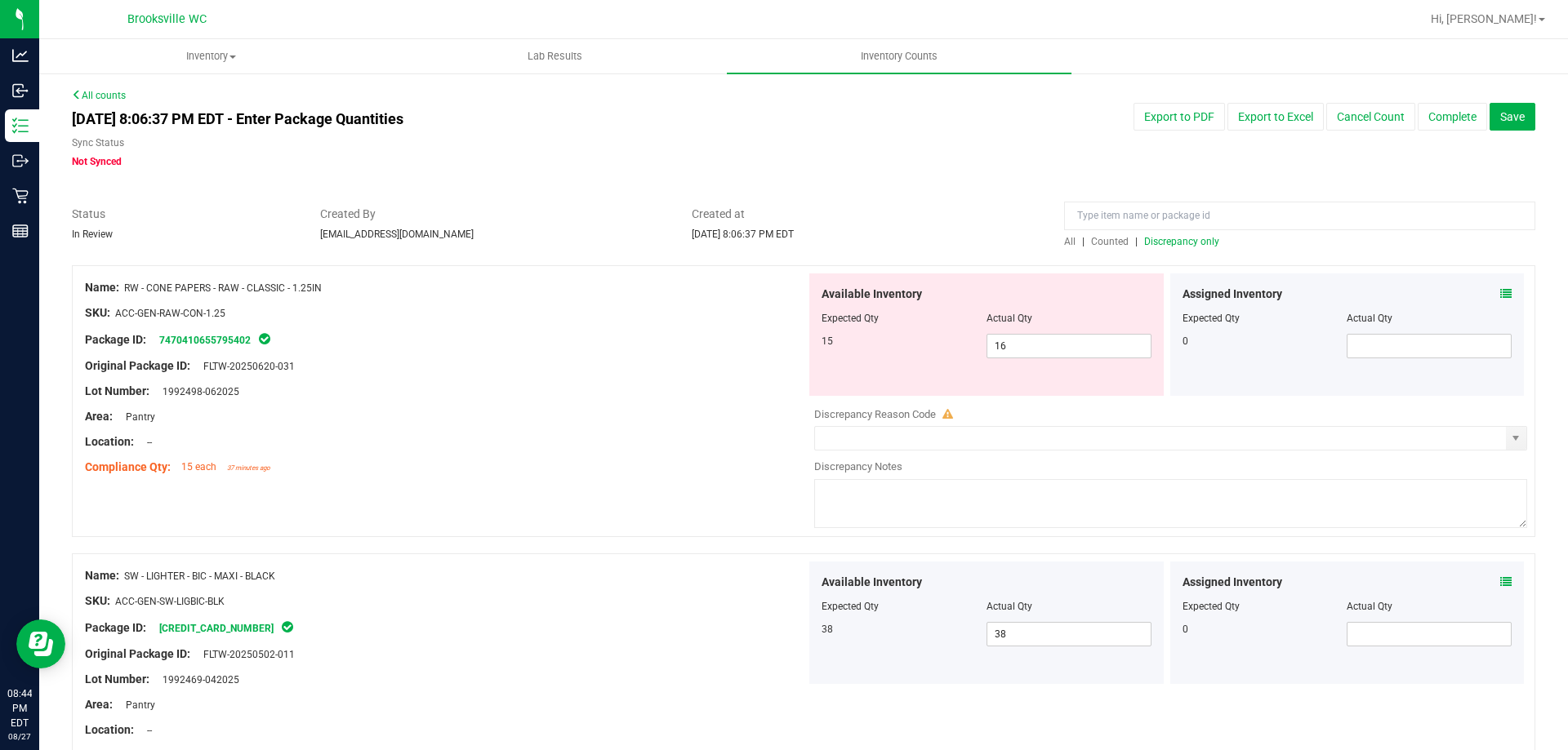
click at [1188, 236] on span "Discrepancy only" at bounding box center [1182, 242] width 75 height 11
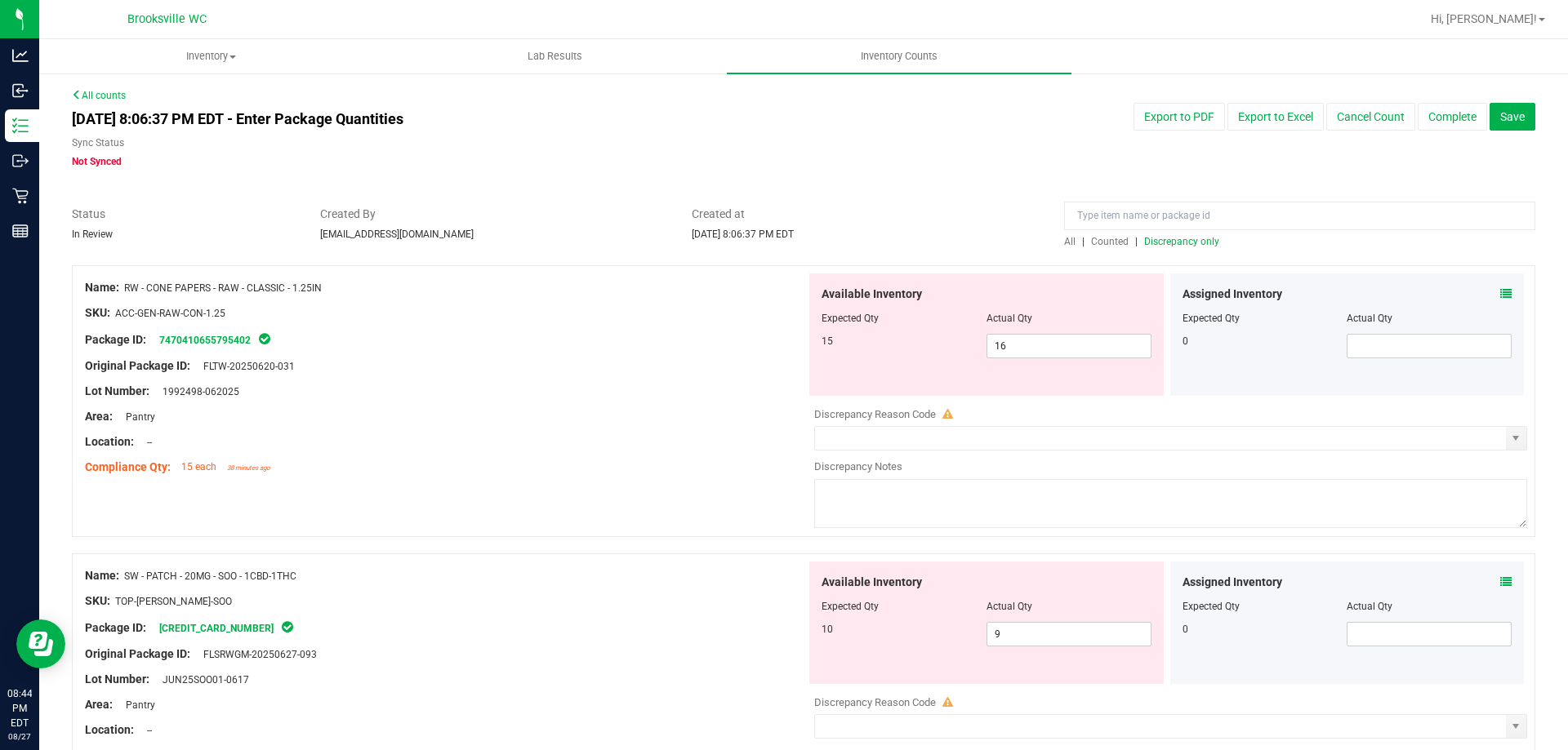
click at [665, 340] on div "Package ID: 7470410655795402" at bounding box center [445, 340] width 721 height 19
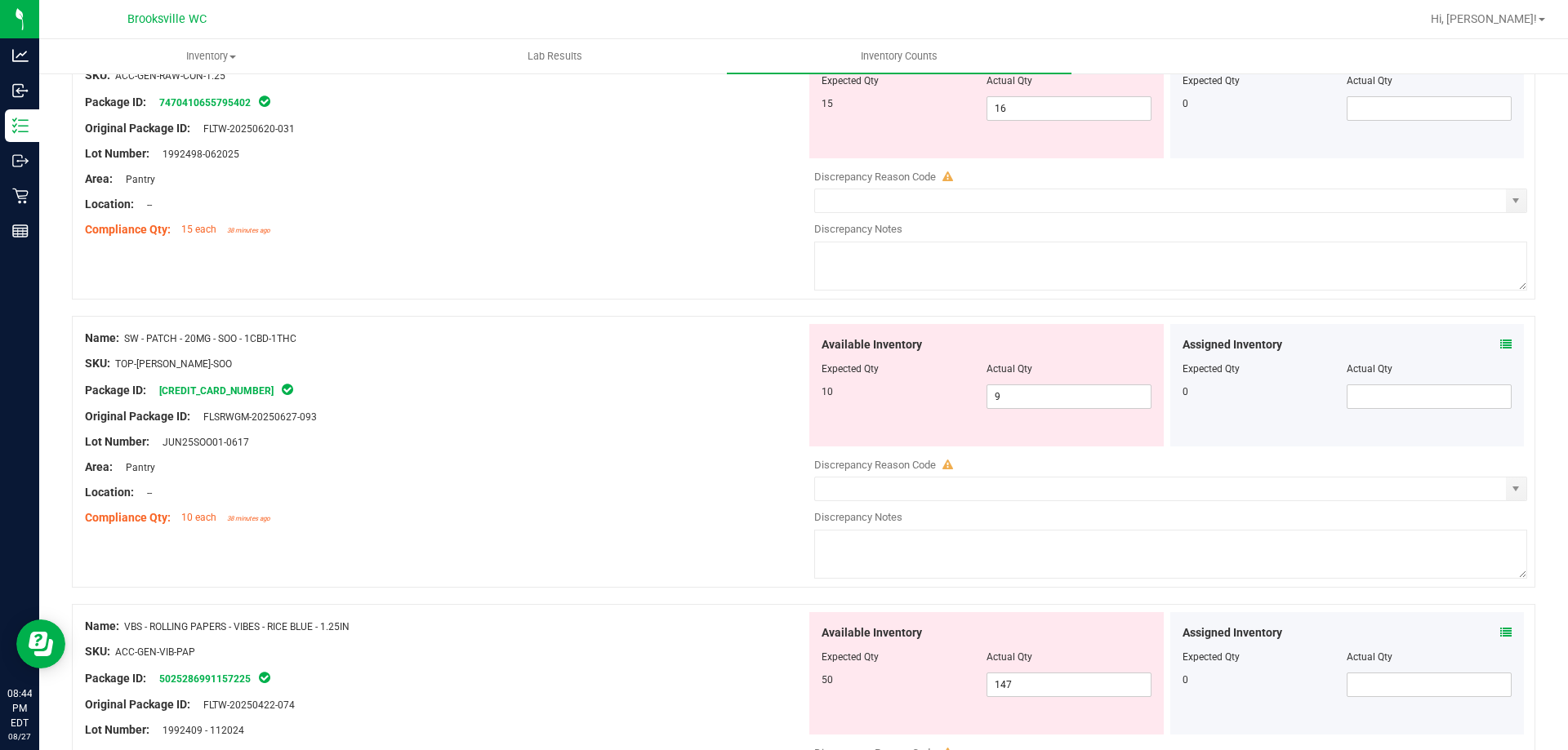
scroll to position [245, 0]
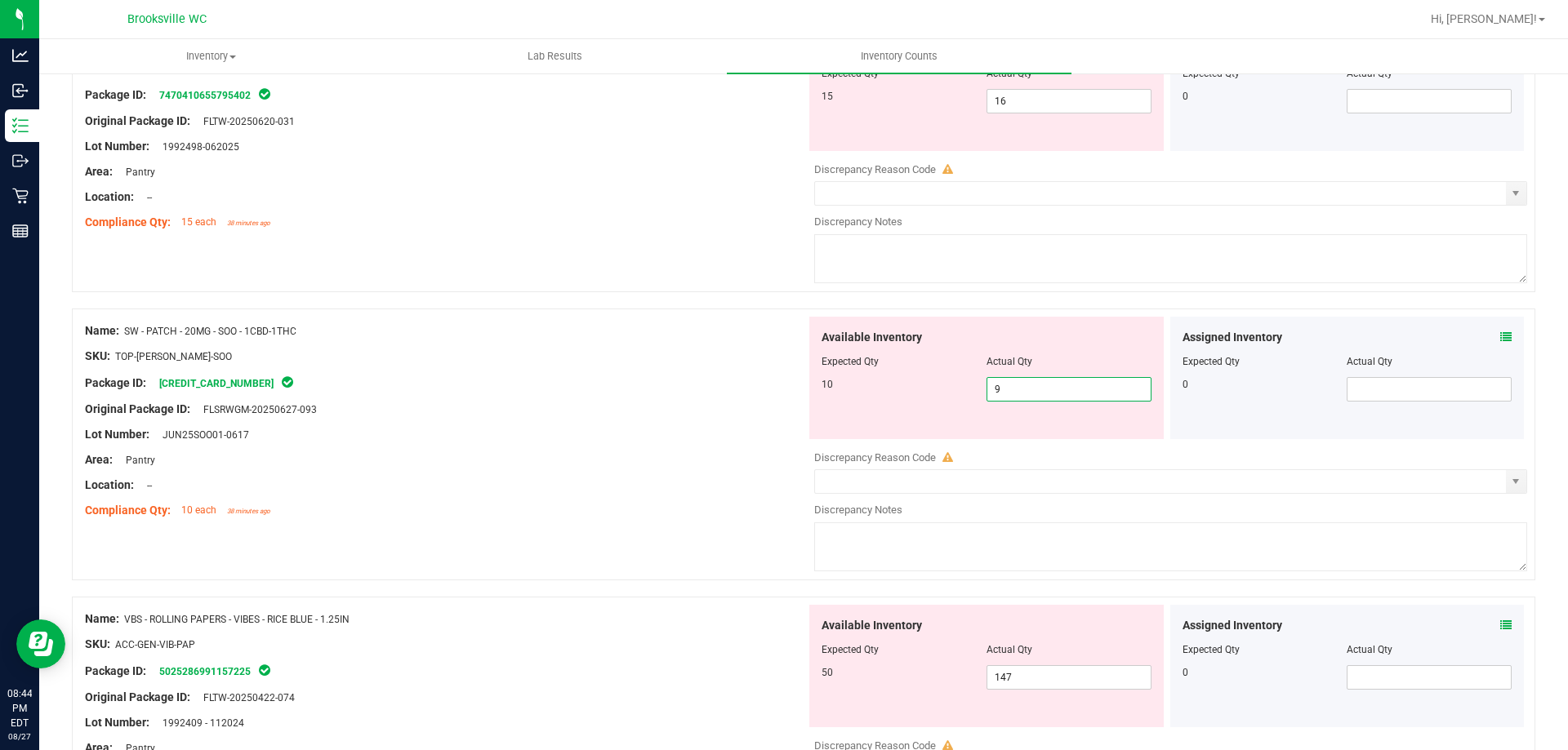
click at [1023, 382] on span "9 9" at bounding box center [1069, 389] width 165 height 25
click at [1023, 382] on input "9" at bounding box center [1069, 389] width 164 height 23
type input "10"
click at [707, 371] on div at bounding box center [445, 368] width 721 height 8
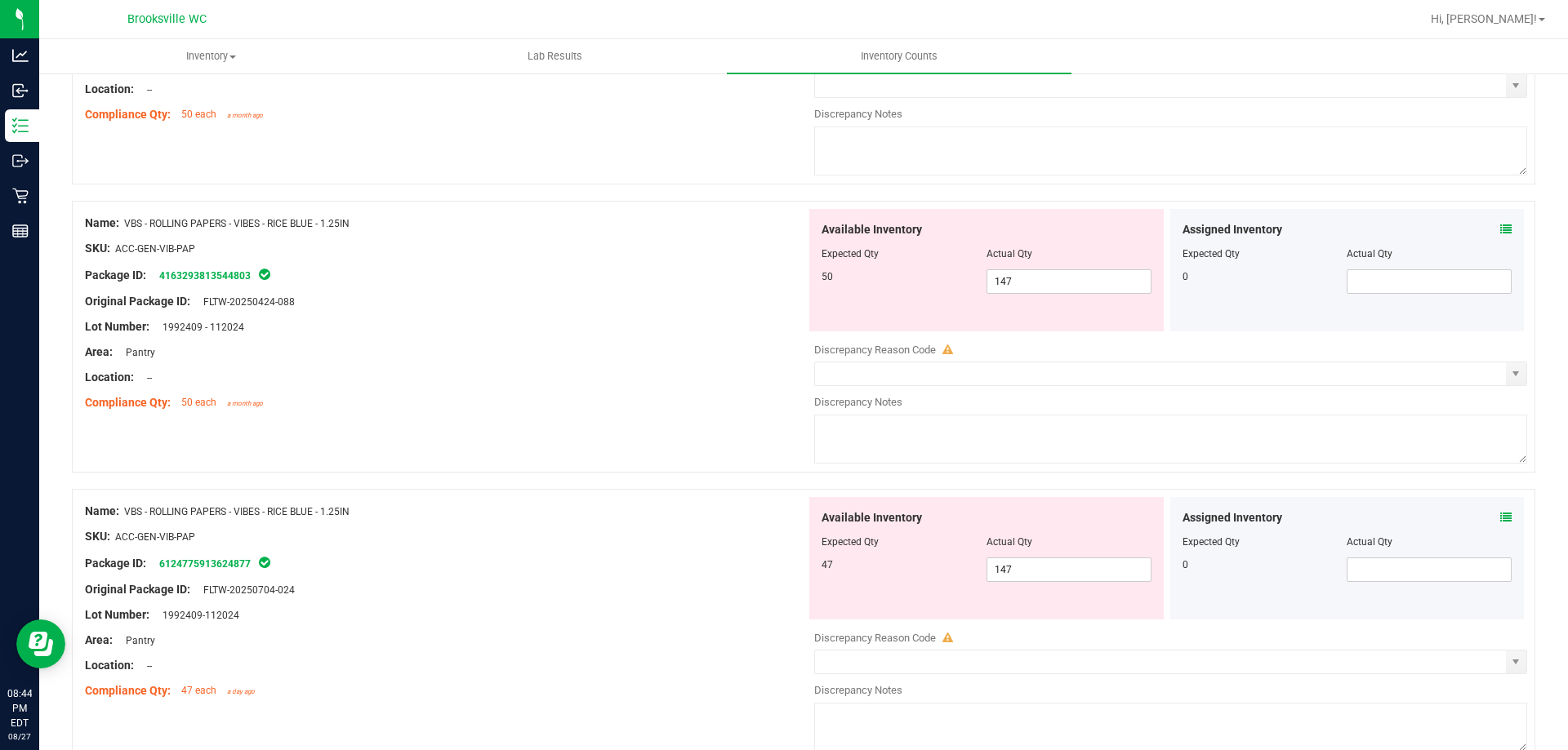
scroll to position [898, 0]
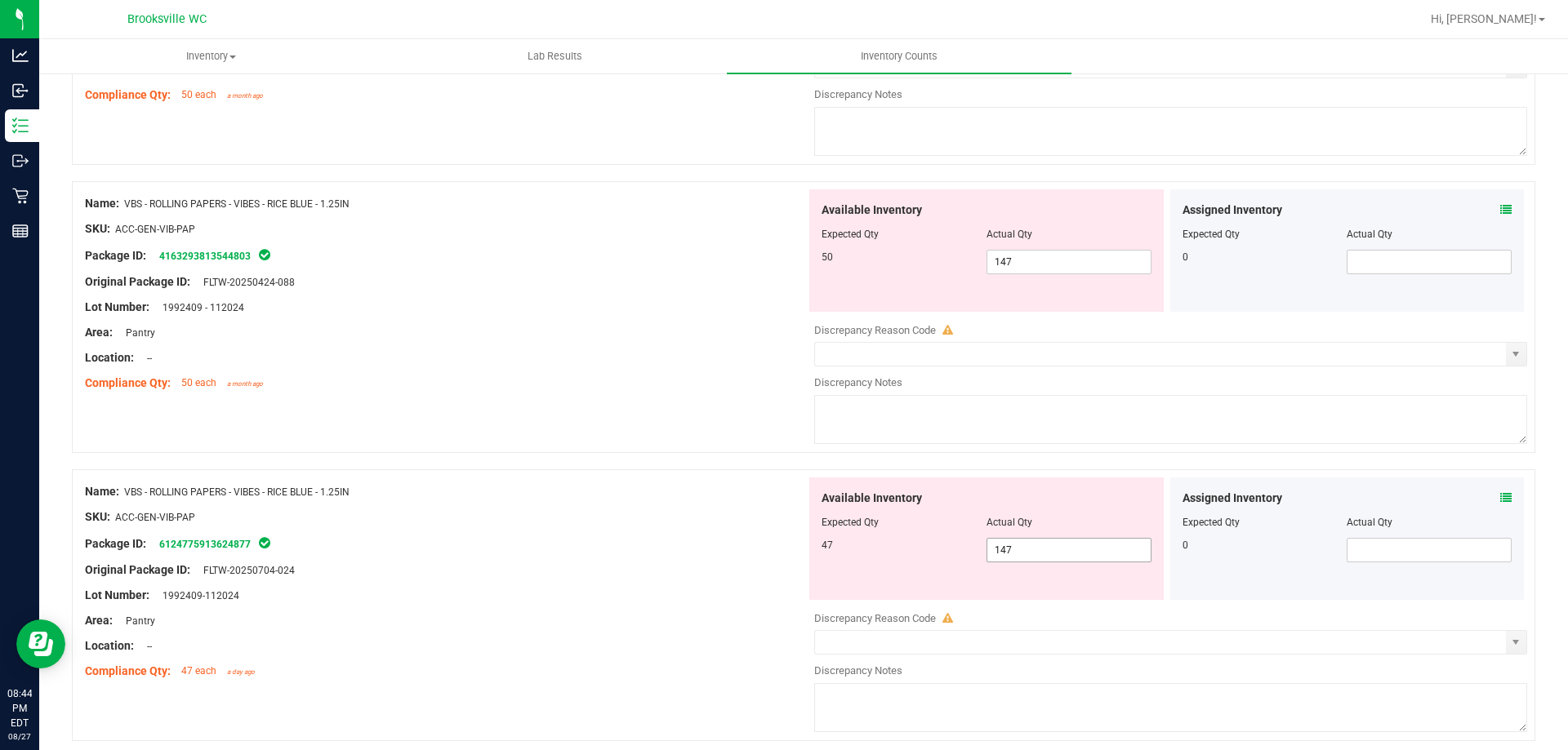
click at [1058, 545] on span "147 147" at bounding box center [1069, 550] width 165 height 25
click at [1058, 545] on input "147" at bounding box center [1069, 550] width 164 height 23
type input "47"
click at [686, 470] on div "Name: VBS - ROLLING PAPERS - VIBES - RICE BLUE - 1.25IN SKU: ACC-GEN-VIB-PAP Pa…" at bounding box center [803, 605] width 1463 height 272
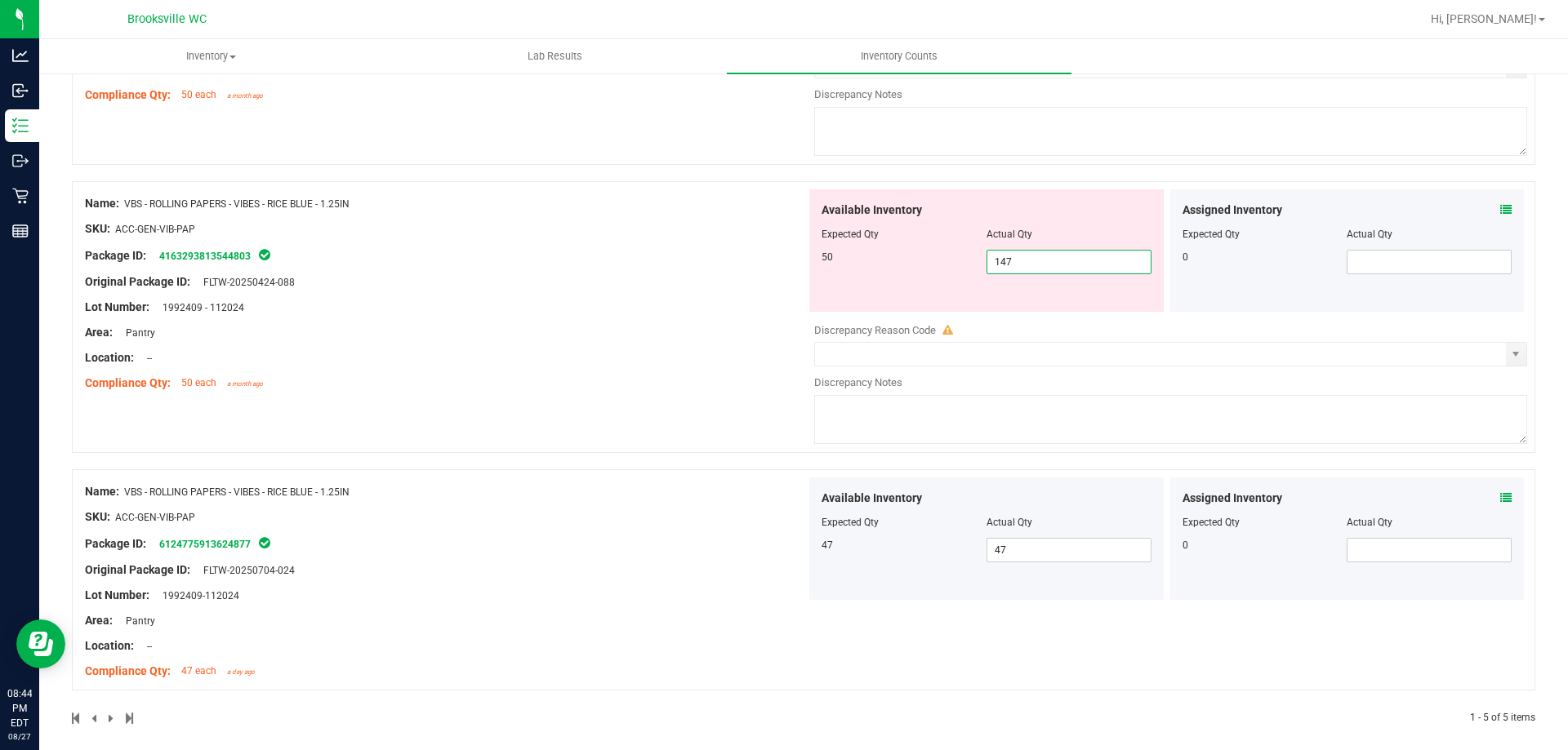
click at [1016, 262] on span "147 147" at bounding box center [1069, 262] width 165 height 25
click at [1016, 263] on input "147" at bounding box center [1069, 262] width 164 height 23
type input "50"
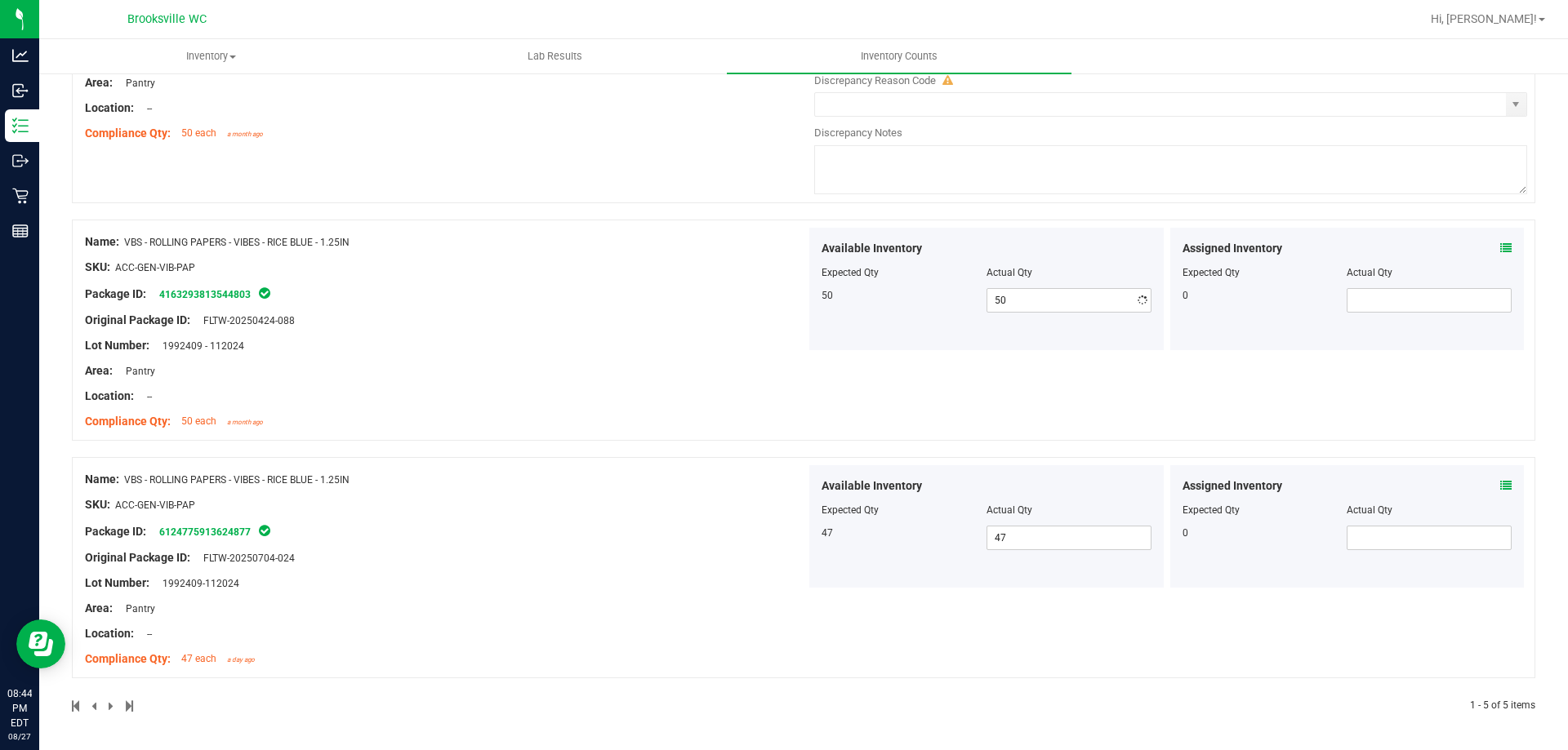
click at [796, 346] on div "Name: VBS - ROLLING PAPERS - VIBES - RICE BLUE - 1.25IN SKU: ACC-GEN-VIB-PAP Pa…" at bounding box center [445, 332] width 721 height 208
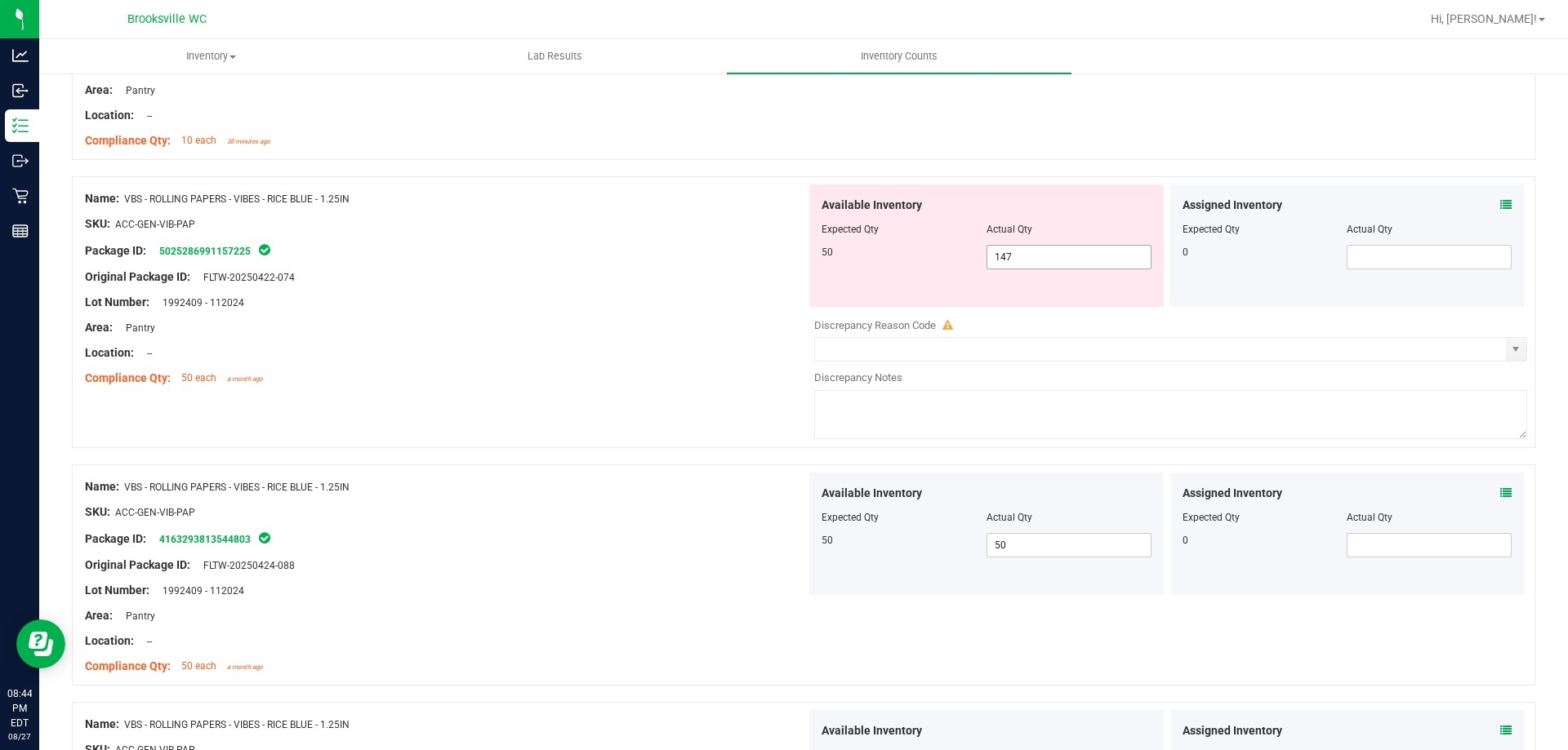
click at [1020, 266] on span "147 147" at bounding box center [1069, 257] width 165 height 25
click at [1021, 266] on input "147" at bounding box center [1069, 257] width 164 height 23
type input "50"
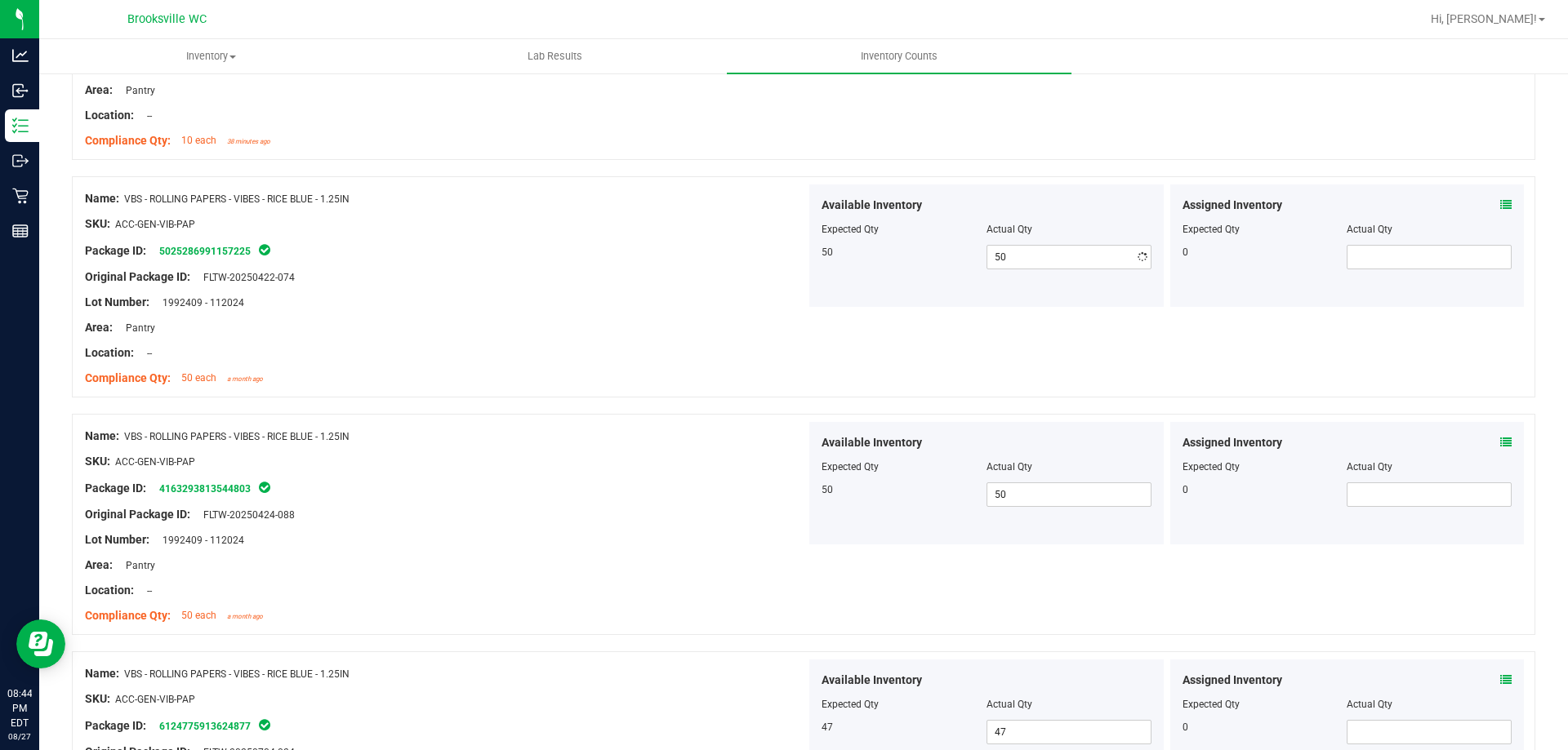
click at [759, 381] on div "Compliance Qty: 50 each a month ago" at bounding box center [445, 378] width 721 height 18
drag, startPoint x: 765, startPoint y: 488, endPoint x: 796, endPoint y: 266, distance: 224.2
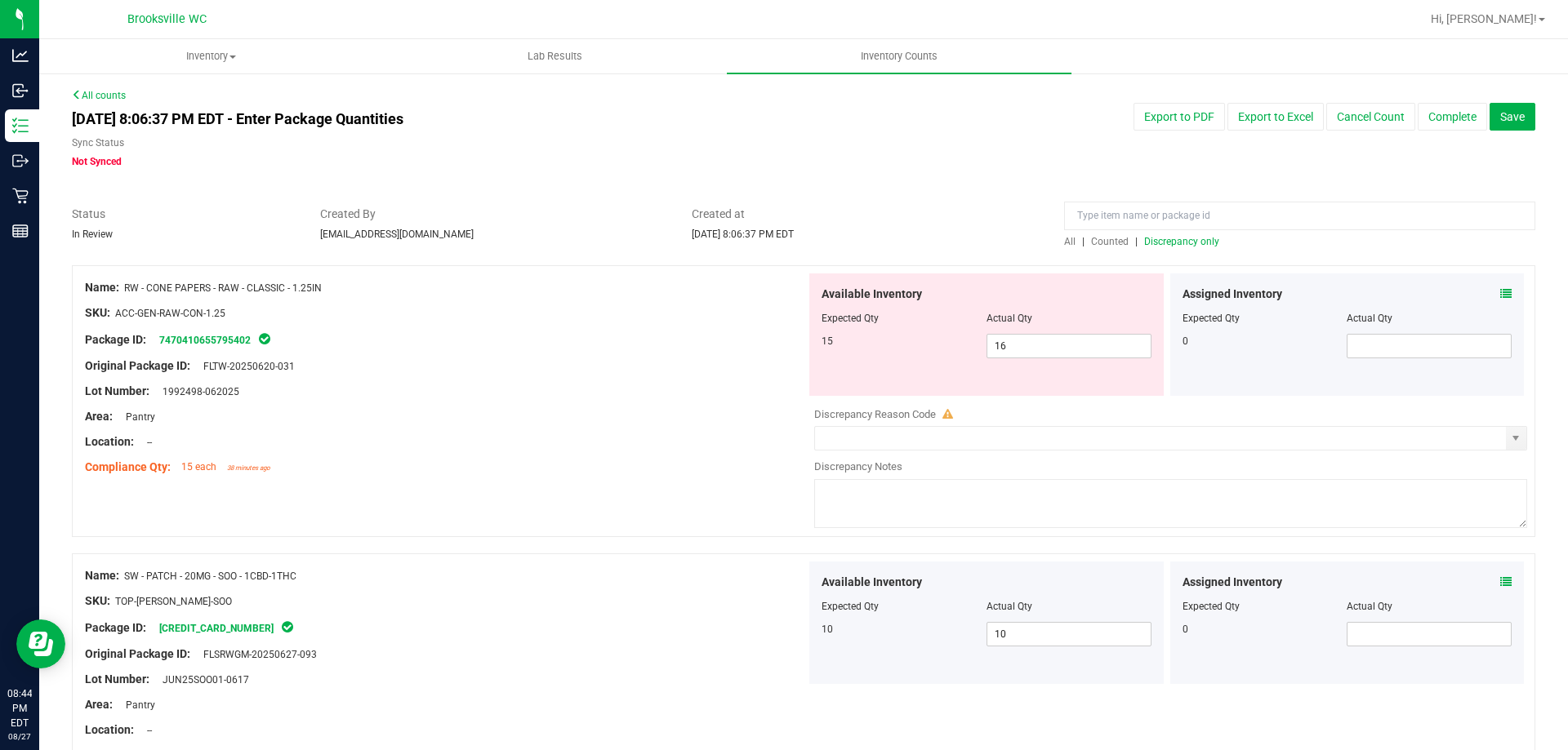
click at [1185, 230] on div at bounding box center [1299, 220] width 471 height 29
click at [1185, 237] on span "Discrepancy only" at bounding box center [1182, 242] width 75 height 11
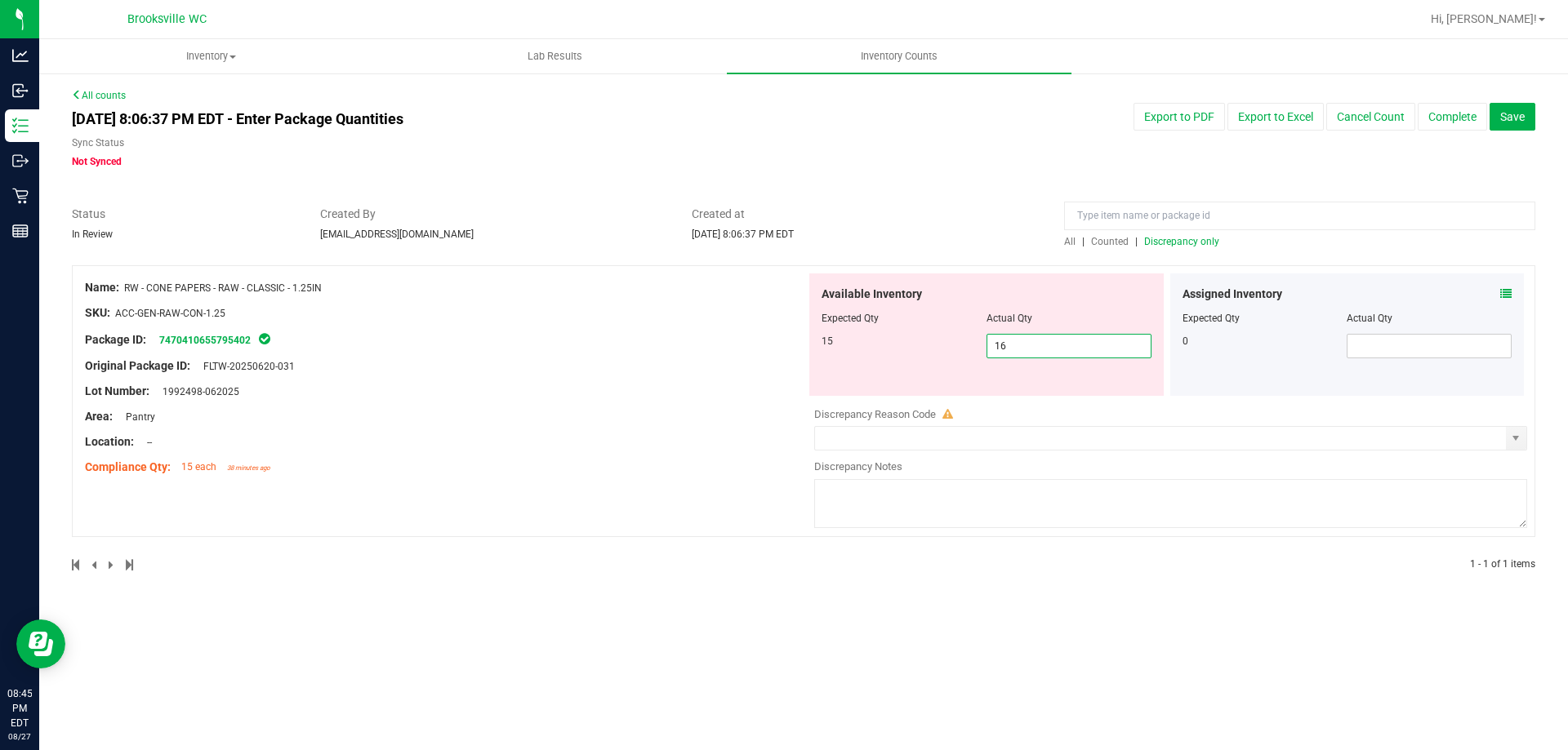
click at [1064, 340] on span "16 16" at bounding box center [1069, 346] width 165 height 25
click at [1064, 340] on input "16" at bounding box center [1069, 346] width 164 height 23
type input "15"
click at [664, 394] on div "Lot Number: 1992498-062025" at bounding box center [445, 391] width 721 height 18
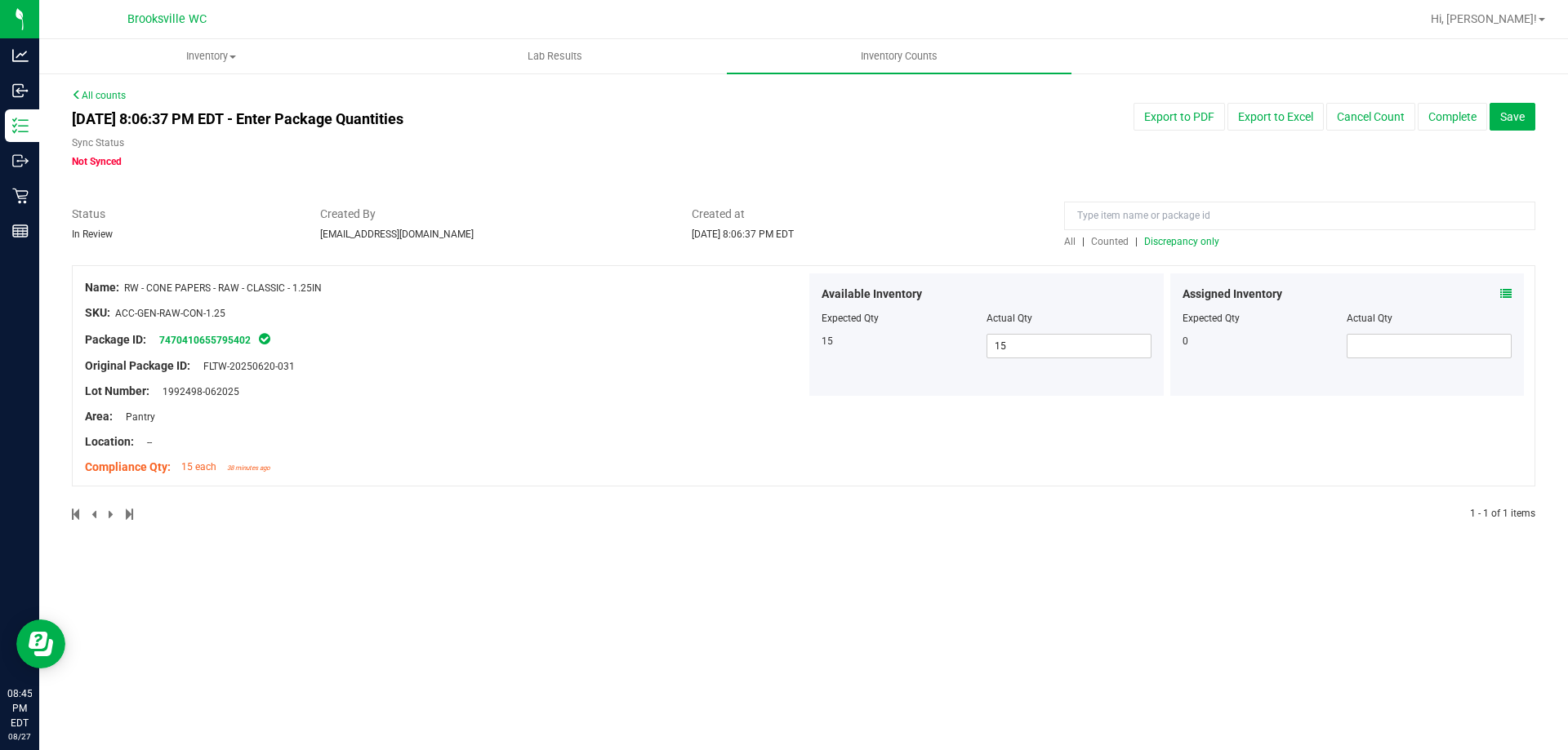
click at [1501, 297] on icon at bounding box center [1505, 293] width 11 height 11
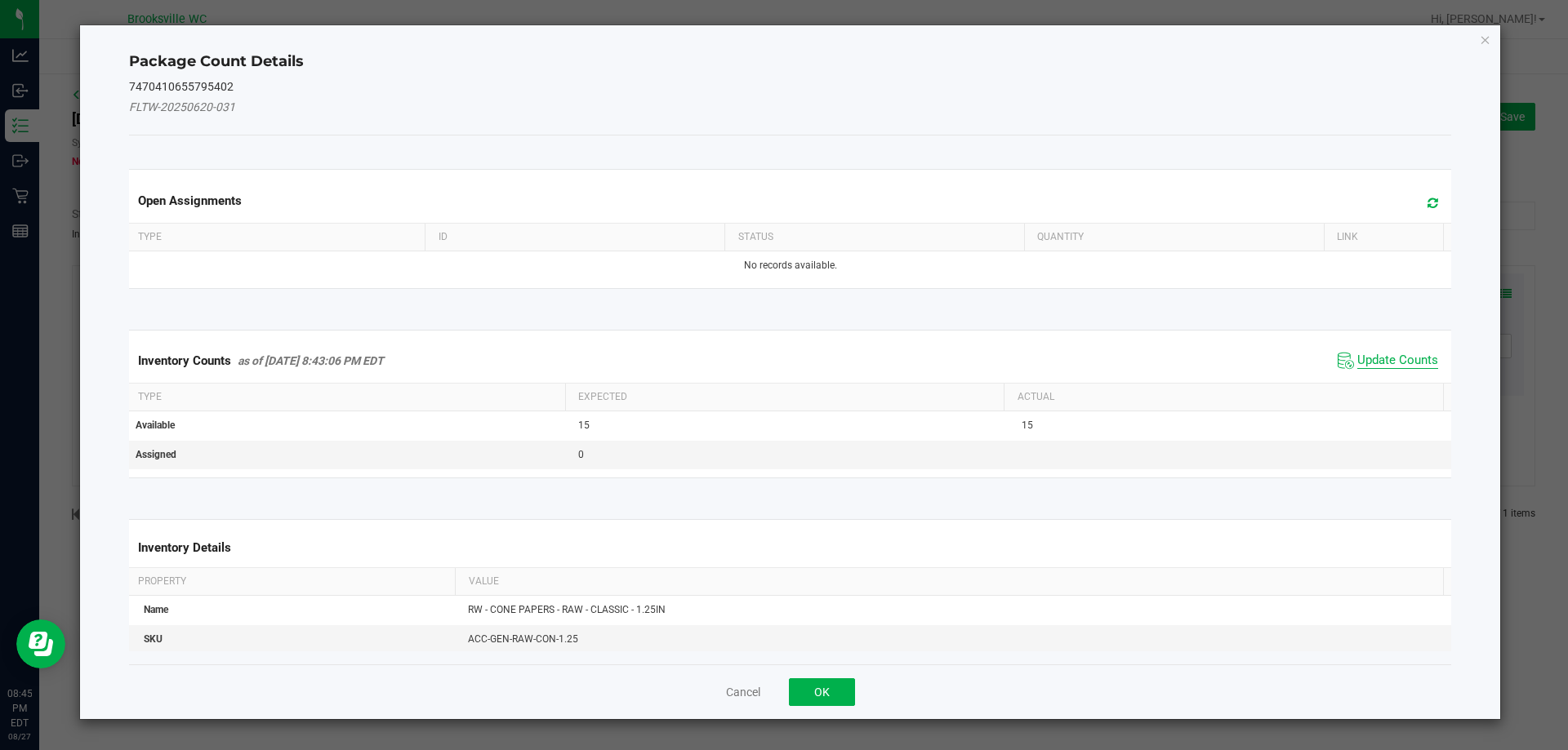
click at [1357, 360] on span "Update Counts" at bounding box center [1397, 361] width 81 height 17
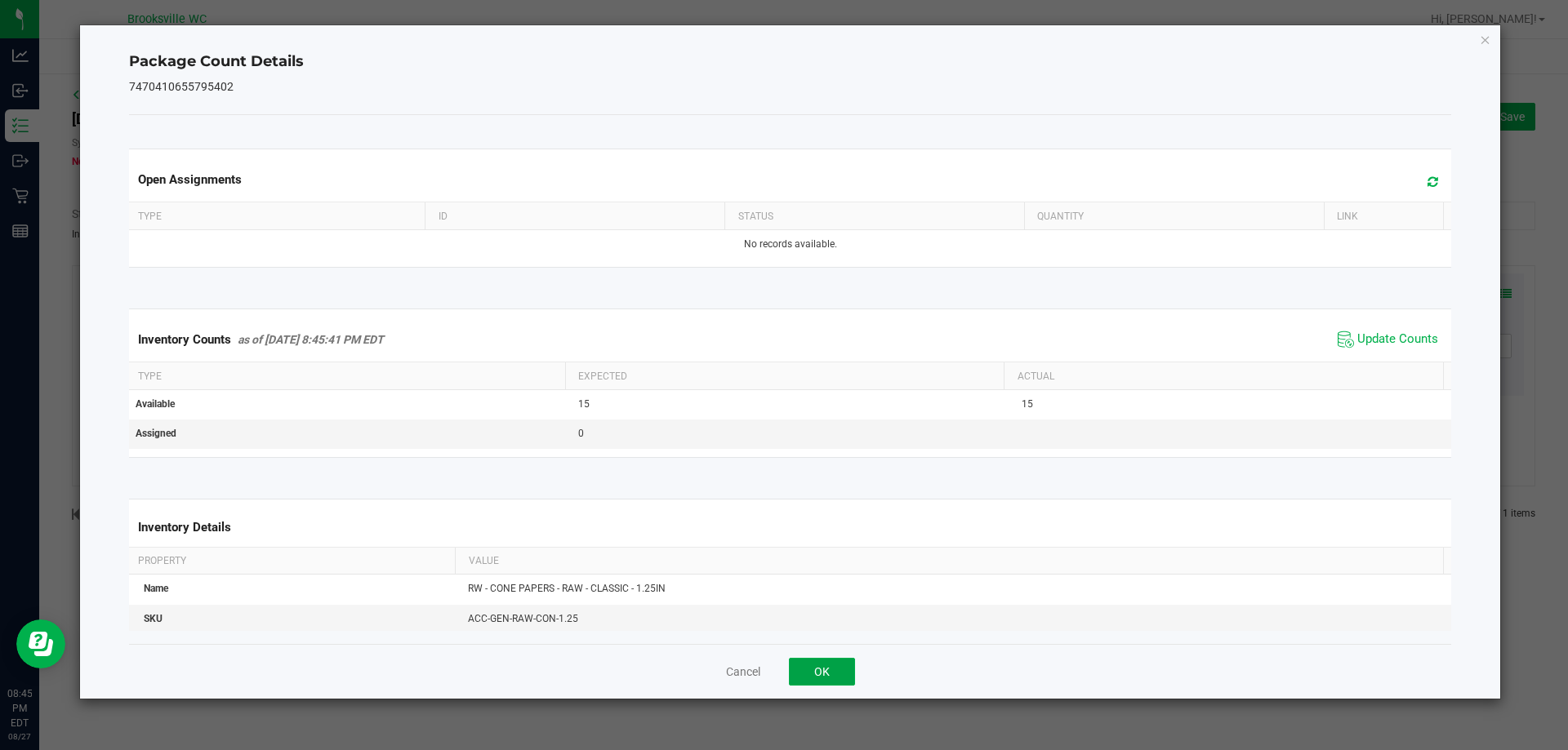
click at [853, 674] on button "OK" at bounding box center [822, 672] width 67 height 28
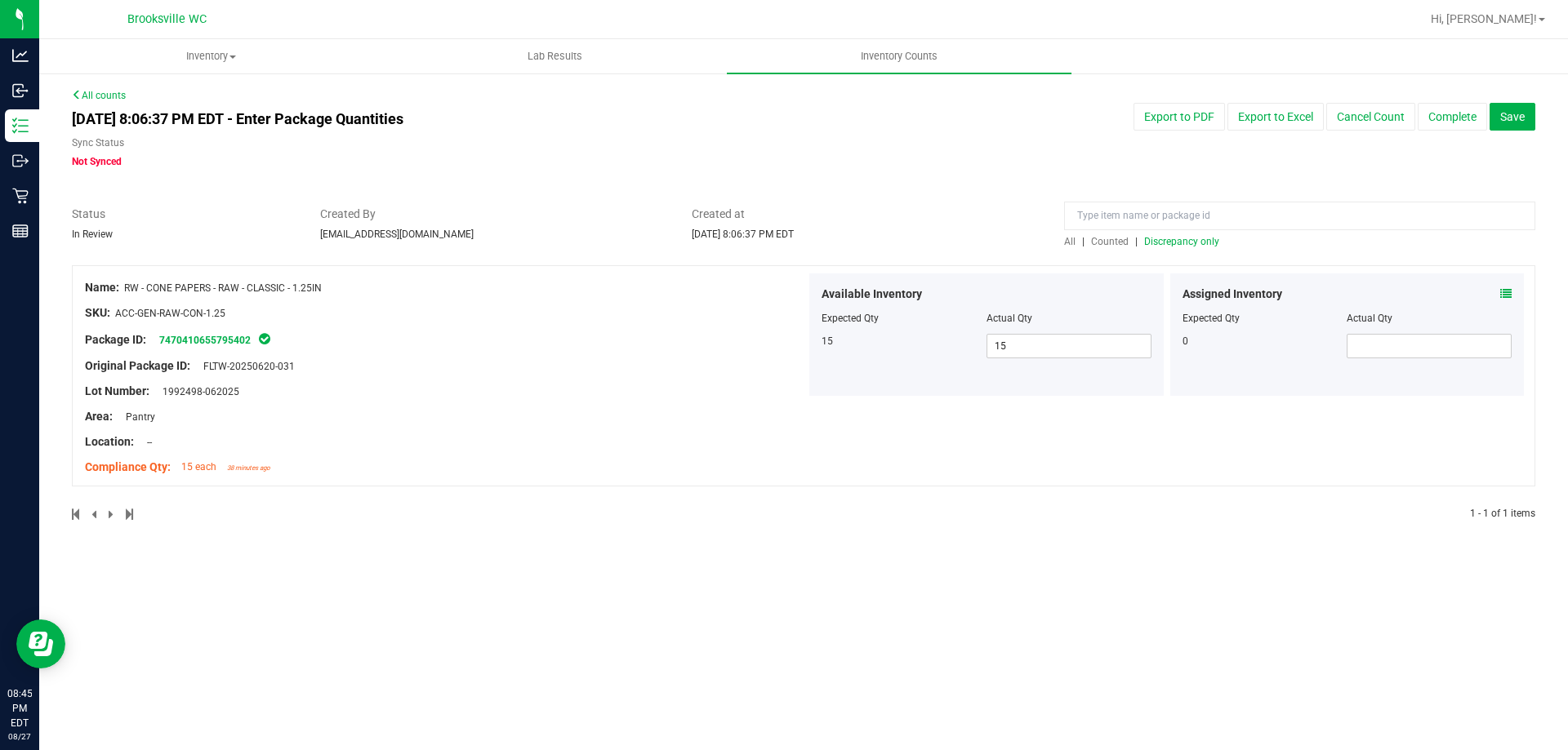
click at [1199, 236] on span "Discrepancy only" at bounding box center [1182, 242] width 75 height 11
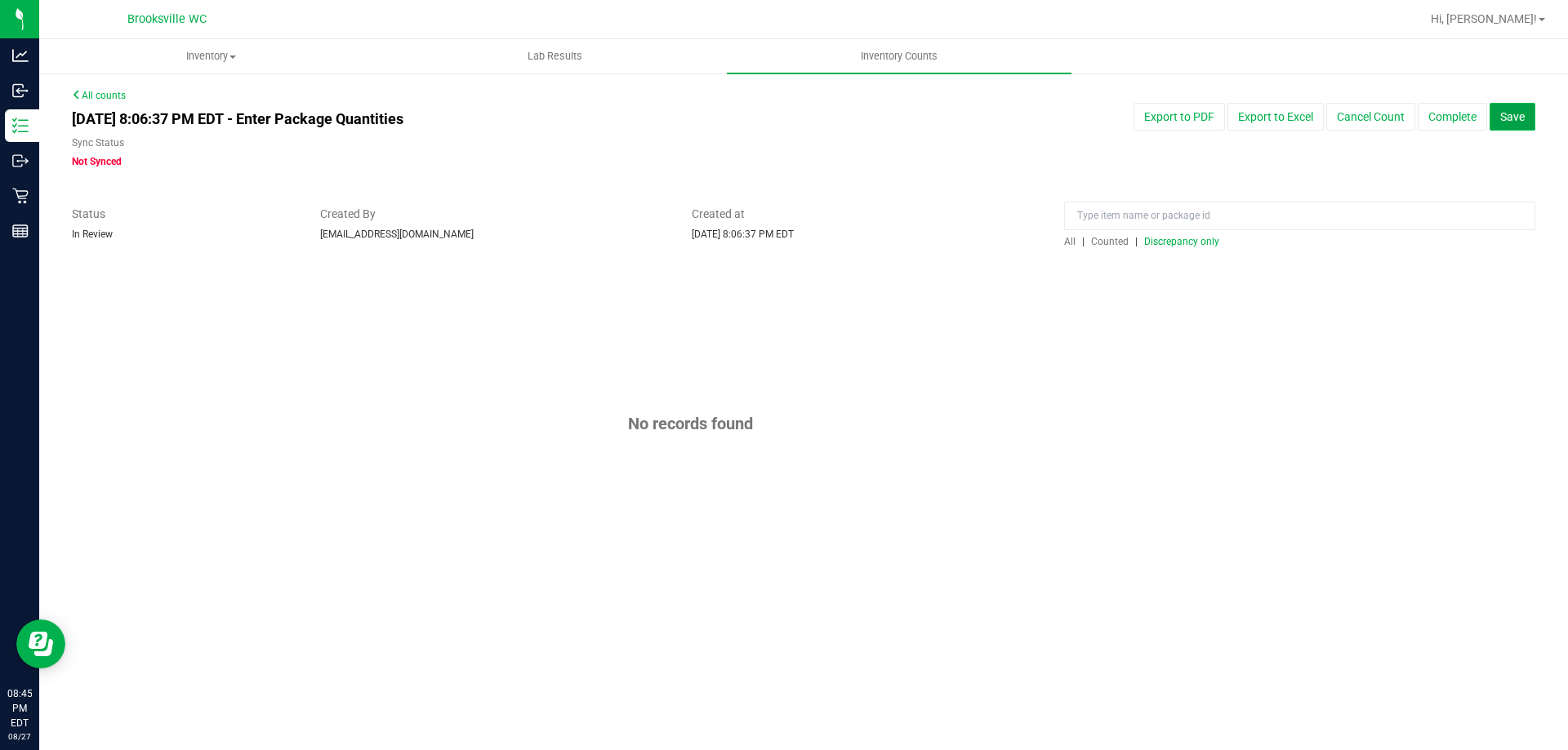
click at [1511, 126] on button "Save" at bounding box center [1512, 117] width 46 height 28
